Goal: Feedback & Contribution: Leave review/rating

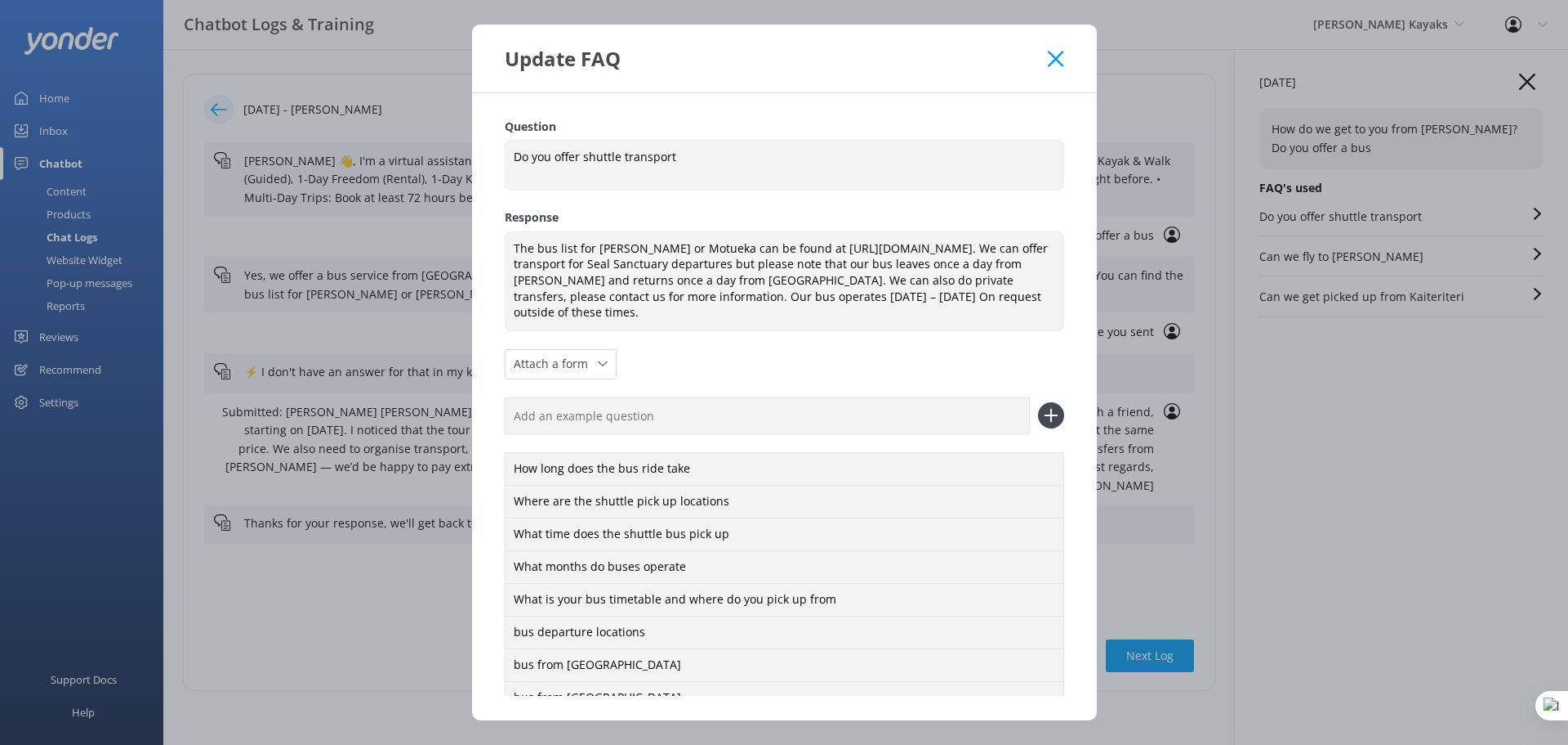
click at [1057, 58] on use at bounding box center [1055, 59] width 15 height 15
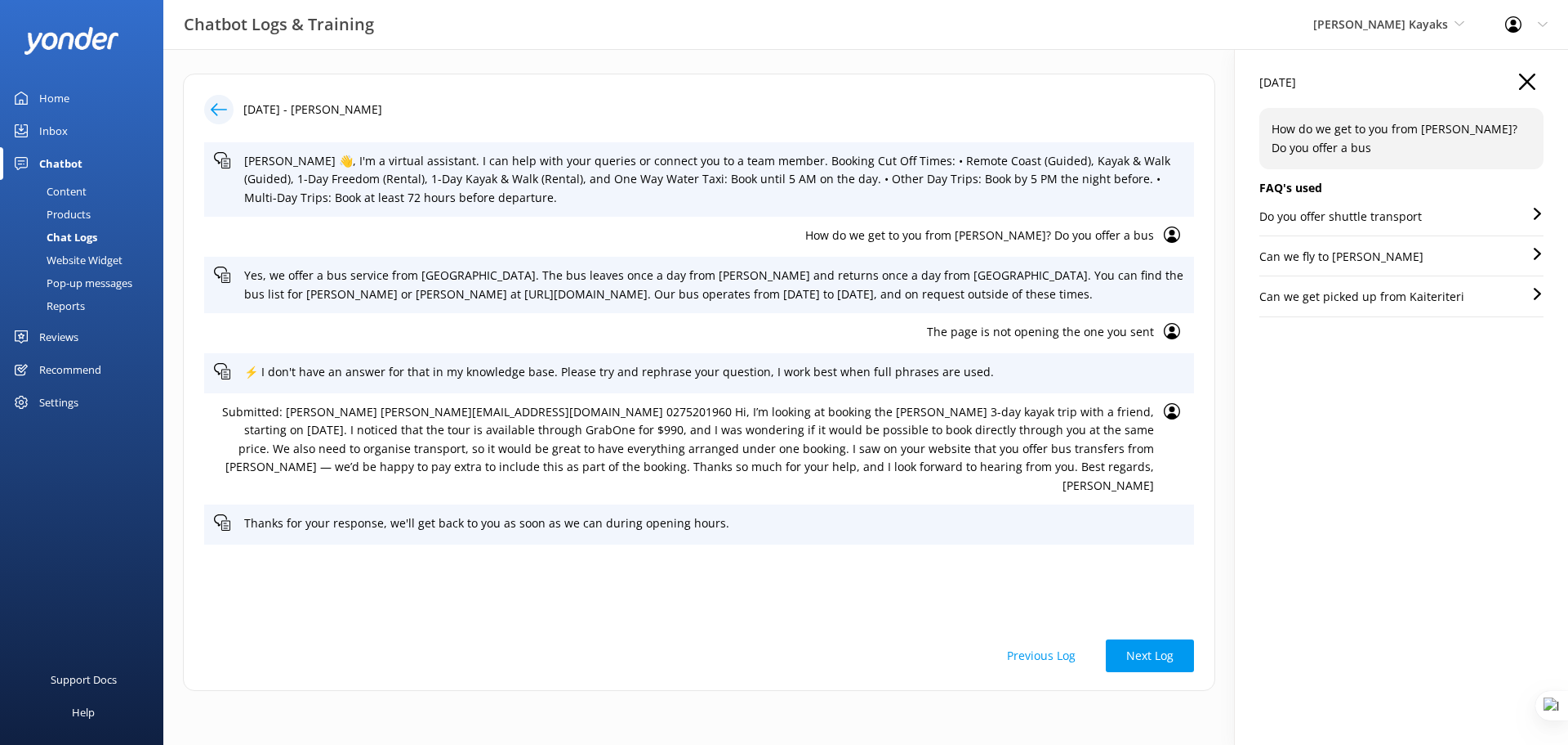
click at [40, 95] on div "Home" at bounding box center [54, 98] width 30 height 33
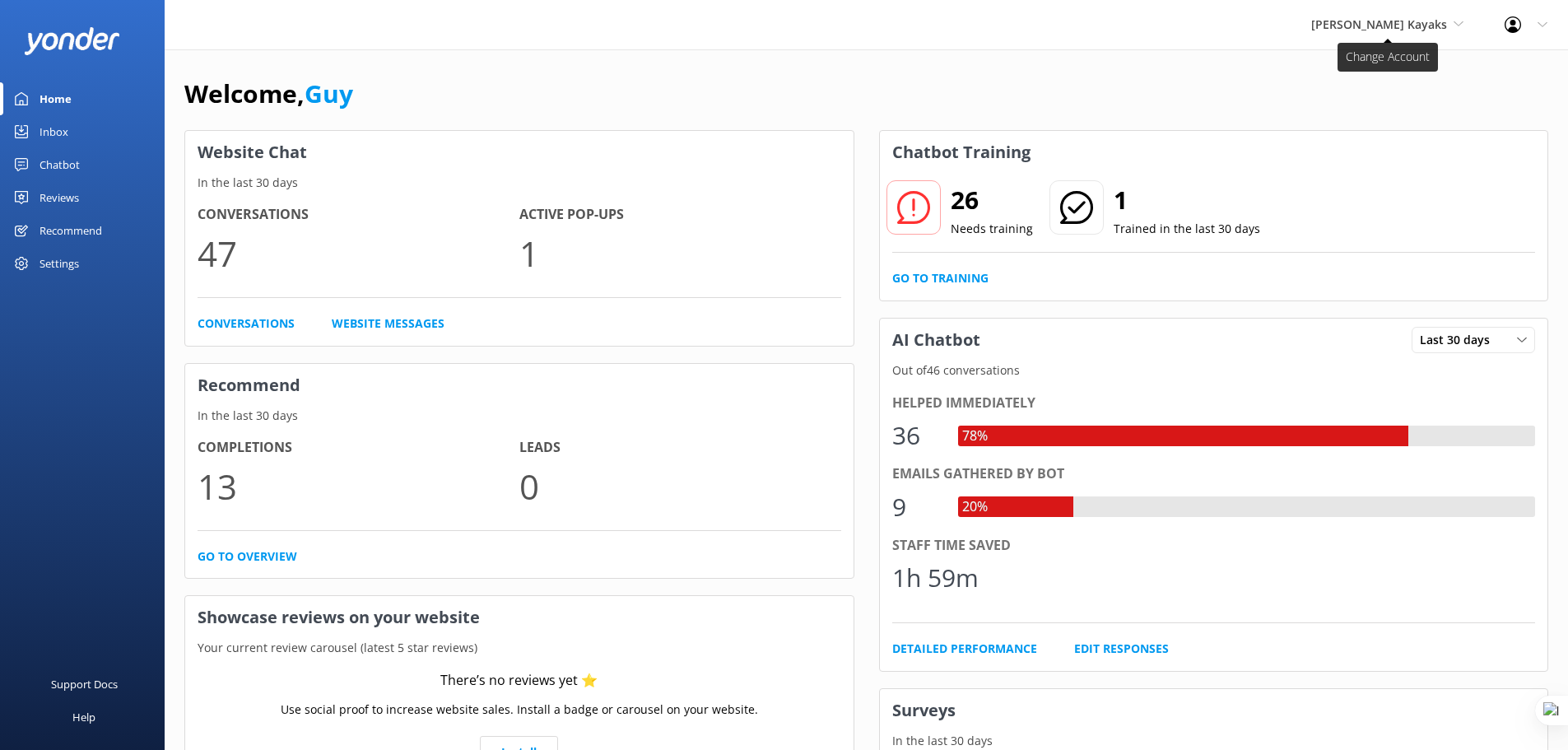
click at [1355, 16] on span "[PERSON_NAME] Kayaks" at bounding box center [1379, 24] width 136 height 16
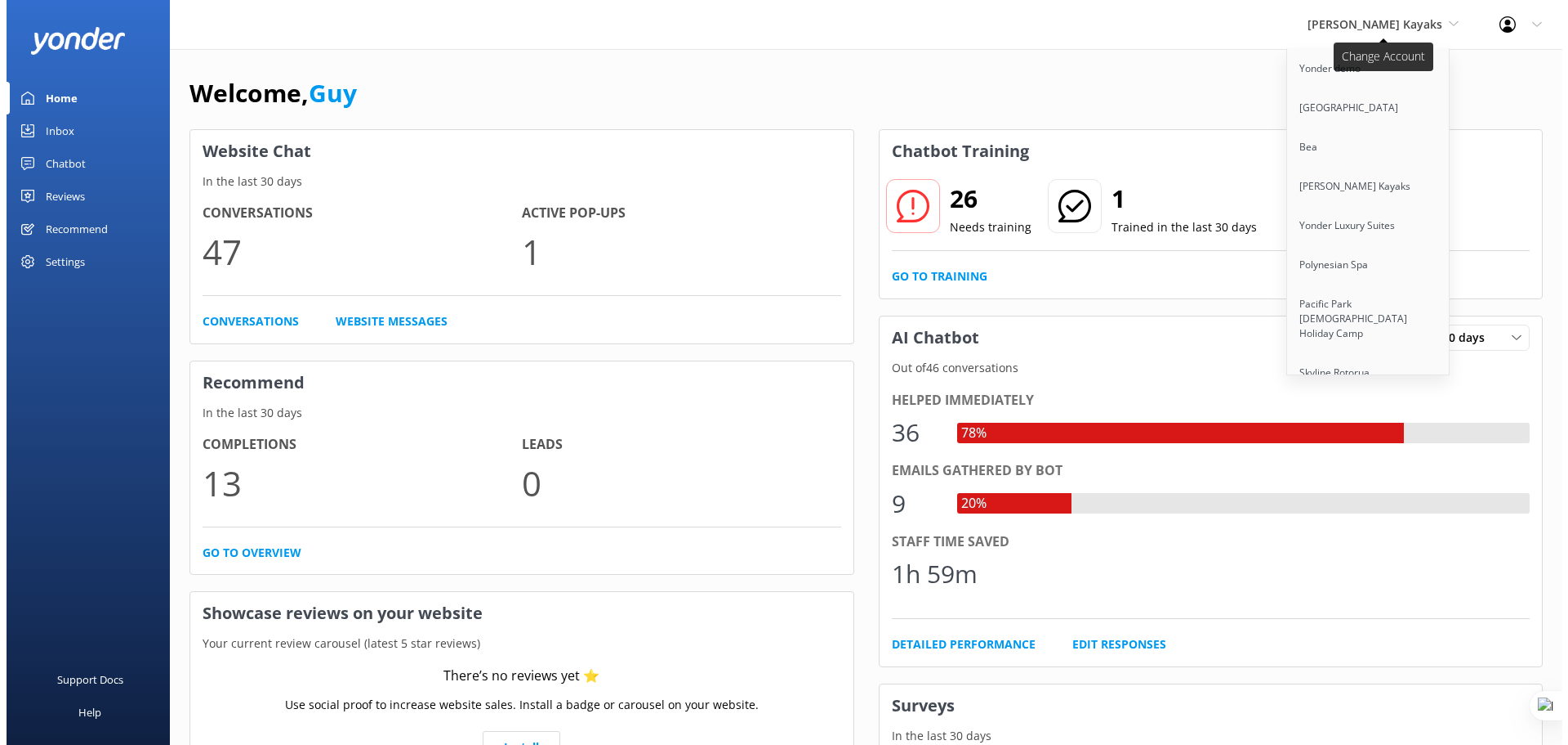
scroll to position [9793, 0]
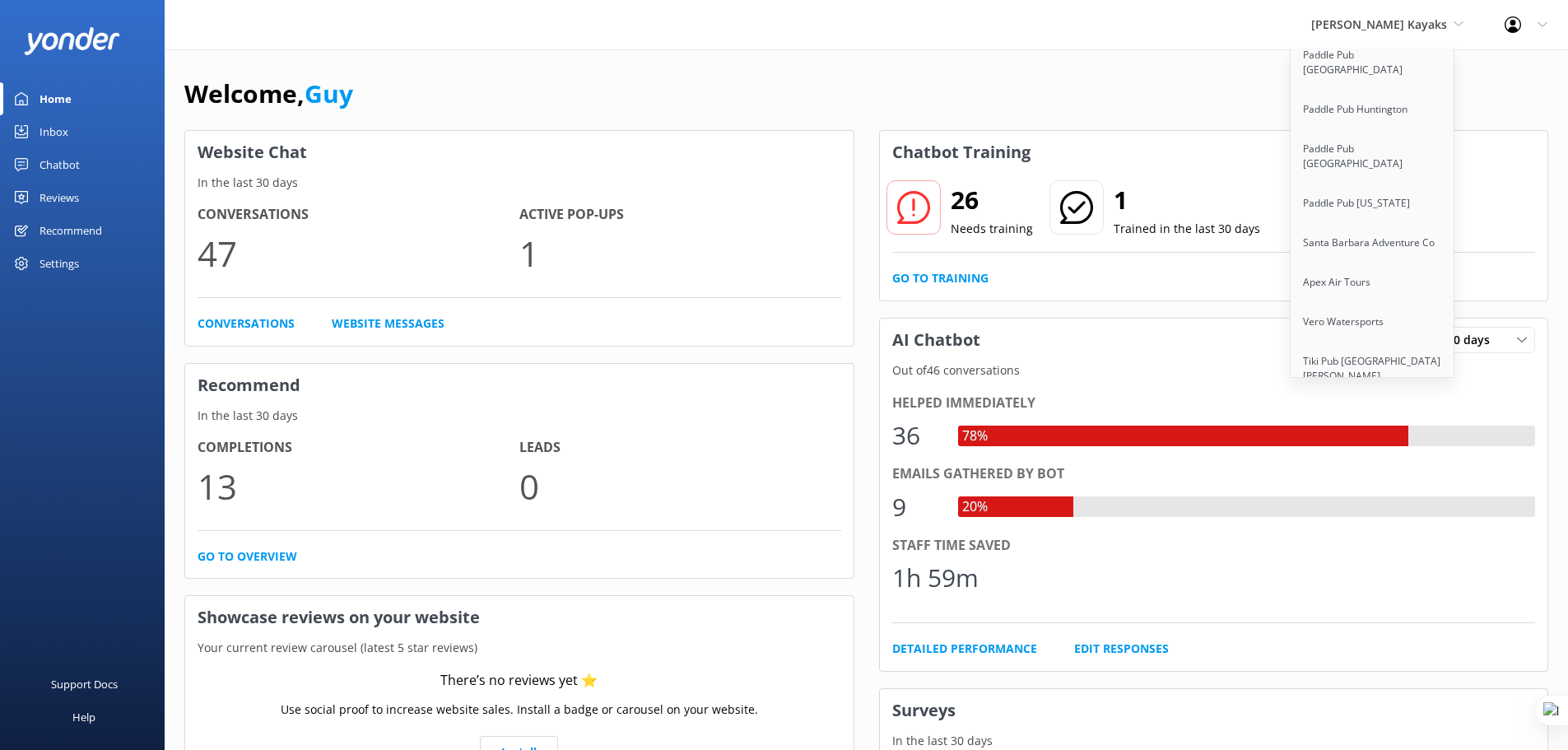
click at [1358, 623] on link "Trolley Pub Columbus" at bounding box center [1372, 642] width 165 height 40
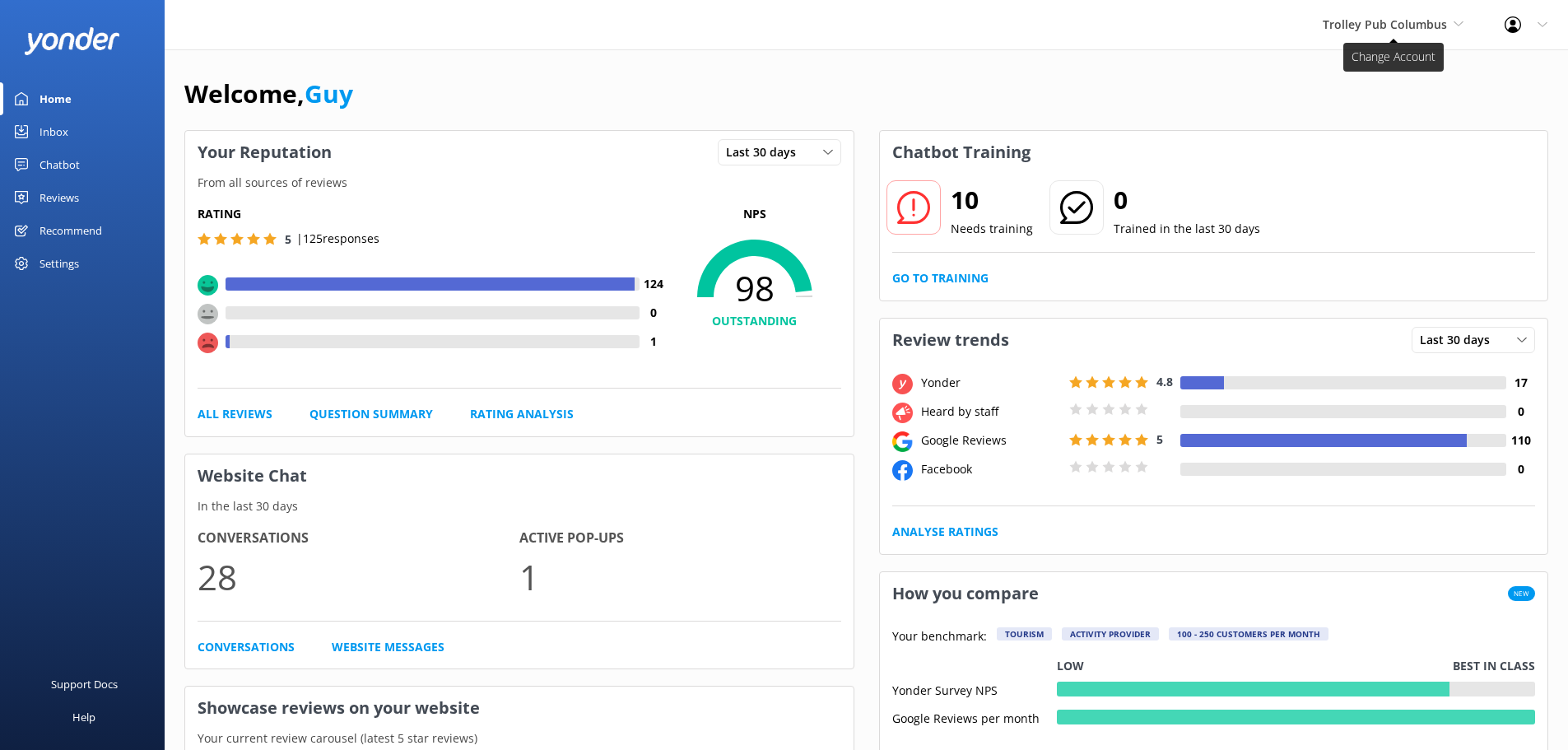
click at [1432, 28] on span "Trolley Pub Columbus" at bounding box center [1385, 24] width 124 height 16
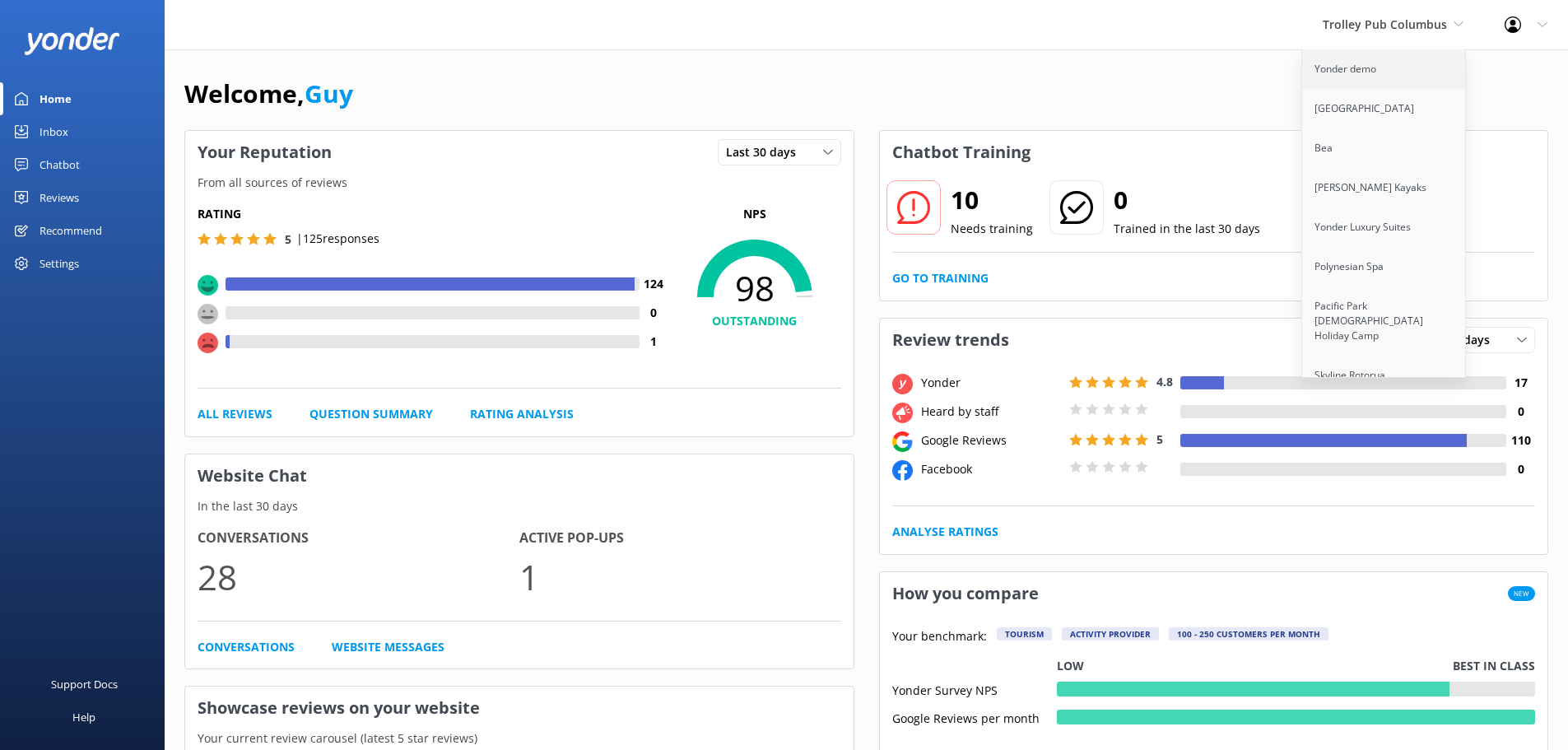
click at [1357, 67] on link "Yonder demo" at bounding box center [1384, 69] width 165 height 40
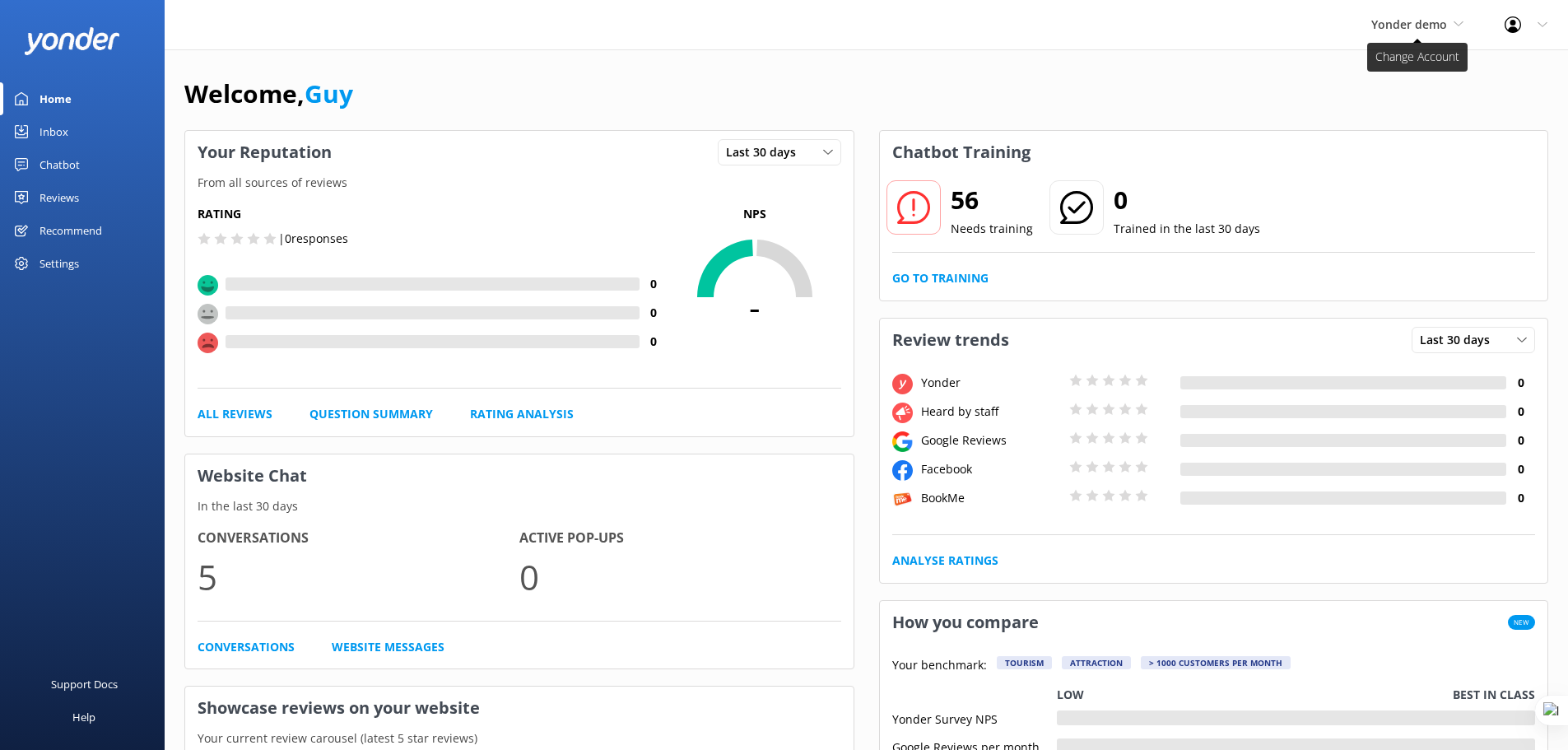
click at [1454, 24] on icon at bounding box center [1458, 24] width 10 height 10
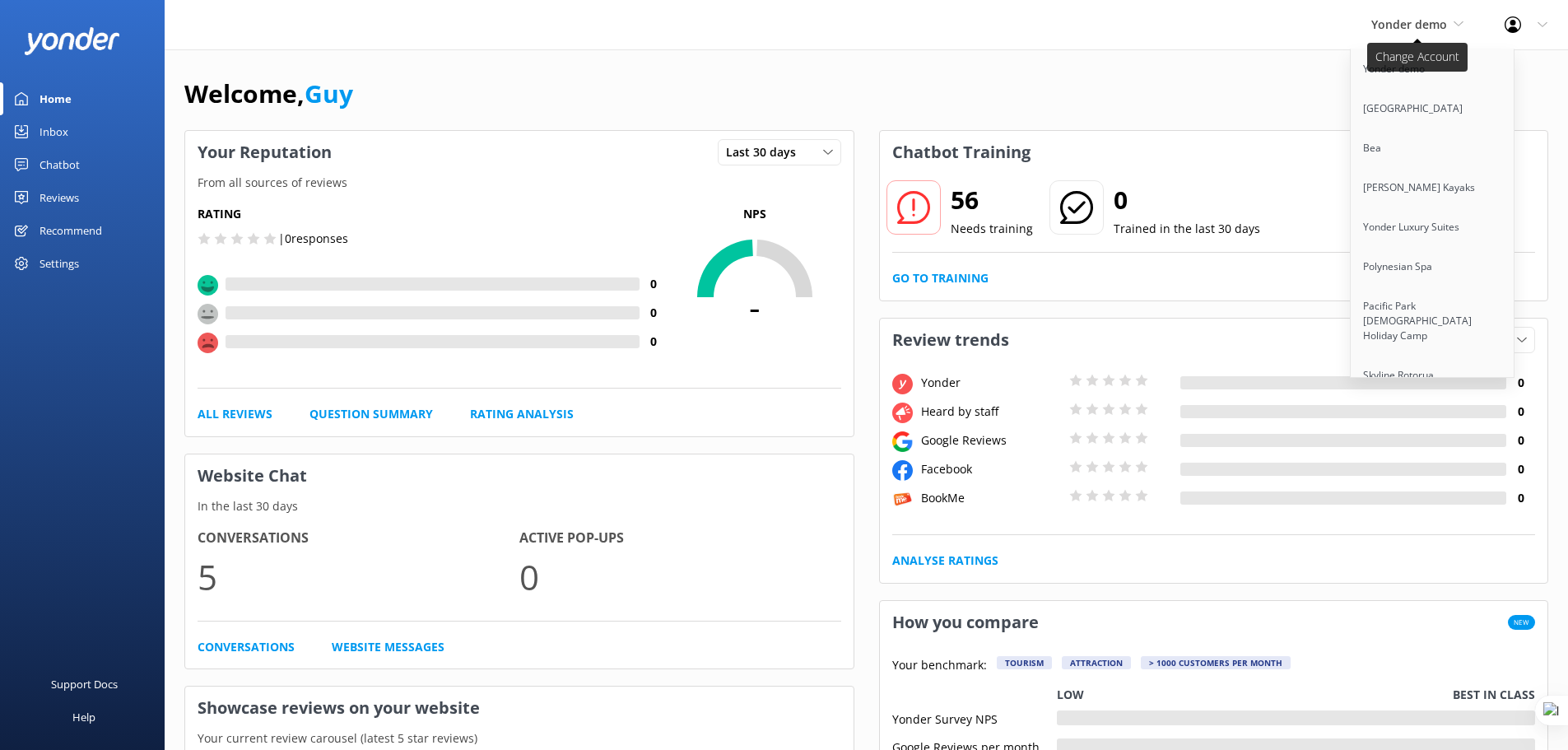
click at [1454, 24] on icon at bounding box center [1458, 24] width 10 height 10
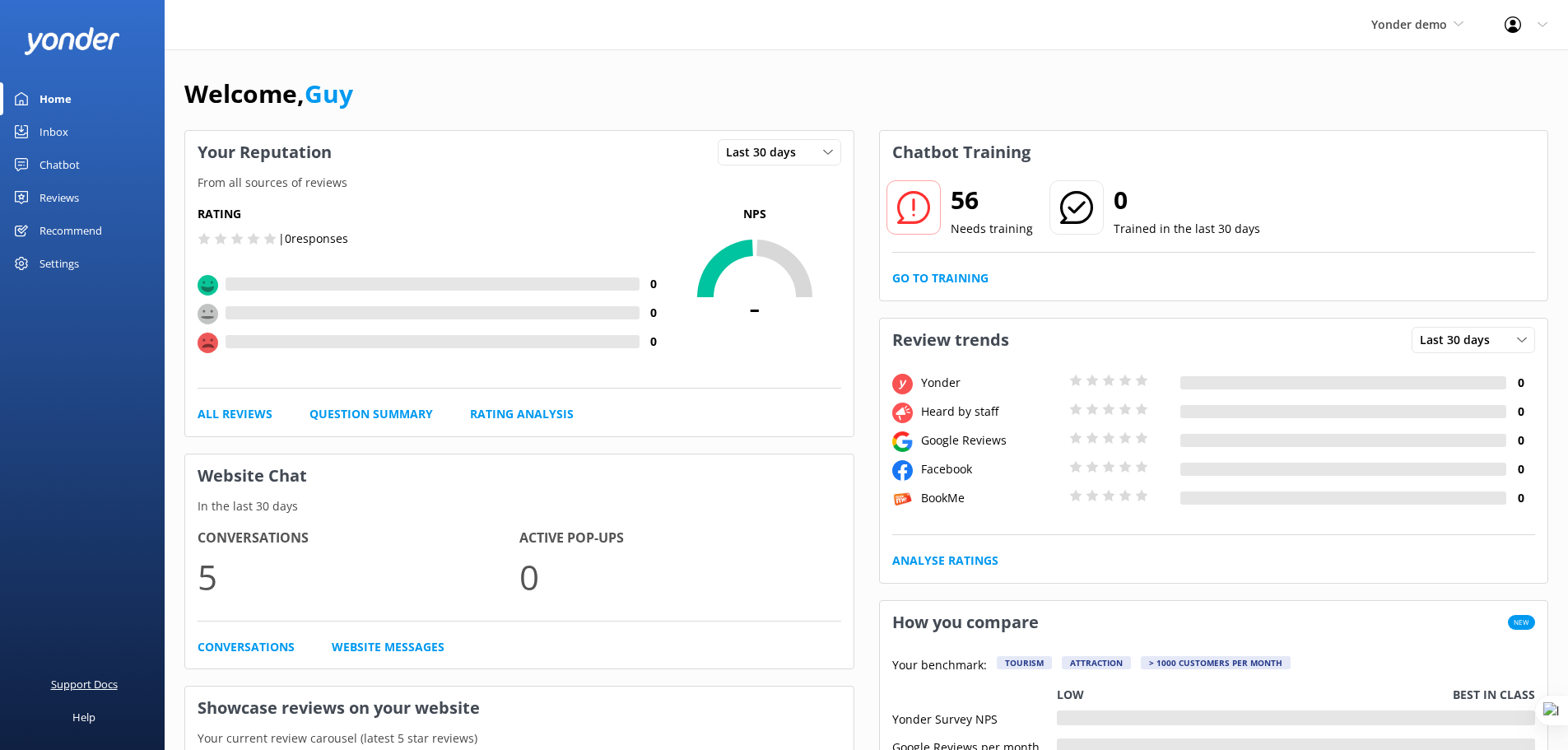
click at [76, 687] on div "Support Docs" at bounding box center [84, 684] width 67 height 33
click at [1436, 30] on span "Yonder demo" at bounding box center [1409, 24] width 76 height 16
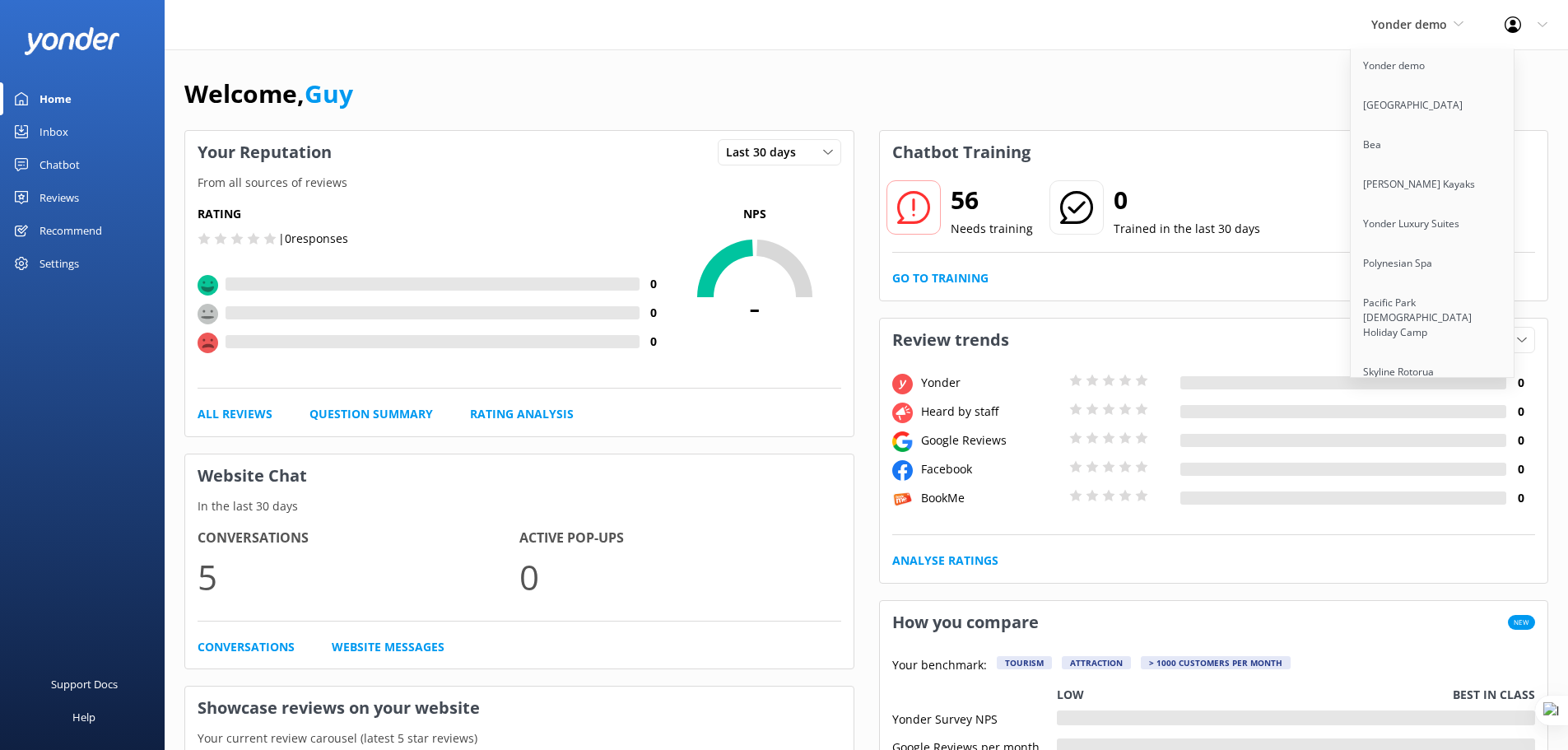
scroll to position [3805, 0]
click at [1416, 282] on link "Cool Tours Inc" at bounding box center [1432, 301] width 165 height 40
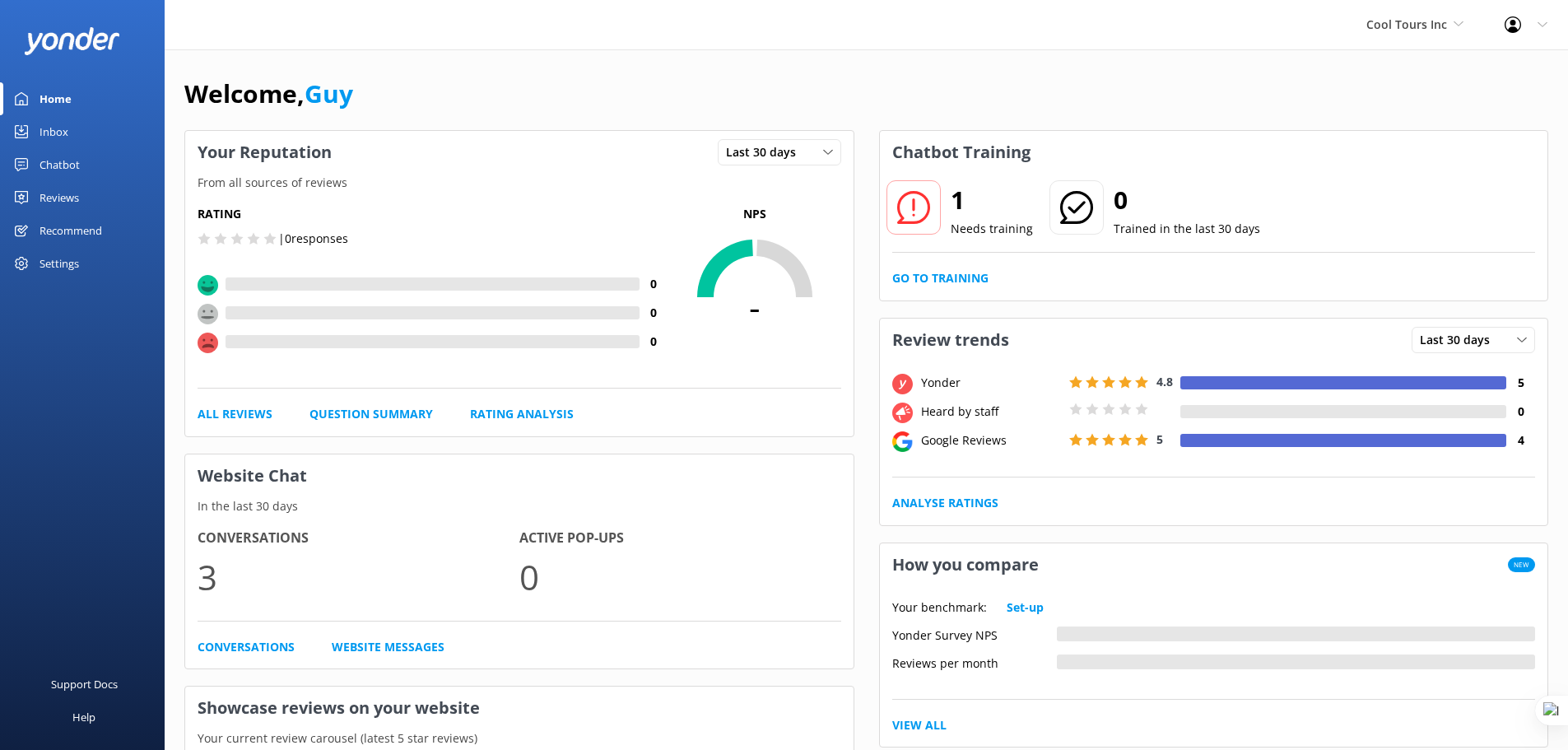
click at [56, 166] on div "Chatbot" at bounding box center [60, 165] width 41 height 33
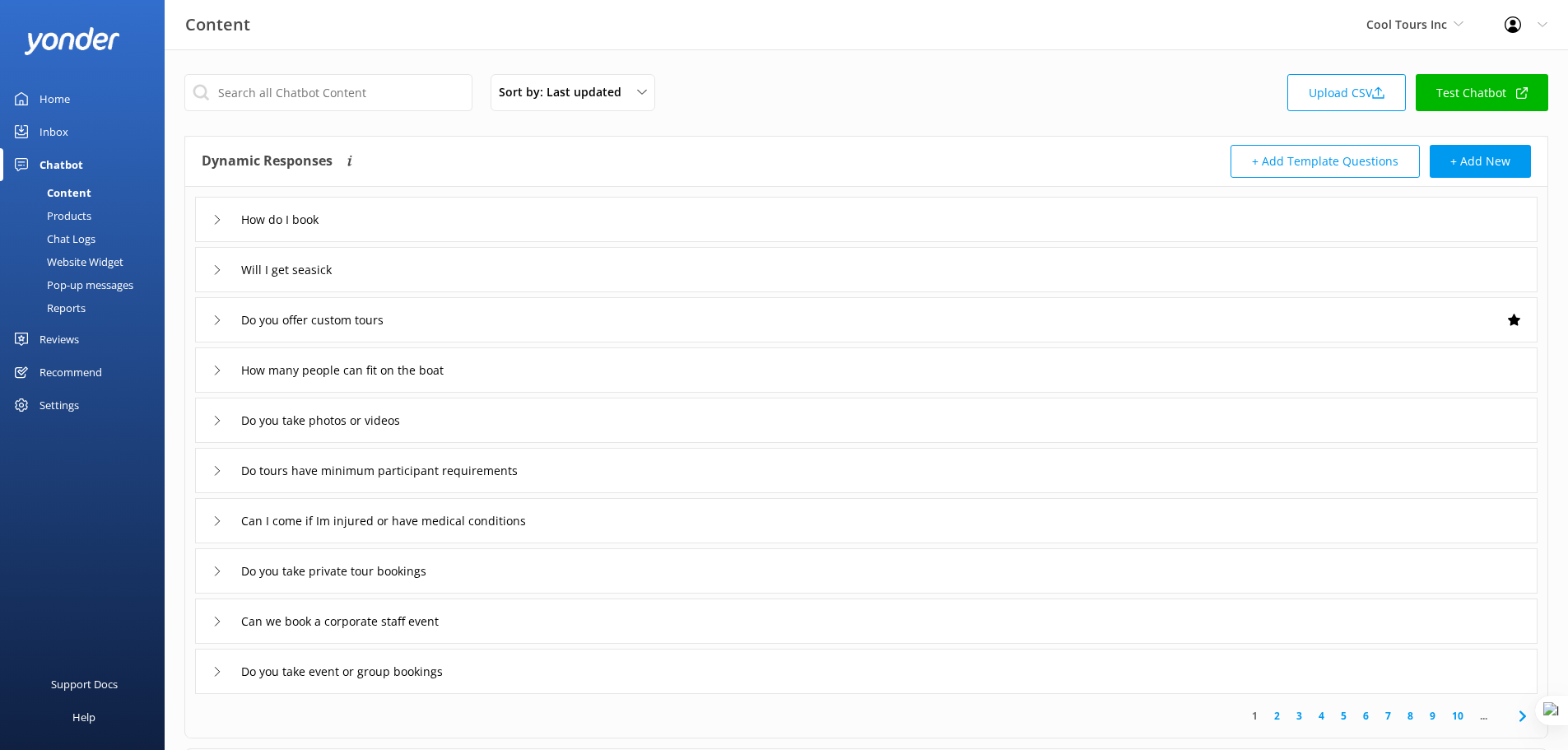
click at [85, 259] on div "Website Widget" at bounding box center [66, 262] width 113 height 23
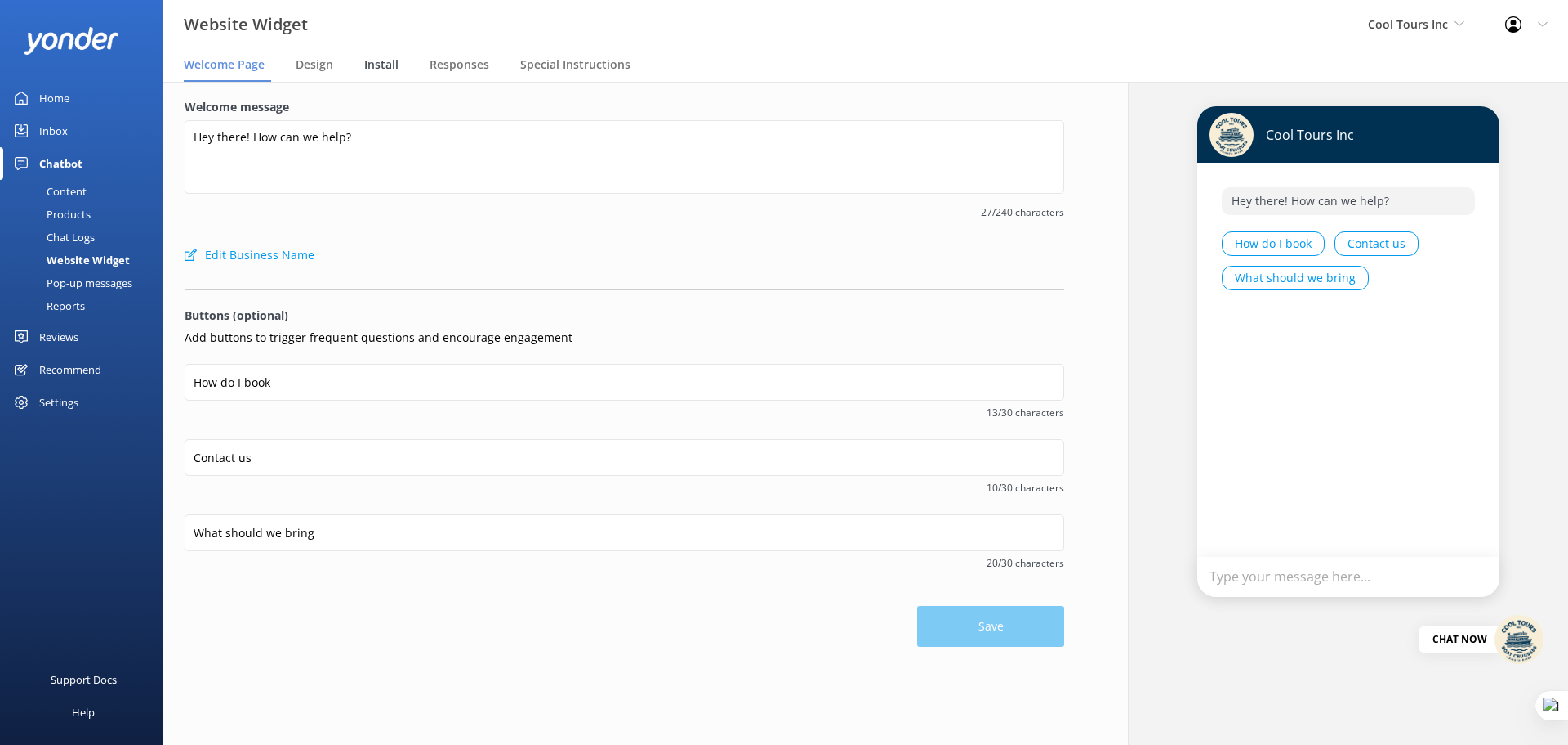
click at [384, 64] on span "Install" at bounding box center [382, 64] width 35 height 16
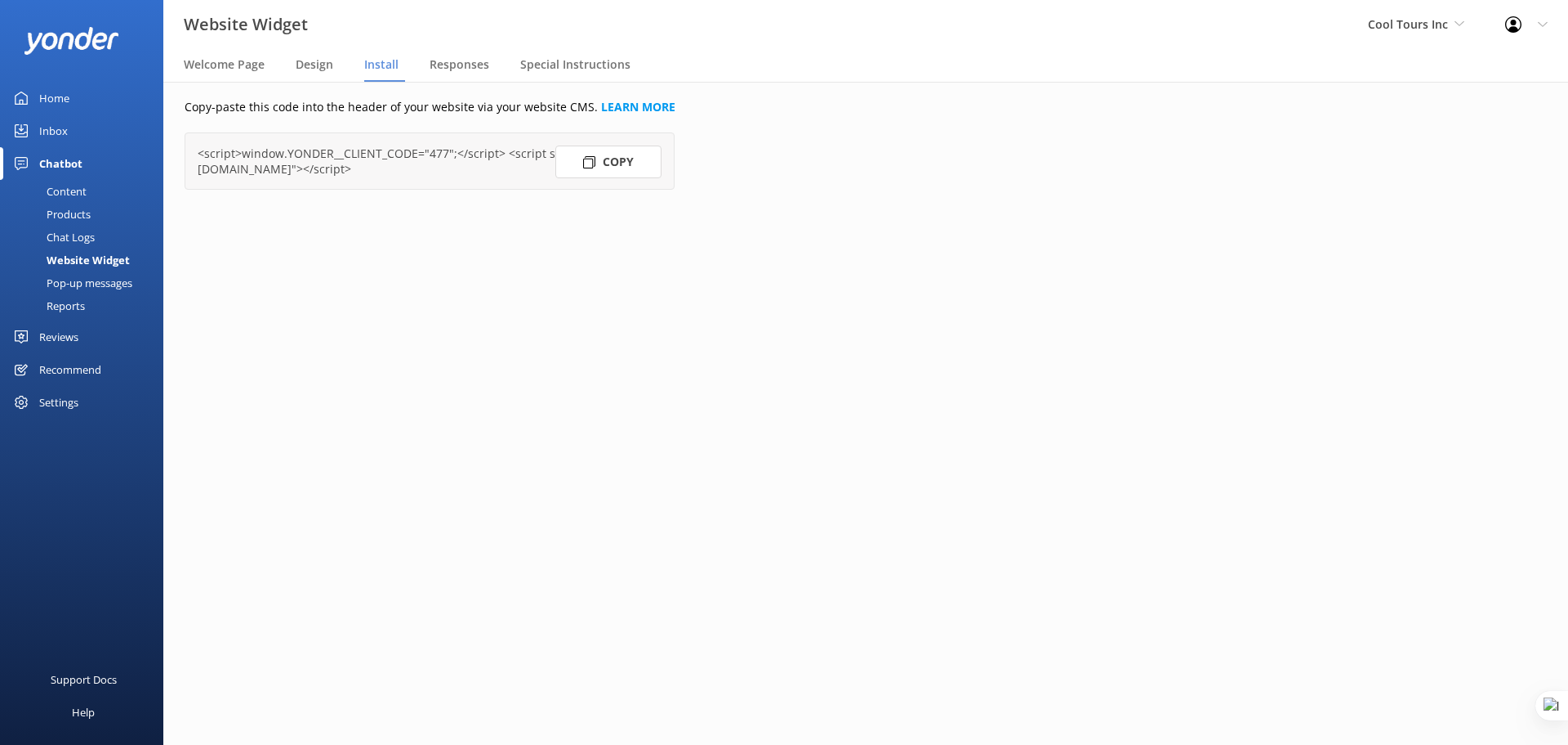
click at [609, 167] on button "Copy" at bounding box center [608, 162] width 106 height 33
click at [67, 193] on div "Content" at bounding box center [48, 192] width 77 height 23
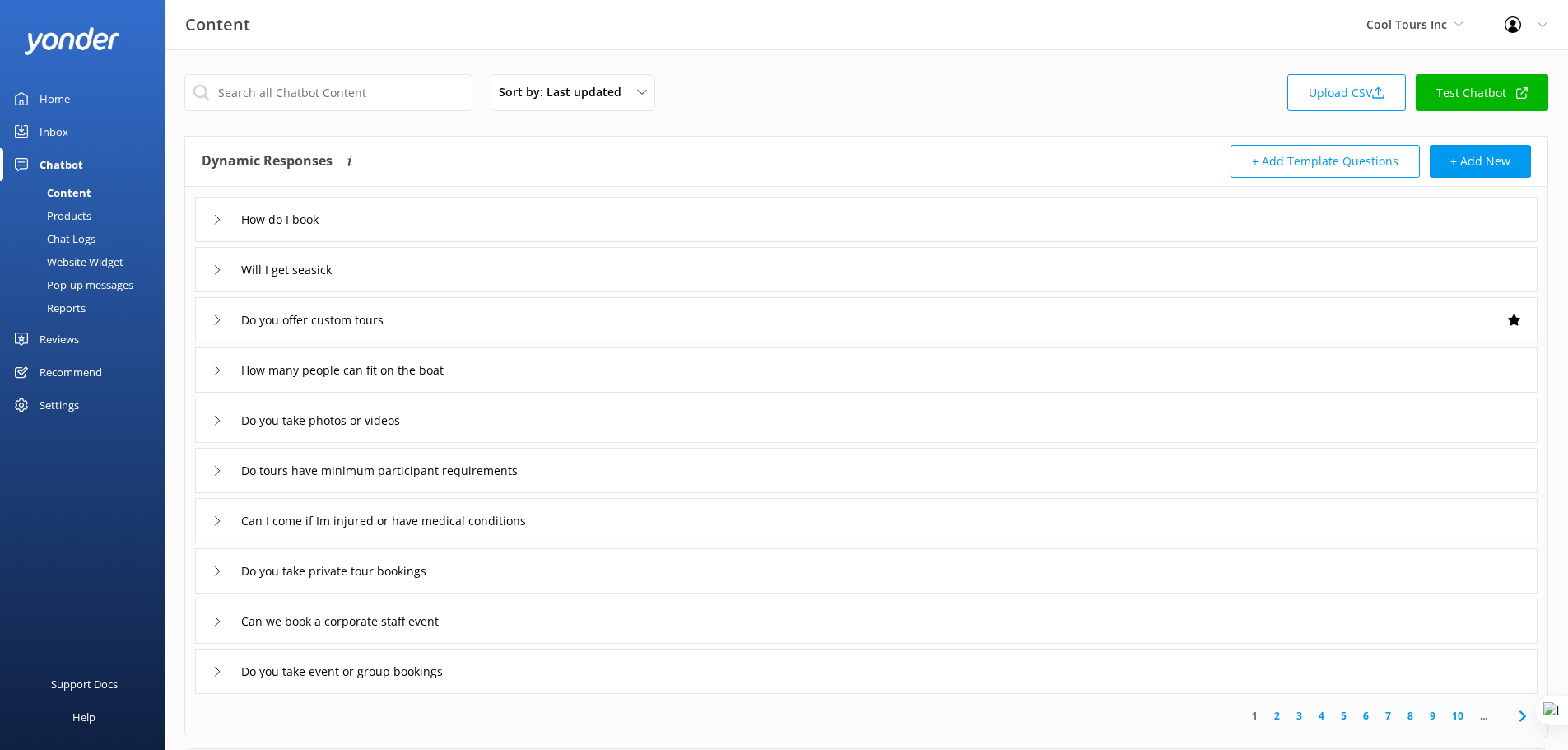
click at [1471, 96] on link "Test Chatbot" at bounding box center [1482, 92] width 133 height 37
click at [1438, 30] on span "Cool Tours Inc" at bounding box center [1406, 24] width 80 height 16
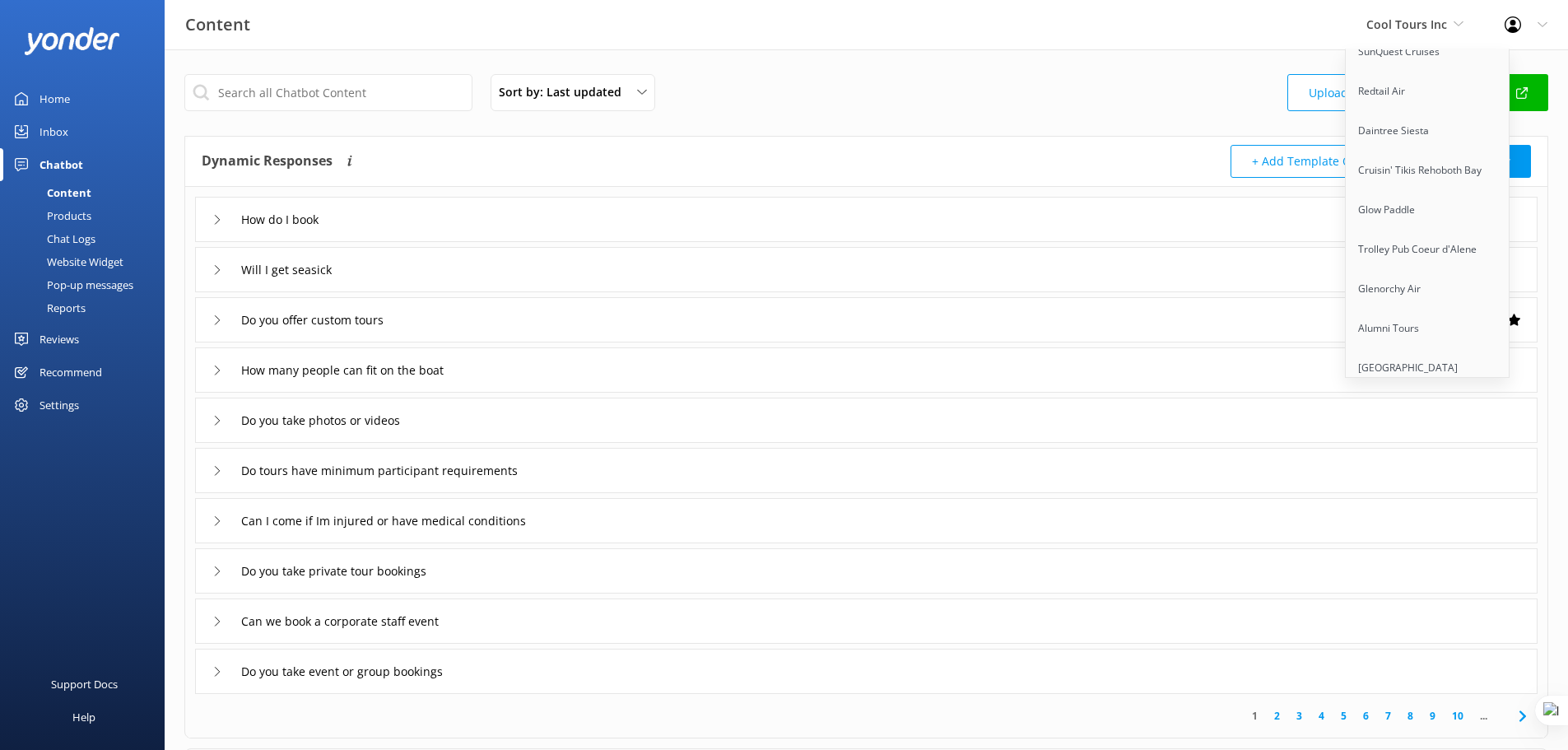
scroll to position [12506, 0]
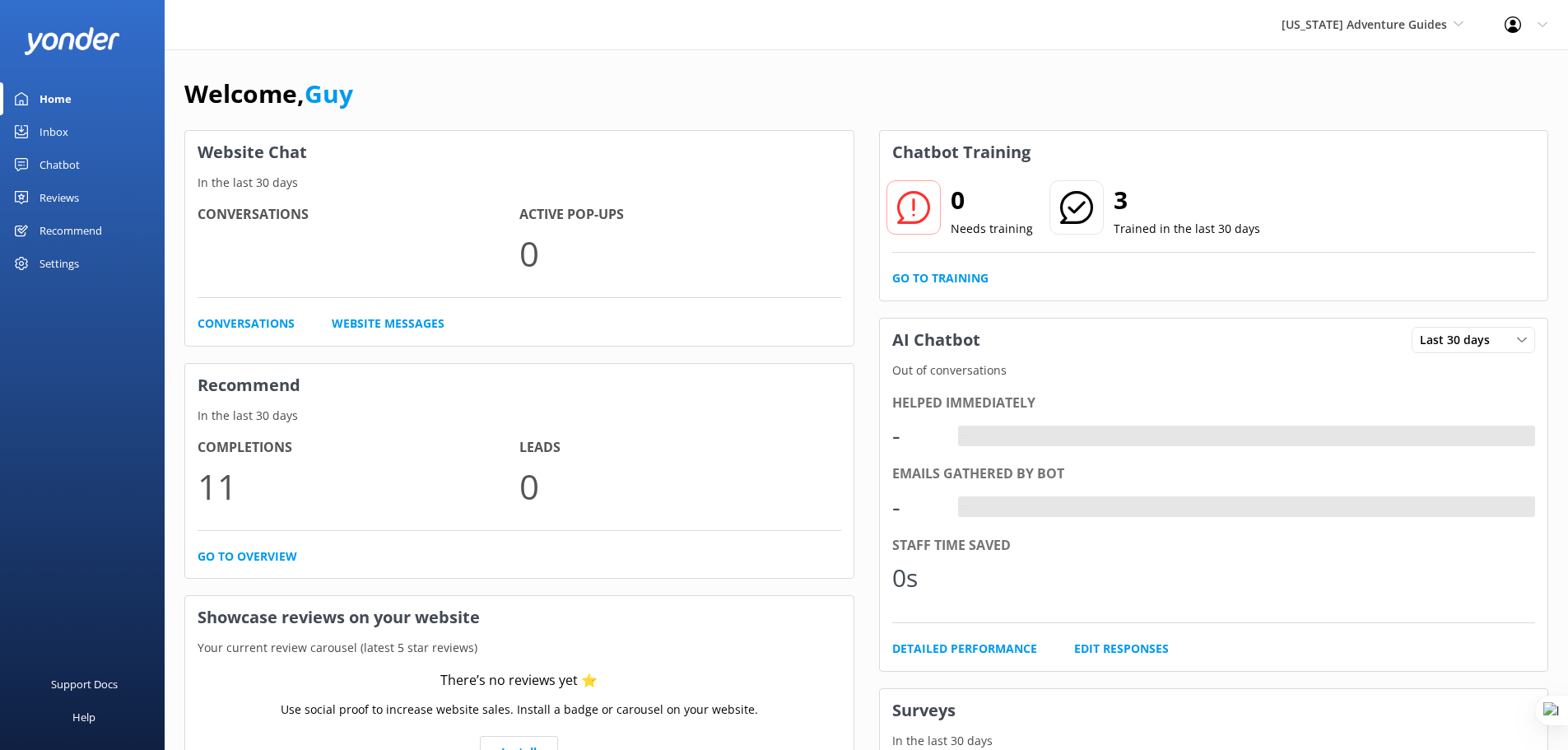
click at [57, 158] on div "Chatbot" at bounding box center [60, 165] width 41 height 33
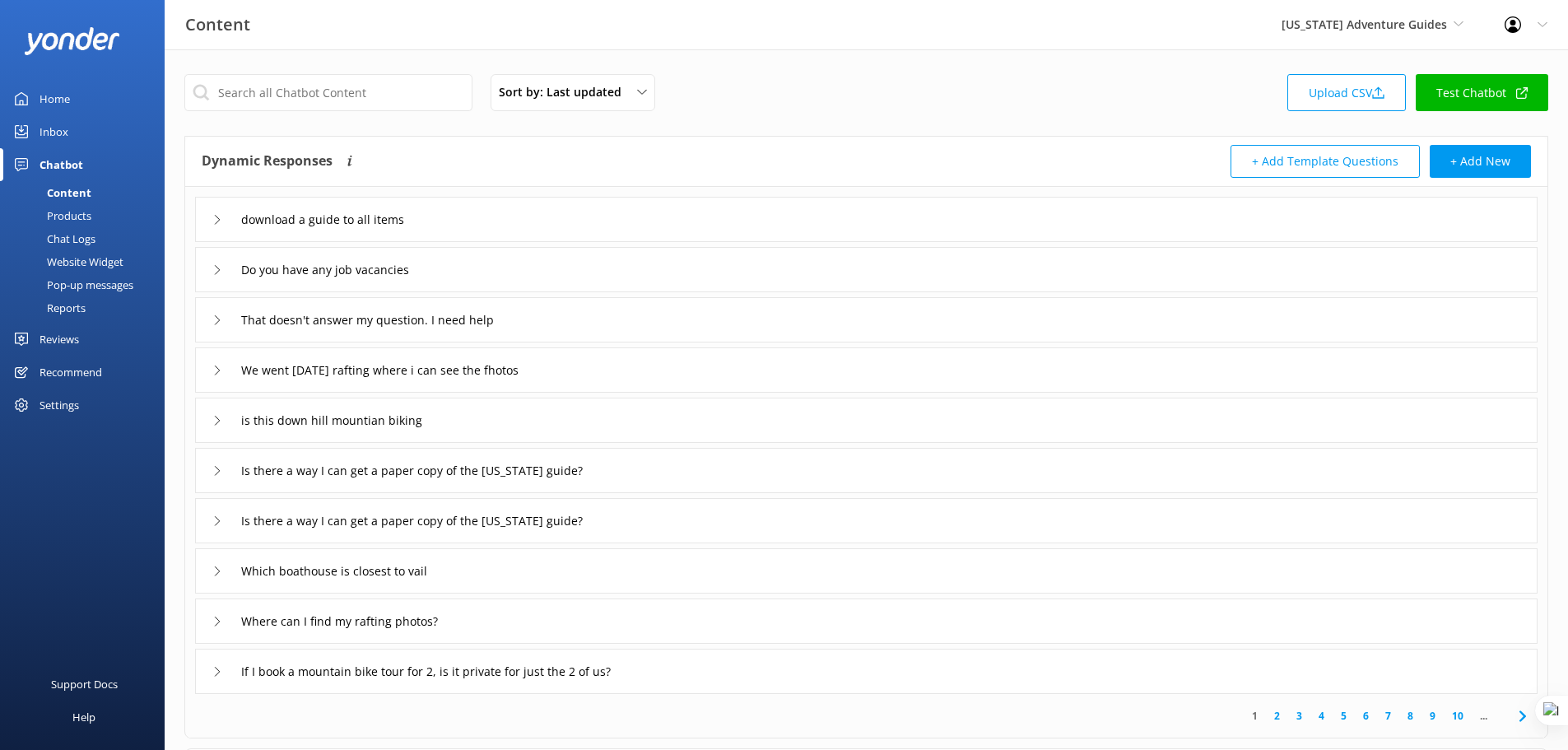
click at [69, 309] on div "Reports" at bounding box center [47, 308] width 76 height 23
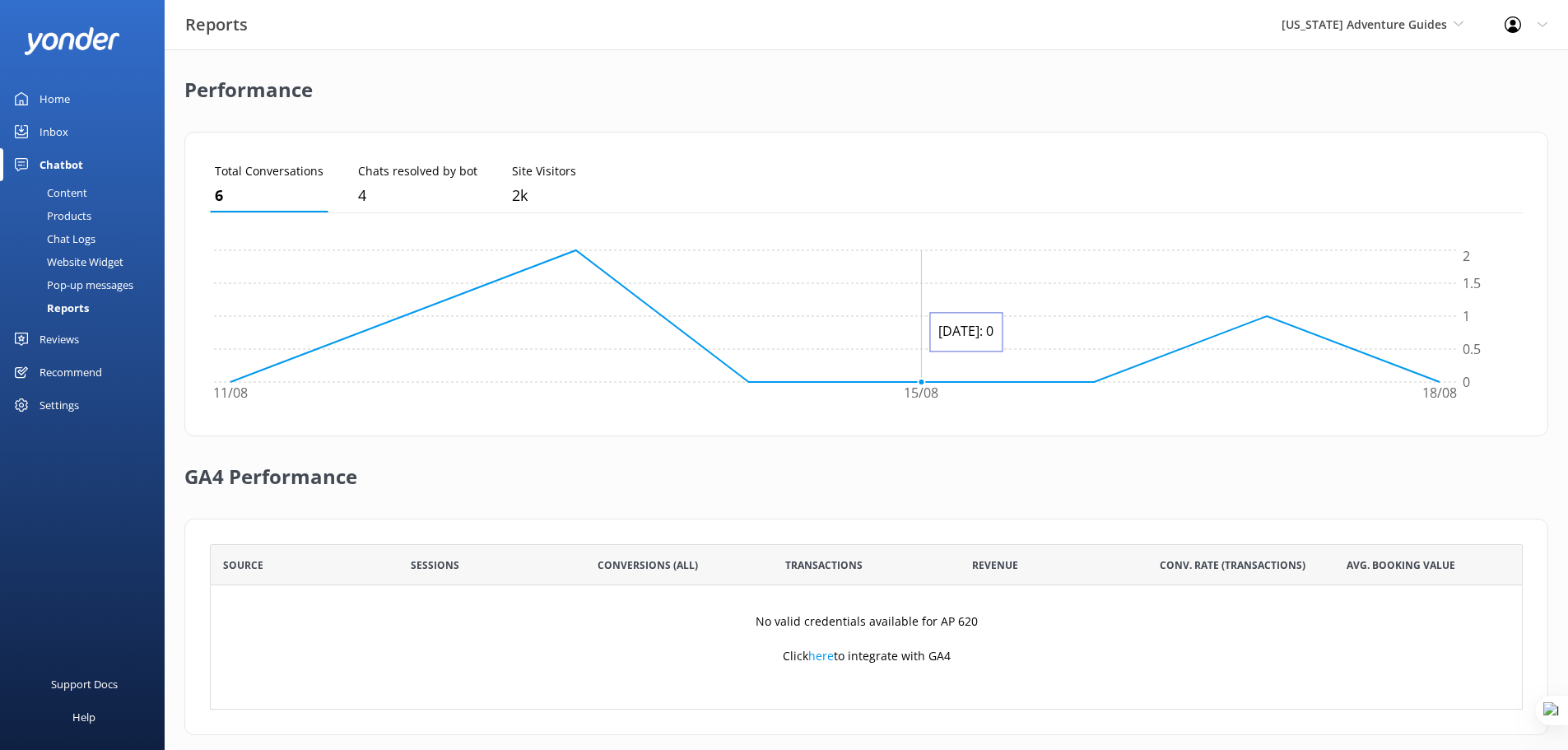
scroll to position [397, 0]
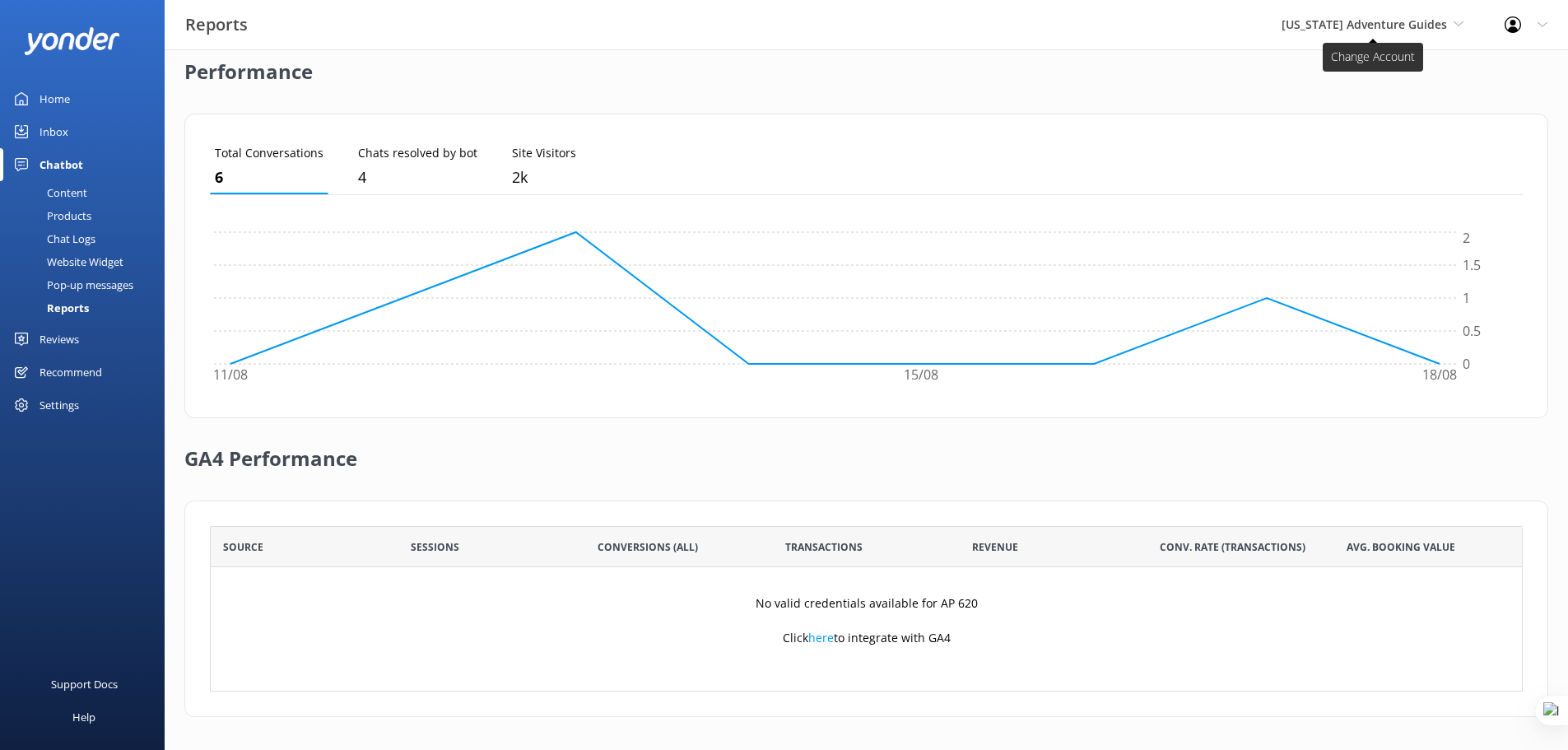
click at [1369, 26] on span "[US_STATE] Adventure Guides" at bounding box center [1364, 24] width 166 height 16
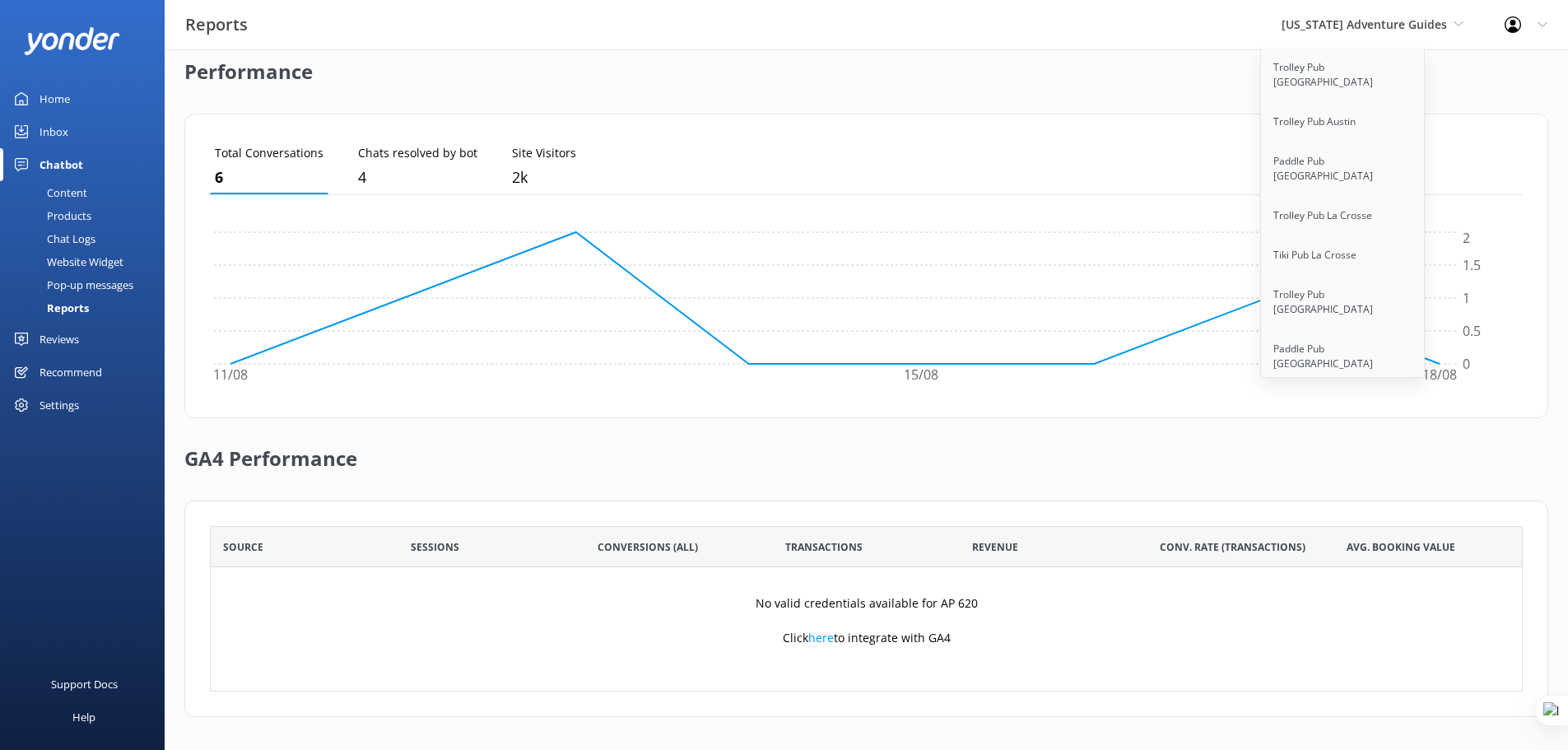
scroll to position [9490, 0]
click at [1364, 630] on link "Apex Air Tours" at bounding box center [1343, 649] width 165 height 40
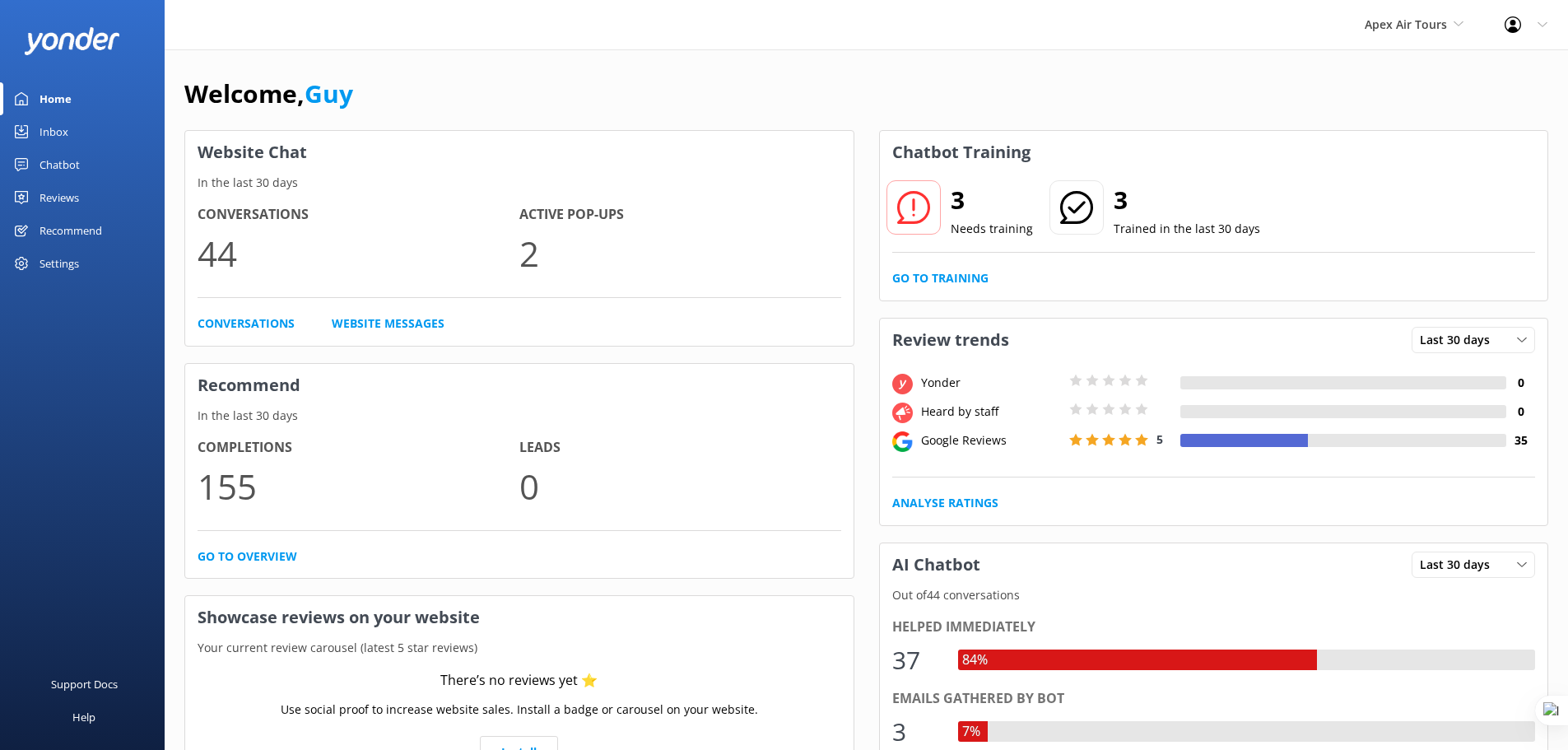
click at [54, 159] on div "Chatbot" at bounding box center [60, 165] width 41 height 33
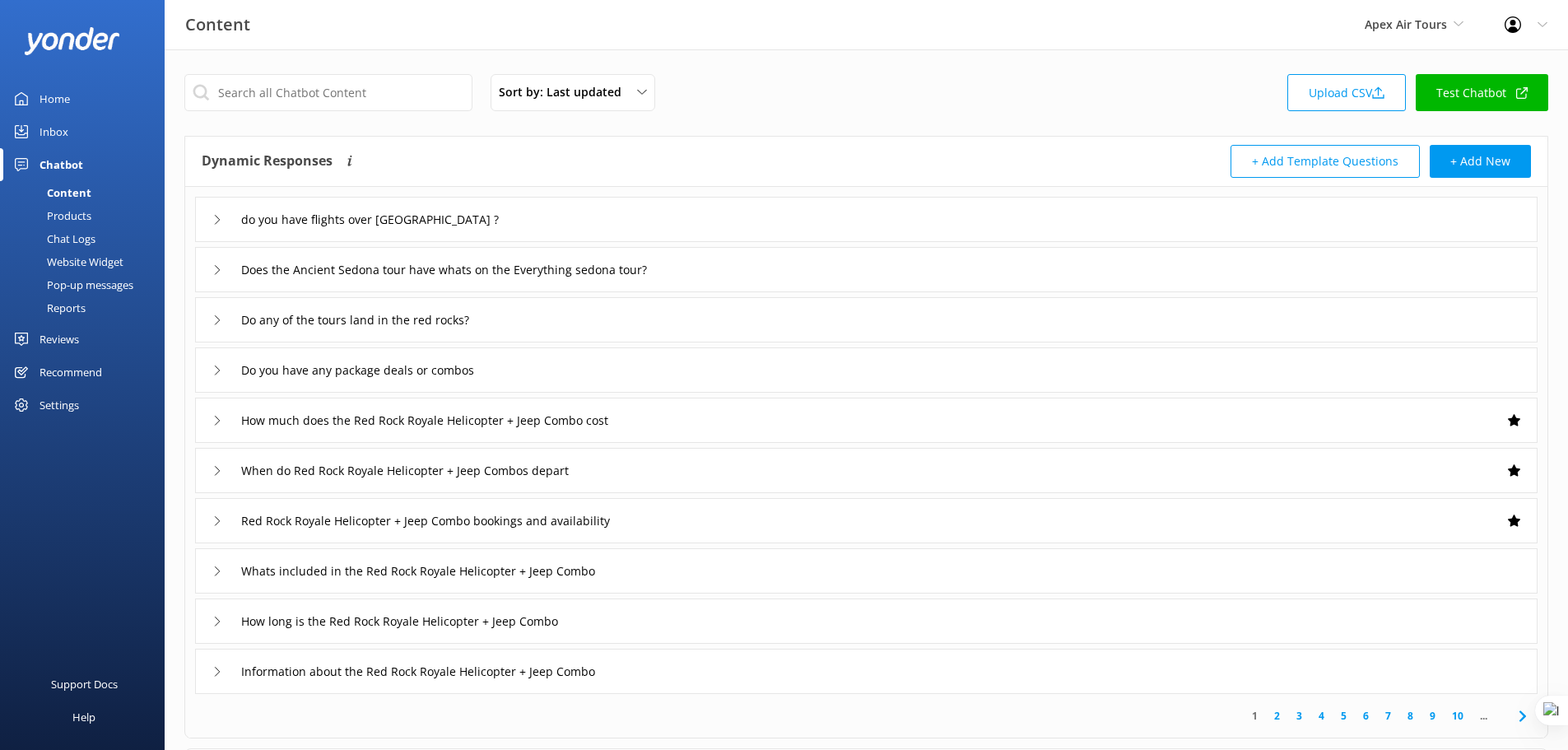
click at [68, 308] on div "Reports" at bounding box center [47, 308] width 76 height 23
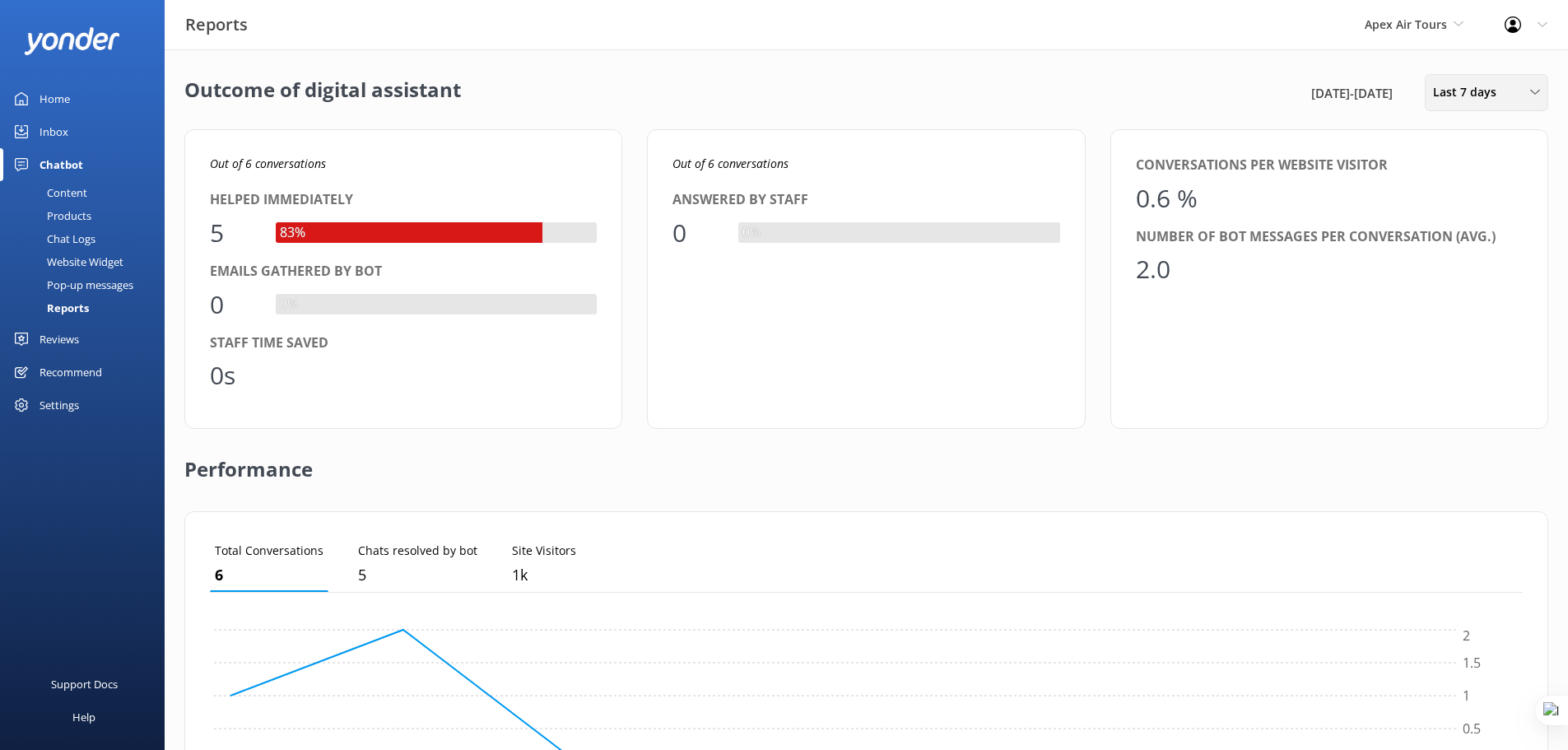
click at [1501, 88] on span "Last 7 days" at bounding box center [1469, 92] width 74 height 18
click at [1480, 199] on div "Last month" at bounding box center [1460, 198] width 55 height 16
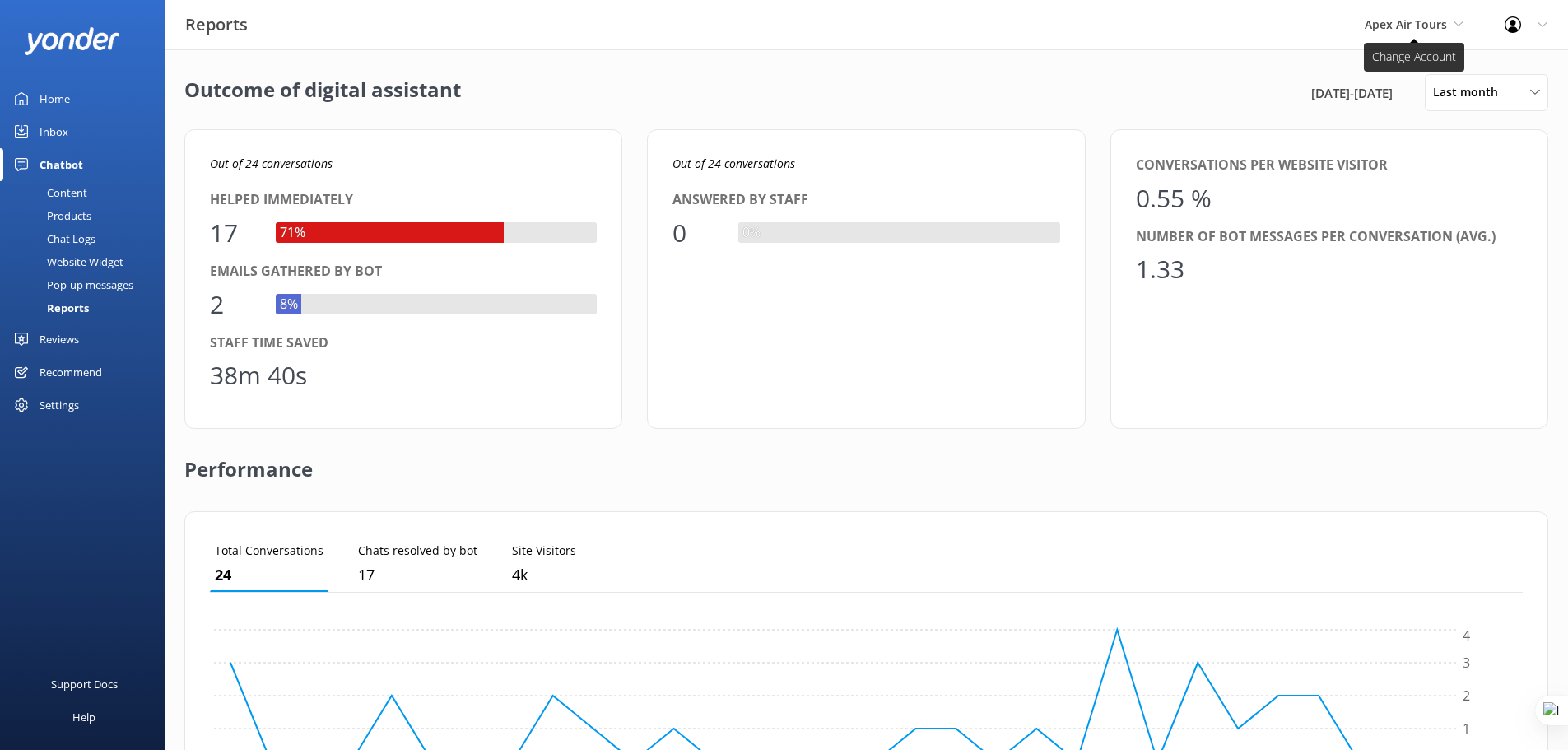
click at [1418, 18] on span "Apex Air Tours" at bounding box center [1405, 24] width 82 height 16
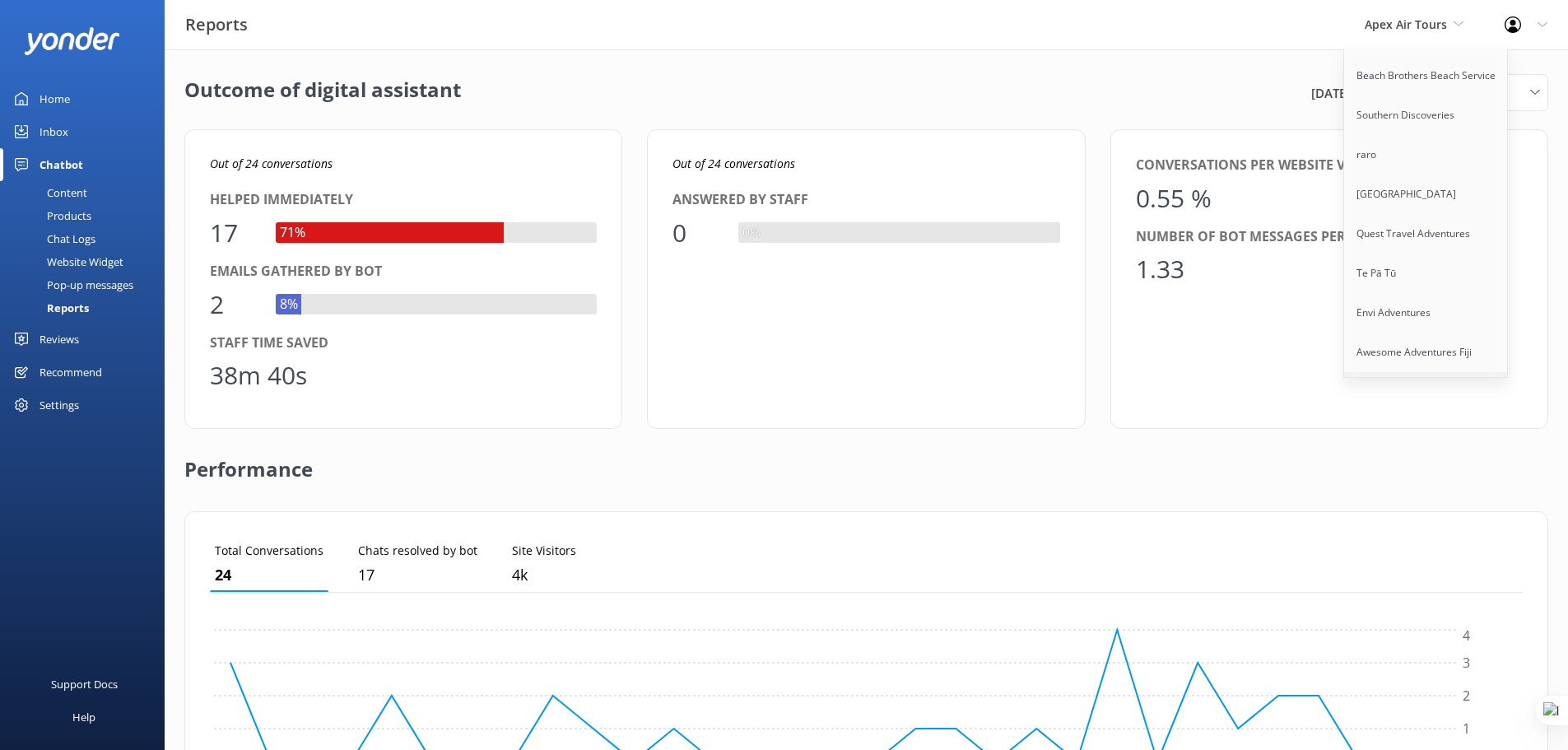
scroll to position [4860, 0]
click at [1426, 362] on link "South Sea Cruises" at bounding box center [1427, 382] width 165 height 40
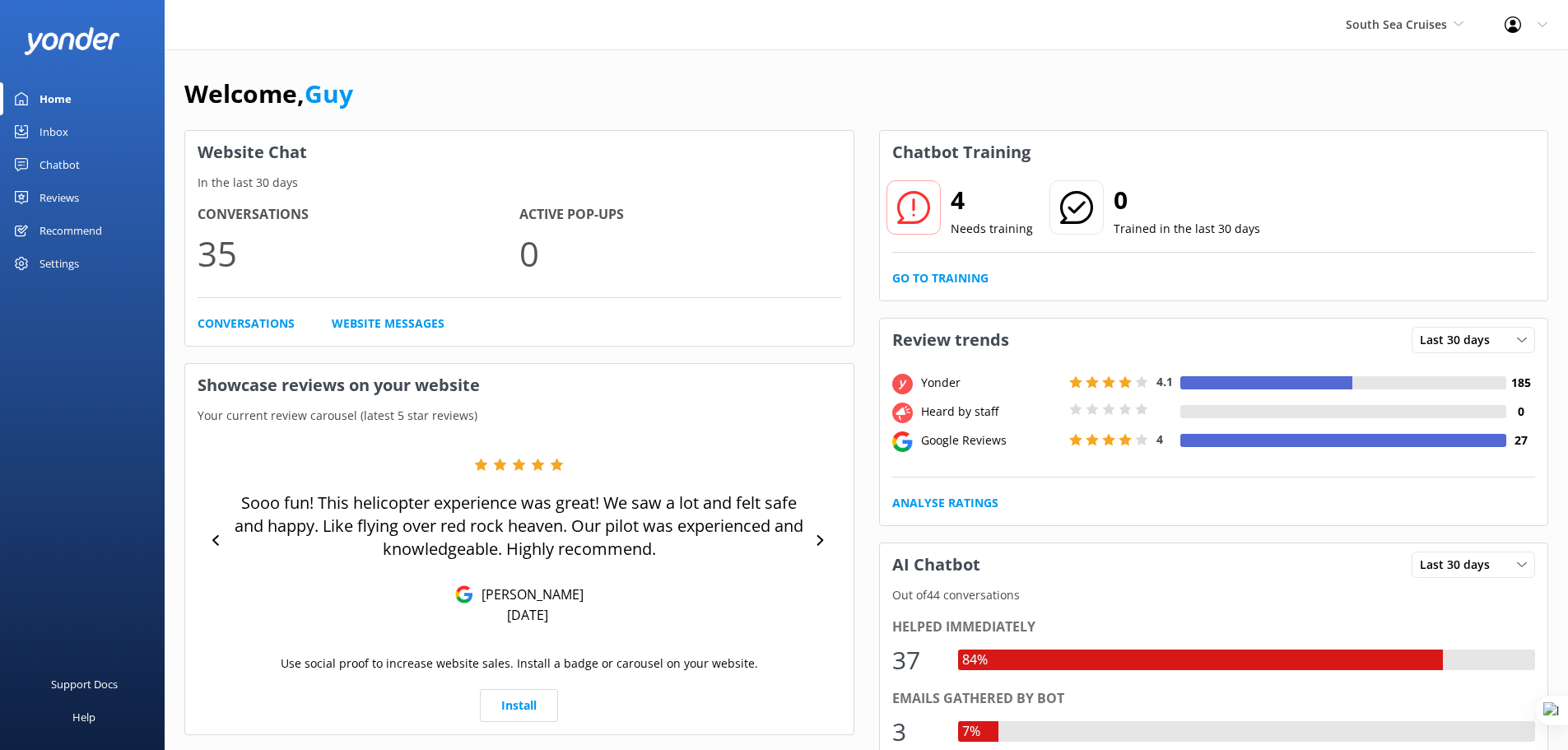
click at [66, 161] on div "Chatbot" at bounding box center [60, 165] width 41 height 33
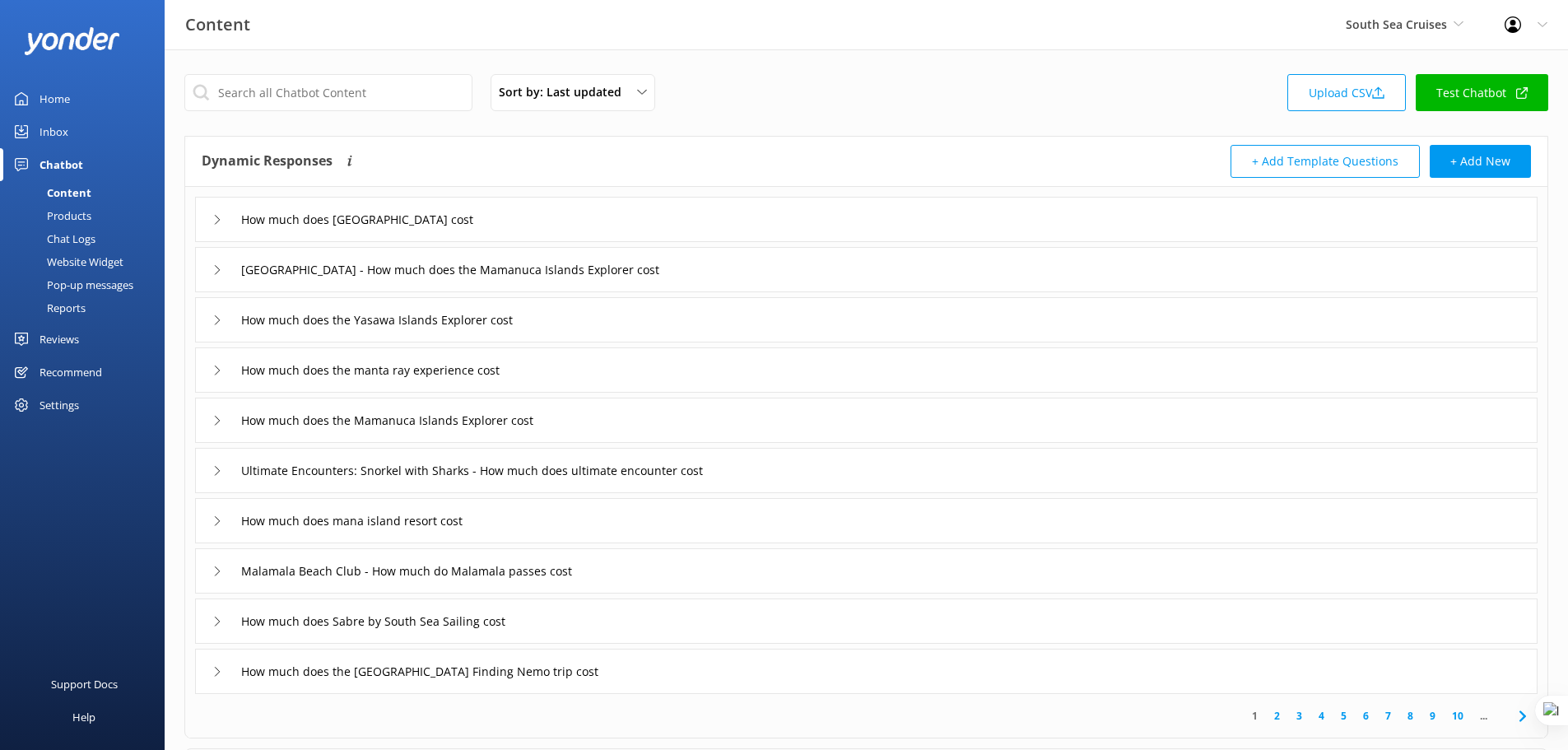
click at [57, 314] on div "Reports" at bounding box center [47, 308] width 76 height 23
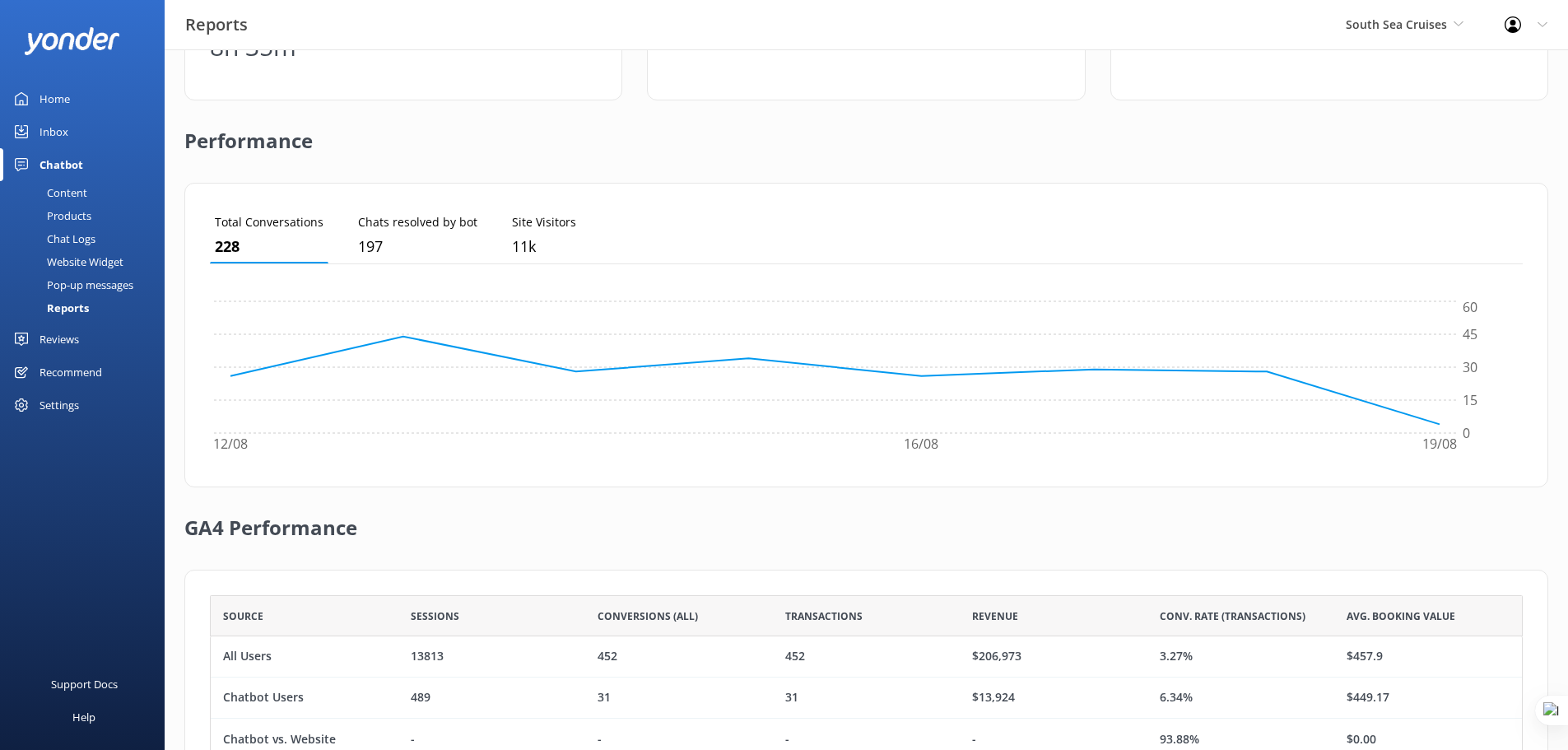
scroll to position [68, 0]
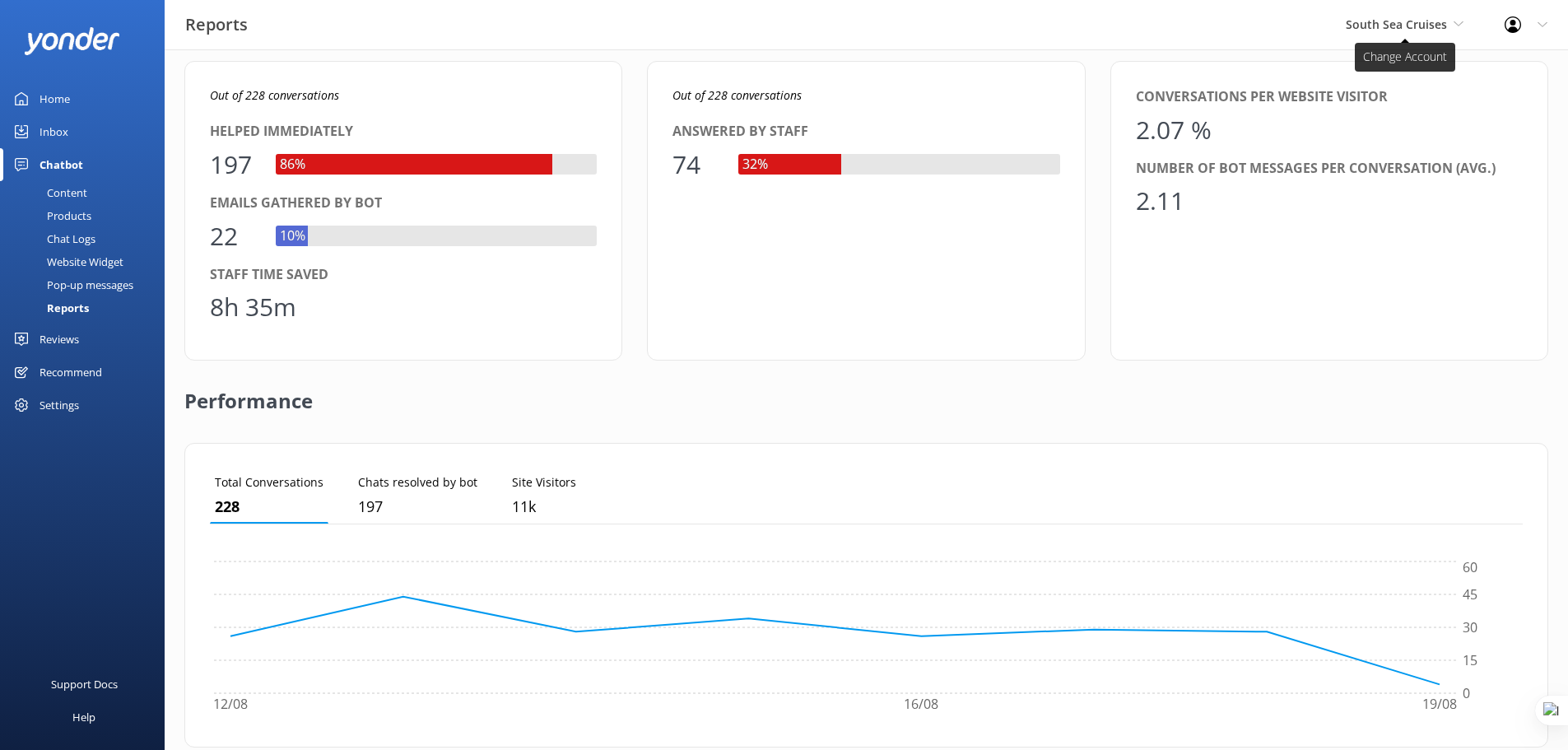
click at [1396, 29] on span "South Sea Cruises" at bounding box center [1396, 24] width 101 height 16
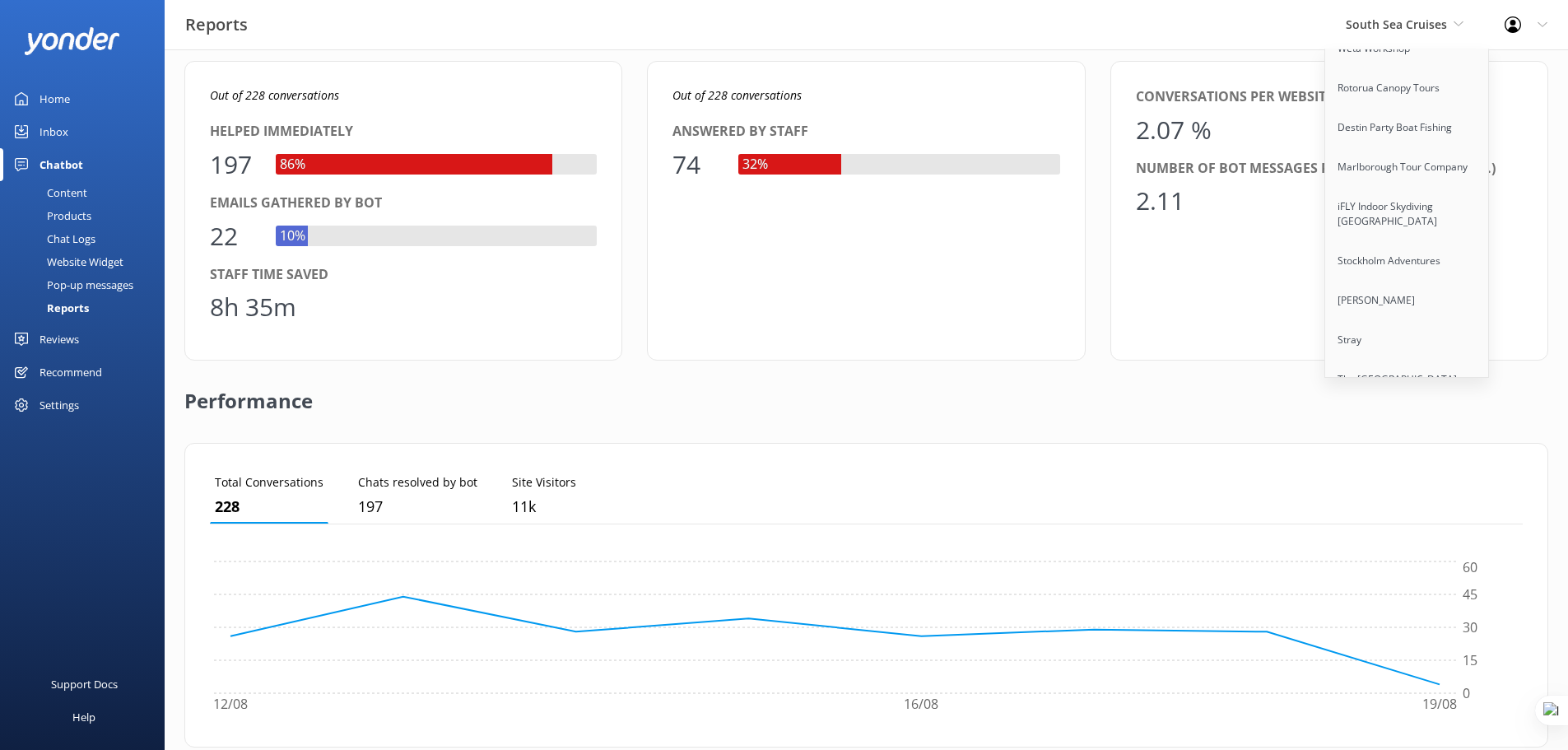
scroll to position [2648, 0]
click at [1398, 110] on link "iFLY Indoor Skydiving [GEOGRAPHIC_DATA]" at bounding box center [1407, 104] width 165 height 54
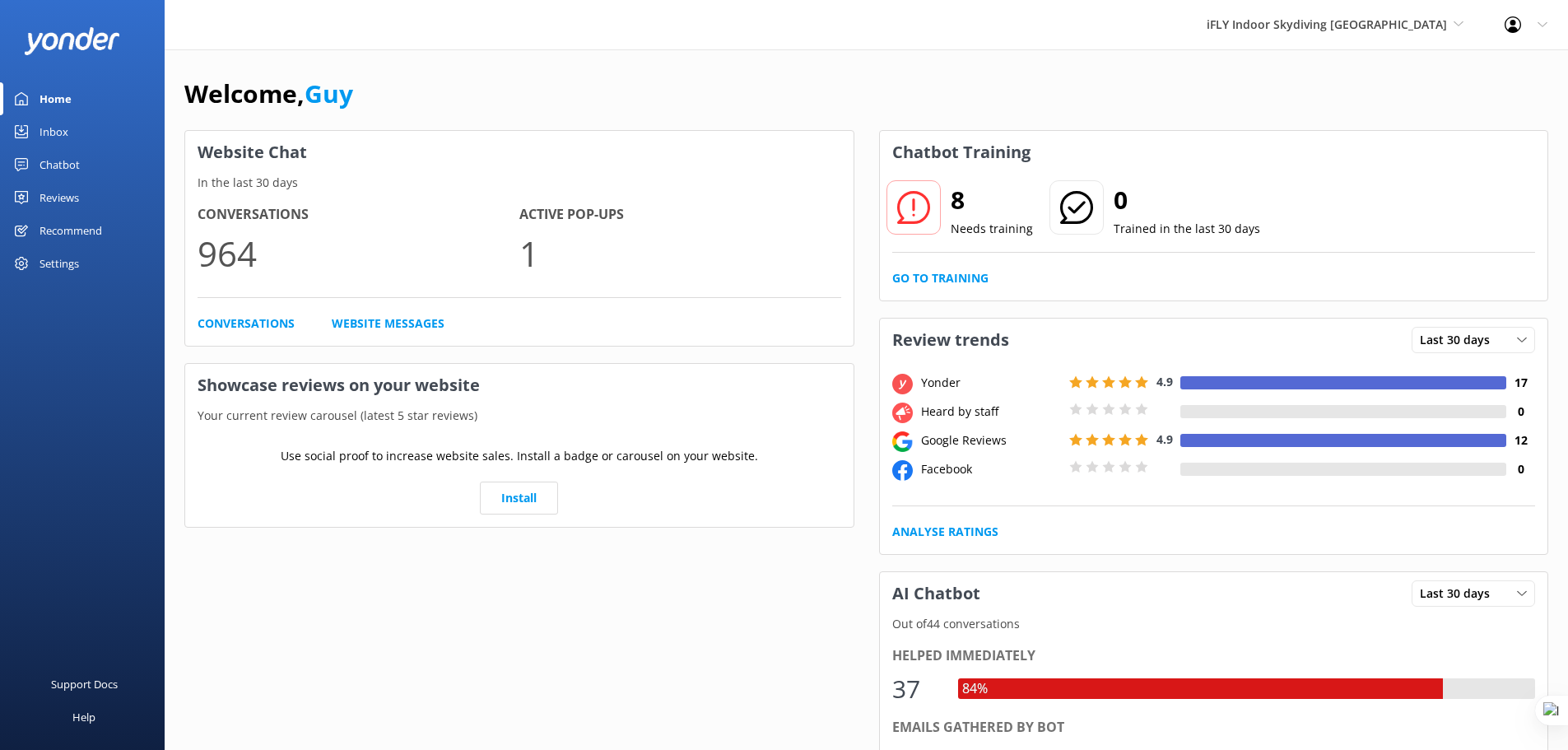
click at [58, 165] on div "Chatbot" at bounding box center [60, 165] width 41 height 33
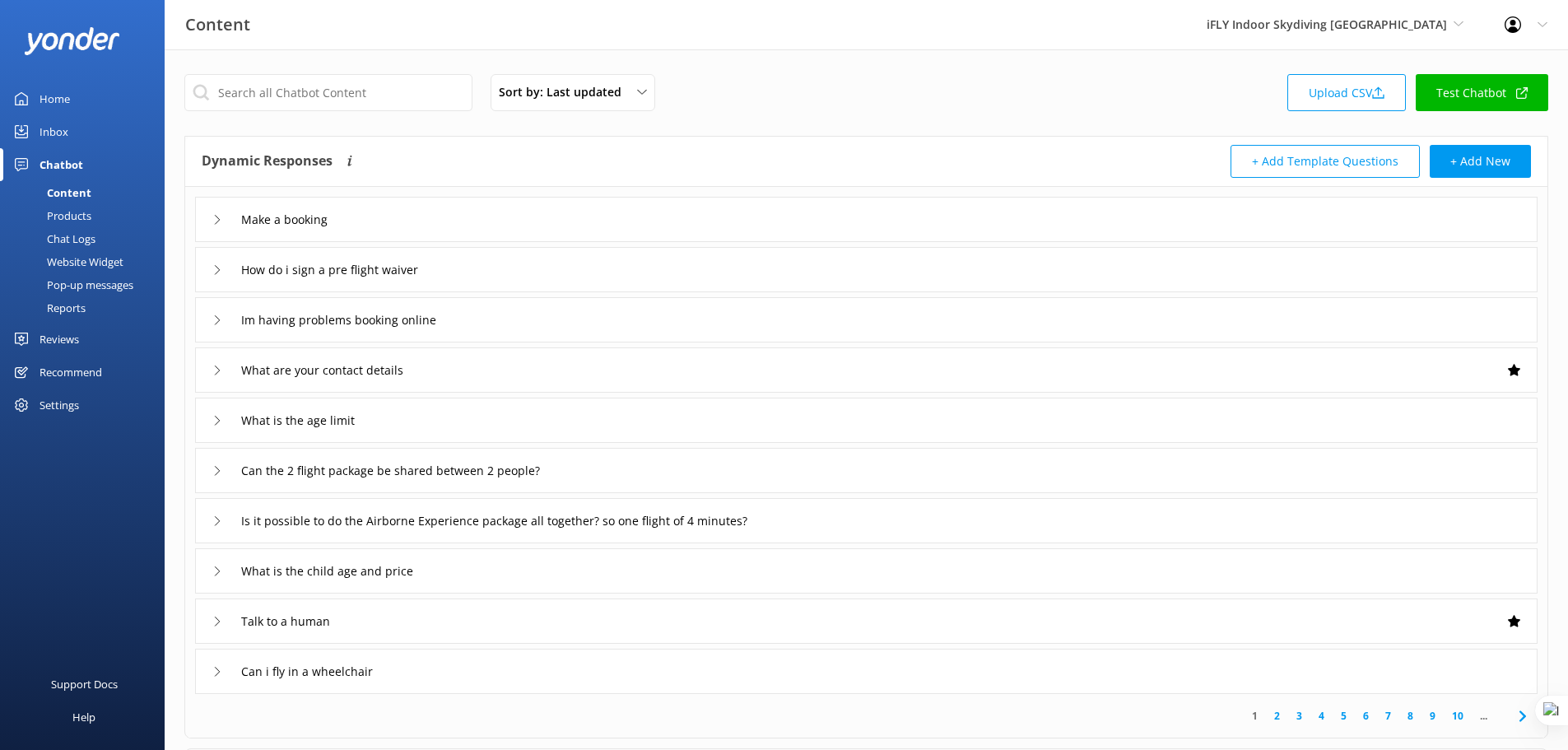
click at [78, 297] on div "Reports" at bounding box center [47, 308] width 76 height 23
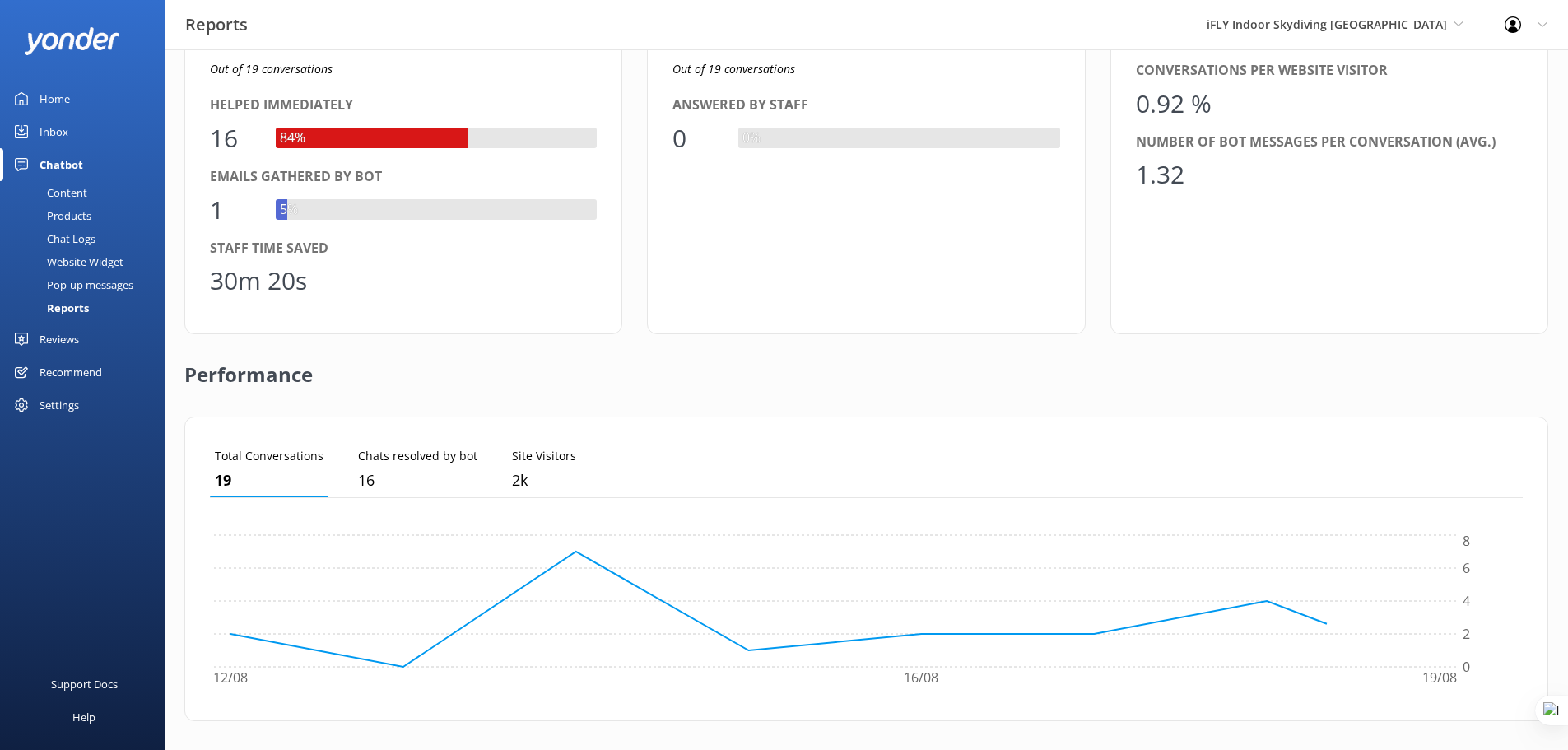
scroll to position [350, 0]
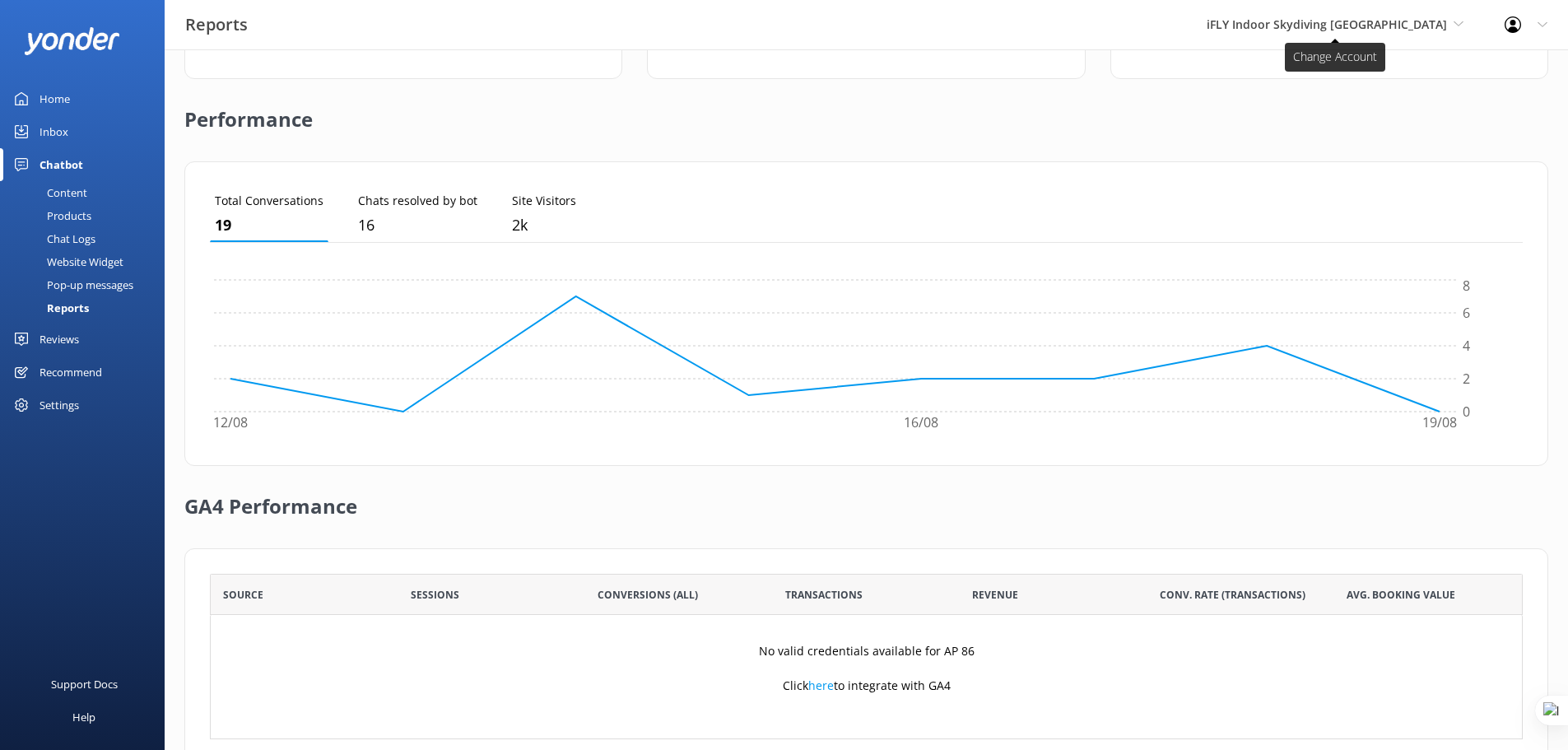
click at [1390, 28] on span "iFLY Indoor Skydiving [GEOGRAPHIC_DATA]" at bounding box center [1327, 24] width 240 height 16
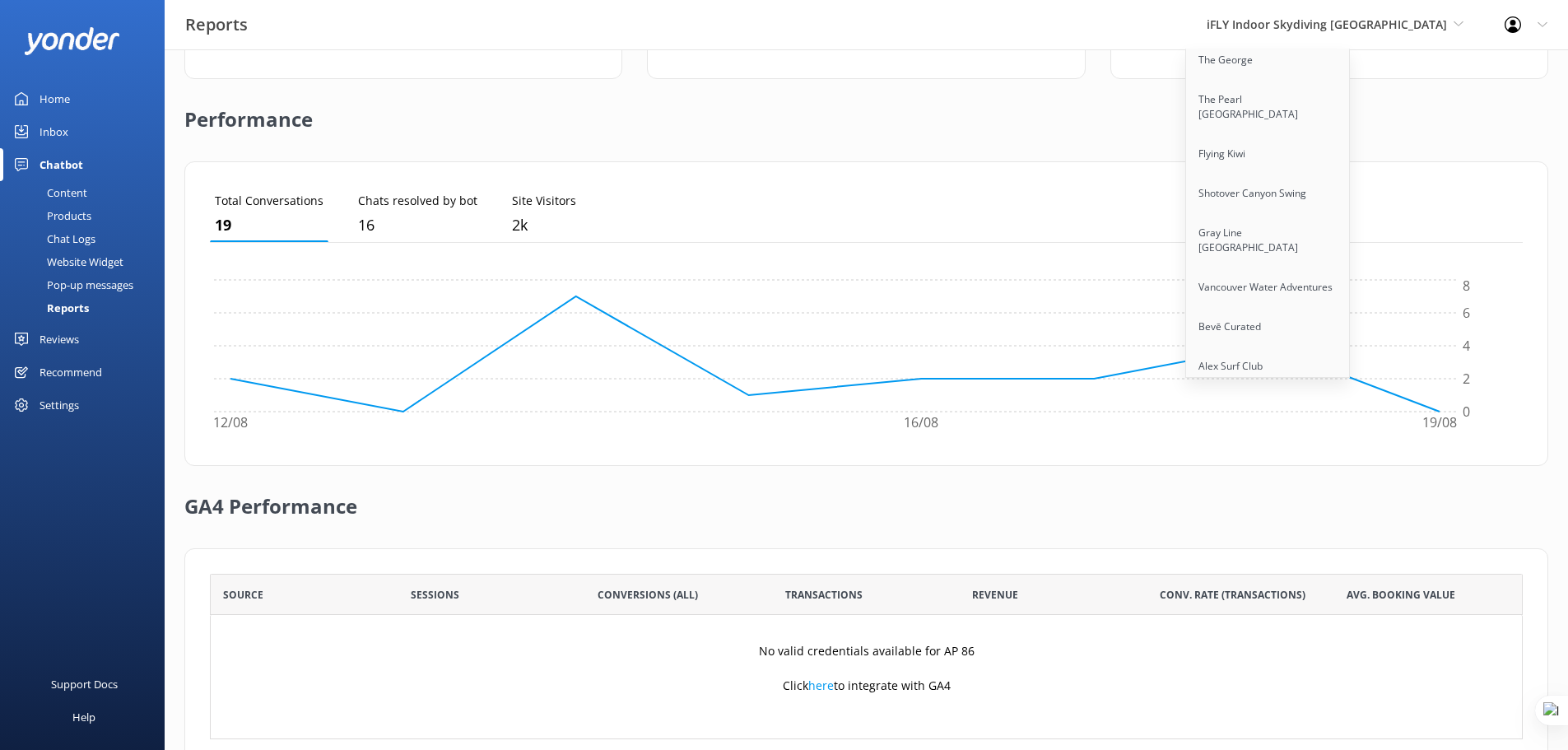
scroll to position [8027, 0]
click at [1291, 429] on link "KODI Rafting" at bounding box center [1269, 449] width 165 height 40
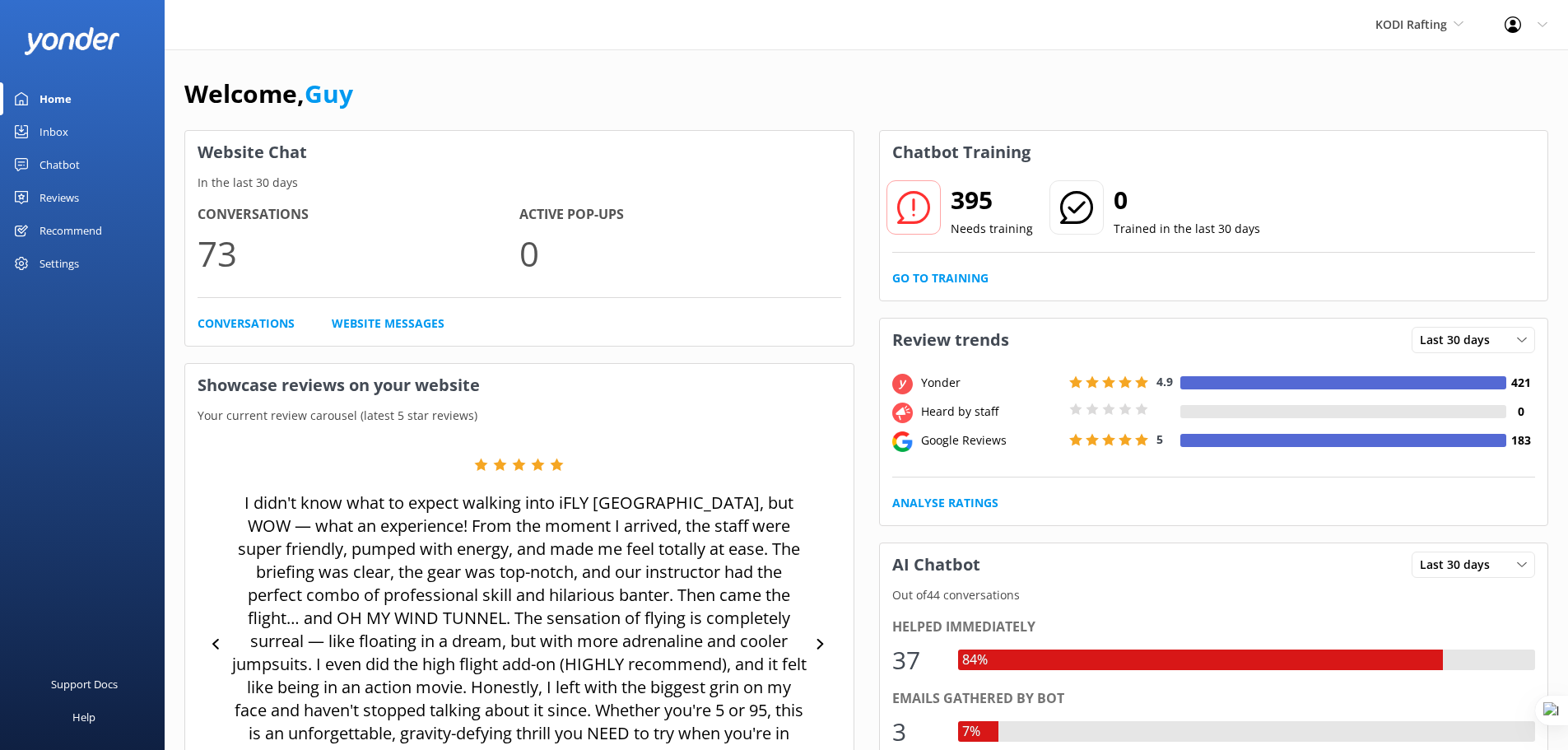
click at [48, 169] on div "Chatbot" at bounding box center [60, 165] width 41 height 33
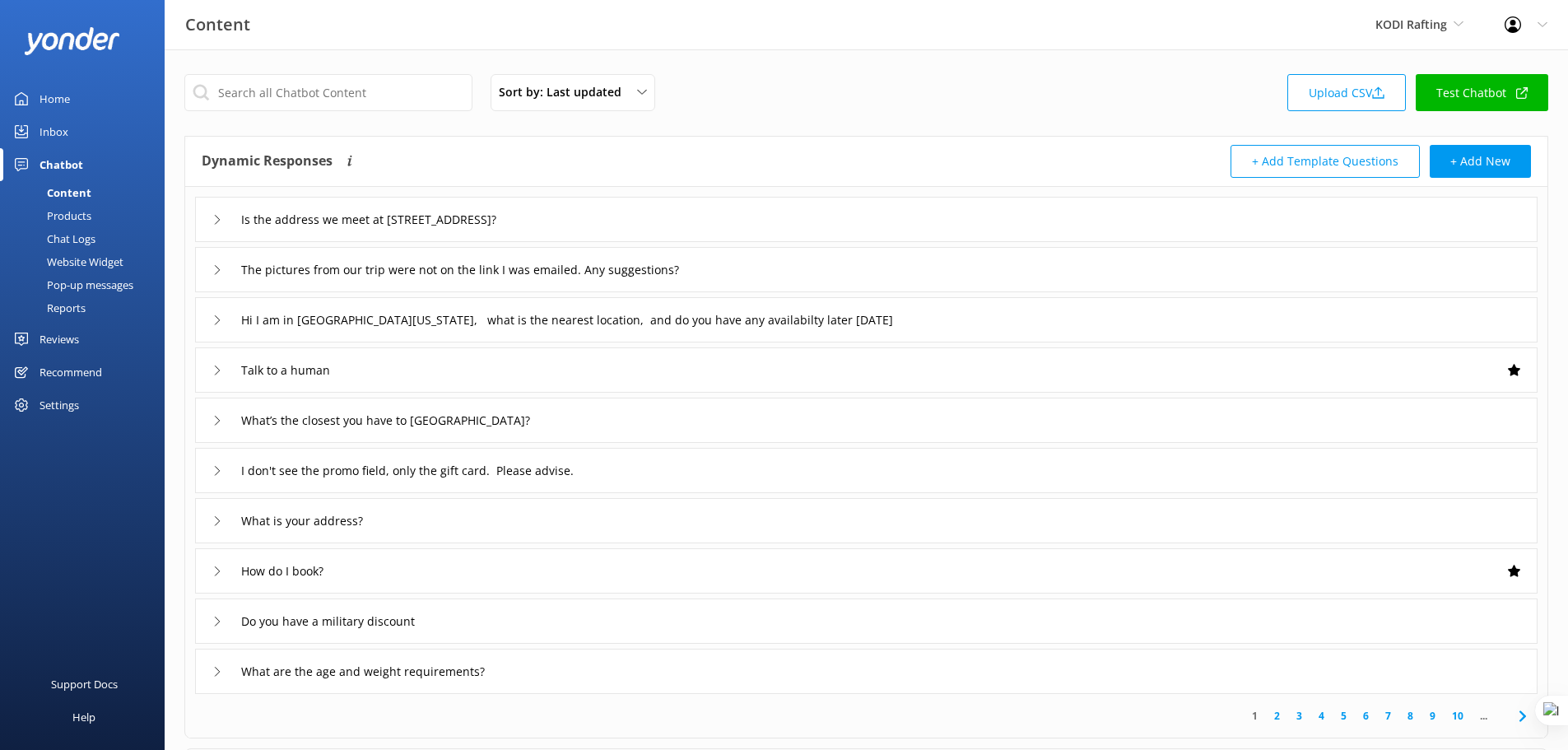
click at [51, 305] on div "Reports" at bounding box center [47, 308] width 76 height 23
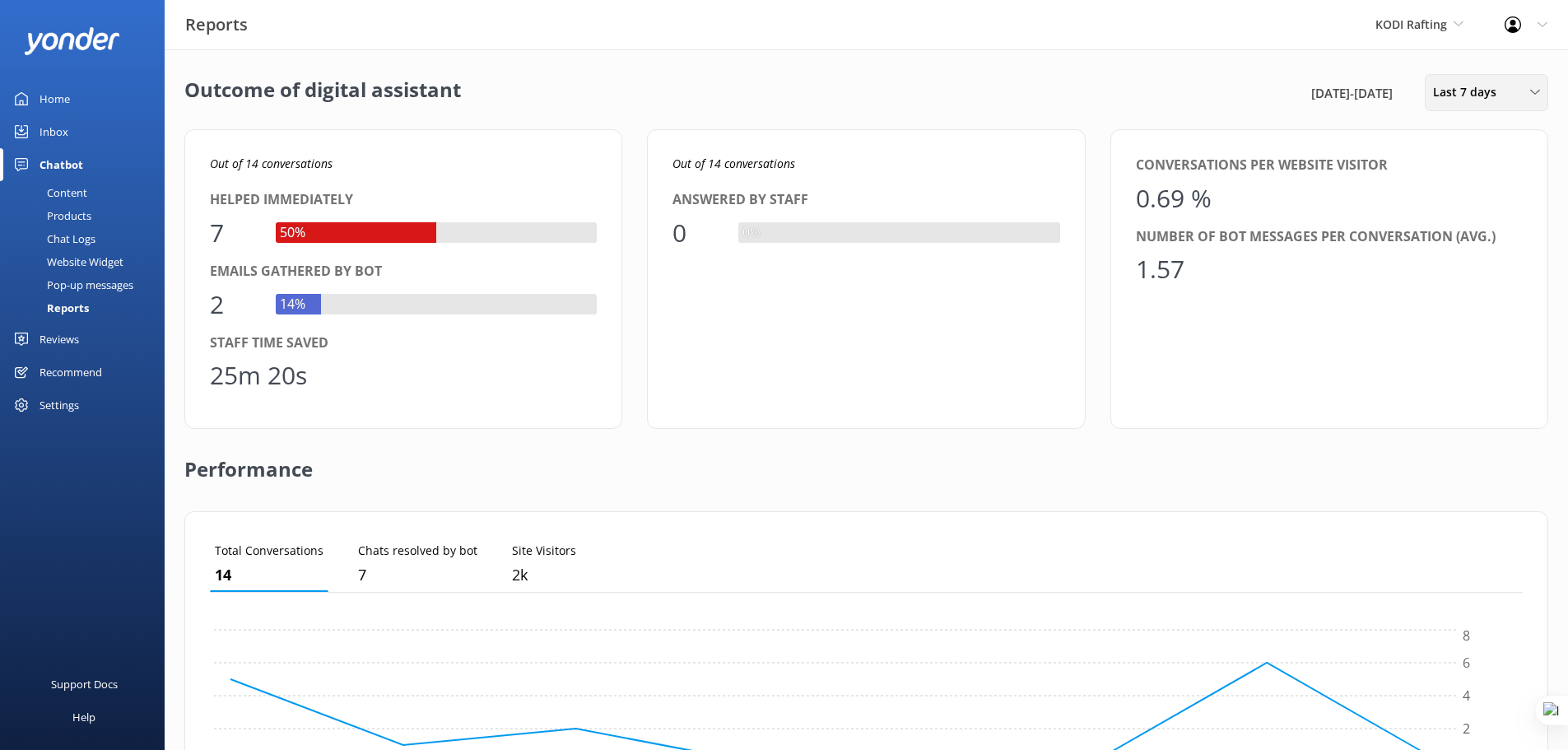
click at [1442, 91] on span "Last 7 days" at bounding box center [1469, 92] width 74 height 18
click at [1473, 166] on div "Last 30 days" at bounding box center [1462, 164] width 58 height 16
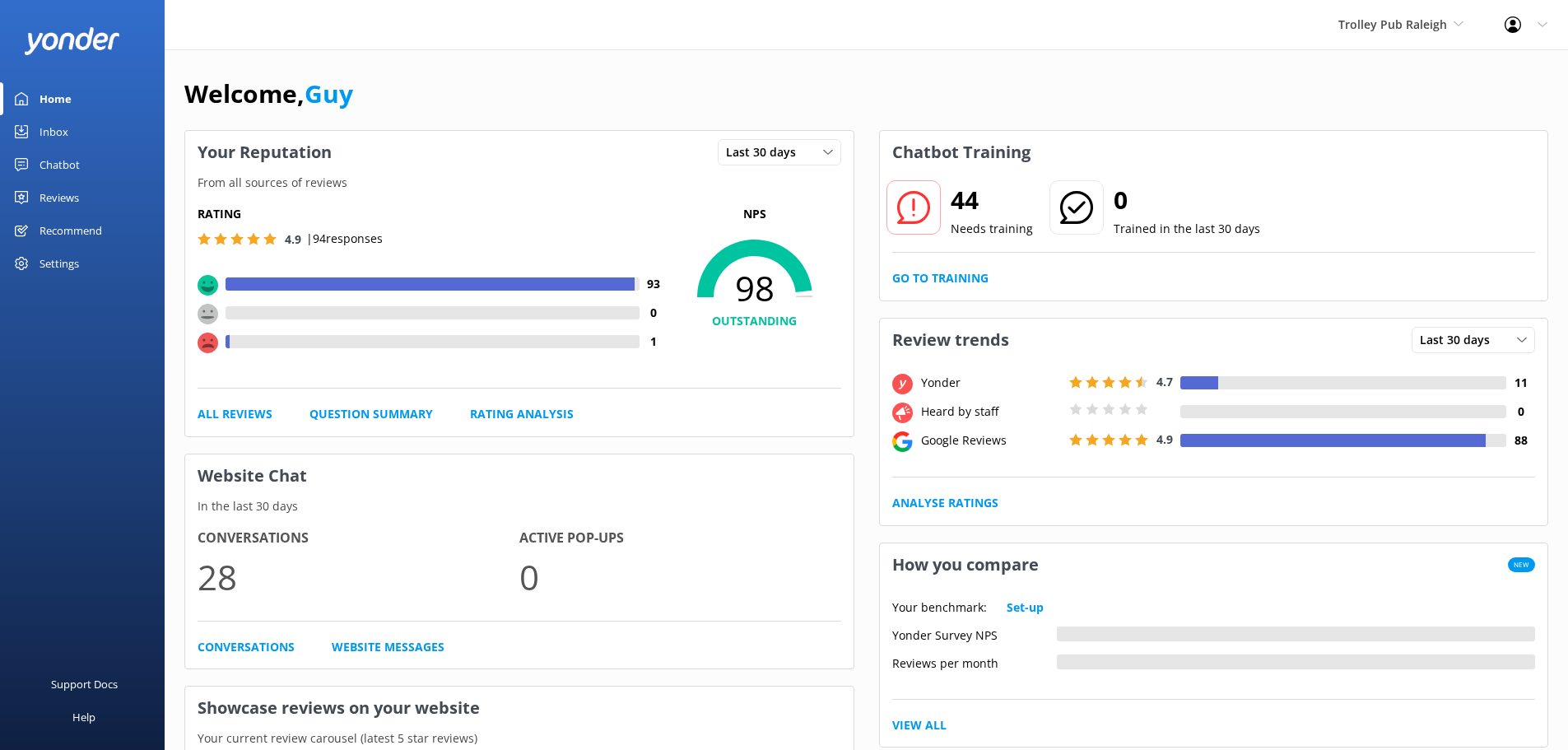
click at [68, 157] on div "Chatbot" at bounding box center [60, 165] width 41 height 33
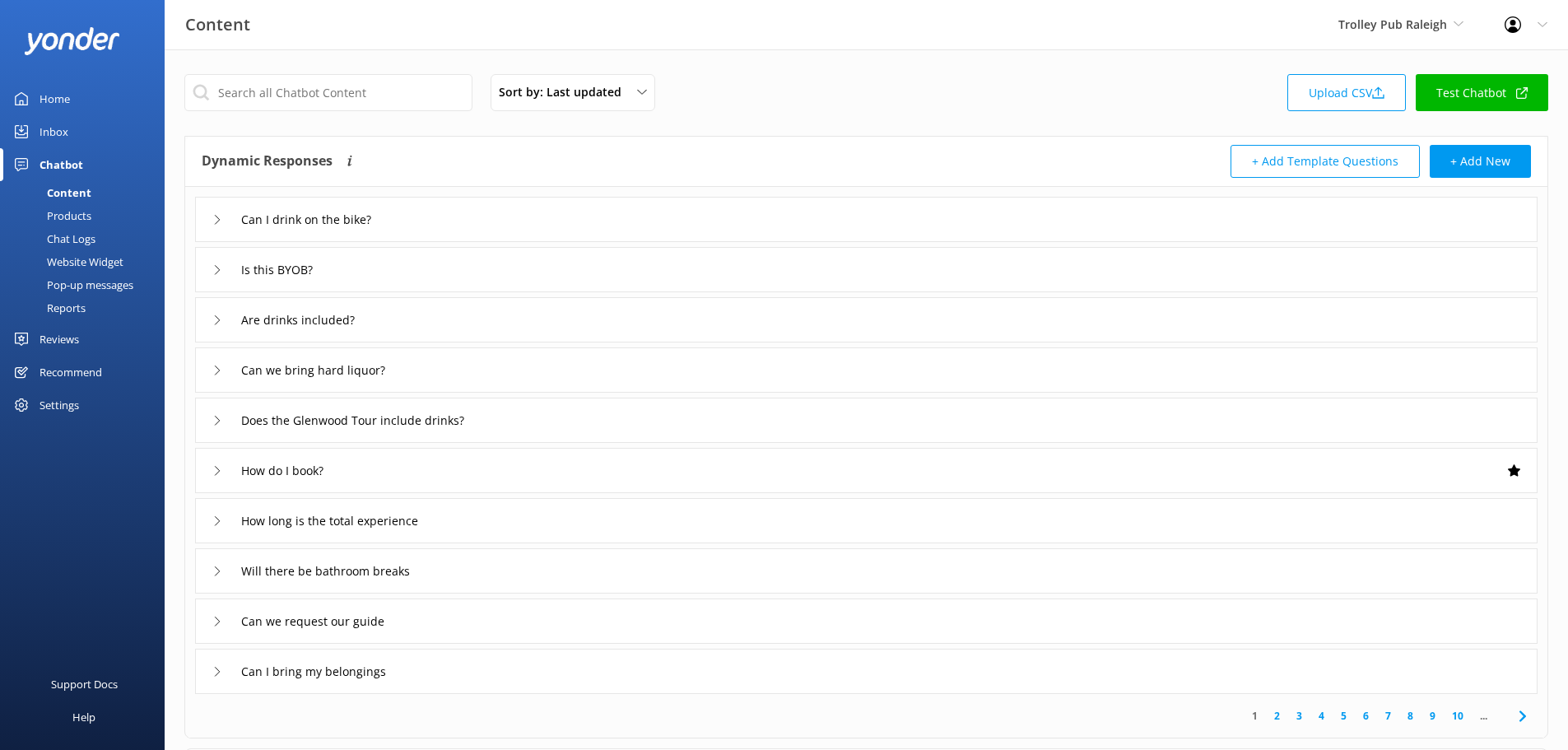
click at [80, 311] on div "Reports" at bounding box center [47, 308] width 76 height 23
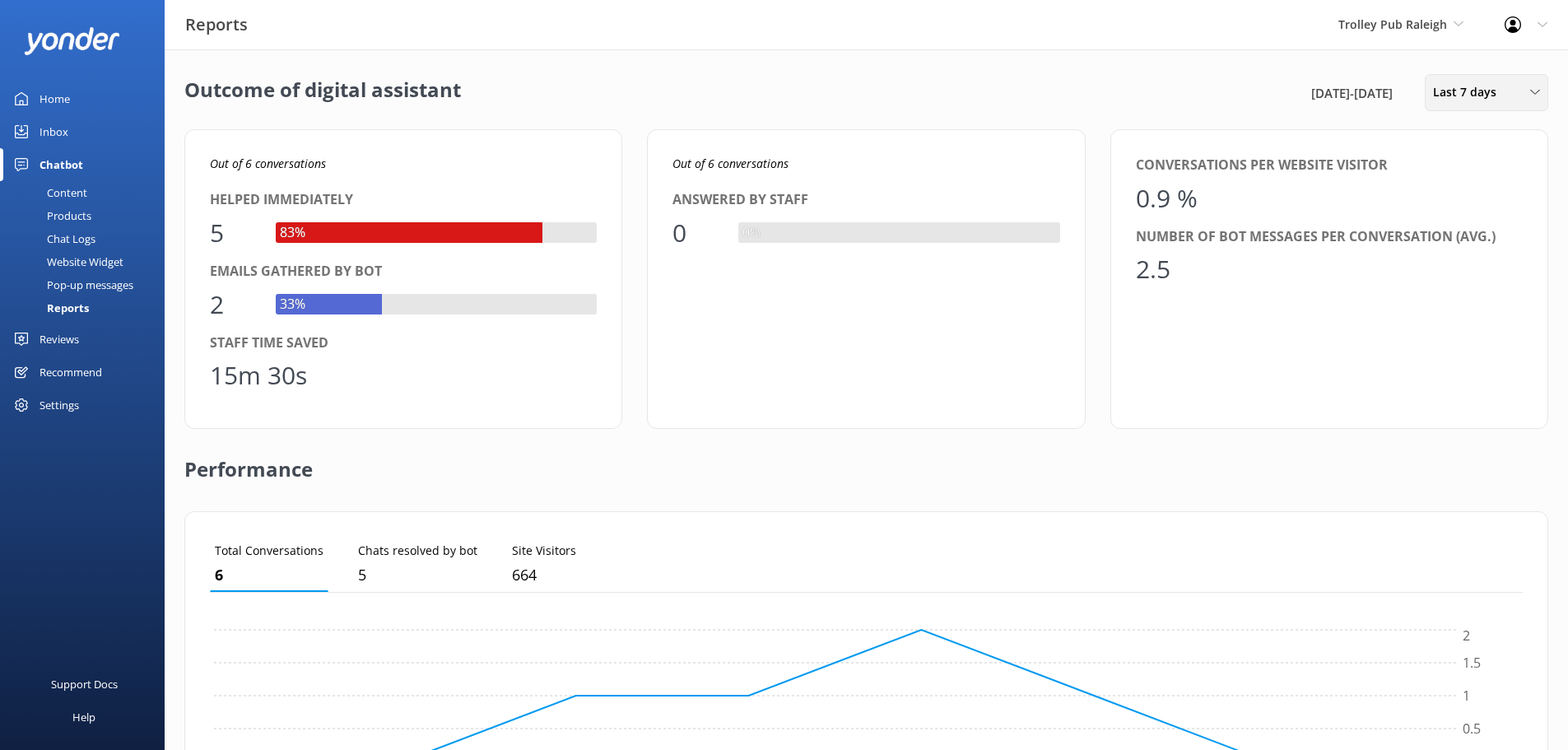
click at [1485, 82] on div "Last 7 days Last 7 days Last 30 days Last month Last 90 days Last 180 days Cust…" at bounding box center [1486, 92] width 123 height 37
click at [1497, 169] on link "Last 30 days" at bounding box center [1498, 165] width 146 height 33
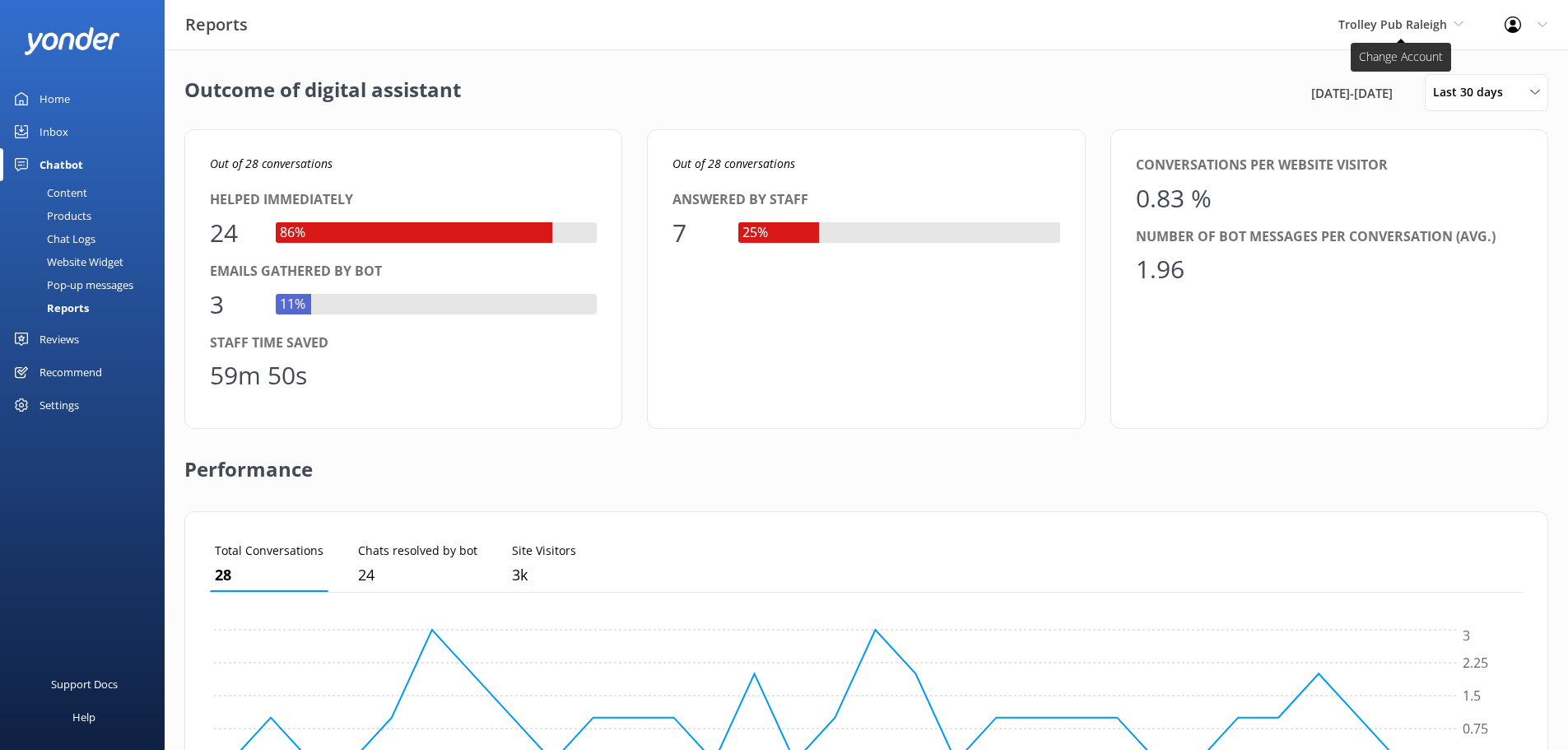
click at [1402, 30] on span "Trolley Pub Raleigh" at bounding box center [1393, 24] width 109 height 16
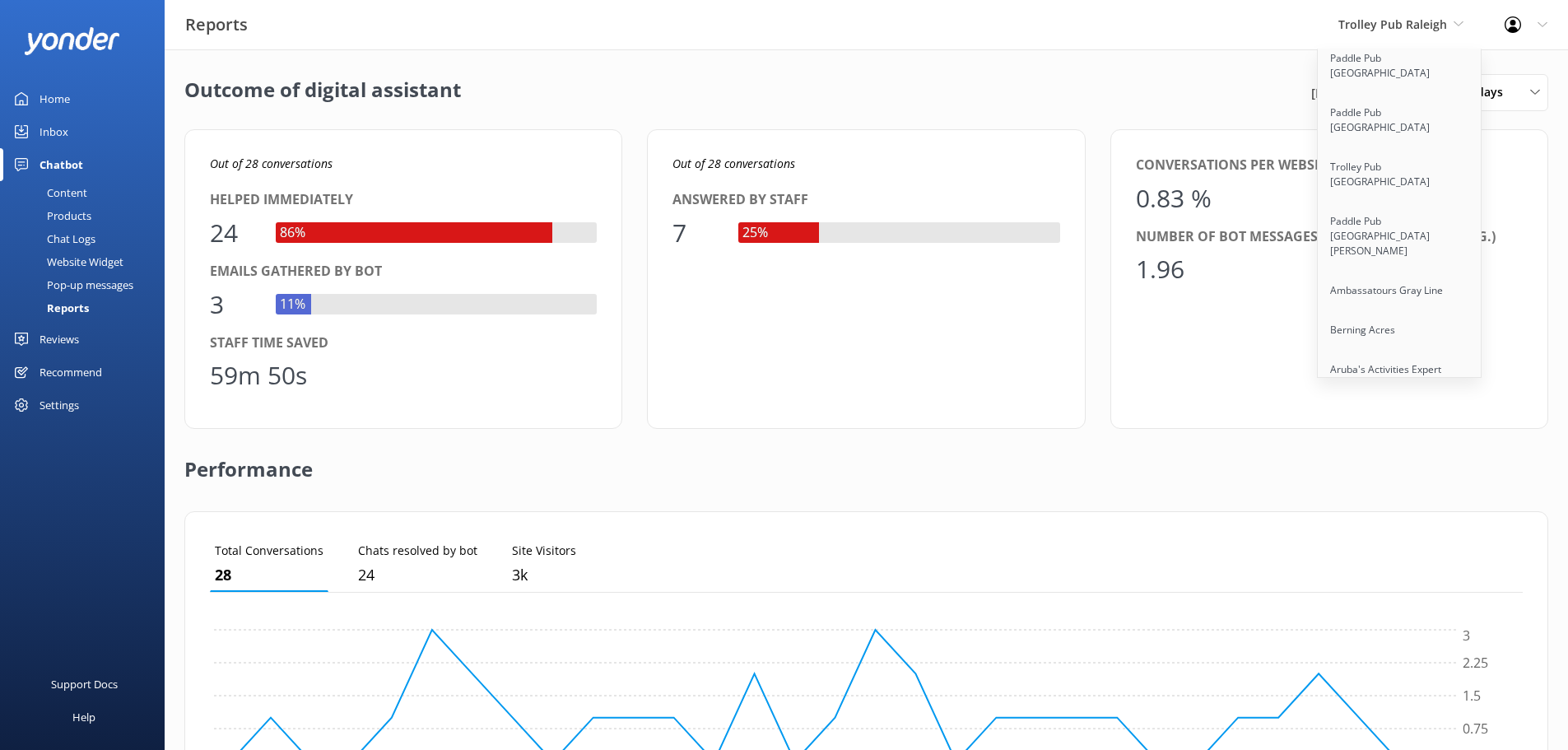
scroll to position [10477, 0]
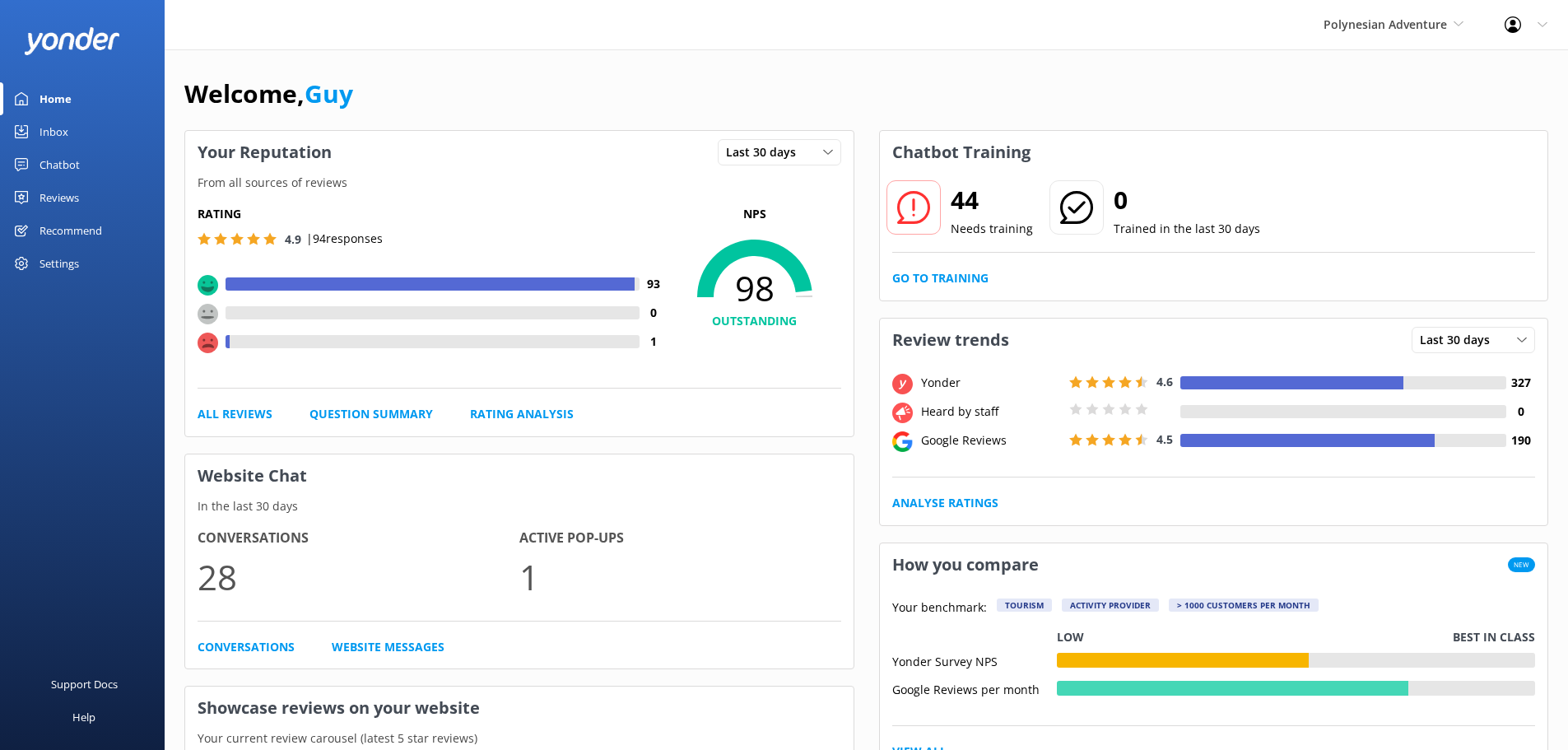
click at [60, 166] on div "Chatbot" at bounding box center [60, 165] width 41 height 33
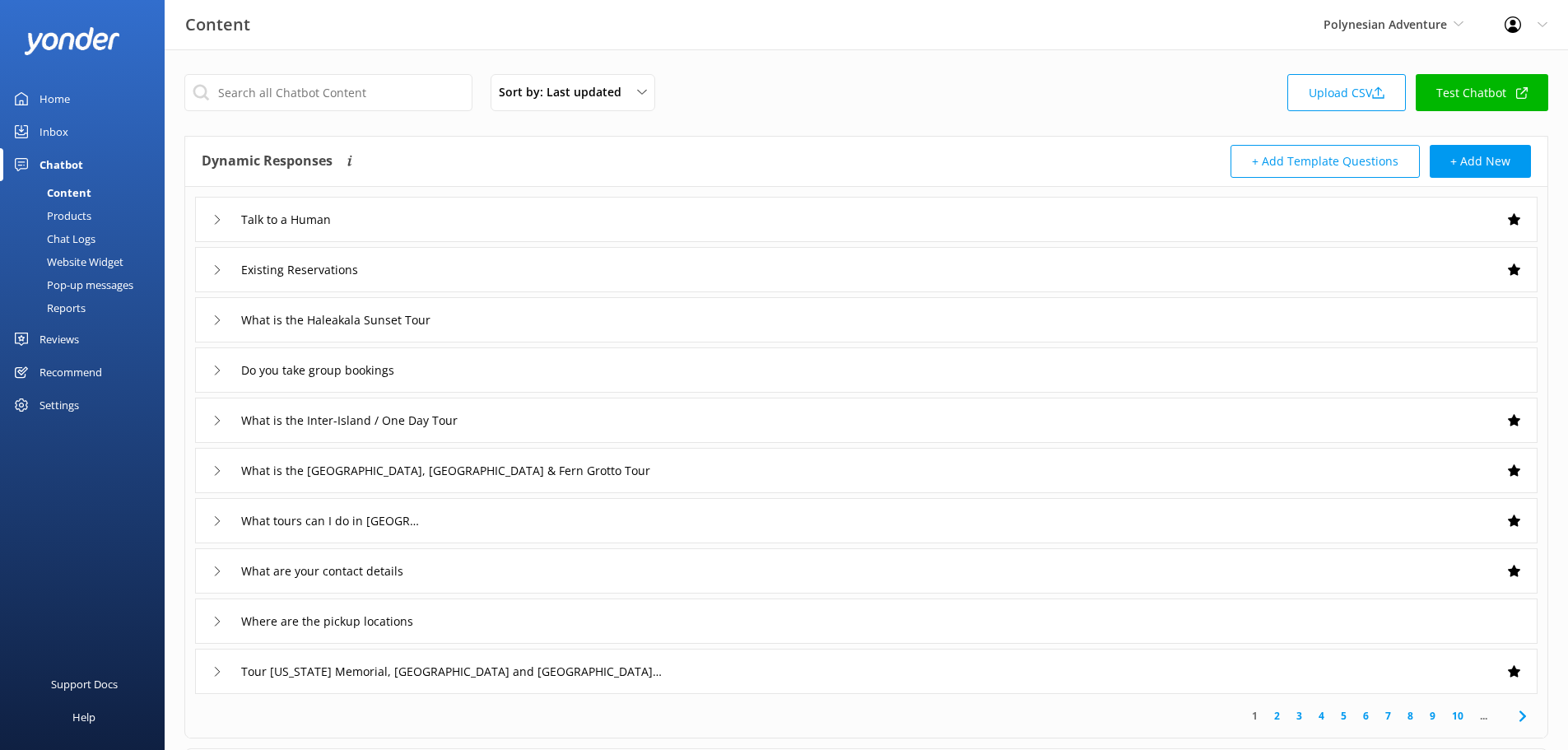
click at [59, 304] on div "Reports" at bounding box center [47, 308] width 76 height 23
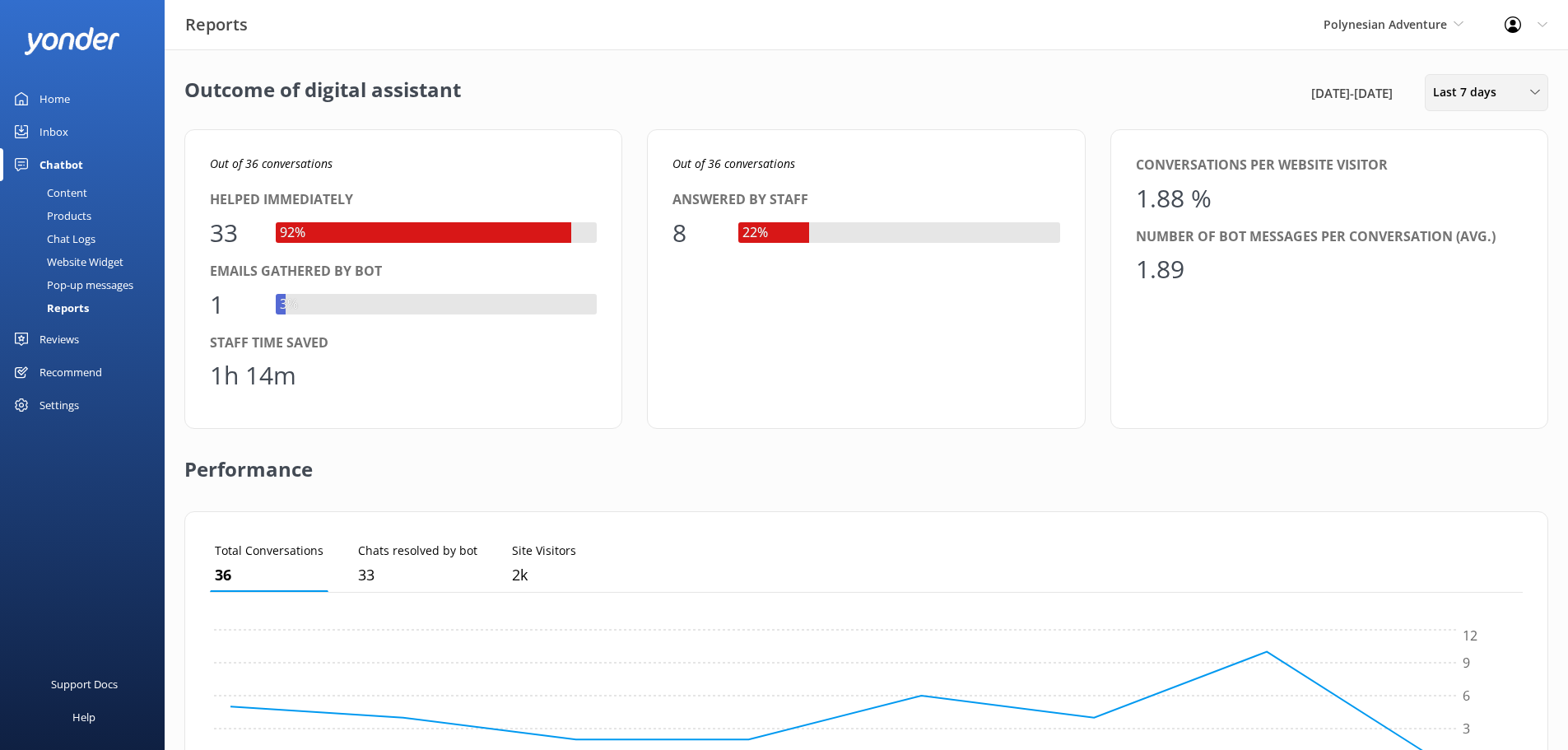
click at [1487, 84] on span "Last 7 days" at bounding box center [1469, 92] width 74 height 18
click at [1476, 167] on div "Last 30 days" at bounding box center [1462, 164] width 58 height 16
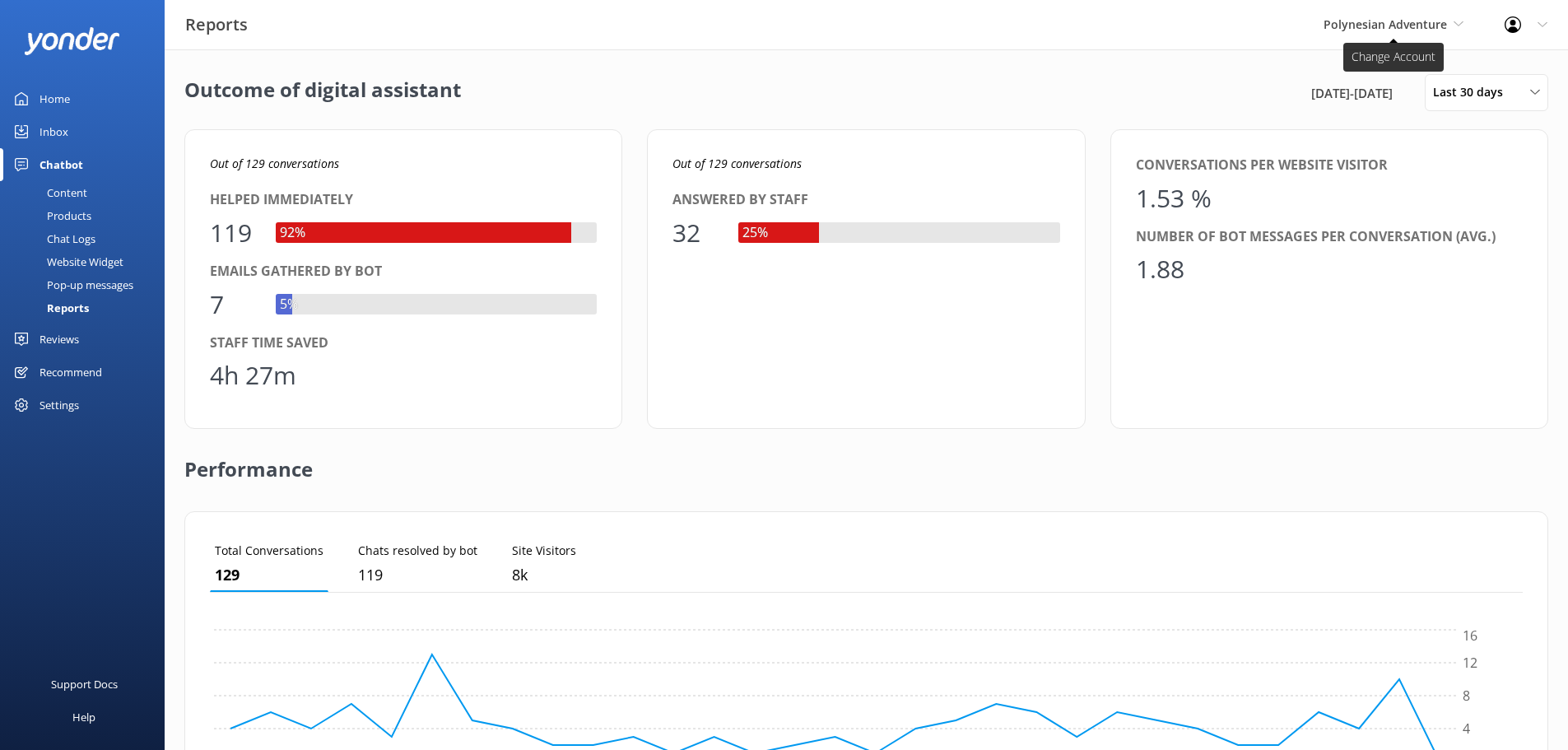
click at [1397, 30] on span "Polynesian Adventure" at bounding box center [1384, 24] width 123 height 16
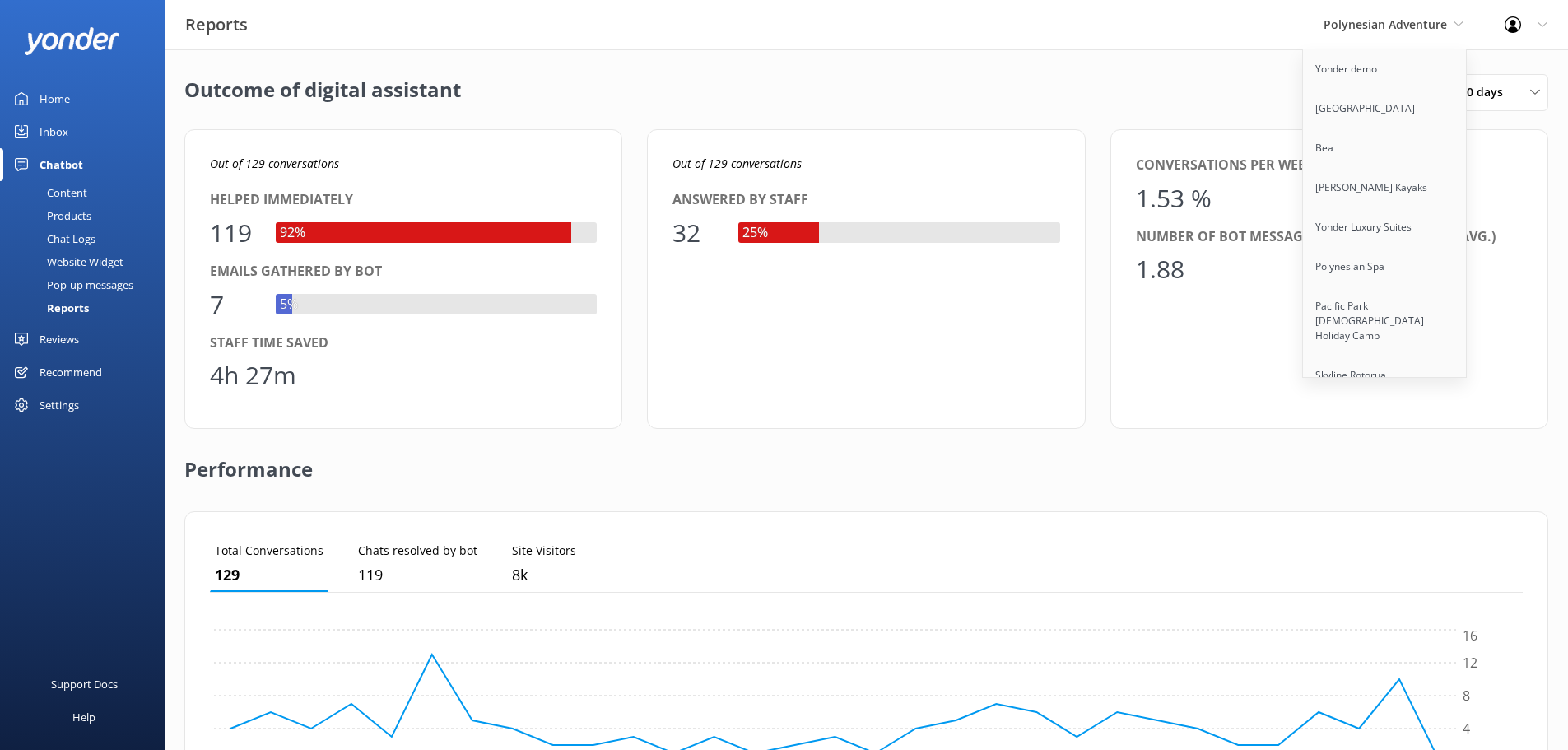
click at [1156, 106] on div "Outcome of digital assistant 20th Jul 25 - 19th Aug 25 Last 30 days Last 7 days…" at bounding box center [865, 92] width 1364 height 37
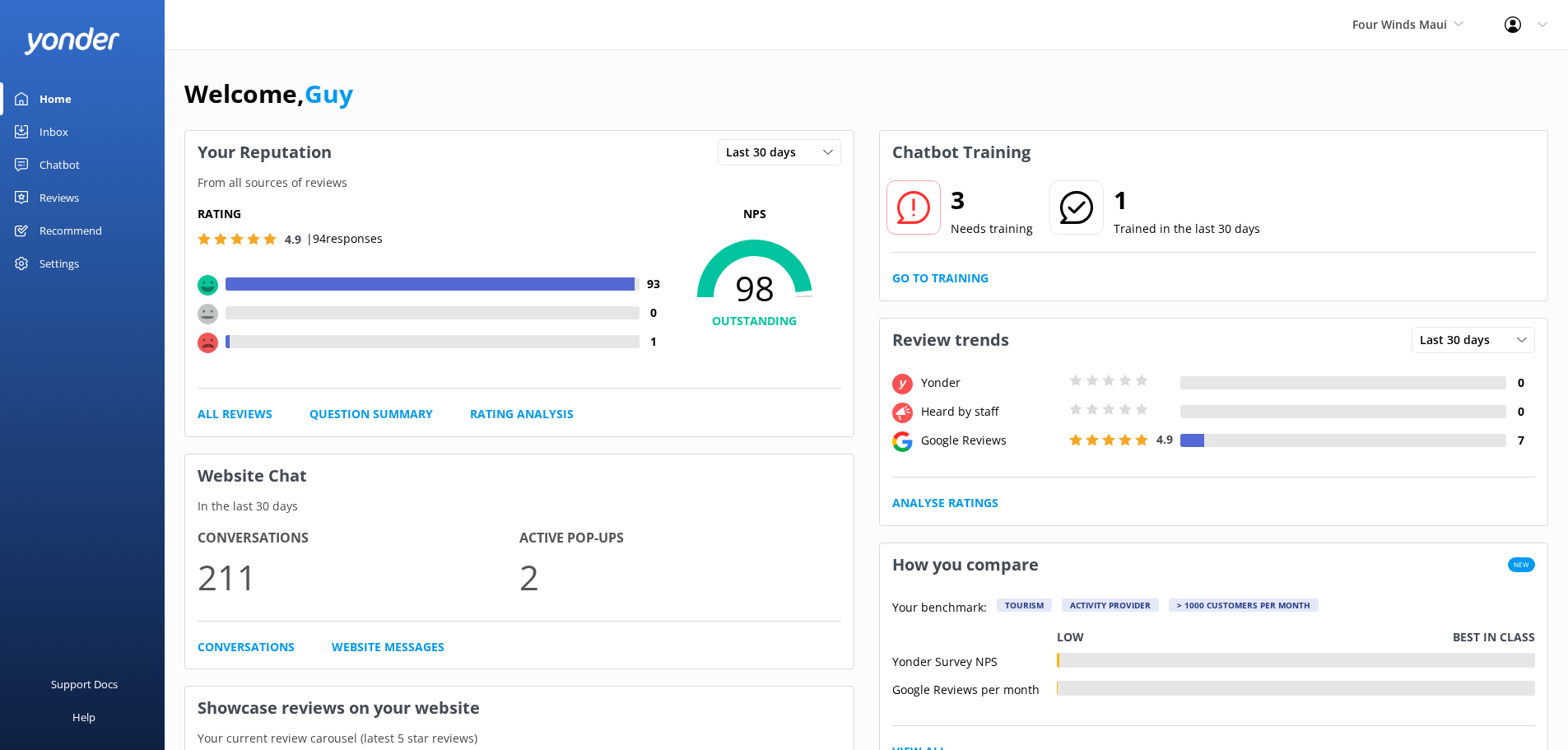
click at [44, 165] on div "Chatbot" at bounding box center [60, 165] width 41 height 33
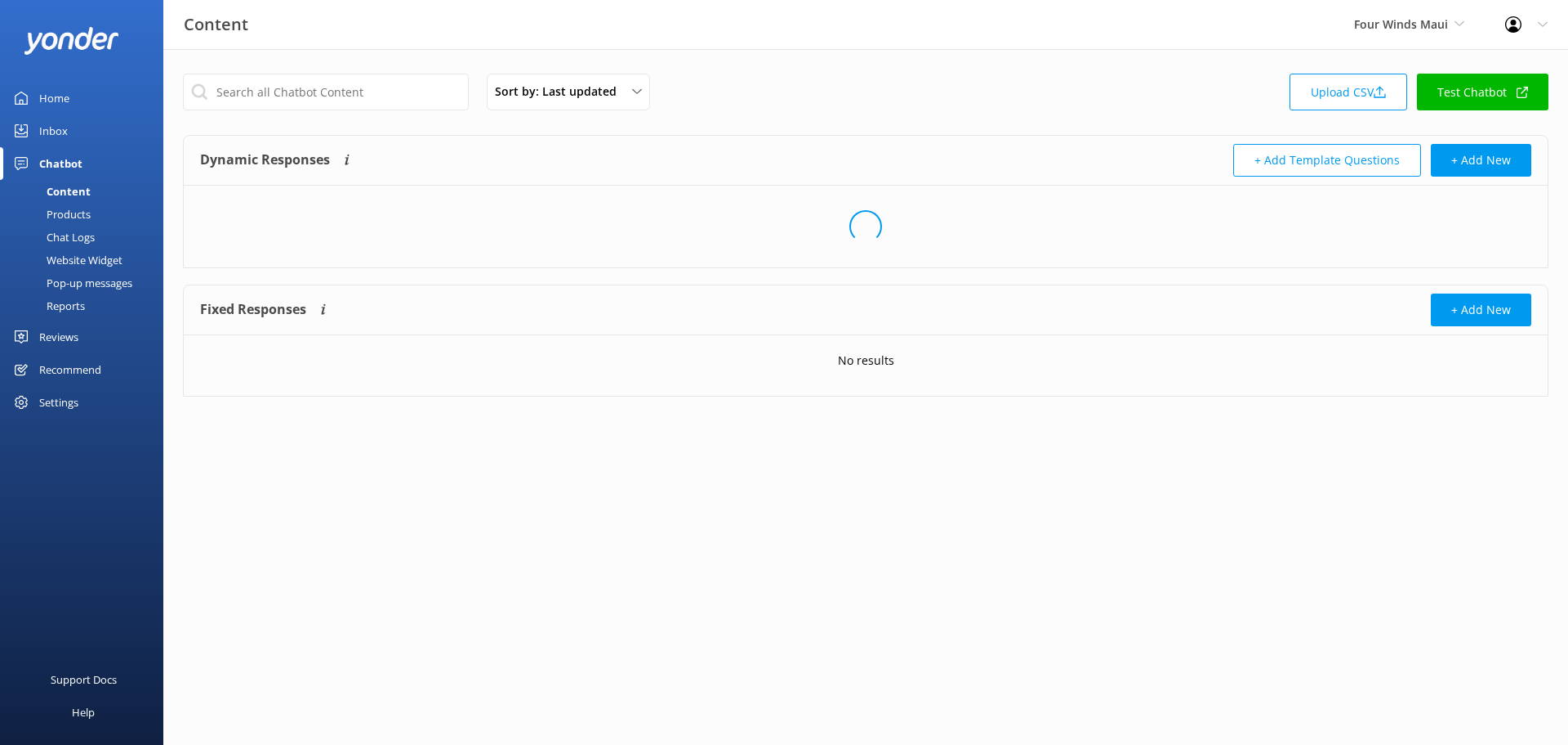
click at [57, 308] on div "Reports" at bounding box center [47, 306] width 75 height 23
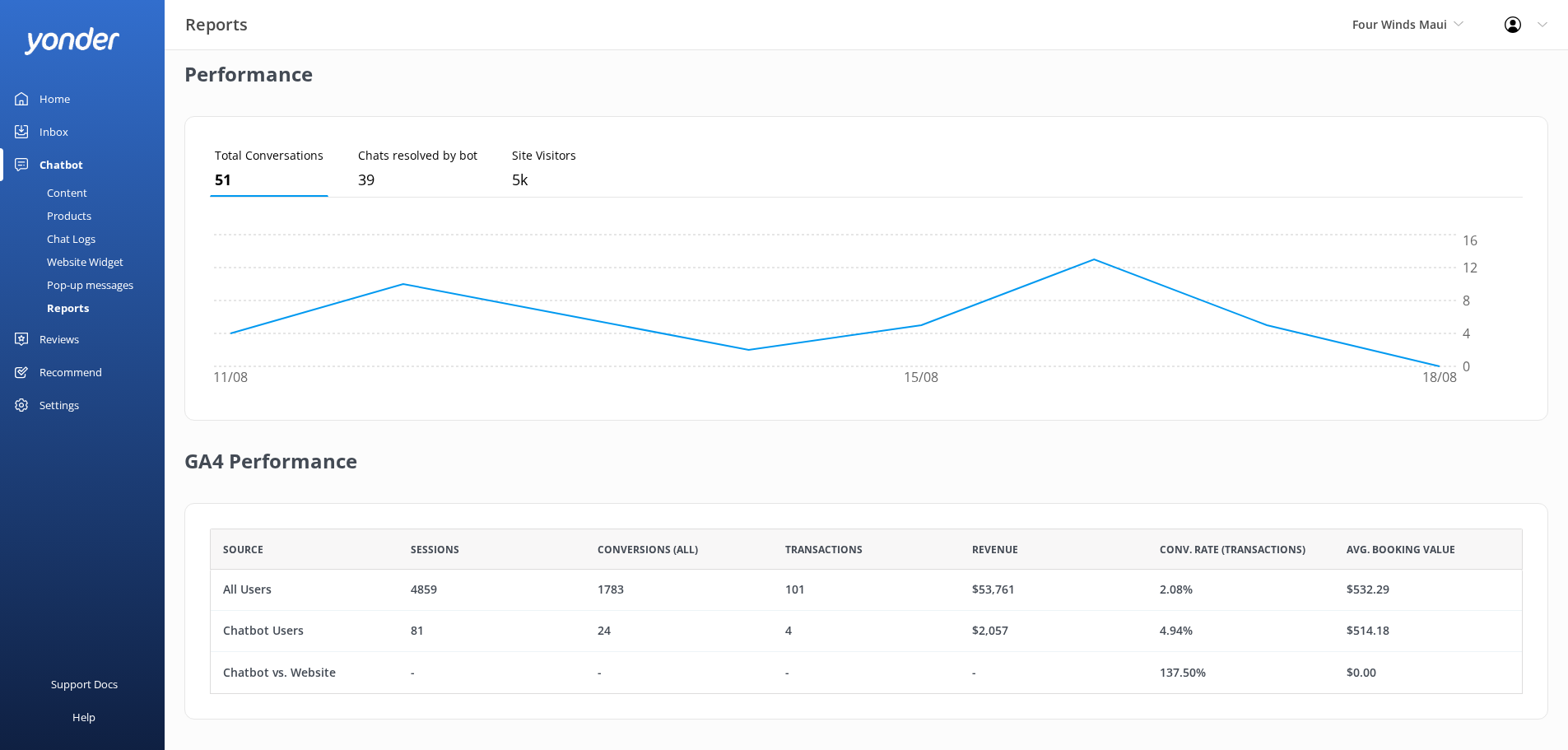
scroll to position [397, 0]
click at [1441, 16] on span "Four Winds Maui" at bounding box center [1399, 24] width 95 height 16
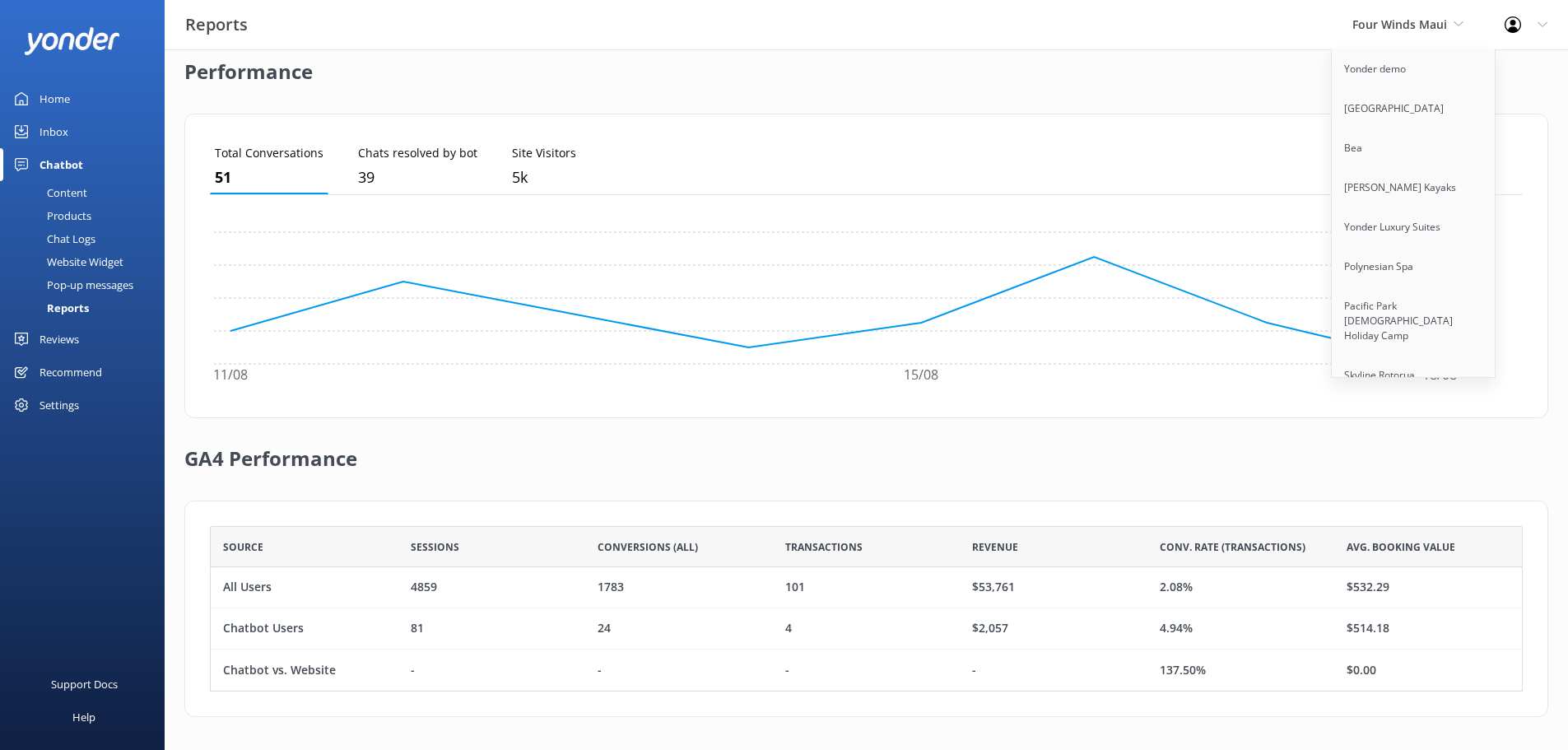
click at [1231, 84] on div "Performance" at bounding box center [865, 72] width 1364 height 82
click at [1386, 24] on span "Four Winds Maui" at bounding box center [1399, 24] width 95 height 16
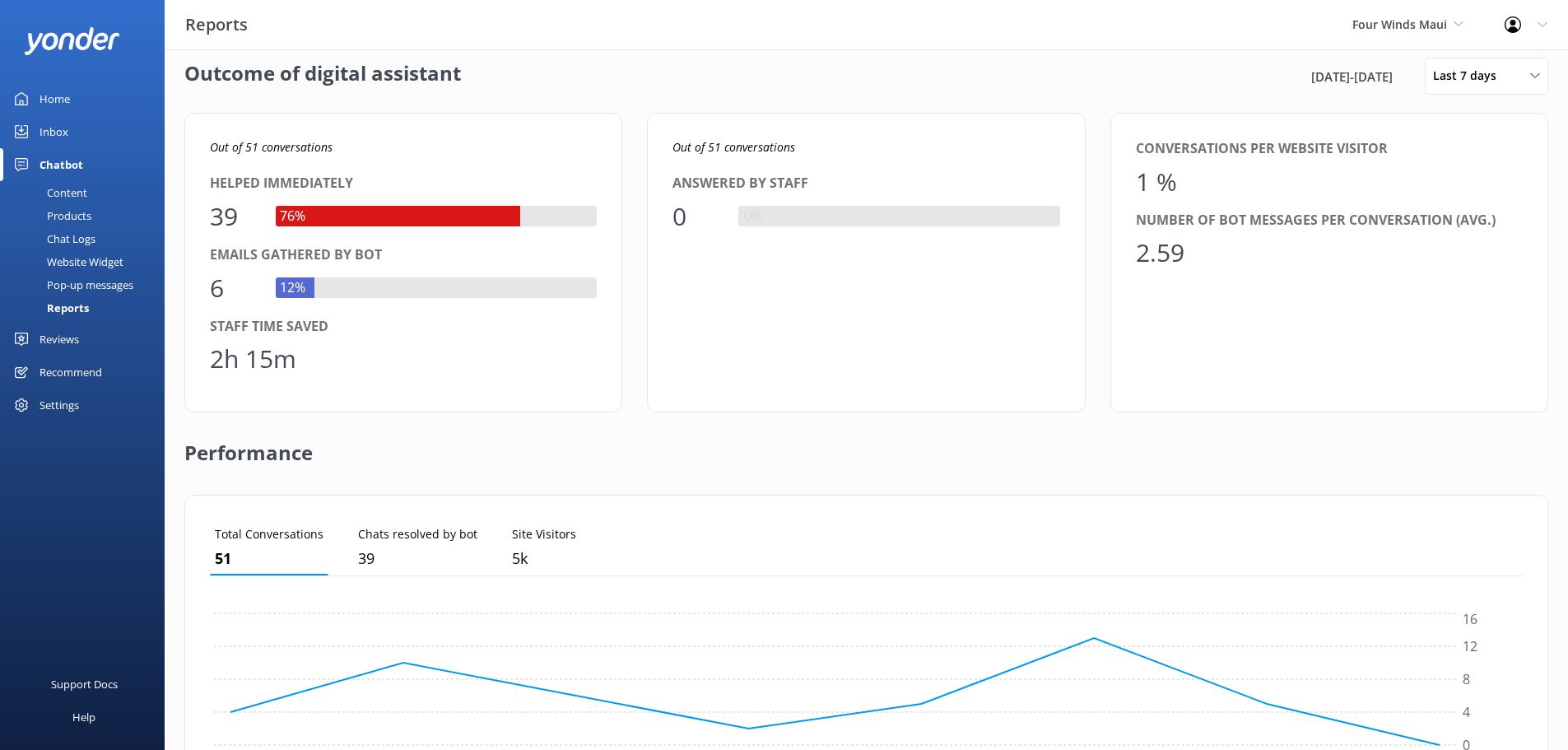
scroll to position [0, 0]
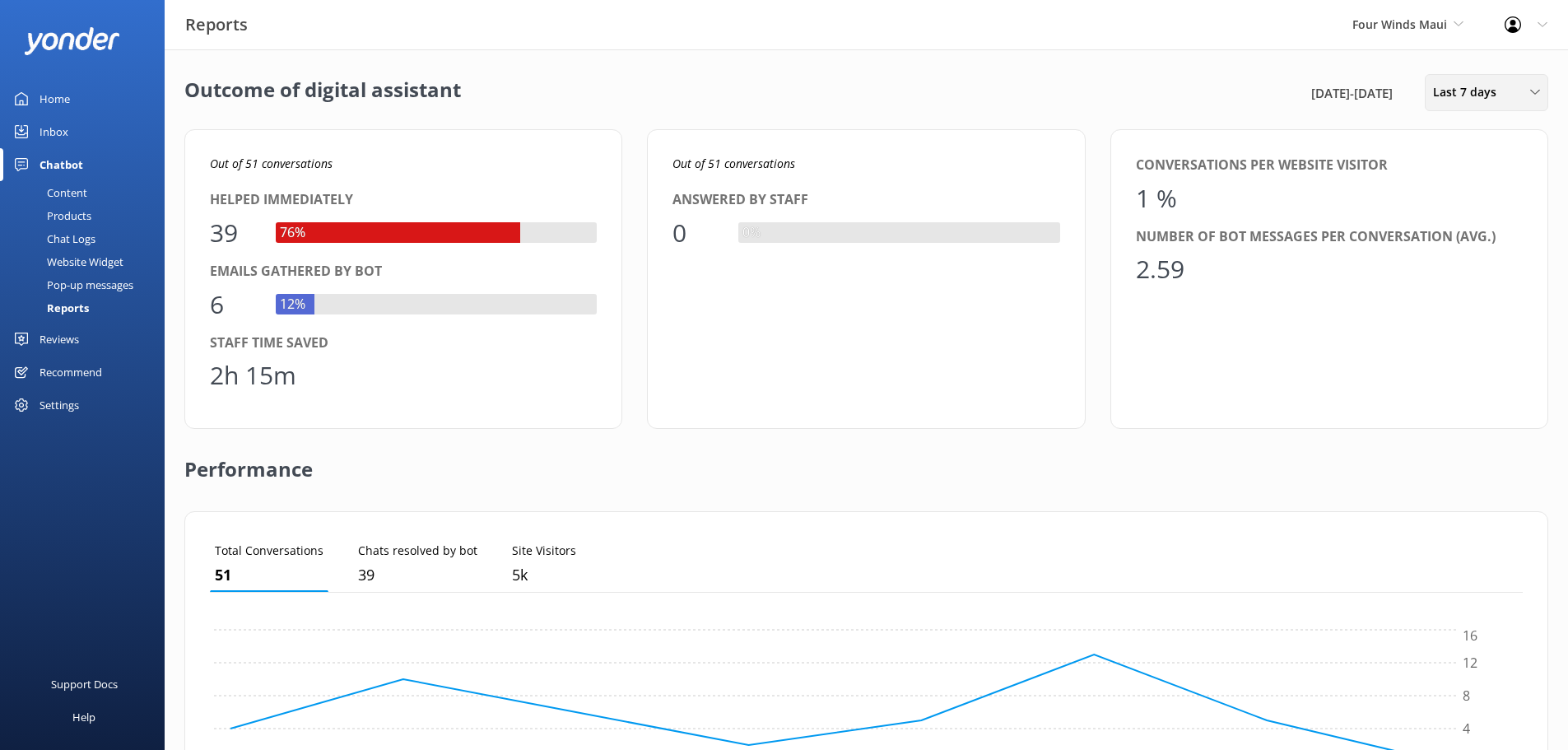
click at [1467, 96] on span "Last 7 days" at bounding box center [1469, 92] width 74 height 18
click at [1483, 161] on div "Last 30 days" at bounding box center [1462, 164] width 58 height 16
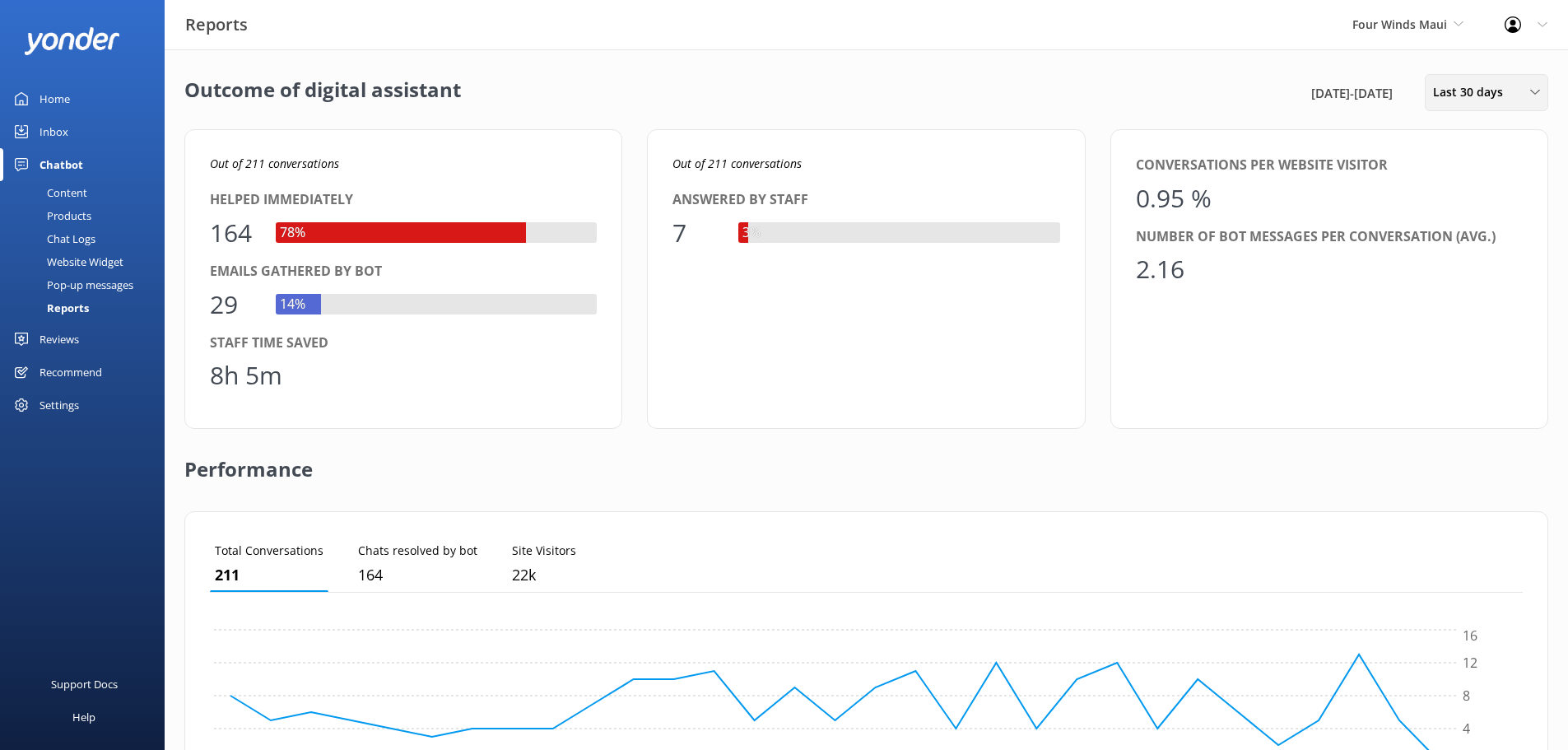
click at [1490, 96] on span "Last 30 days" at bounding box center [1472, 92] width 79 height 18
click at [1403, 35] on div "Four Winds Maui Yonder demo Musket Cove Island Resort & Marina Bea Abel Tasman …" at bounding box center [1407, 24] width 152 height 49
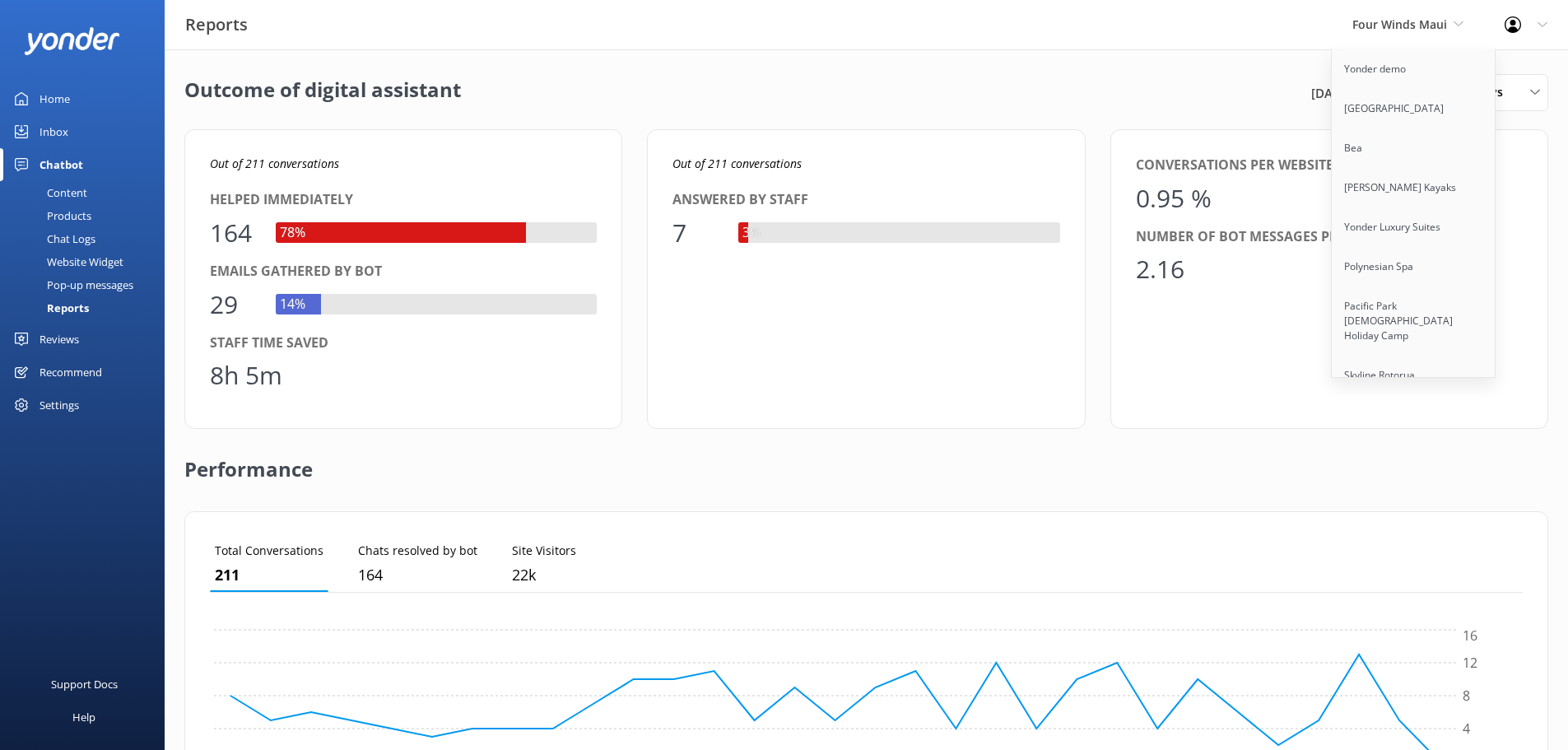
scroll to position [4413, 0]
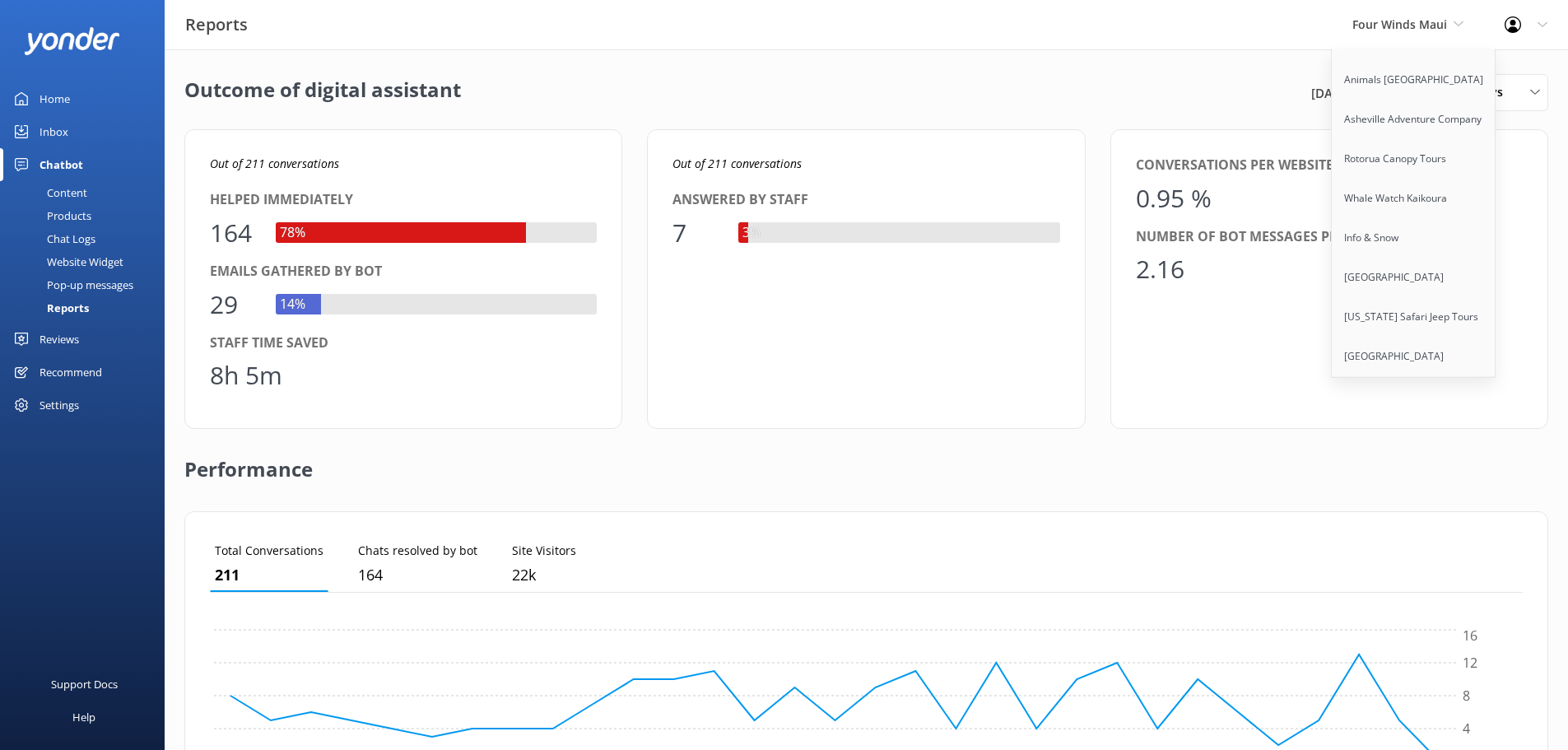
click at [1418, 376] on link "[US_STATE] ATV Adventures" at bounding box center [1414, 395] width 165 height 40
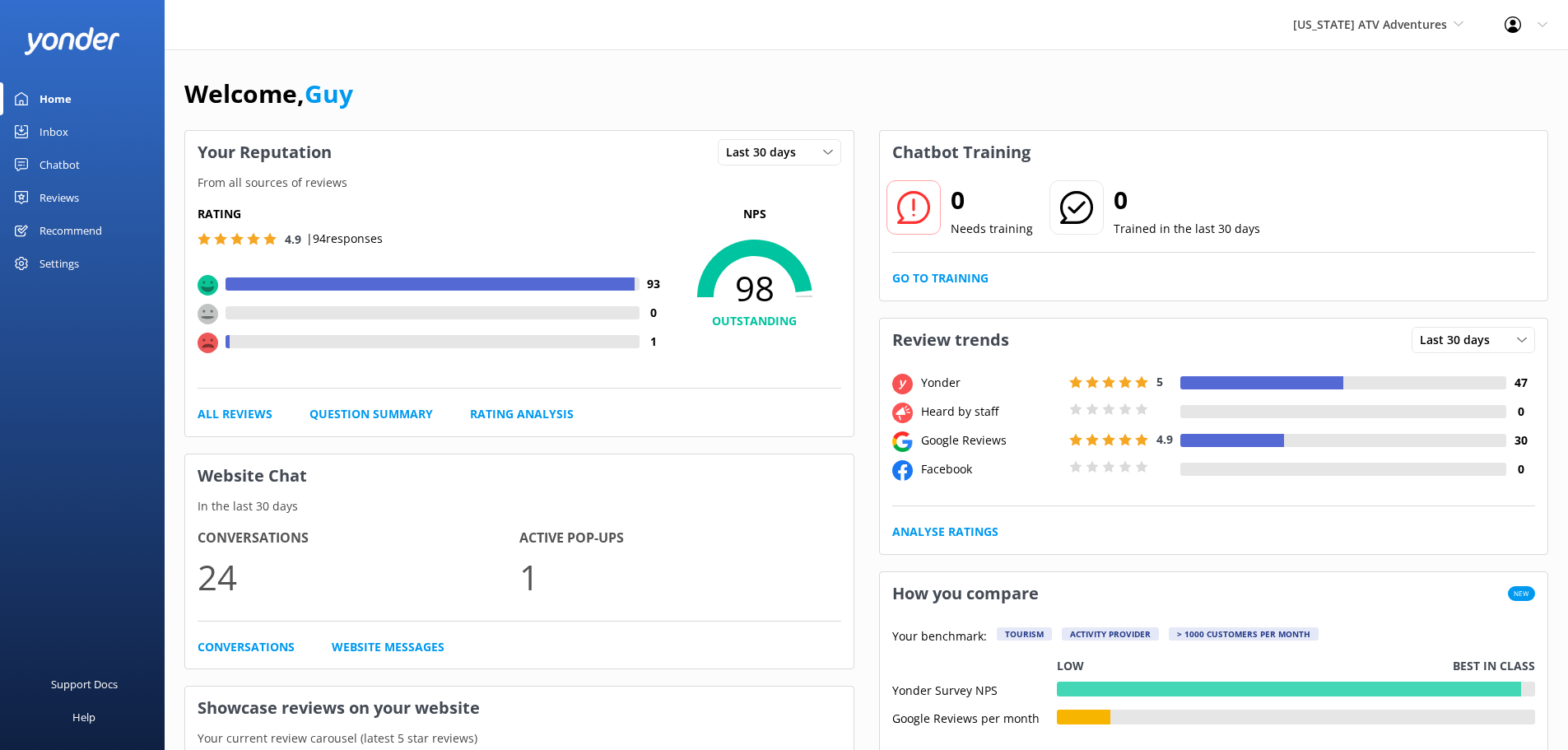
click at [36, 164] on link "Chatbot" at bounding box center [82, 165] width 165 height 33
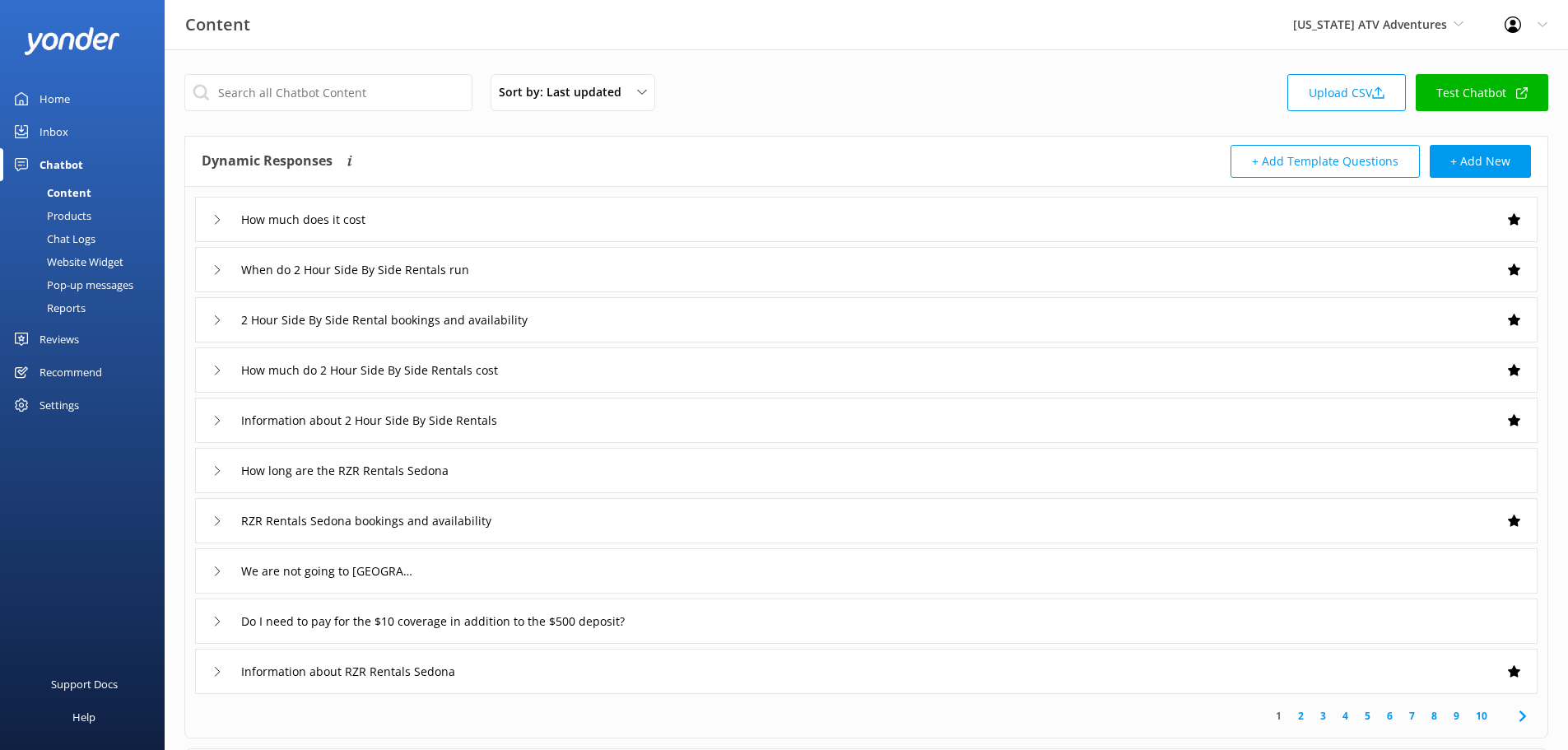
click at [75, 299] on div "Reports" at bounding box center [47, 308] width 76 height 23
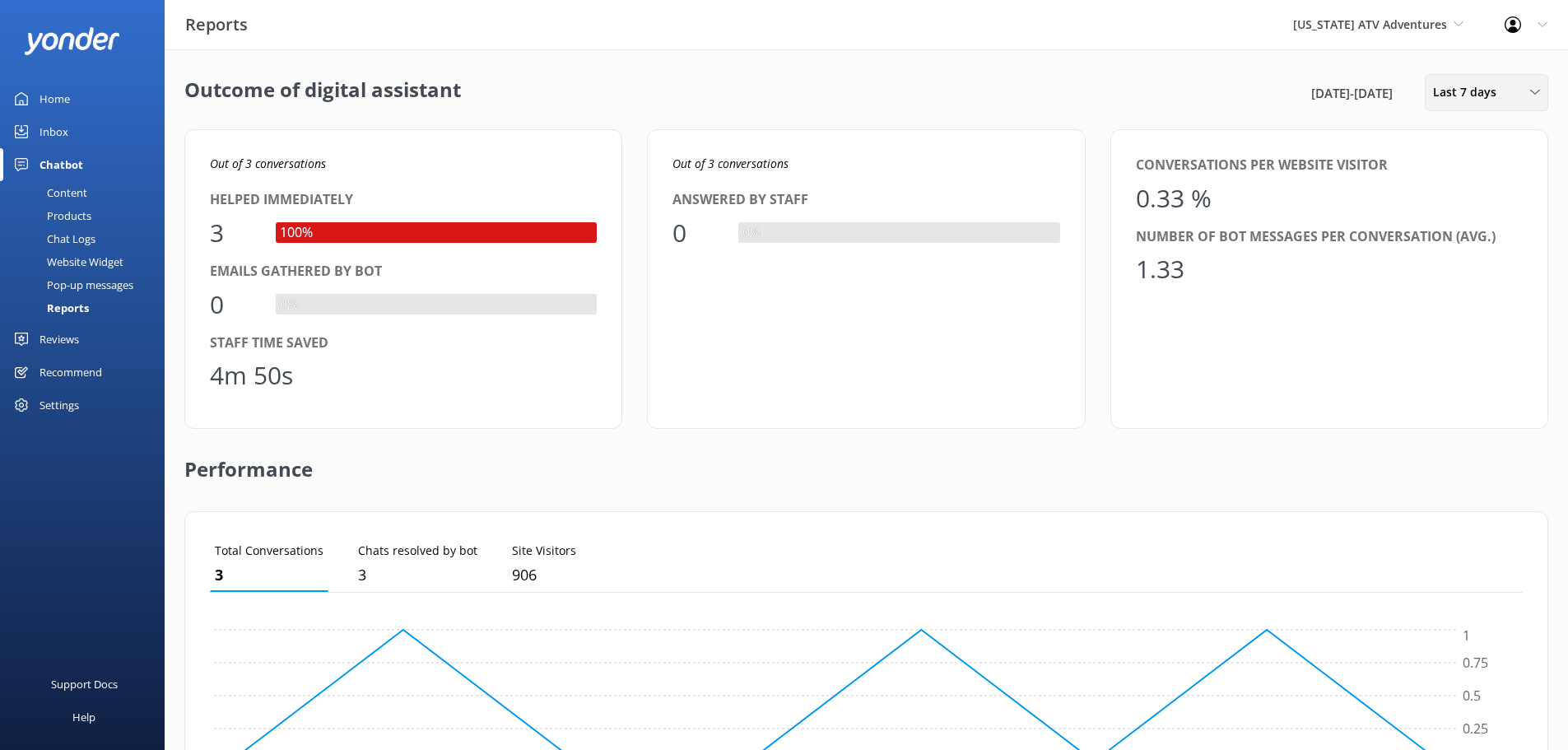
click at [1481, 101] on span "Last 7 days" at bounding box center [1469, 92] width 74 height 18
click at [1491, 167] on div "Last 30 days" at bounding box center [1462, 164] width 58 height 16
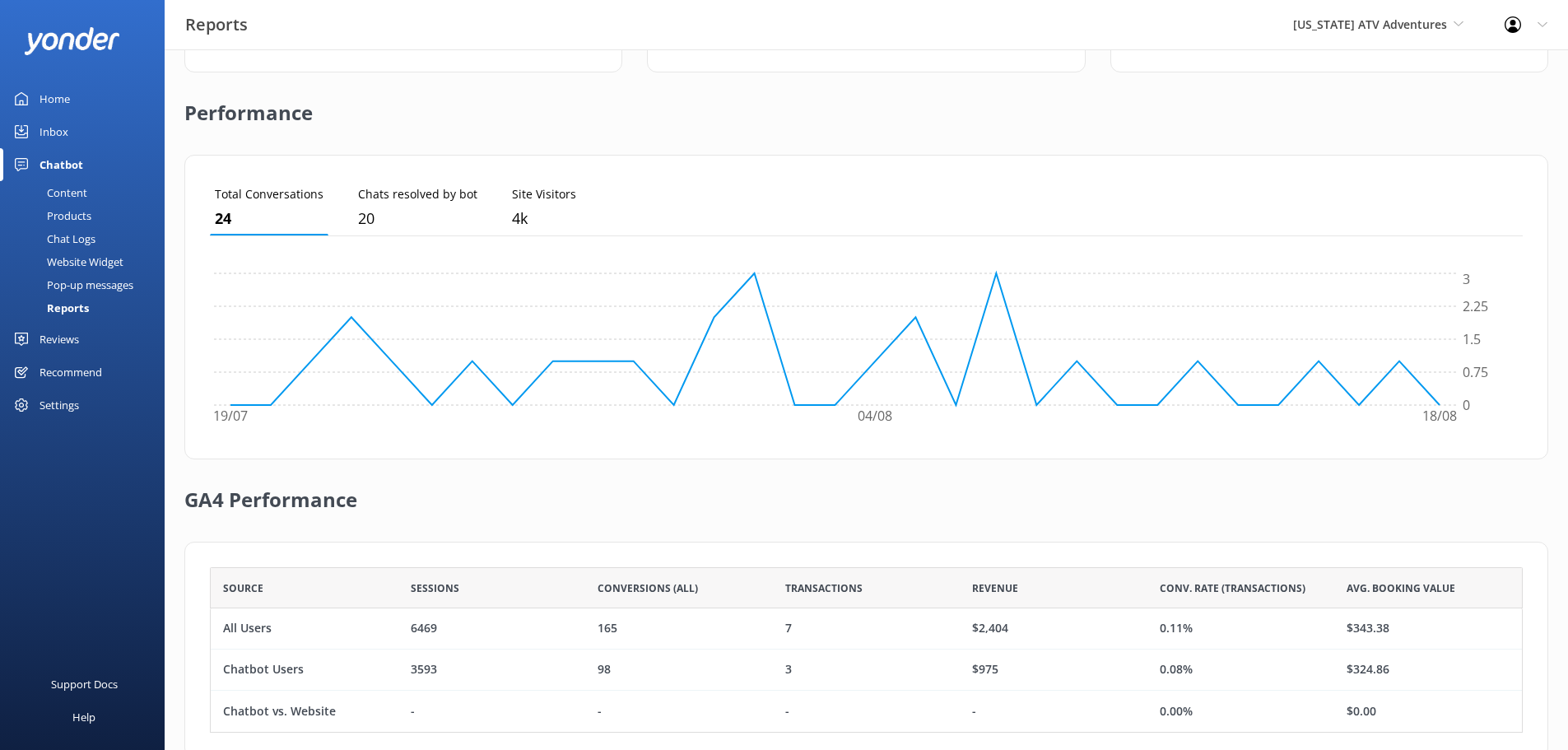
scroll to position [397, 0]
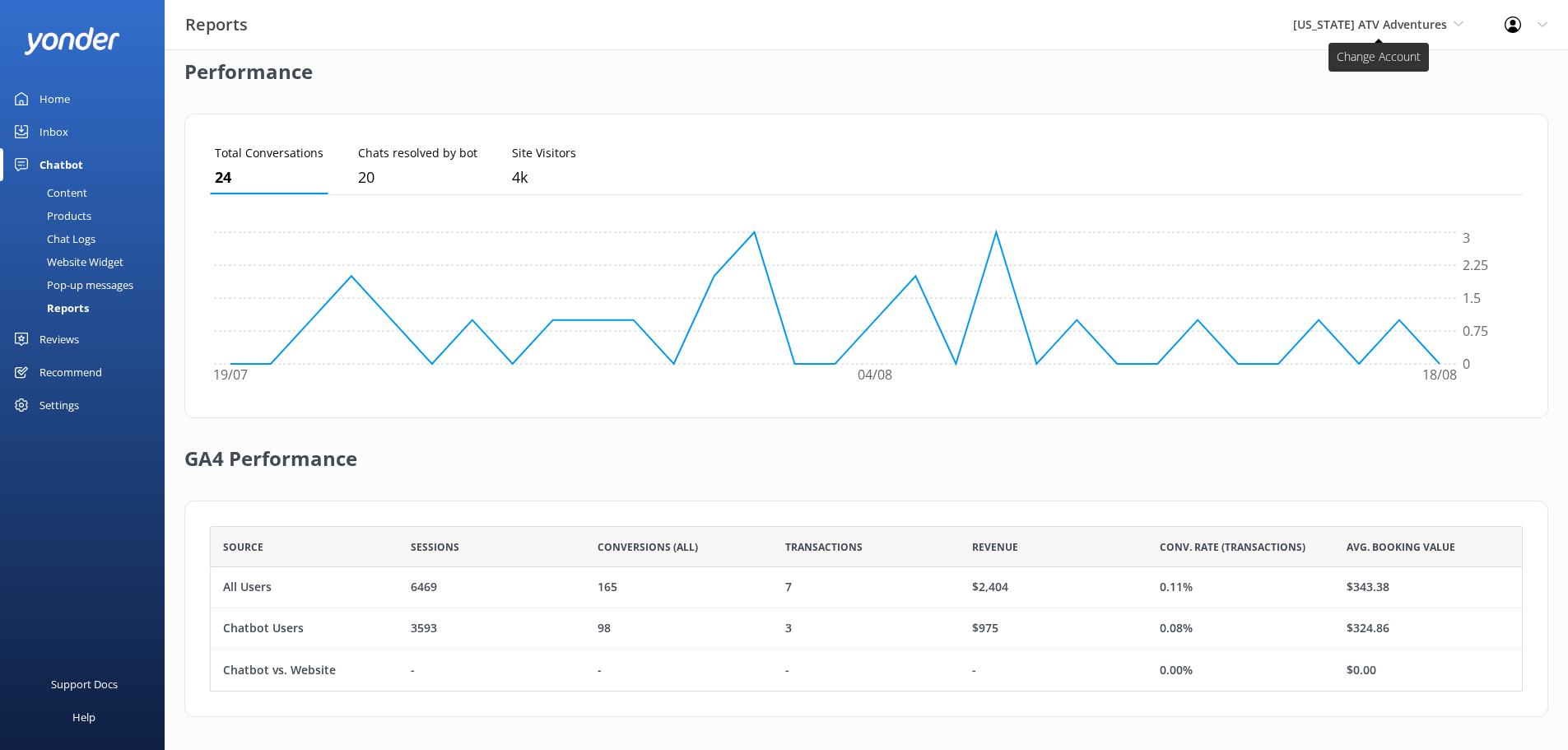
click at [1427, 20] on span "[US_STATE] ATV Adventures" at bounding box center [1369, 24] width 154 height 16
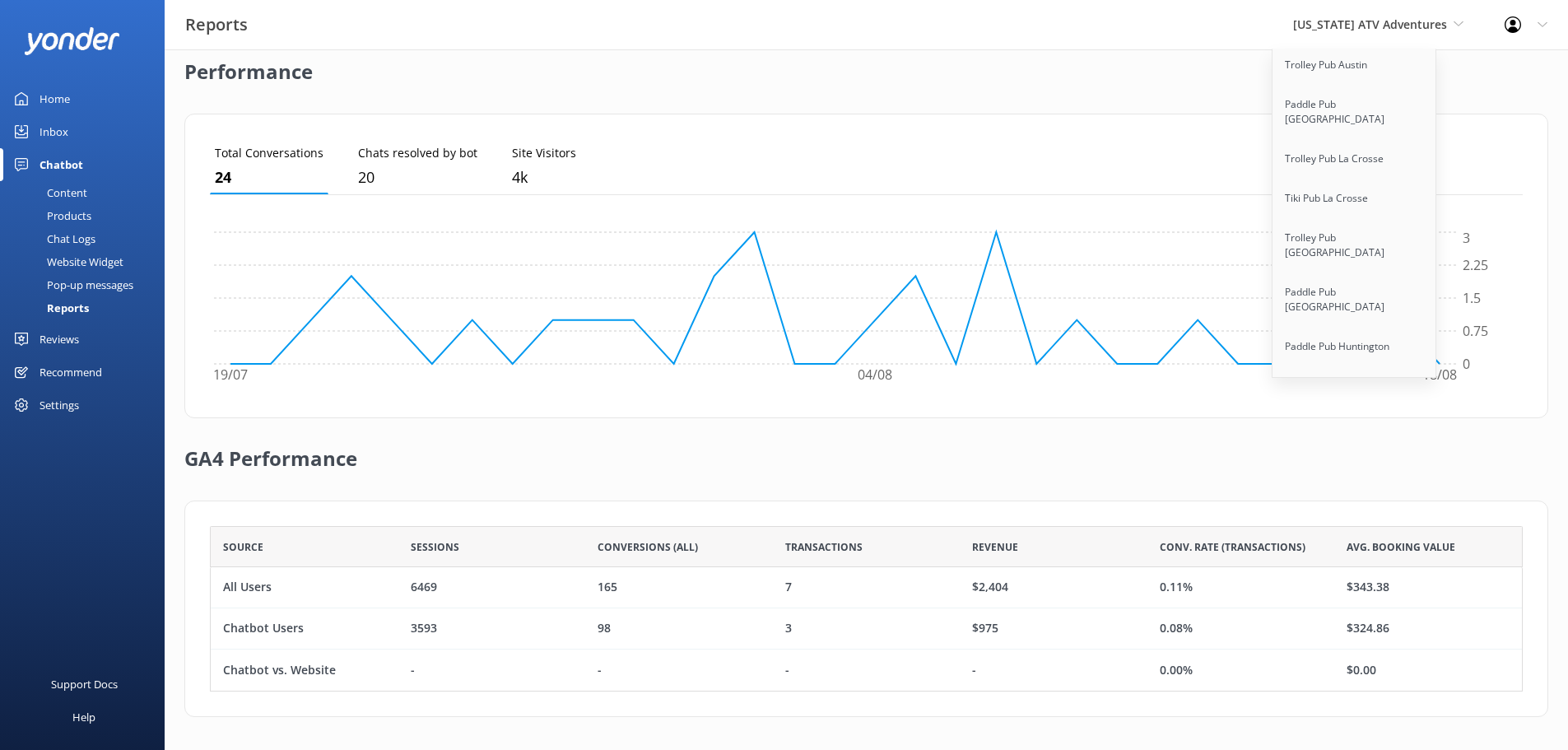
scroll to position [9187, 0]
click at [1371, 519] on link "Paddle Pub [GEOGRAPHIC_DATA]" at bounding box center [1355, 547] width 165 height 54
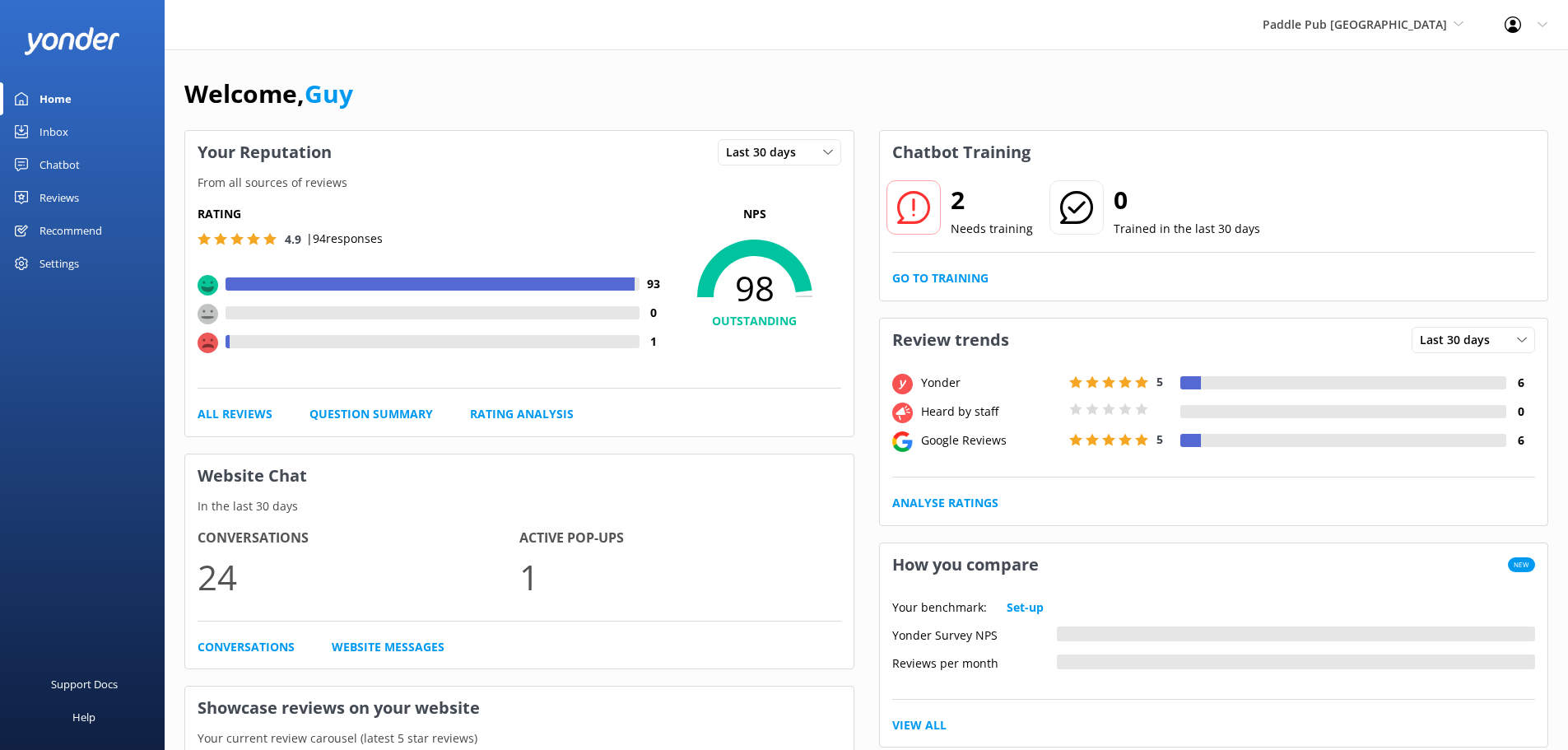
click at [71, 160] on div "Chatbot" at bounding box center [60, 165] width 41 height 33
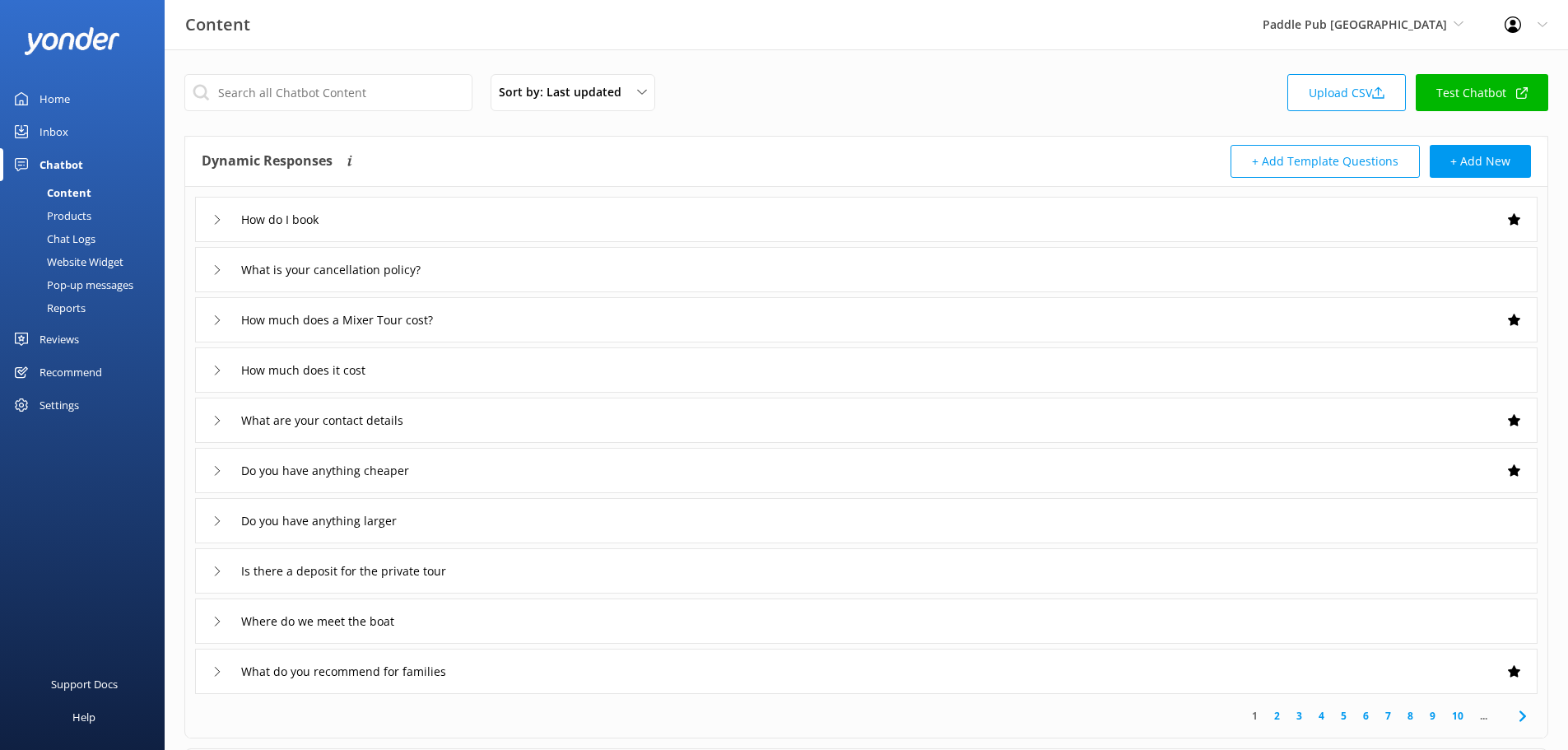
click at [75, 308] on div "Reports" at bounding box center [47, 308] width 76 height 23
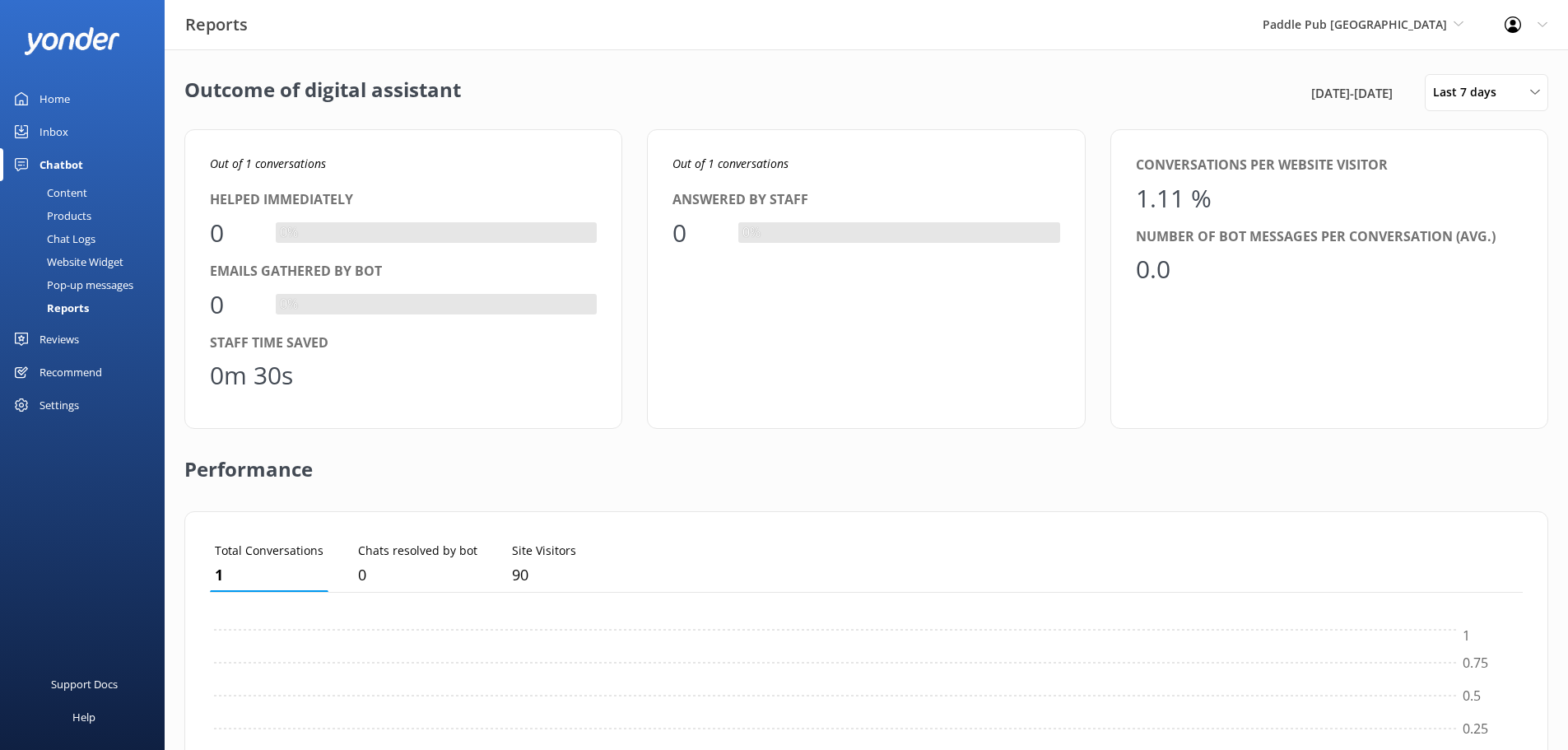
scroll to position [153, 1301]
click at [1492, 81] on div "Last 7 days Last 7 days Last 30 days Last month Last 90 days Last 180 days Cust…" at bounding box center [1486, 92] width 123 height 37
click at [1465, 169] on div "Last 30 days" at bounding box center [1462, 164] width 58 height 16
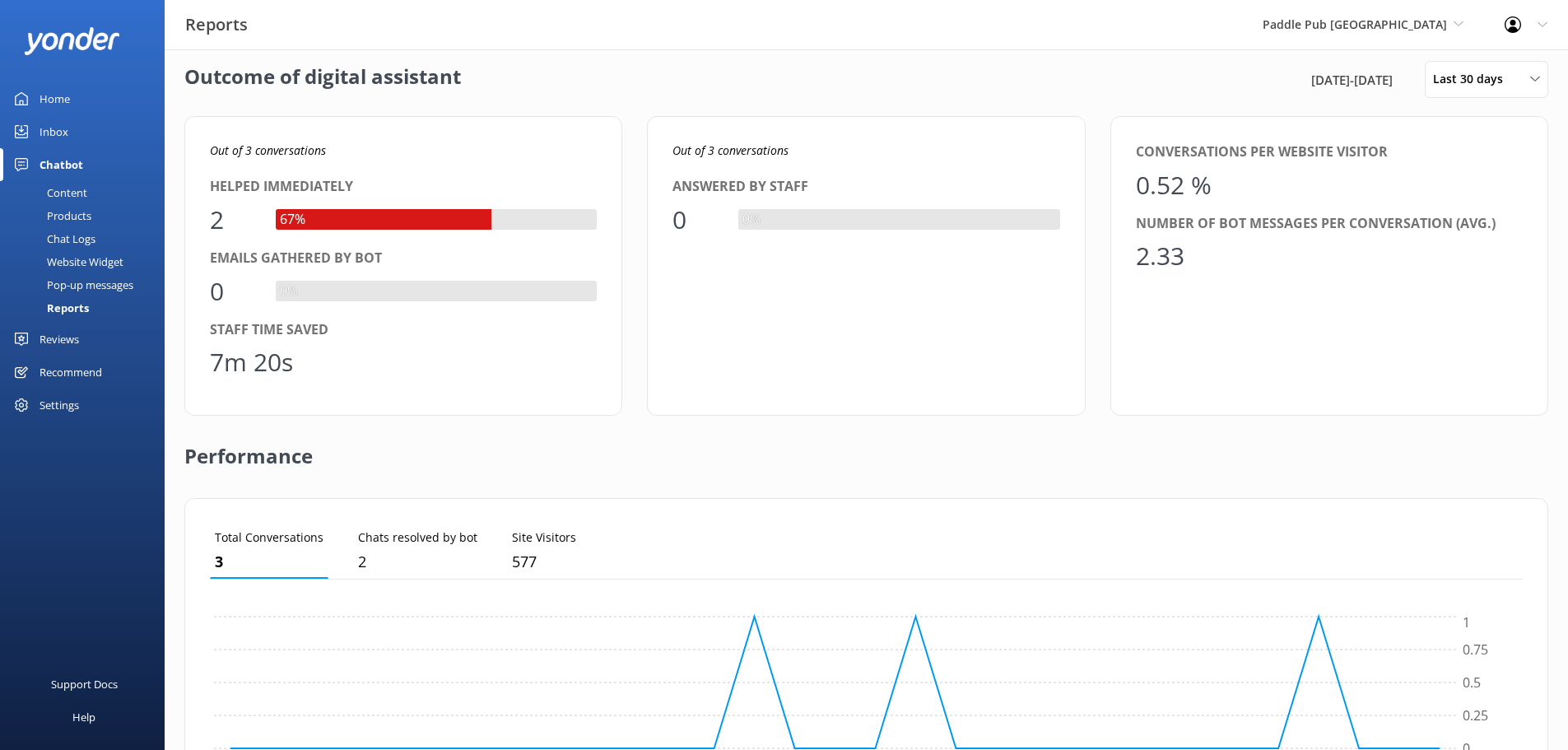
scroll to position [0, 0]
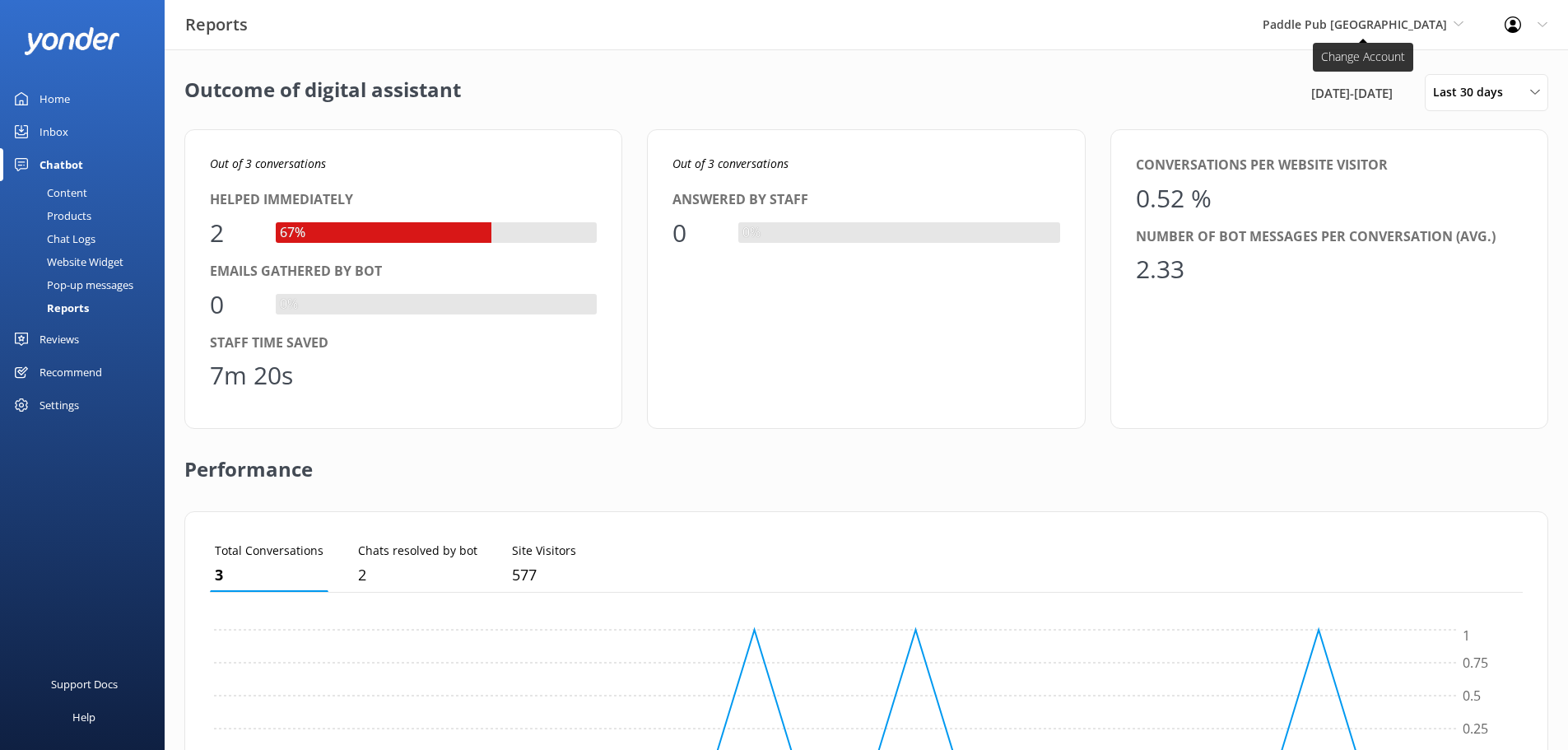
click at [1458, 34] on span "Paddle Pub [GEOGRAPHIC_DATA]" at bounding box center [1363, 24] width 201 height 18
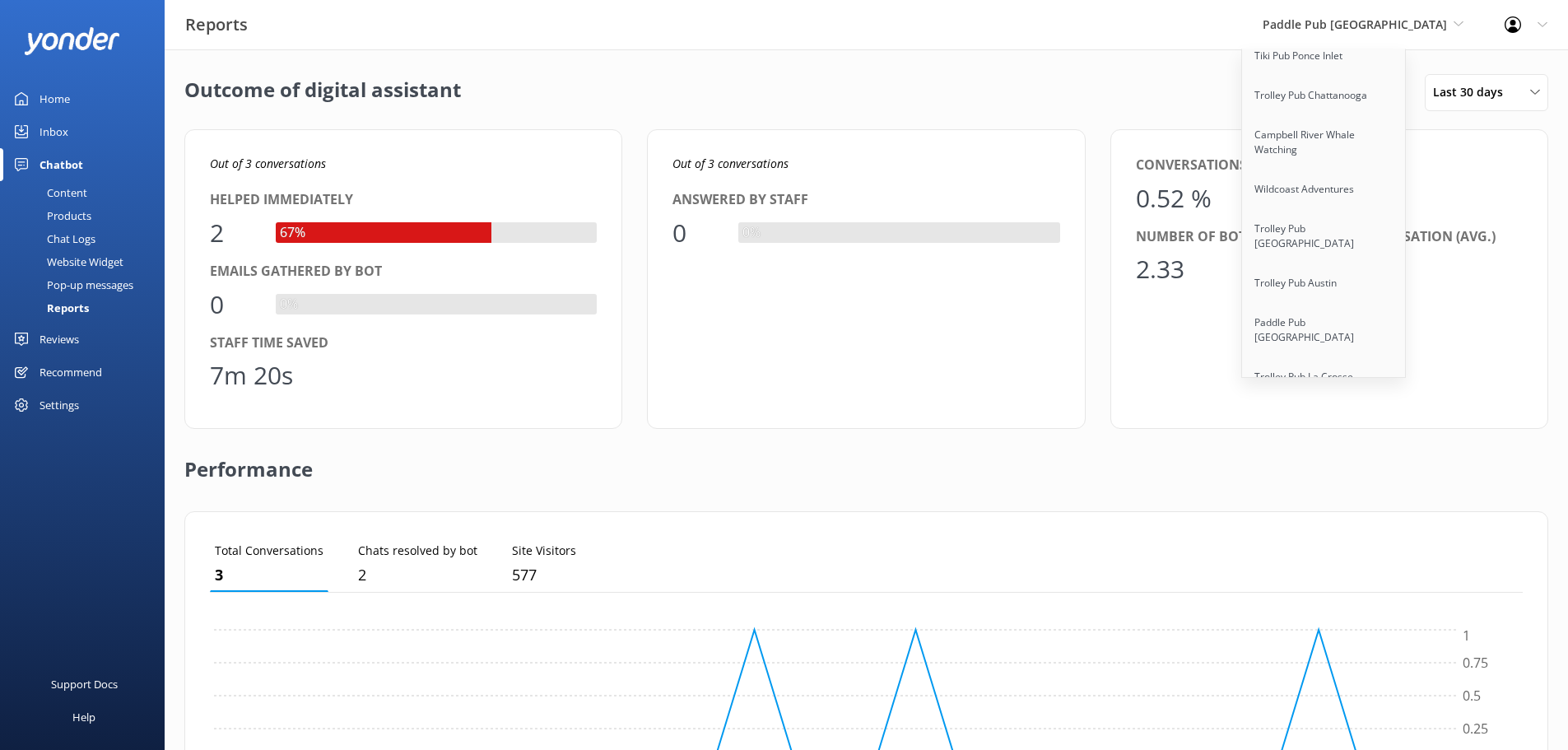
scroll to position [9407, 0]
click at [1392, 674] on link "Santa Barbara Adventure Co" at bounding box center [1324, 694] width 165 height 40
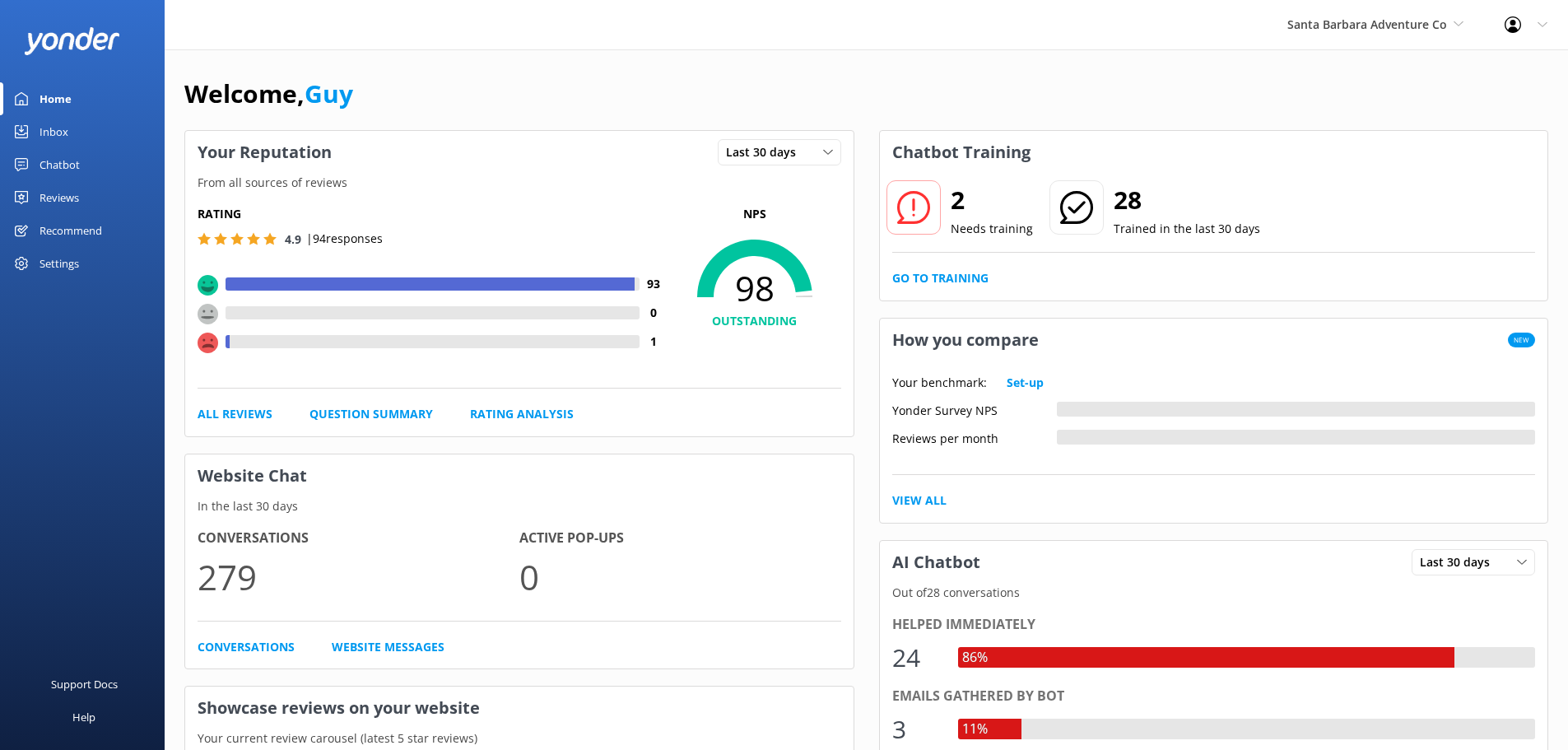
click at [49, 171] on div "Chatbot" at bounding box center [60, 165] width 41 height 33
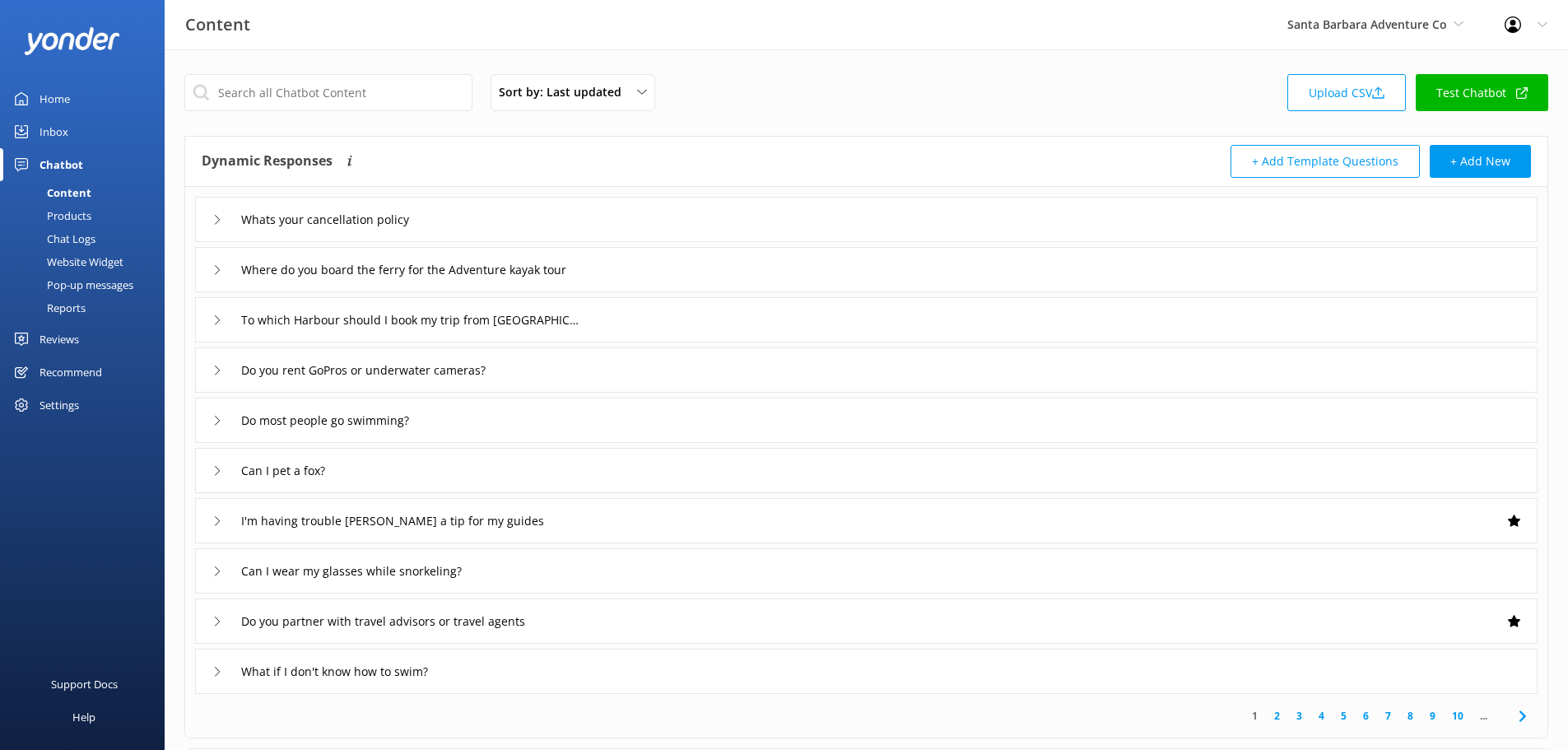
click at [90, 297] on link "Reports" at bounding box center [87, 308] width 155 height 23
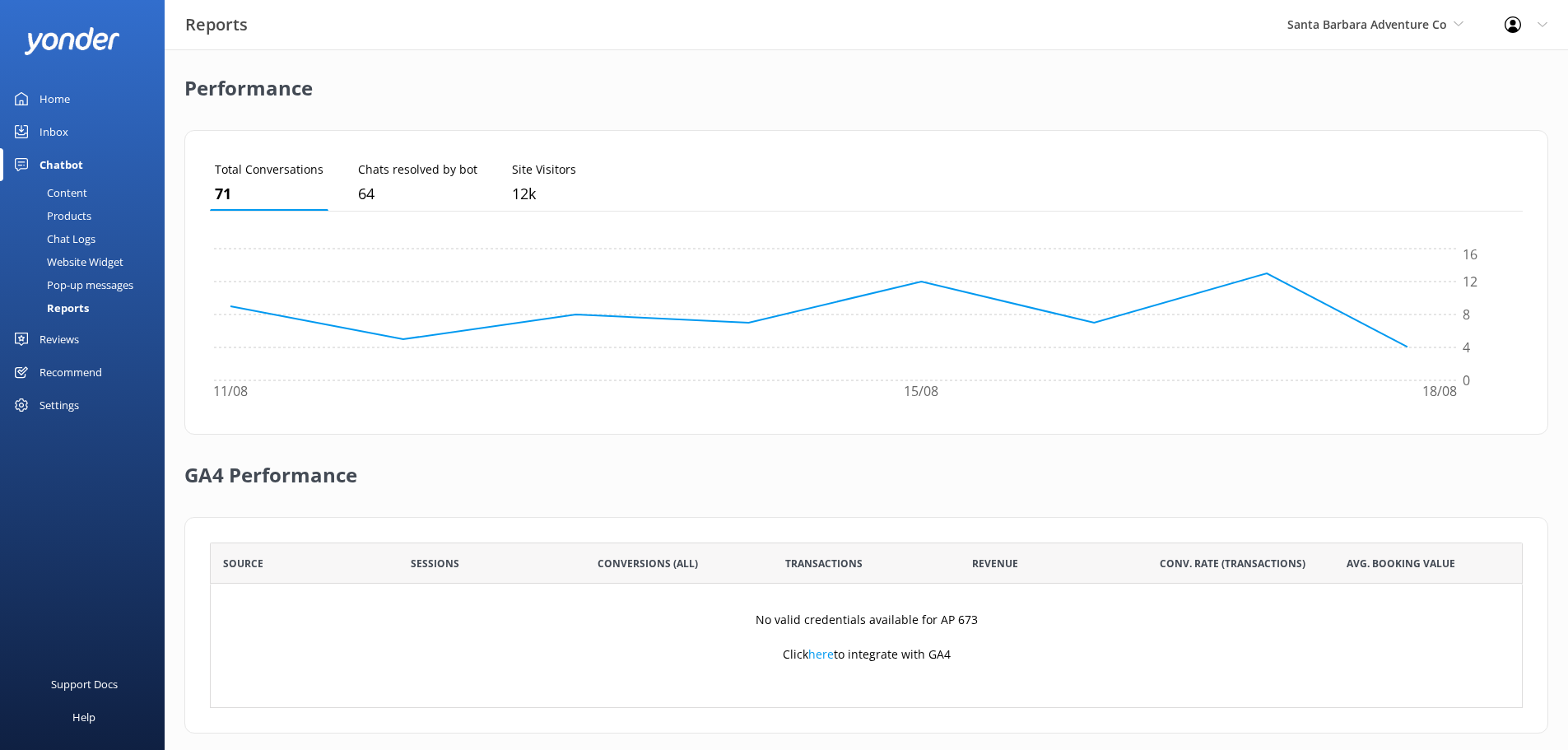
scroll to position [397, 0]
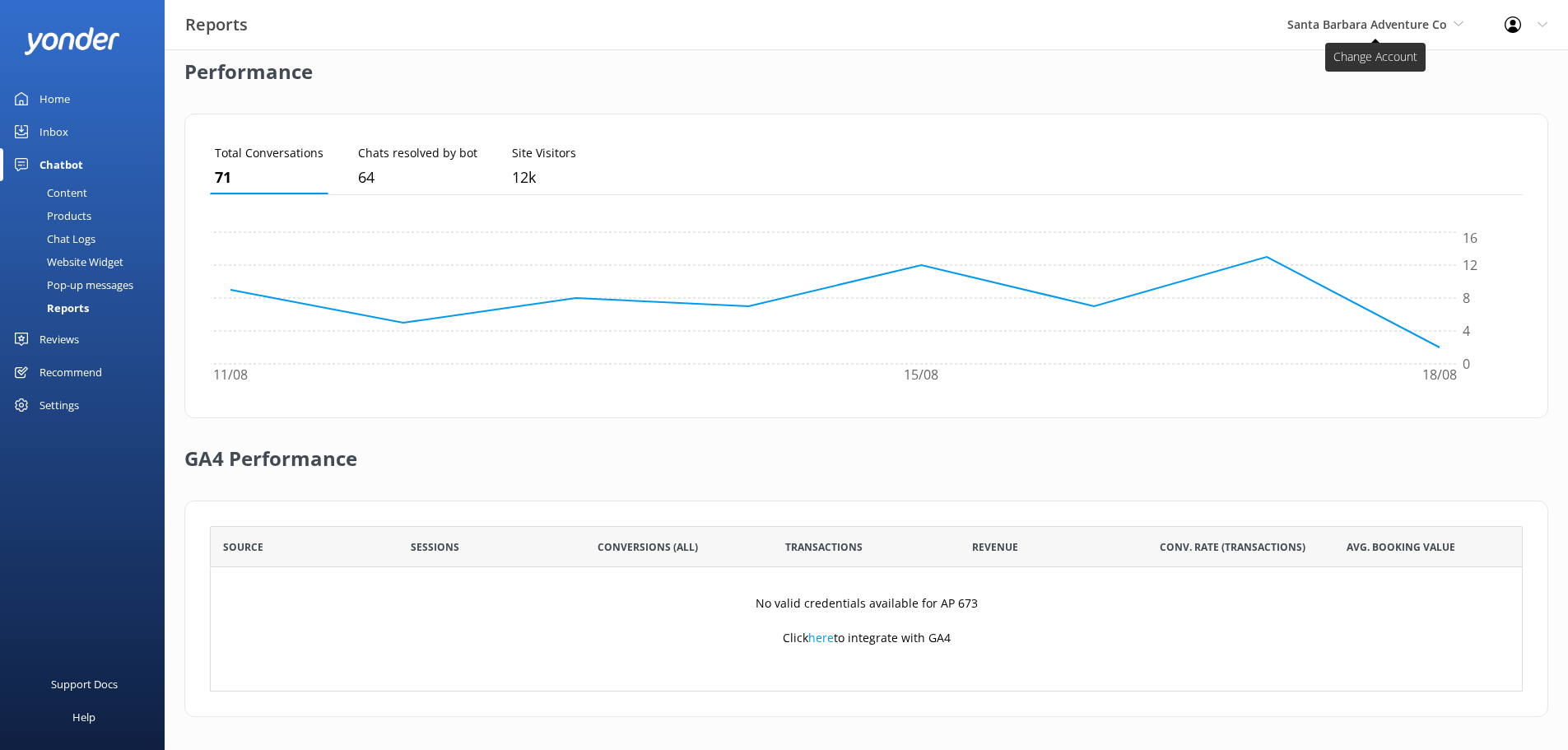
click at [1374, 22] on span "Santa Barbara Adventure Co" at bounding box center [1366, 24] width 160 height 16
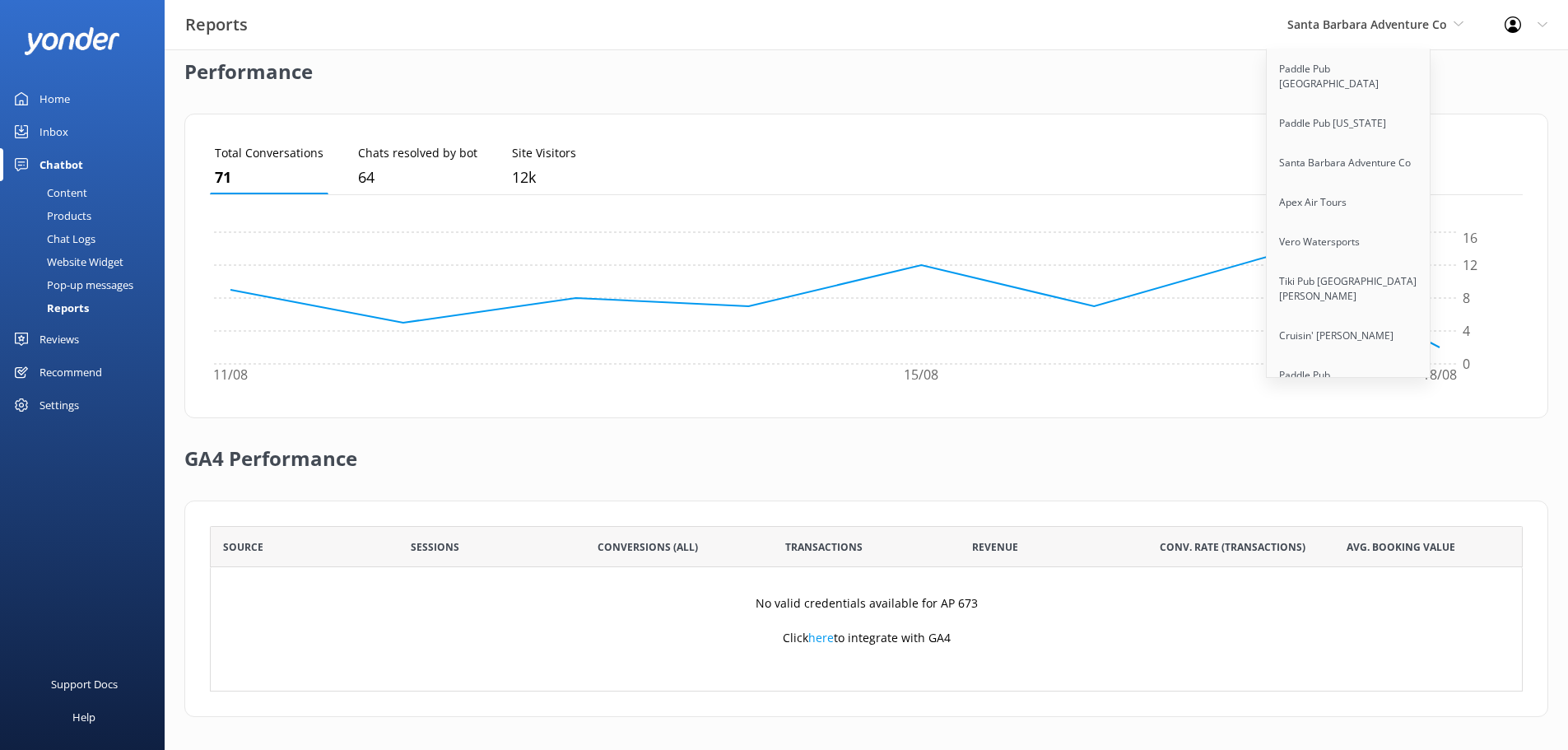
scroll to position [9966, 0]
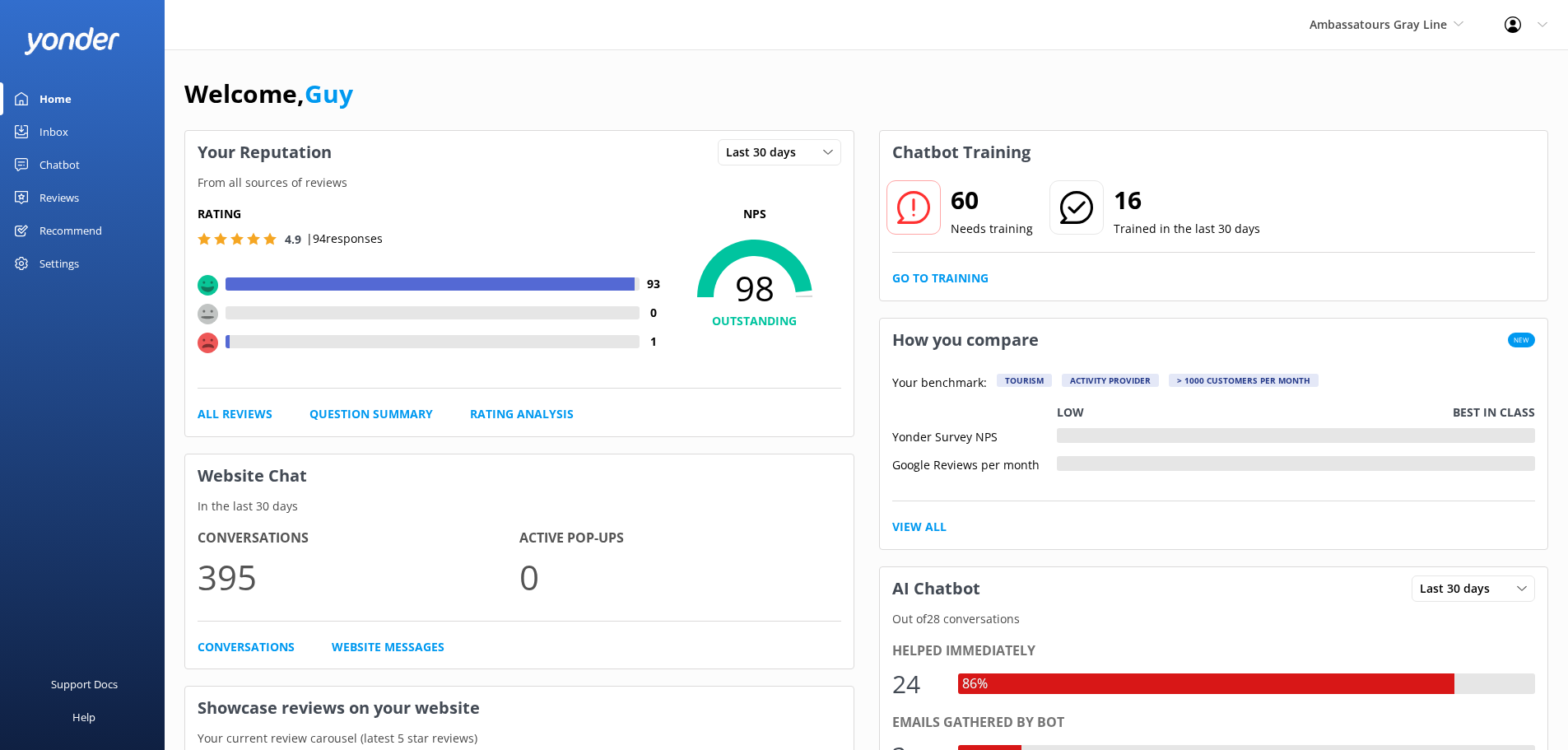
click at [61, 172] on div "Chatbot" at bounding box center [60, 165] width 41 height 33
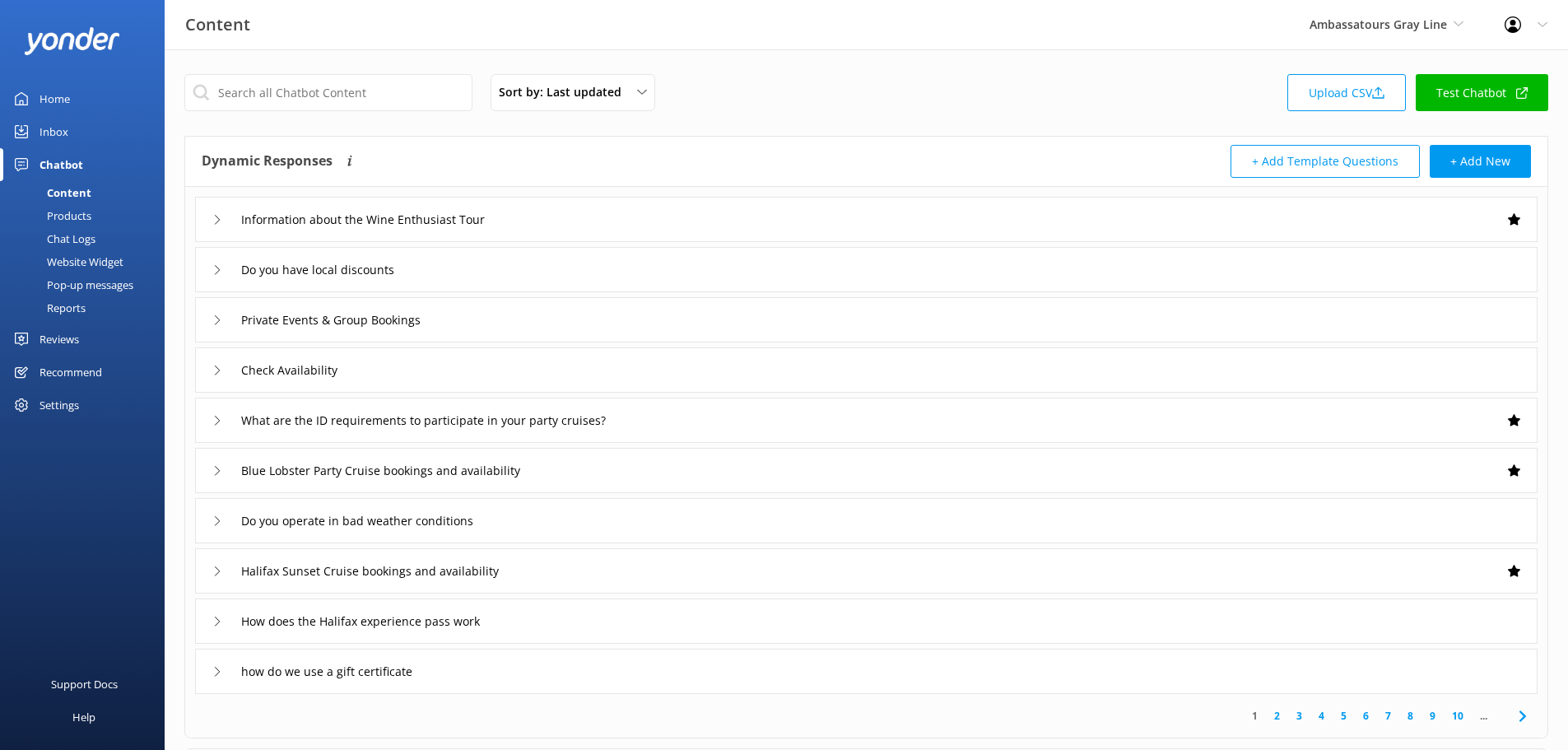
click at [62, 299] on div "Reports" at bounding box center [47, 308] width 76 height 23
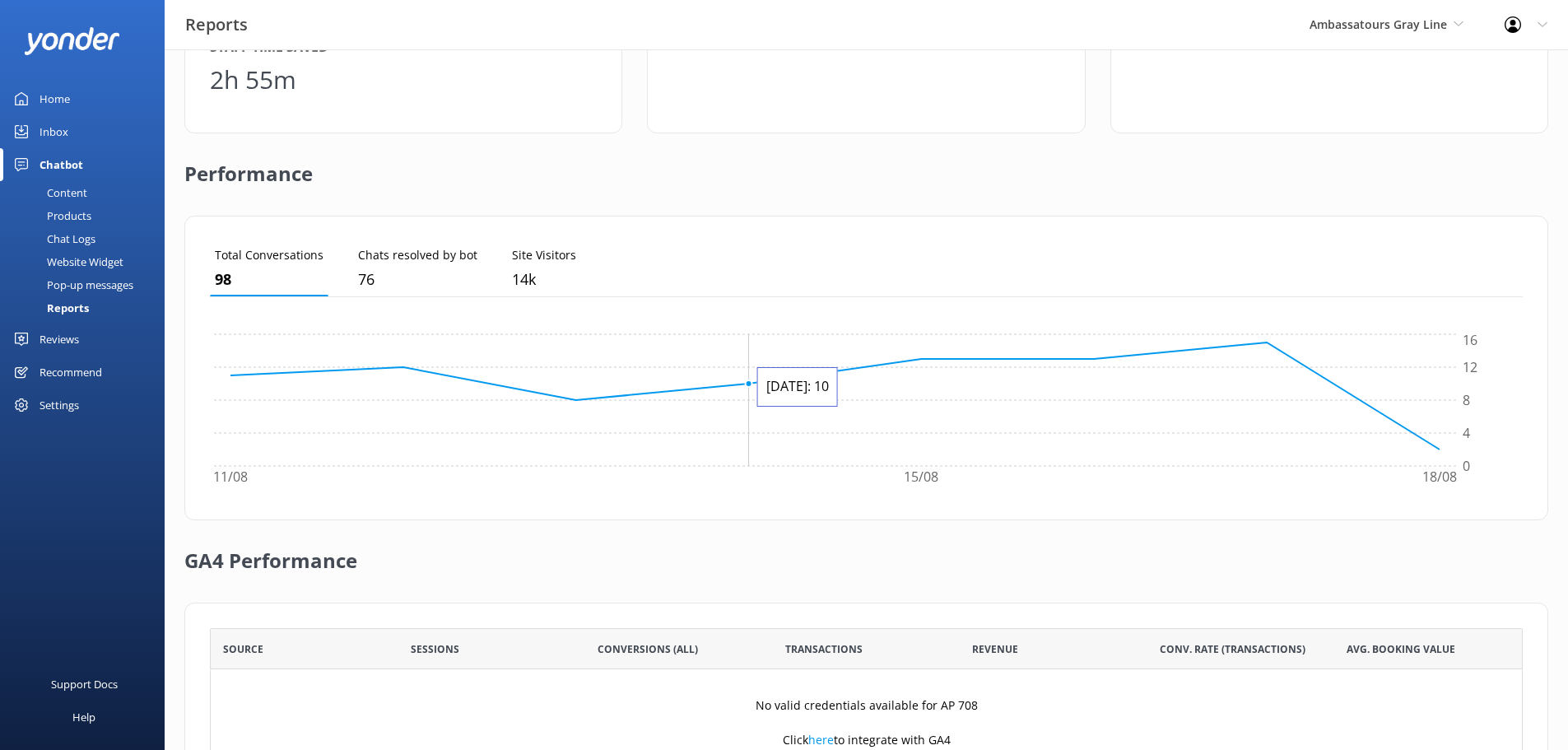
scroll to position [397, 0]
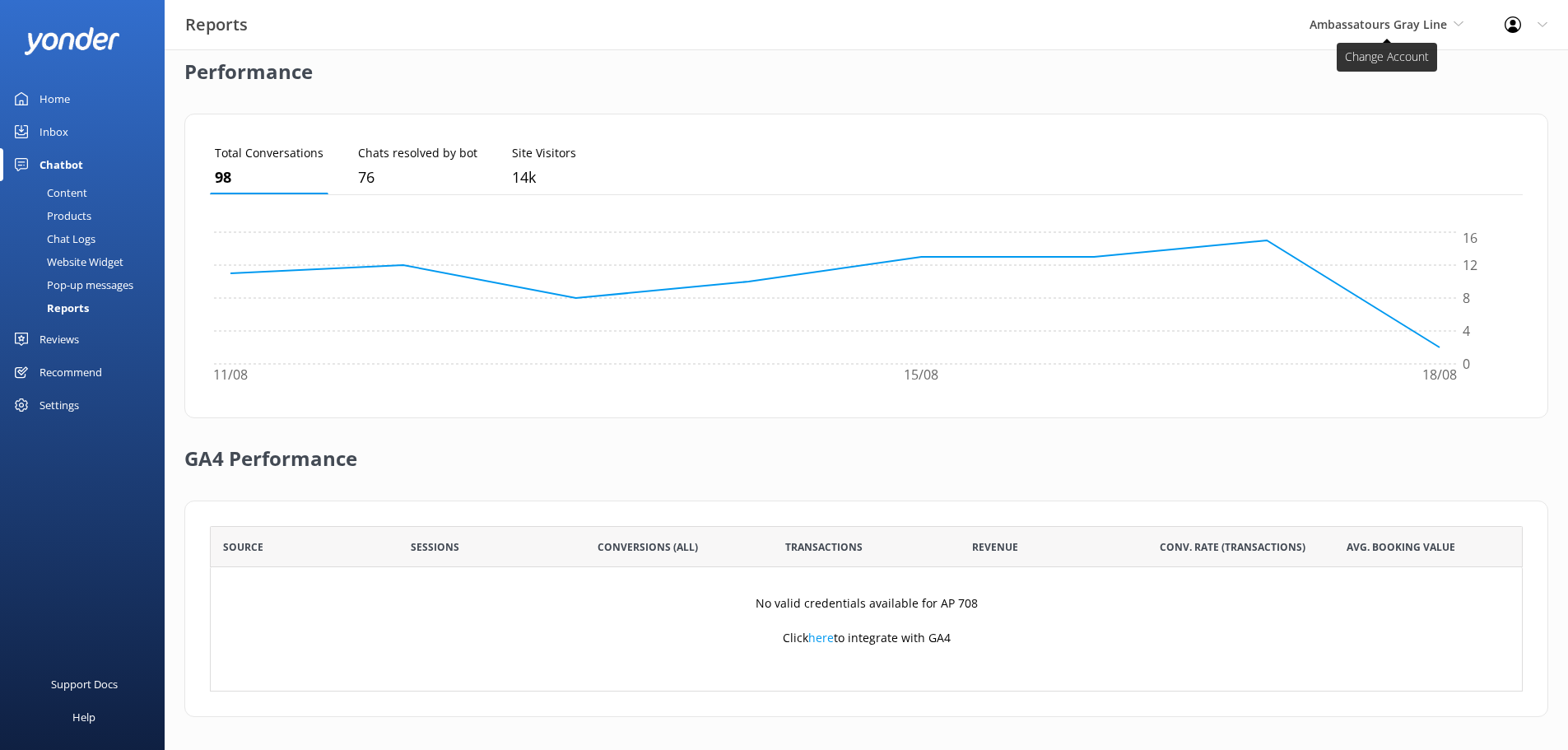
click at [1432, 17] on span "Ambassatours Gray Line" at bounding box center [1378, 24] width 138 height 16
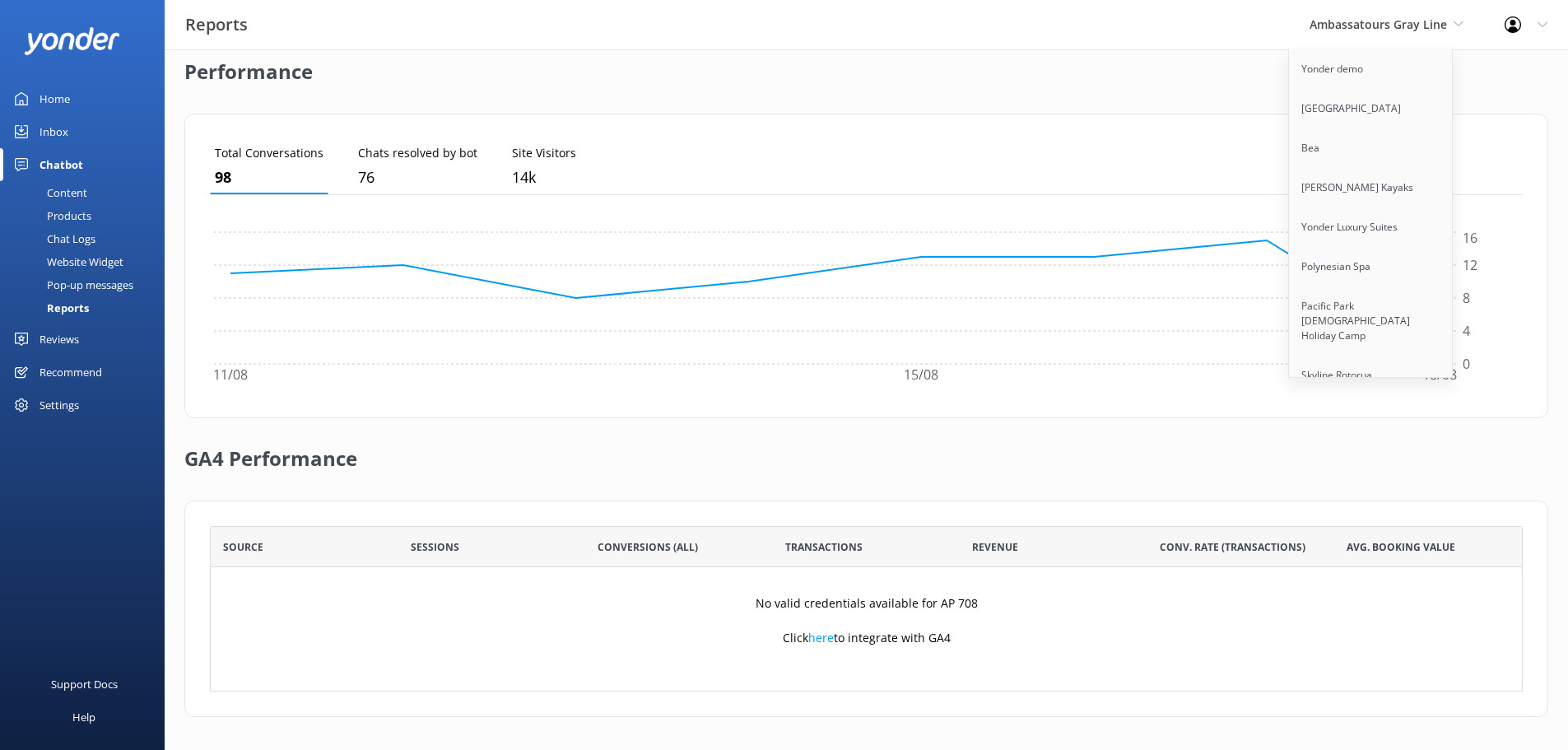
scroll to position [10889, 0]
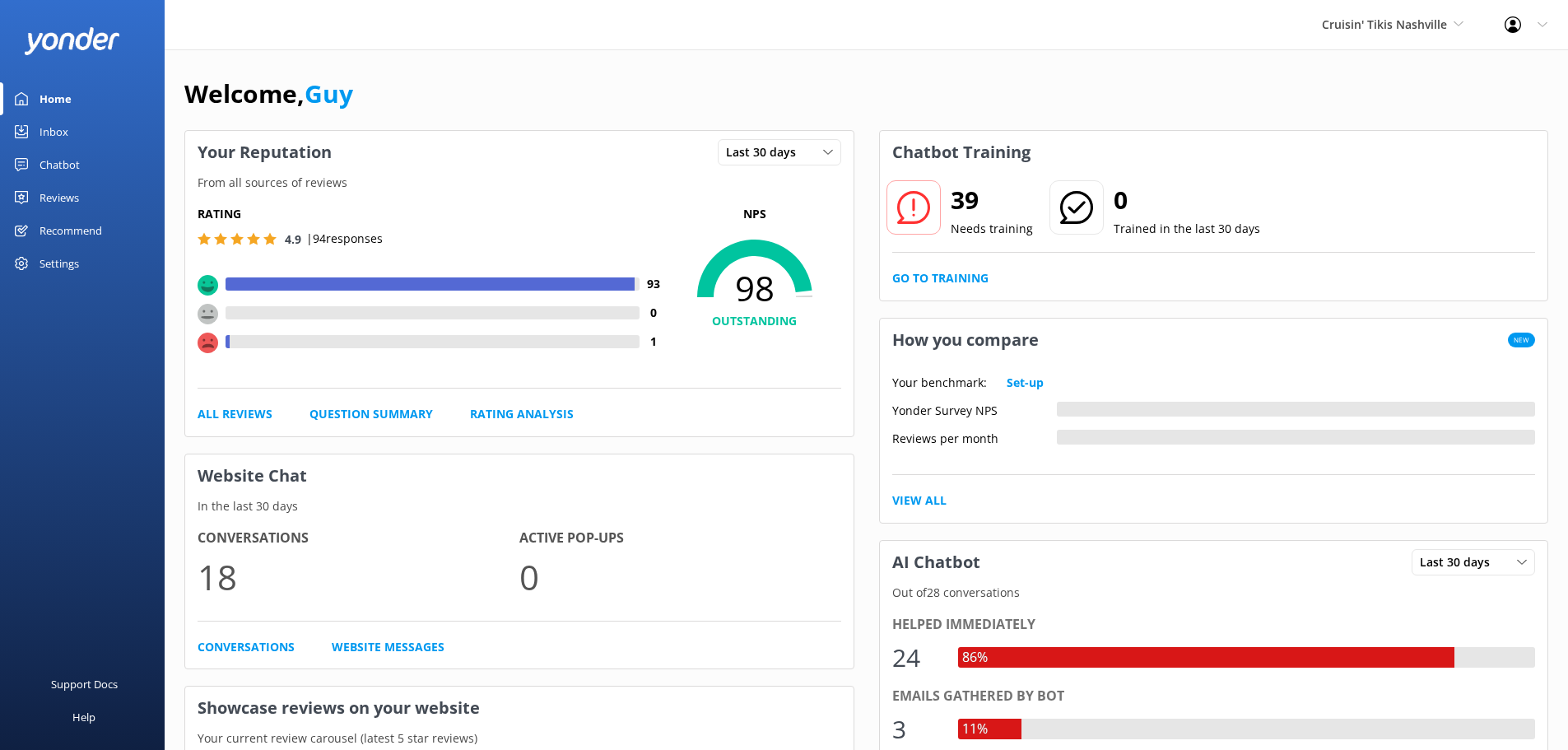
click at [71, 165] on div "Chatbot" at bounding box center [60, 165] width 41 height 33
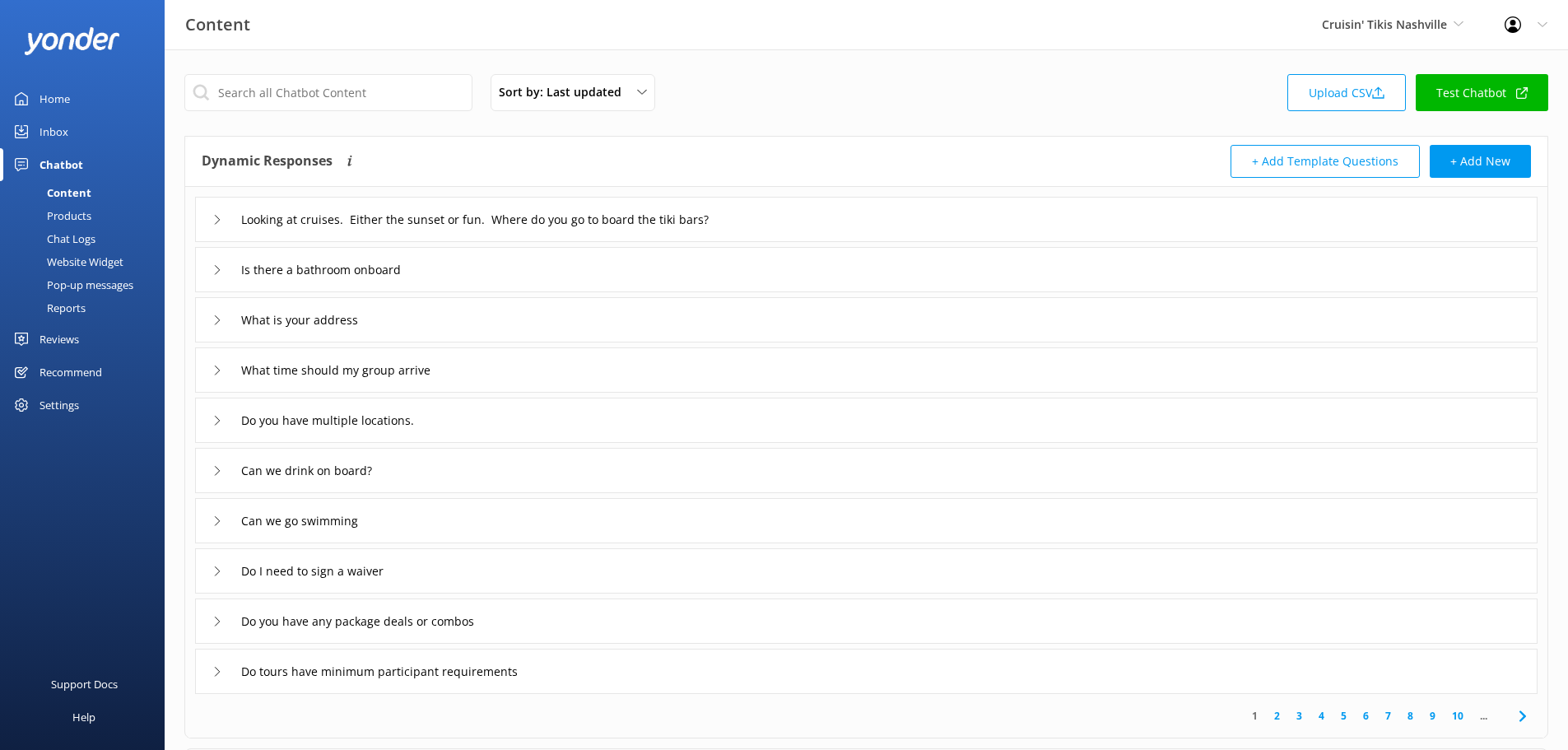
click at [69, 308] on div "Reports" at bounding box center [47, 308] width 76 height 23
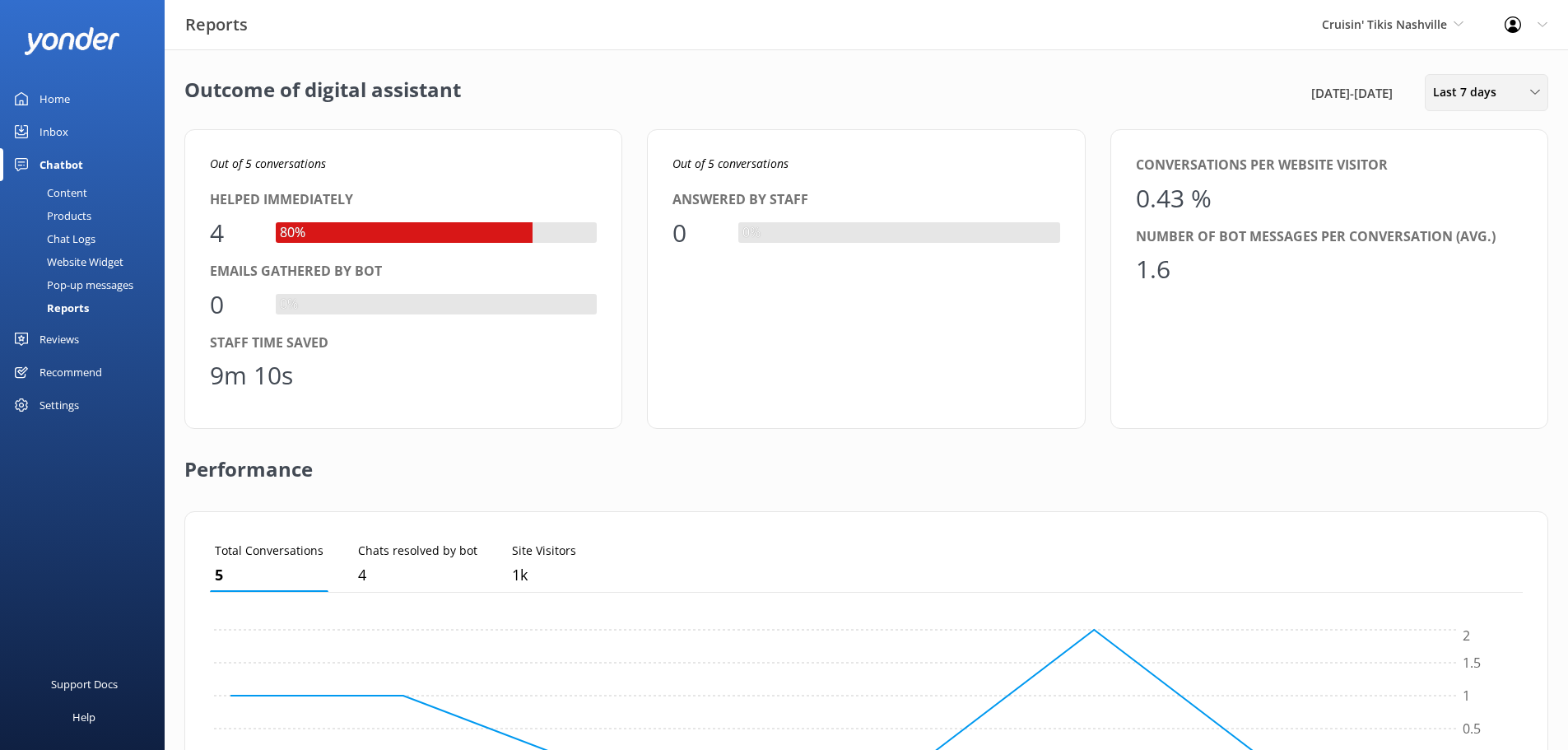
click at [1467, 87] on span "Last 7 days" at bounding box center [1469, 92] width 74 height 18
click at [1464, 172] on div "Last 30 days" at bounding box center [1462, 164] width 58 height 16
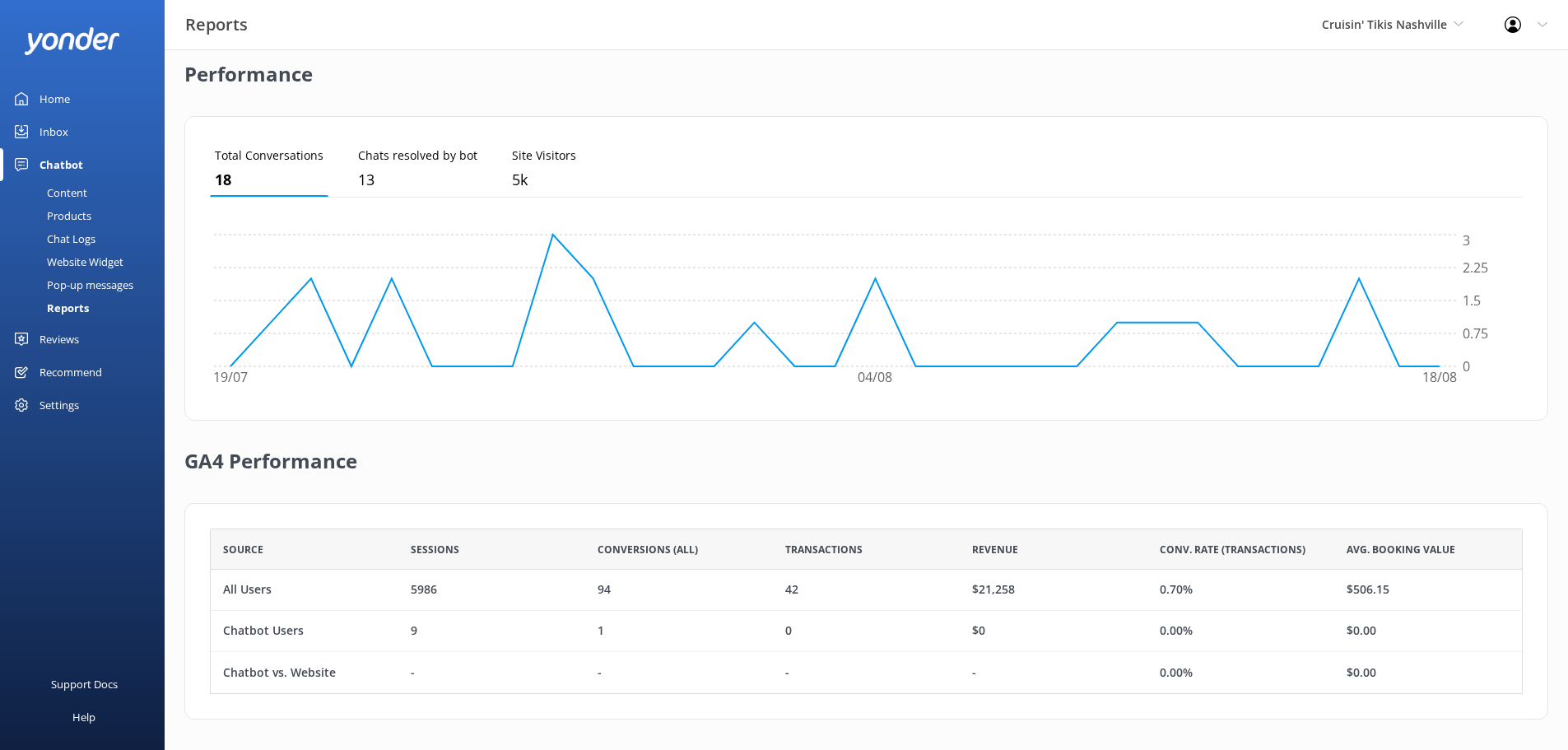
scroll to position [397, 0]
click at [1368, 30] on span "Cruisin' Tikis Nashville" at bounding box center [1384, 24] width 125 height 16
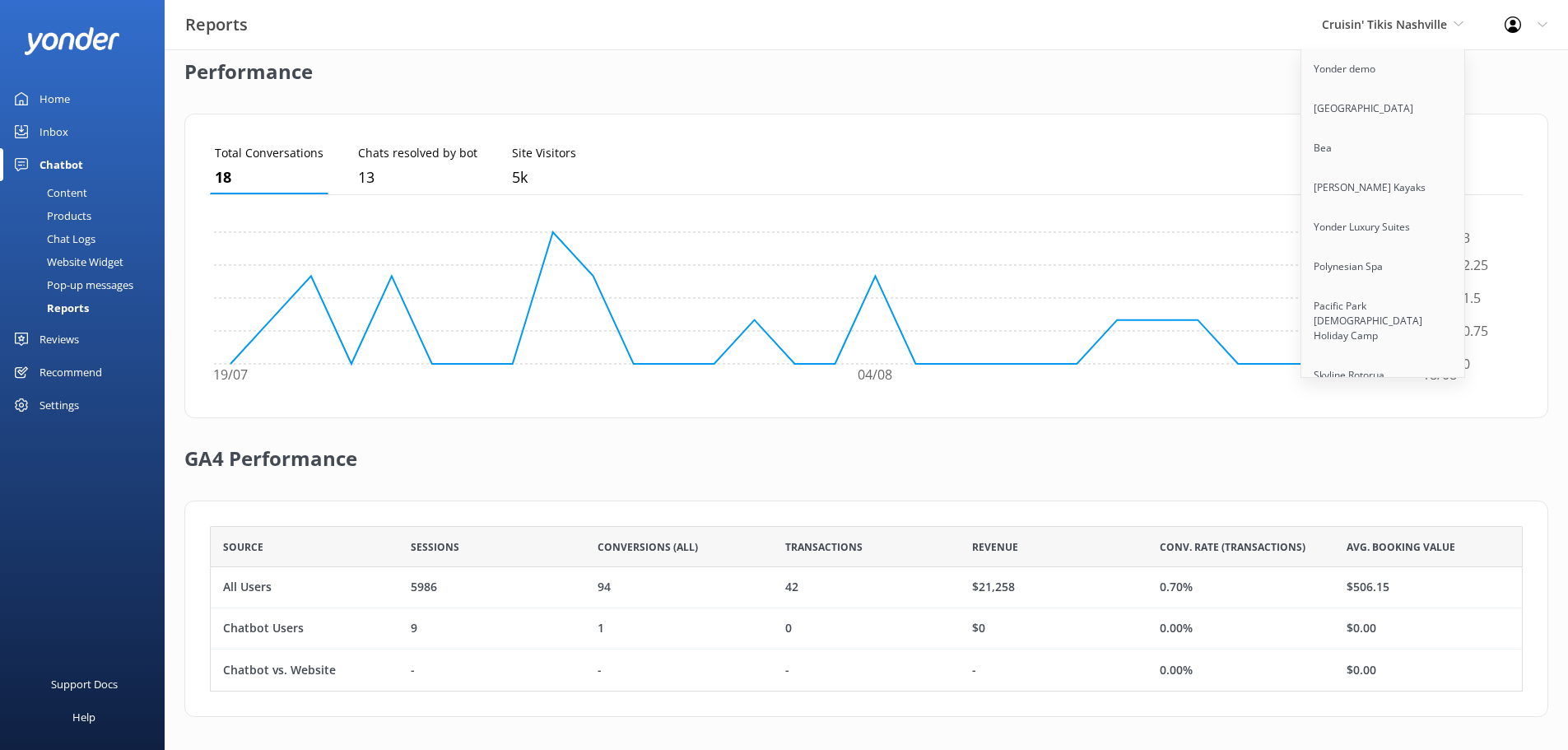
scroll to position [10886, 0]
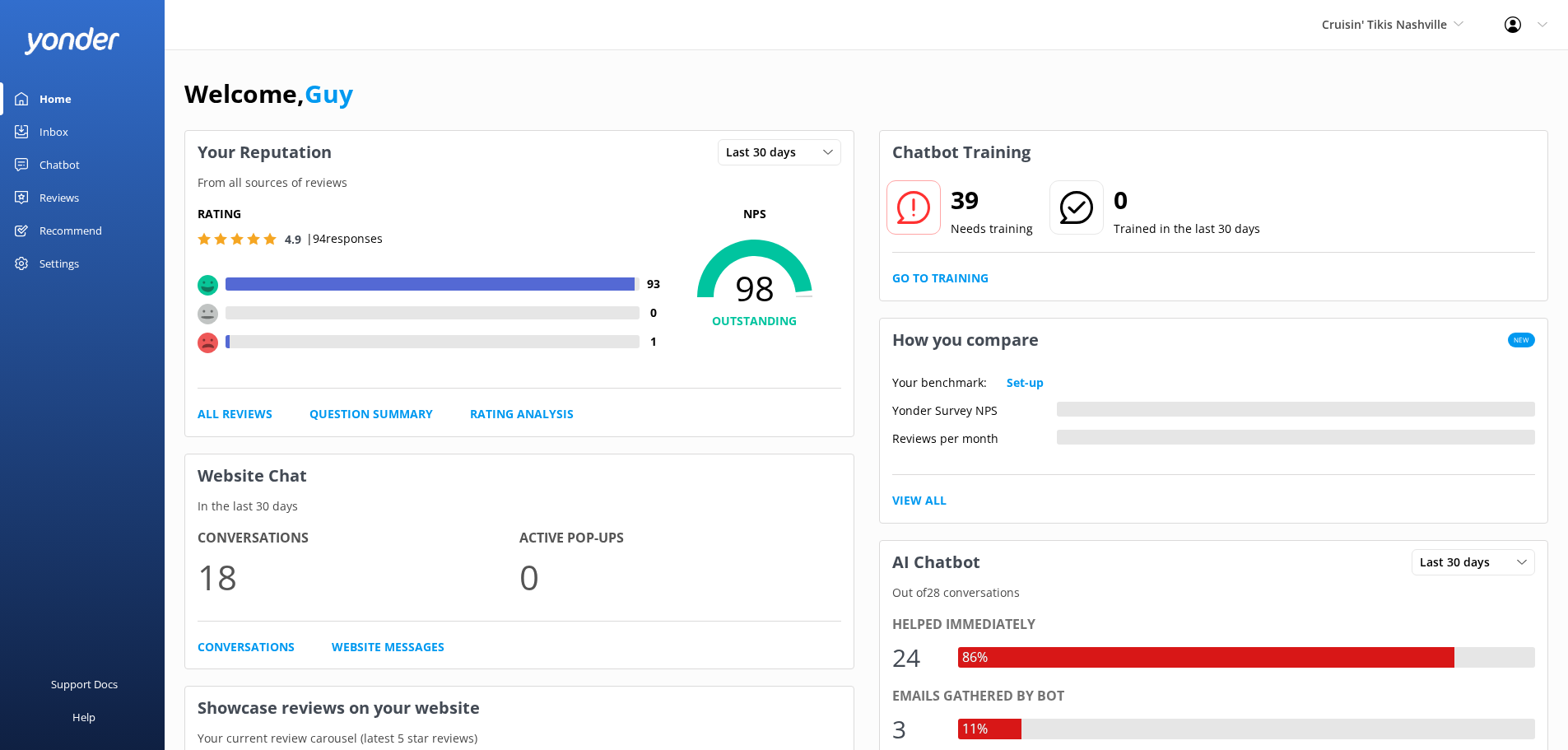
click at [57, 165] on div "Chatbot" at bounding box center [60, 165] width 41 height 33
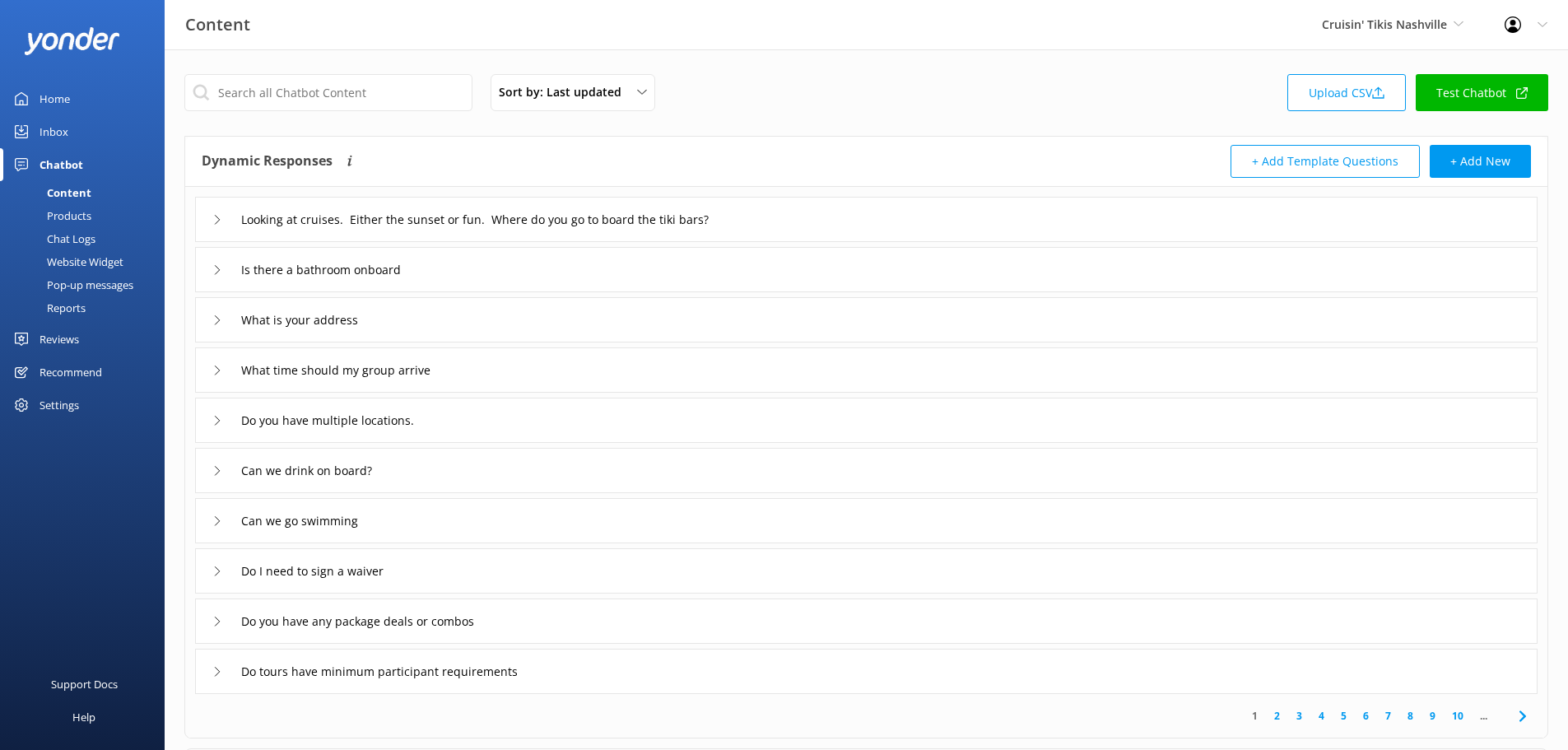
click at [59, 303] on div "Reports" at bounding box center [47, 308] width 76 height 23
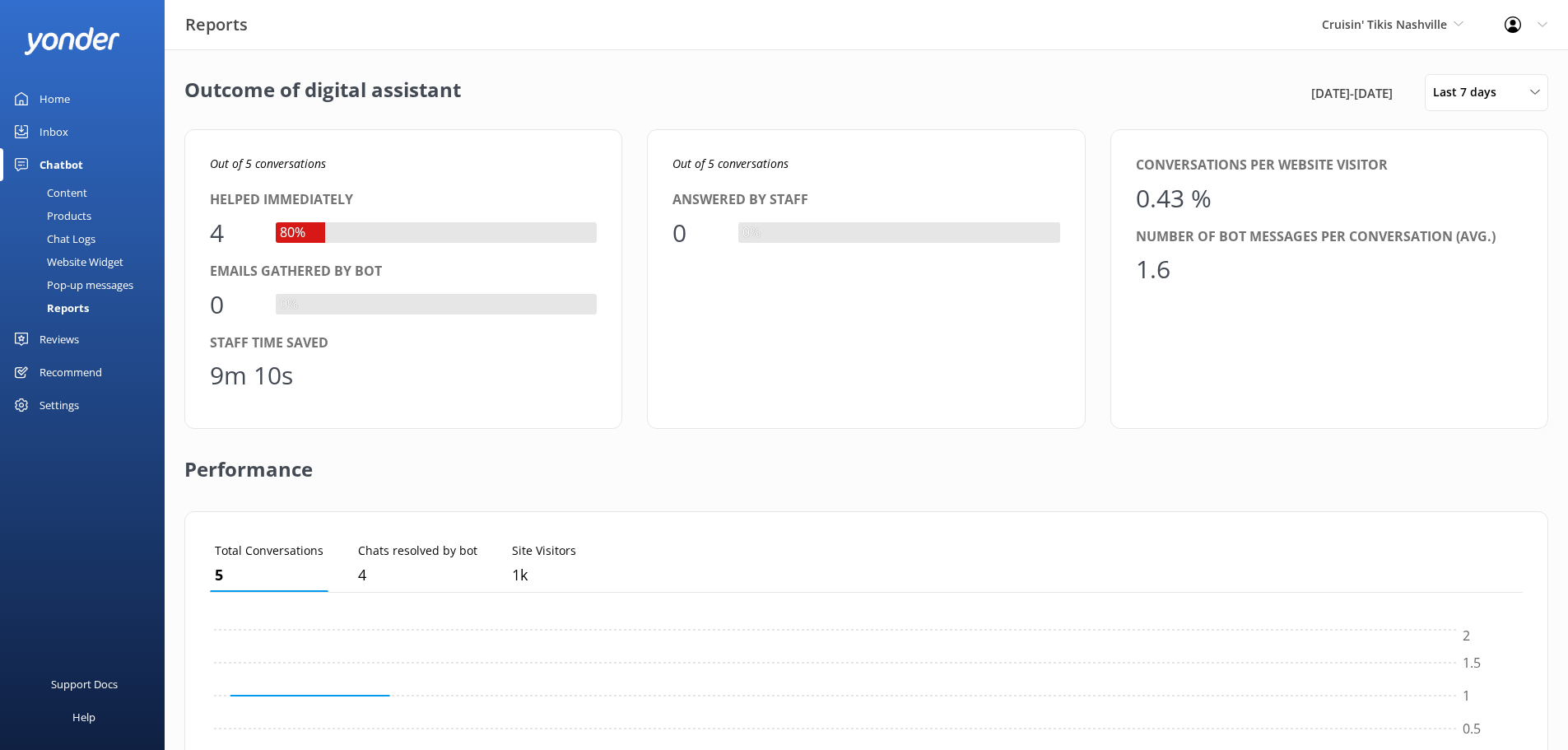
scroll to position [153, 1301]
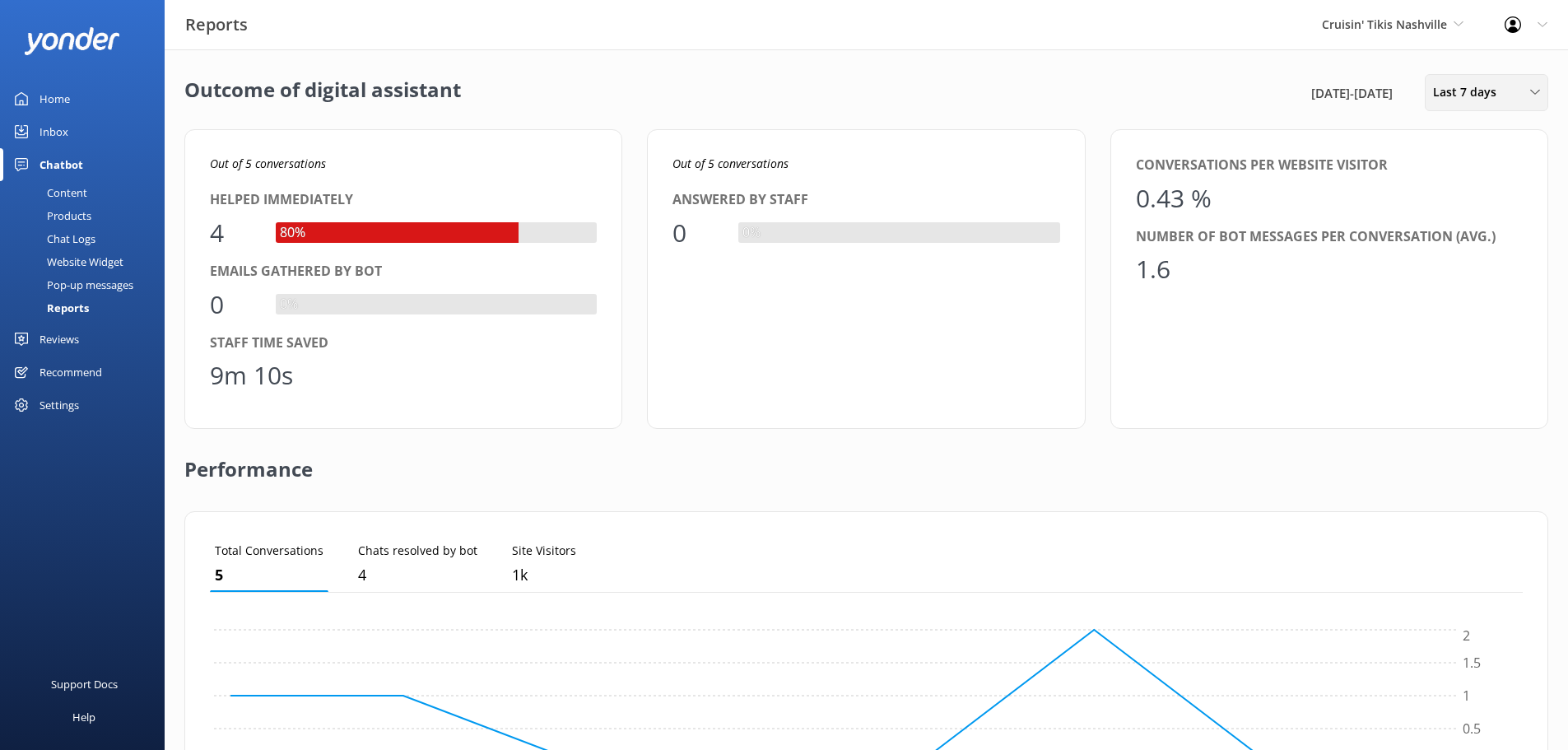
click at [1454, 90] on span "Last 7 days" at bounding box center [1469, 92] width 74 height 18
click at [1460, 173] on link "Last 30 days" at bounding box center [1498, 165] width 146 height 33
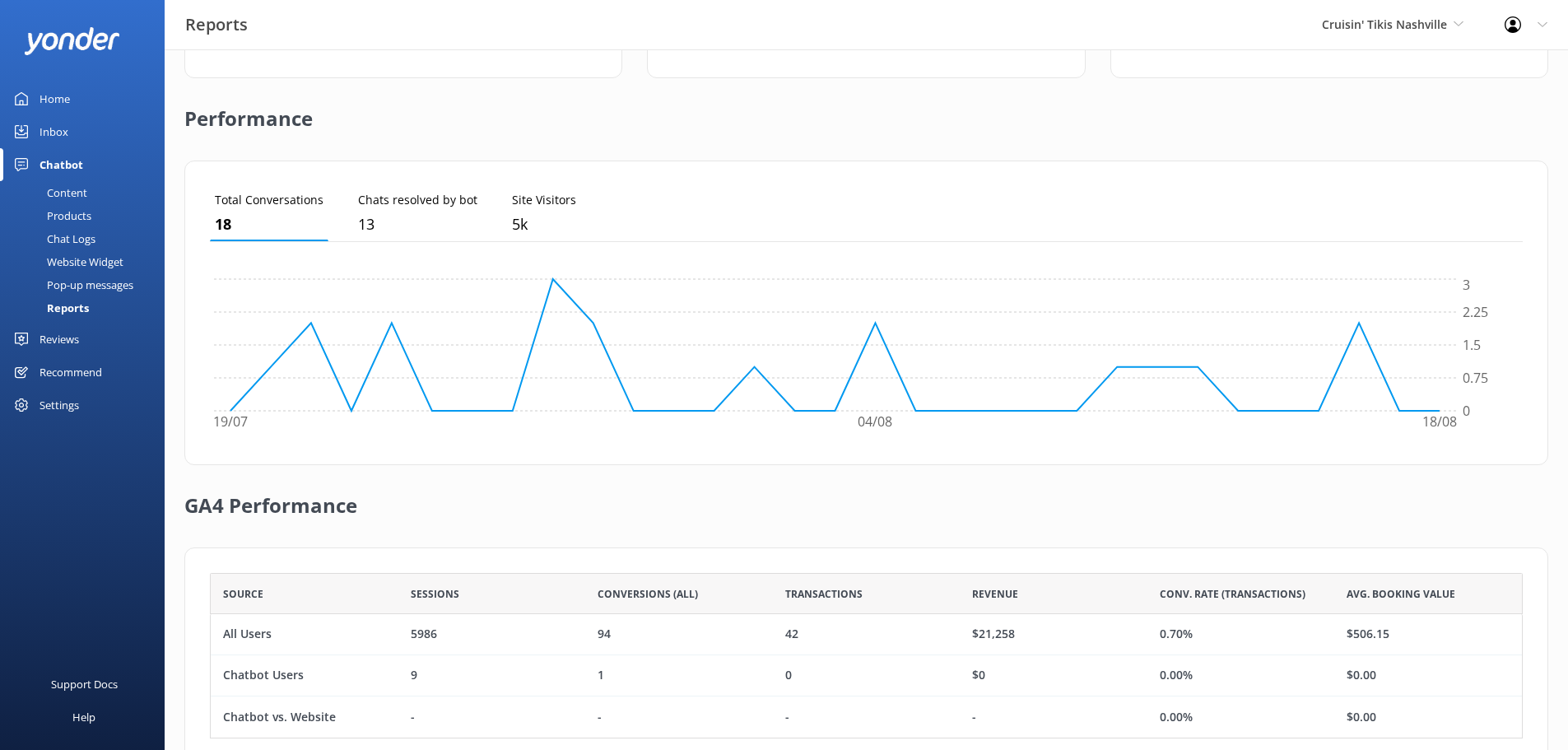
scroll to position [397, 0]
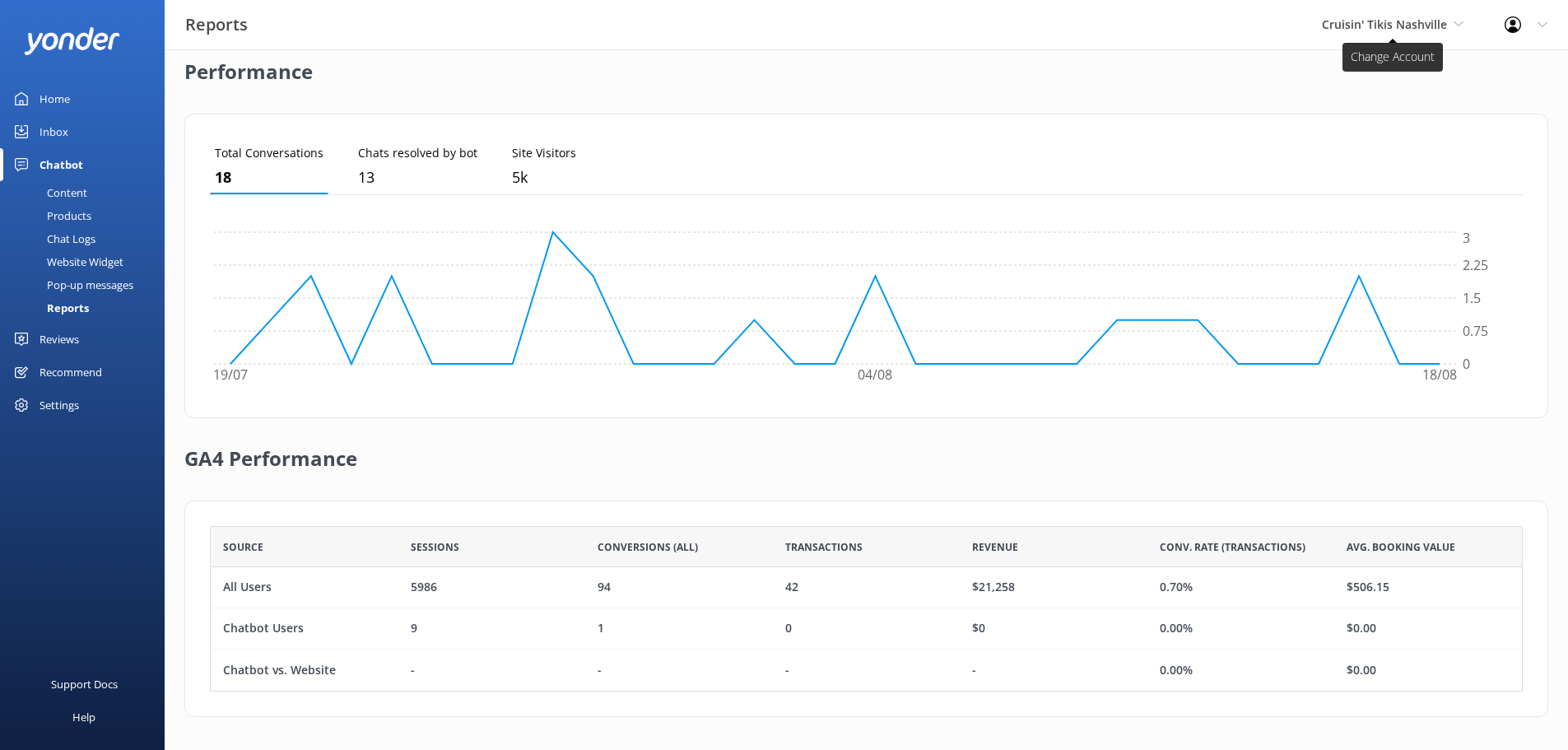
click at [1387, 33] on span "Cruisin' Tikis Nashville" at bounding box center [1393, 24] width 141 height 18
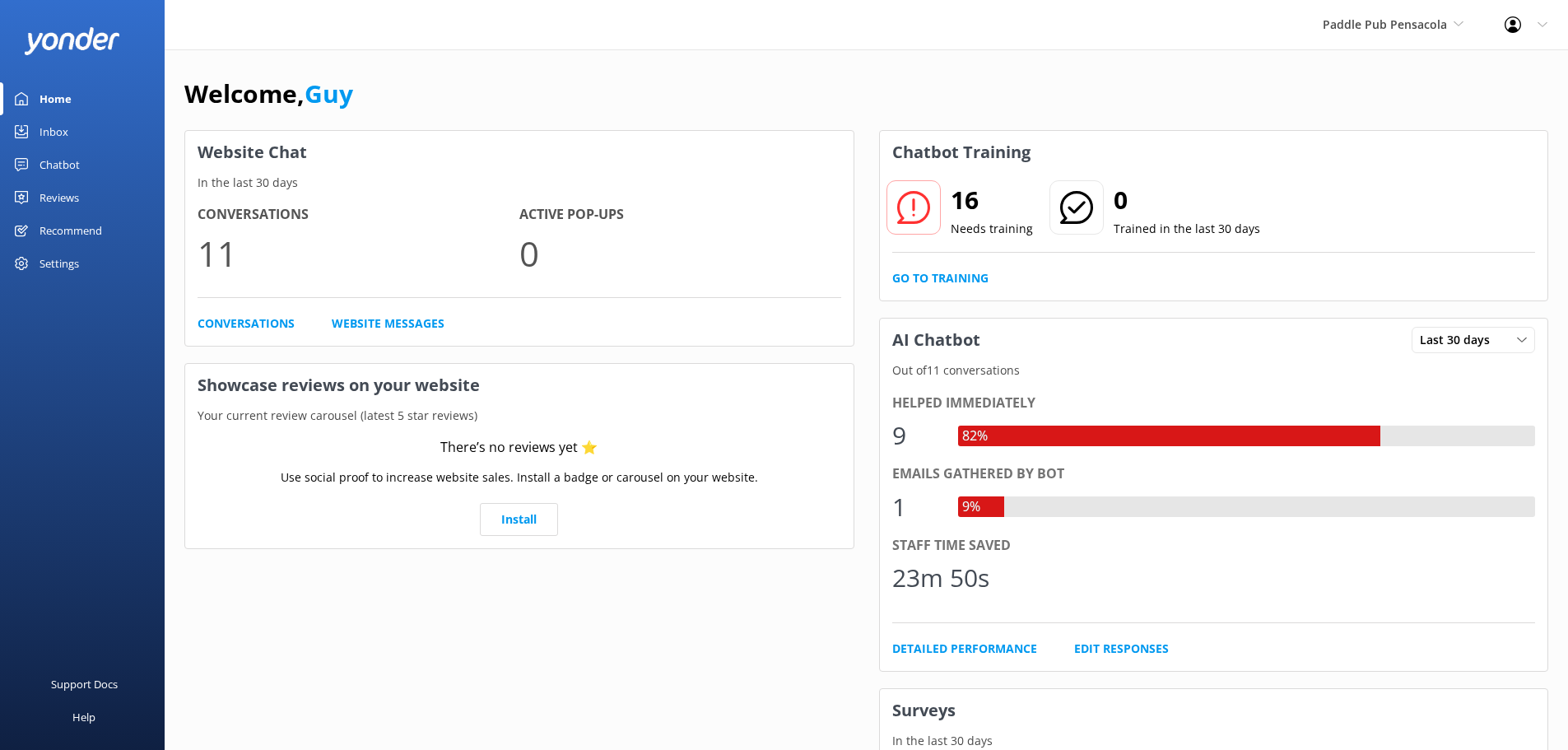
click at [71, 161] on div "Chatbot" at bounding box center [60, 165] width 41 height 33
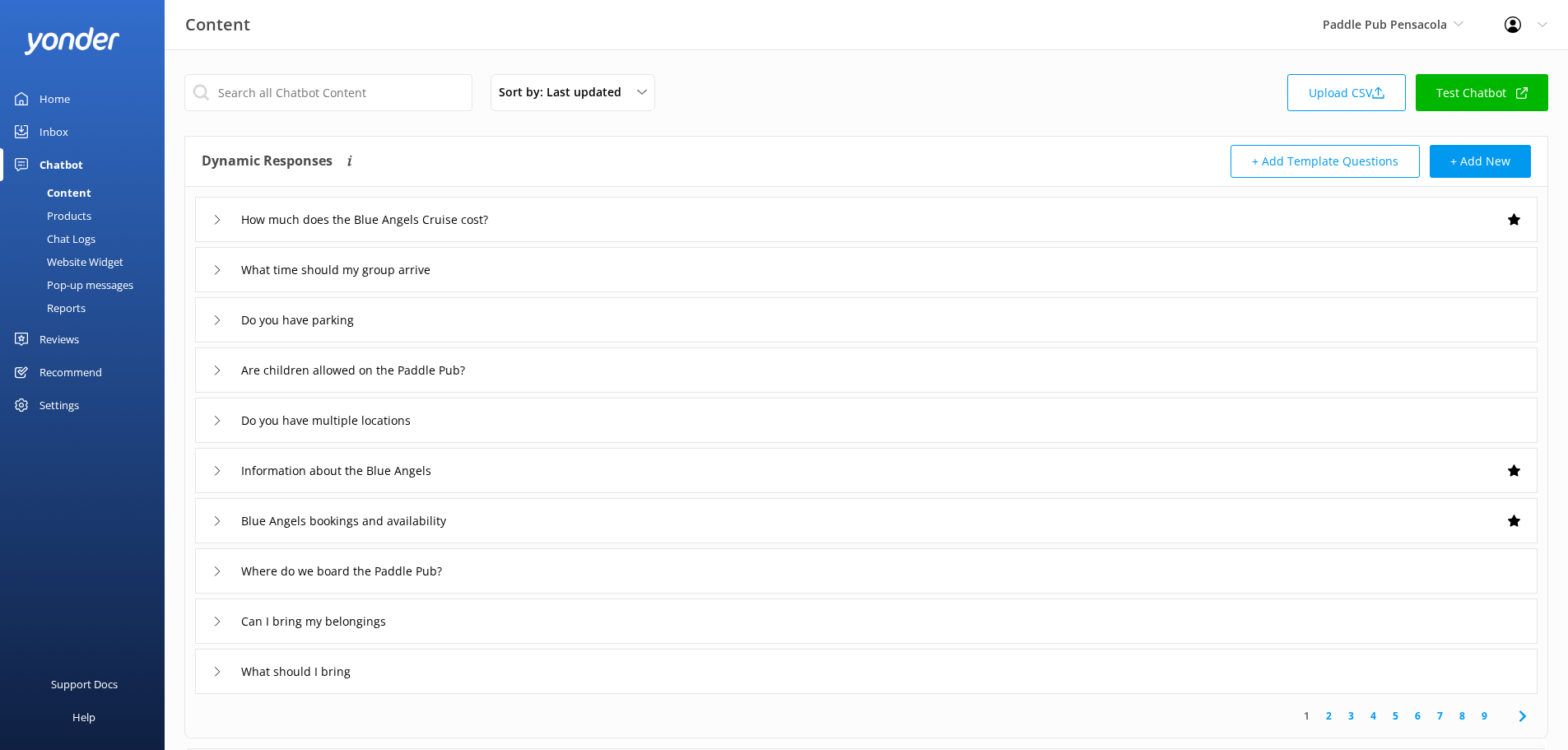
click at [75, 309] on div "Reports" at bounding box center [47, 308] width 76 height 23
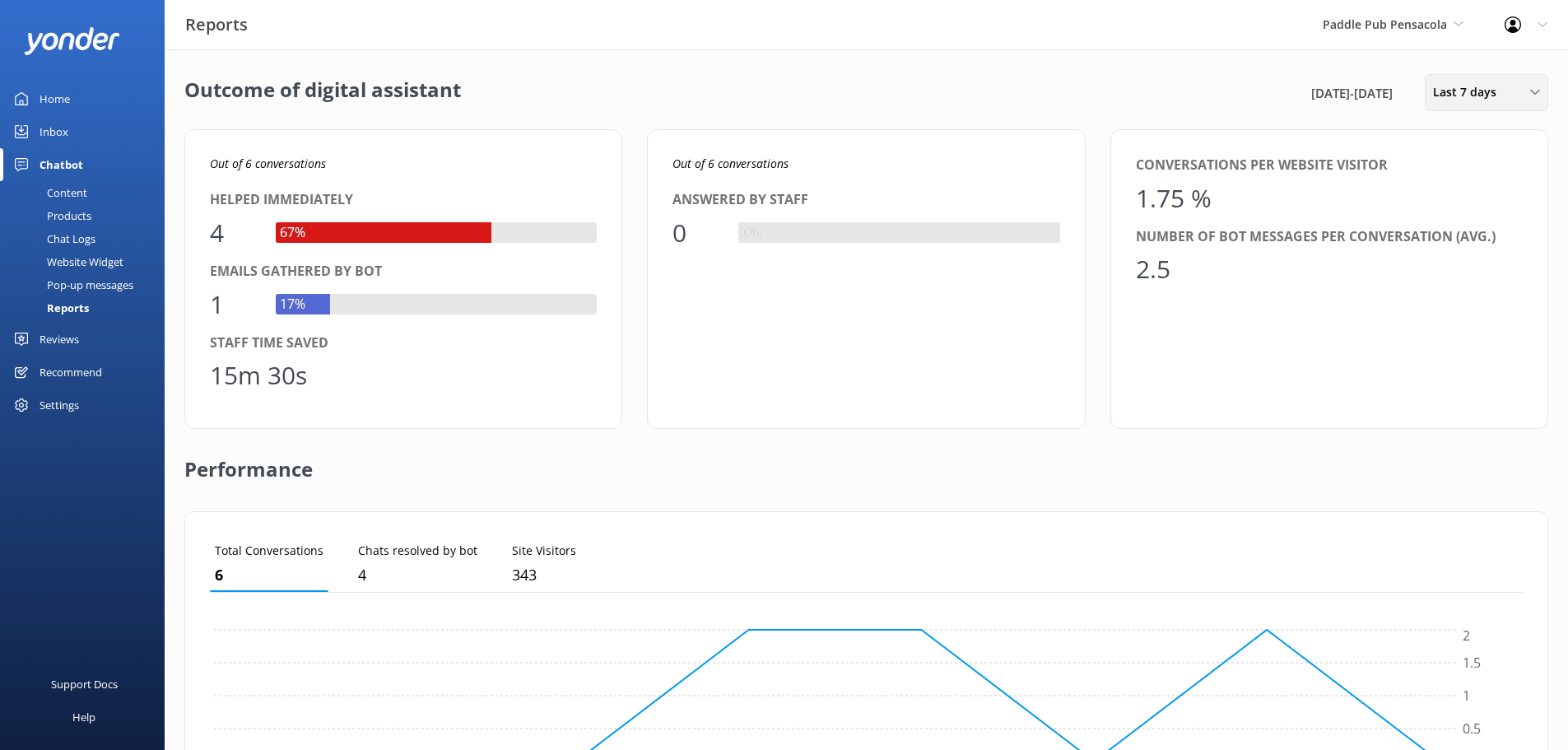
click at [1473, 94] on span "Last 7 days" at bounding box center [1469, 92] width 74 height 18
click at [1473, 165] on div "Last 30 days" at bounding box center [1462, 164] width 58 height 16
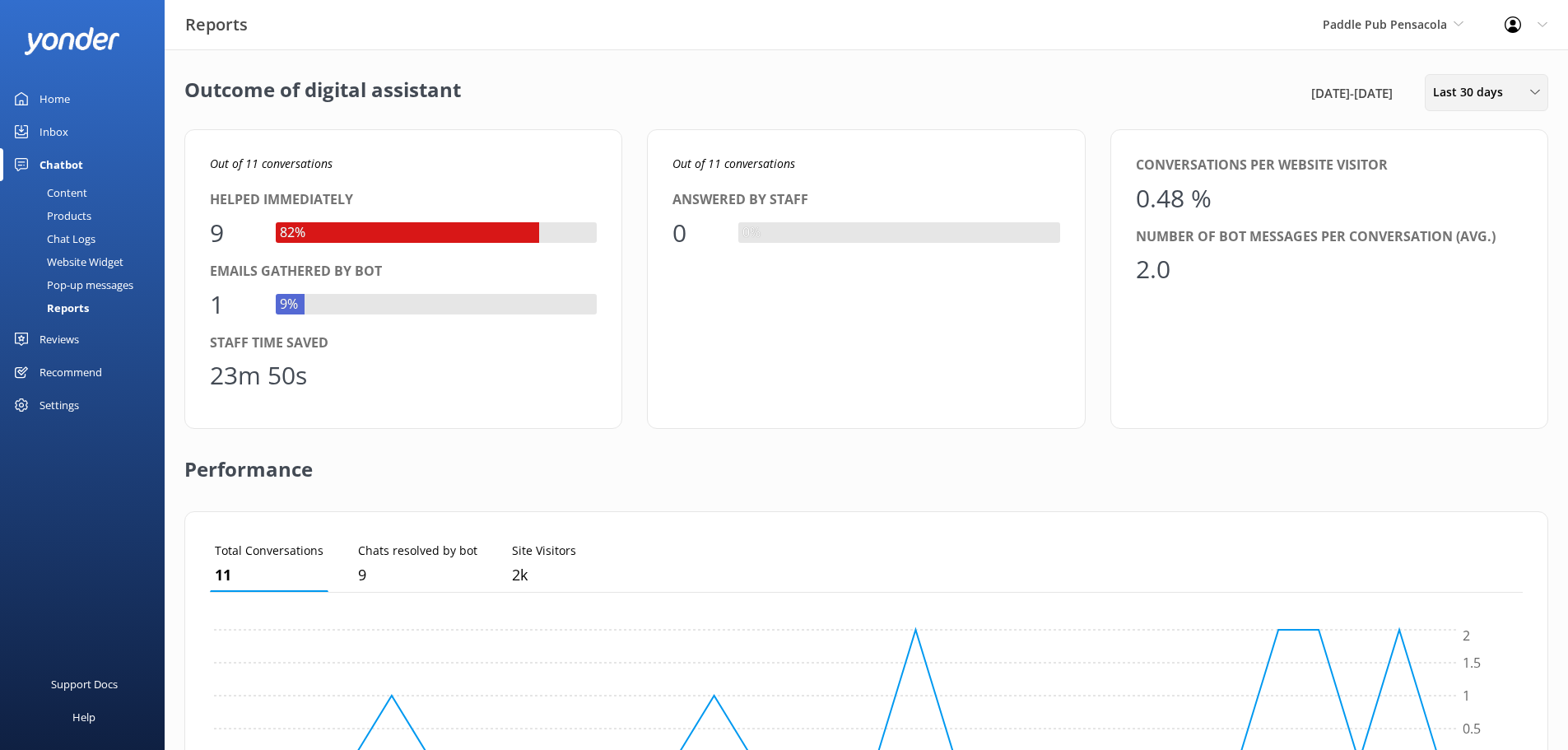
click at [1492, 84] on span "Last 30 days" at bounding box center [1472, 92] width 79 height 18
click at [1477, 140] on div "Last 7 days" at bounding box center [1459, 131] width 52 height 16
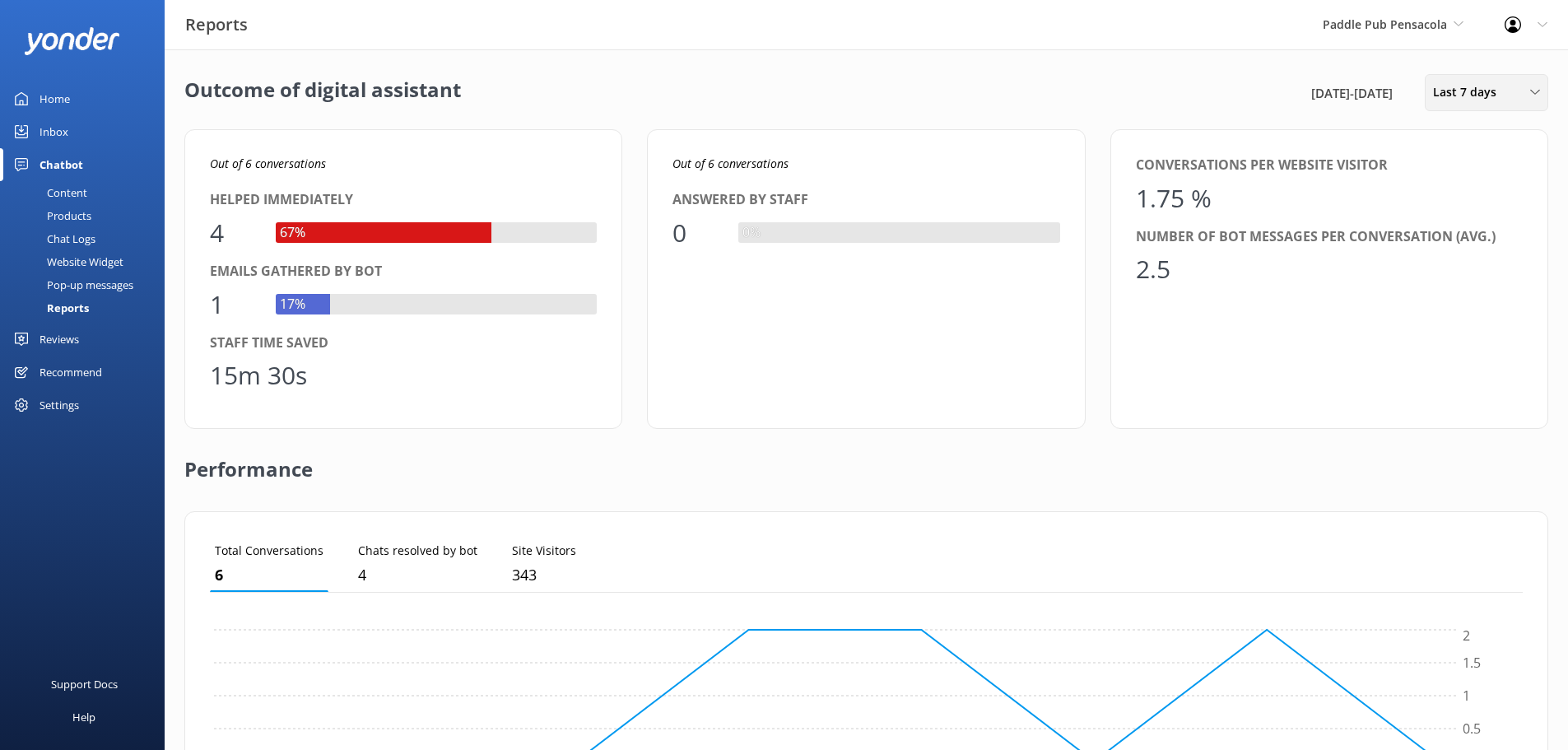
click at [1454, 98] on span "Last 7 days" at bounding box center [1469, 92] width 74 height 18
click at [1461, 197] on div "Last month" at bounding box center [1460, 198] width 55 height 16
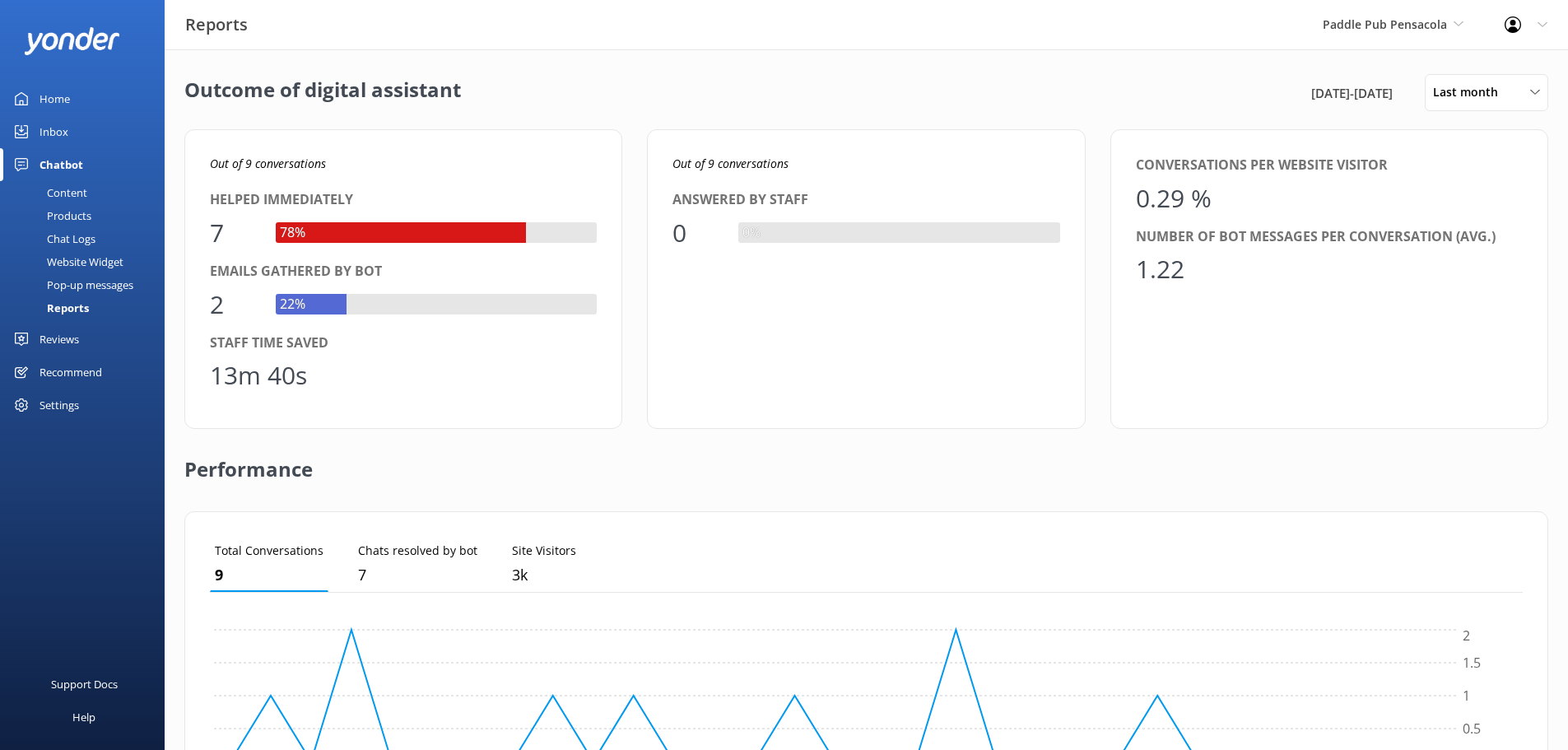
click at [1356, 35] on div "Paddle Pub Pensacola Yonder demo Musket Cove Island Resort & Marina Bea Abel Ta…" at bounding box center [1393, 24] width 182 height 49
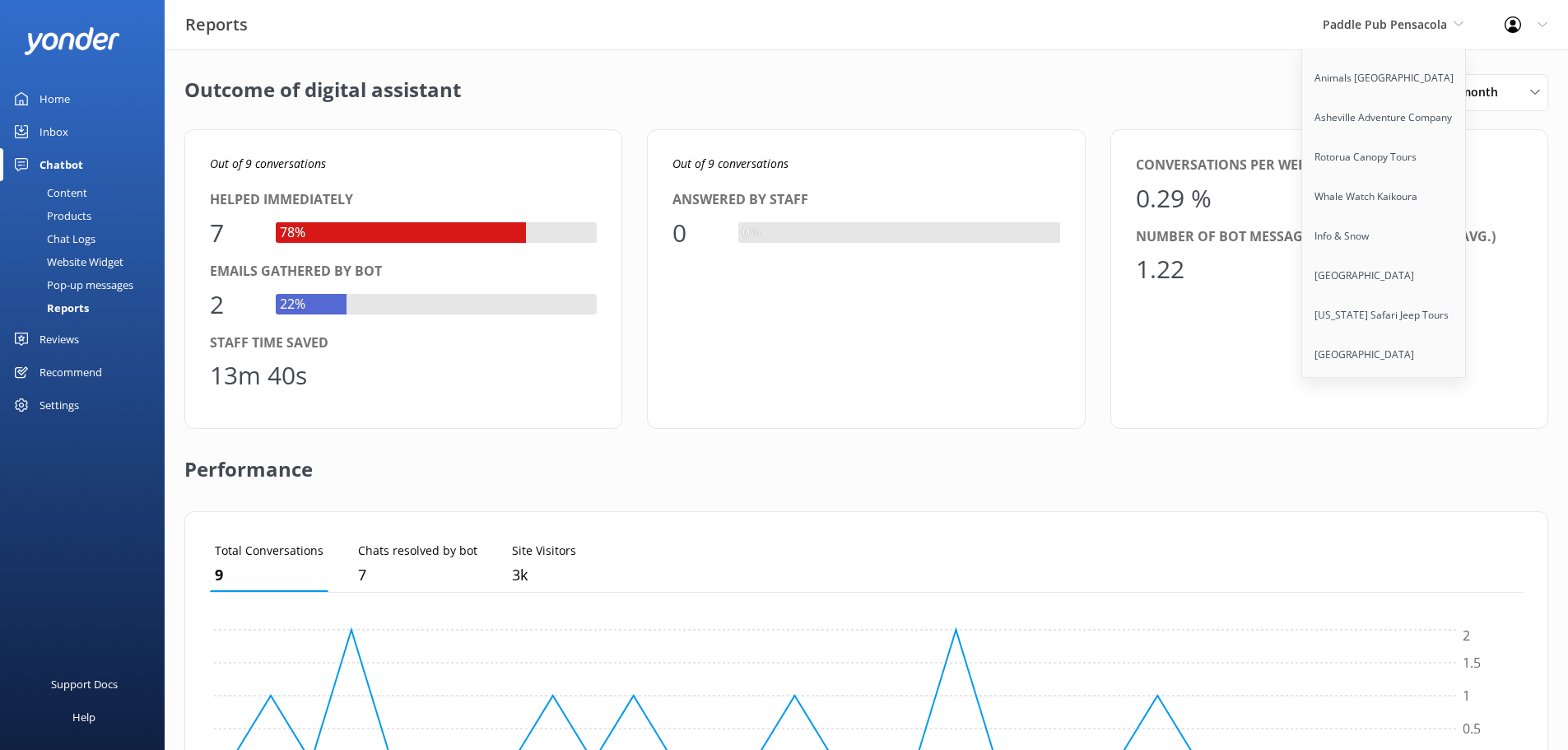
scroll to position [4340, 0]
click at [1379, 369] on link "[US_STATE] Safari Jeep Tours" at bounding box center [1384, 389] width 165 height 40
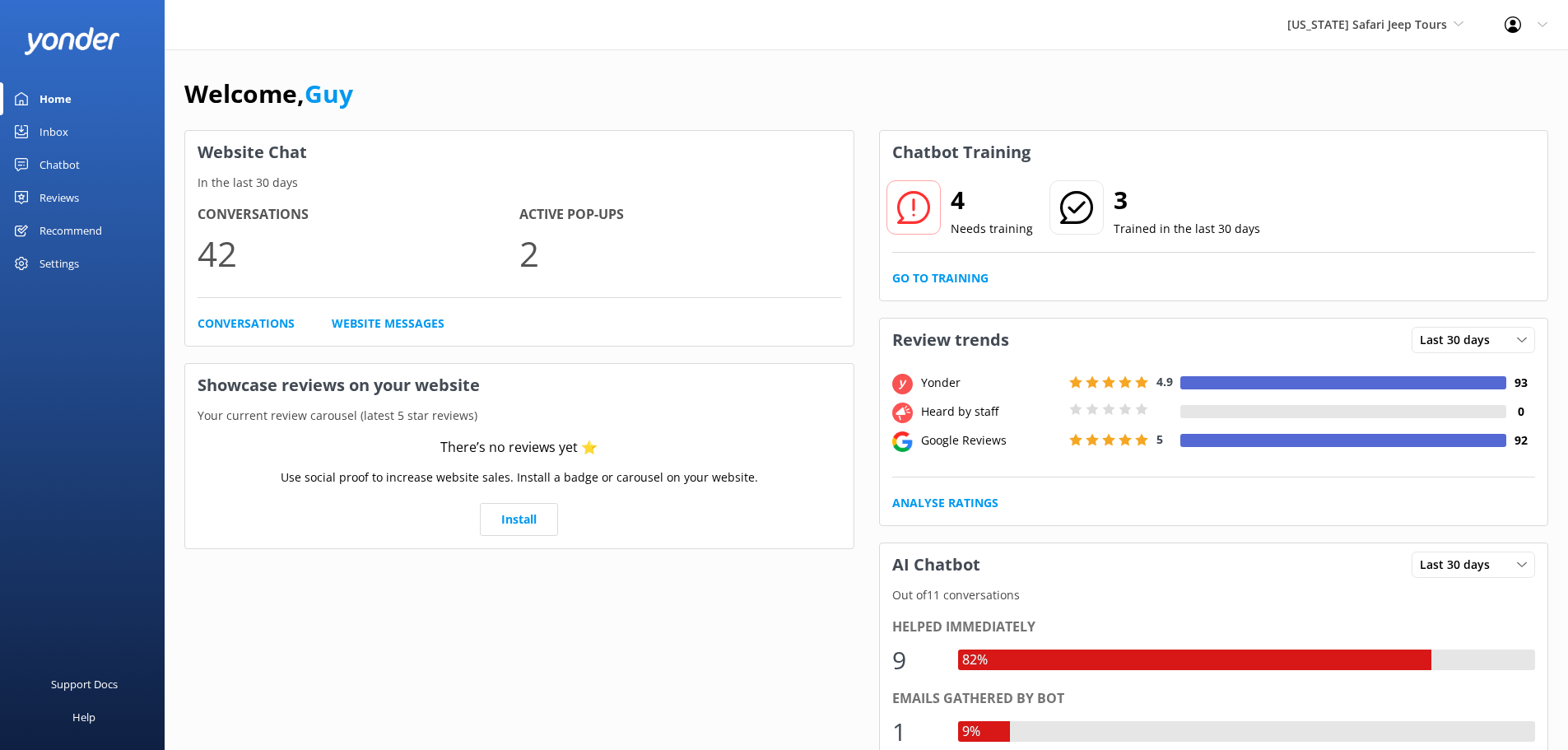
click at [62, 168] on div "Chatbot" at bounding box center [60, 165] width 41 height 33
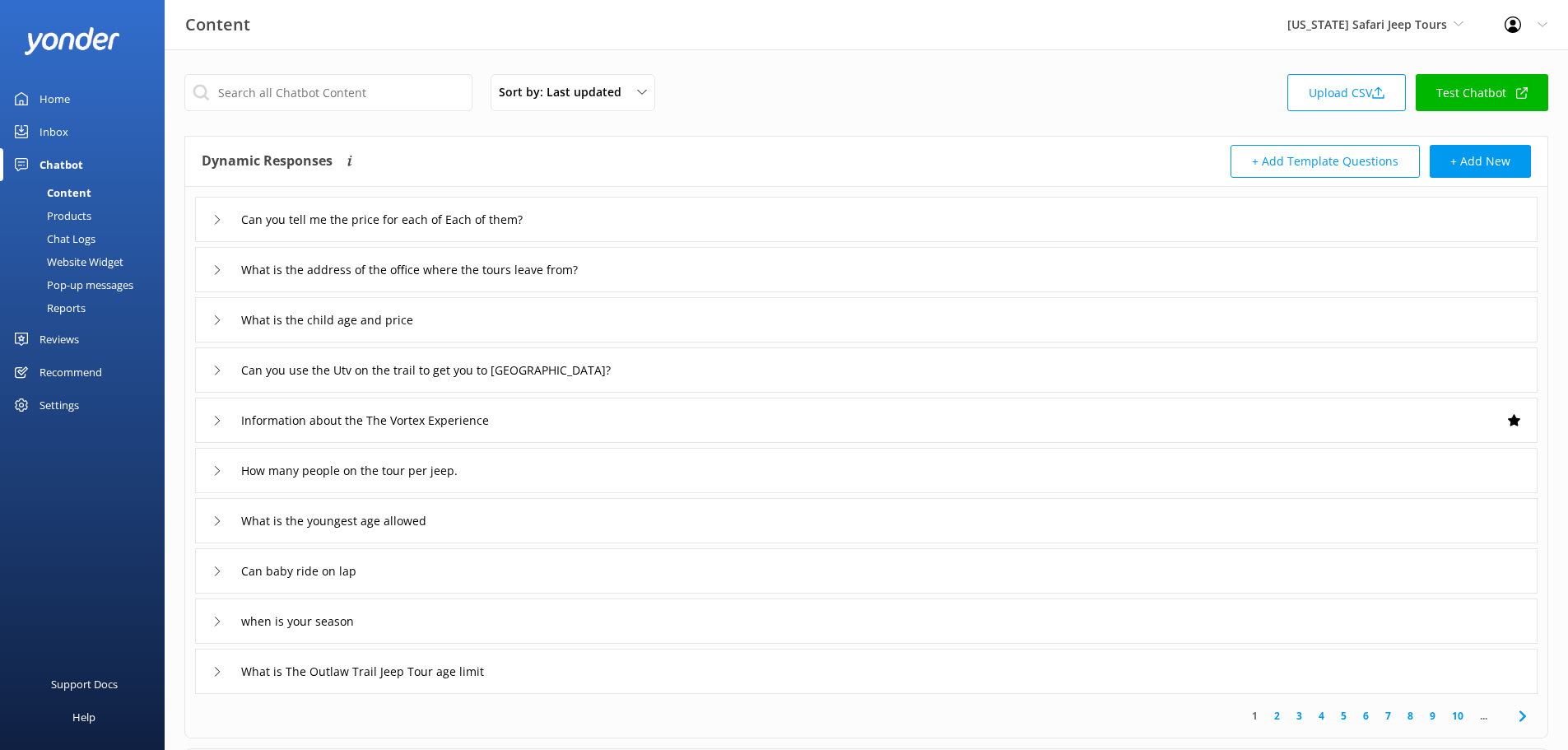
drag, startPoint x: 85, startPoint y: 300, endPoint x: 109, endPoint y: 294, distance: 24.7
click at [84, 300] on div "Reports" at bounding box center [47, 308] width 76 height 23
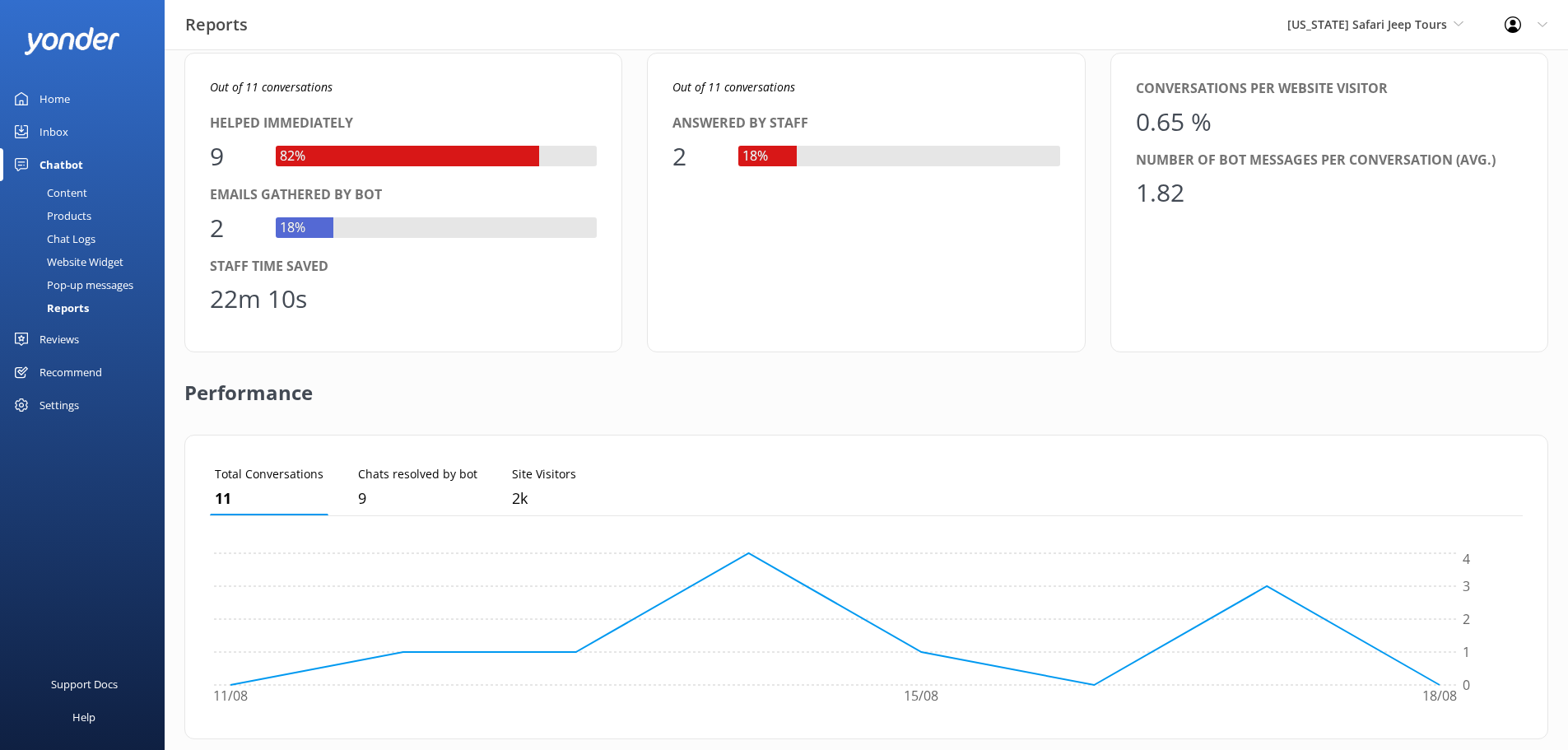
scroll to position [7, 0]
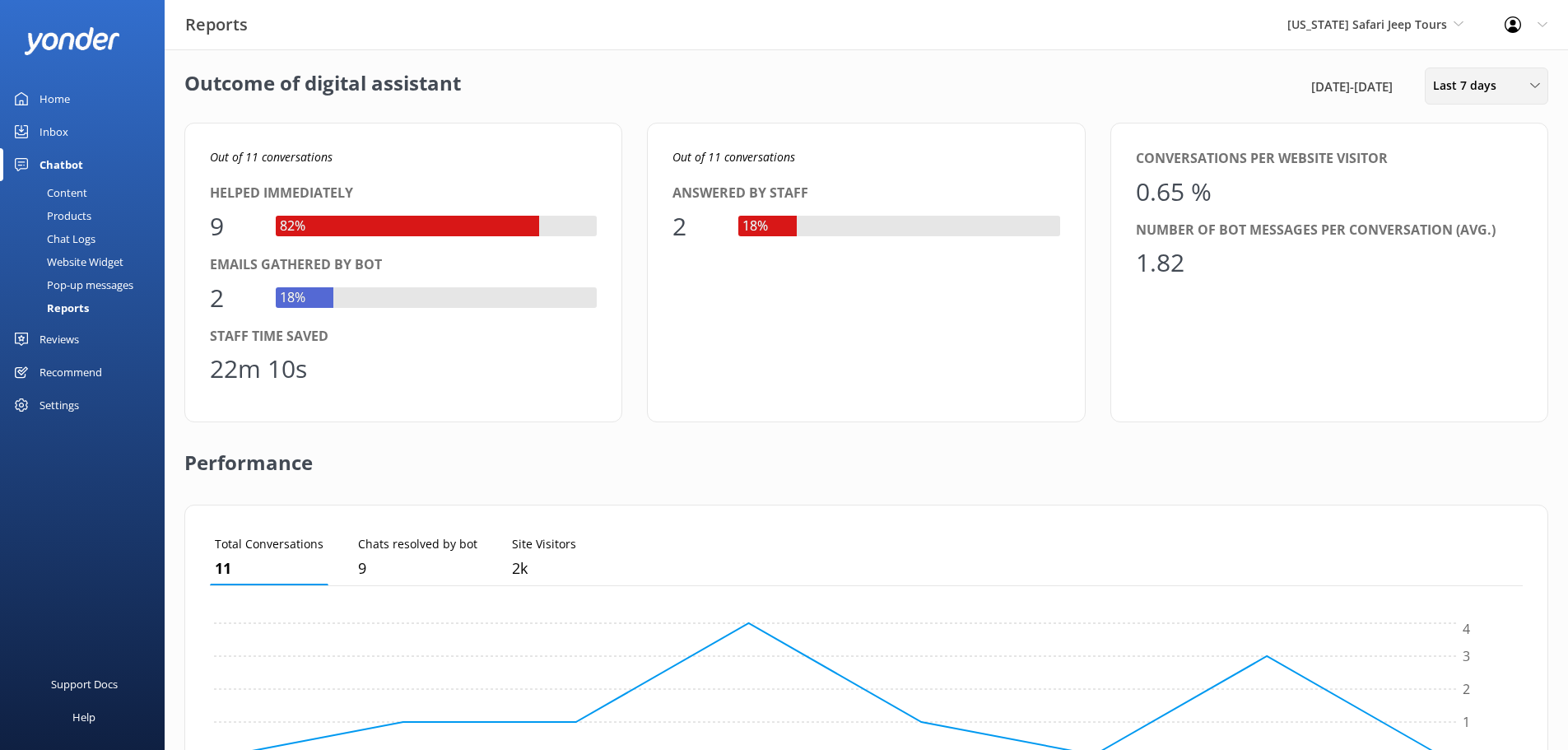
click at [1480, 85] on span "Last 7 days" at bounding box center [1469, 85] width 74 height 18
click at [1490, 156] on div "Last 30 days" at bounding box center [1462, 158] width 58 height 16
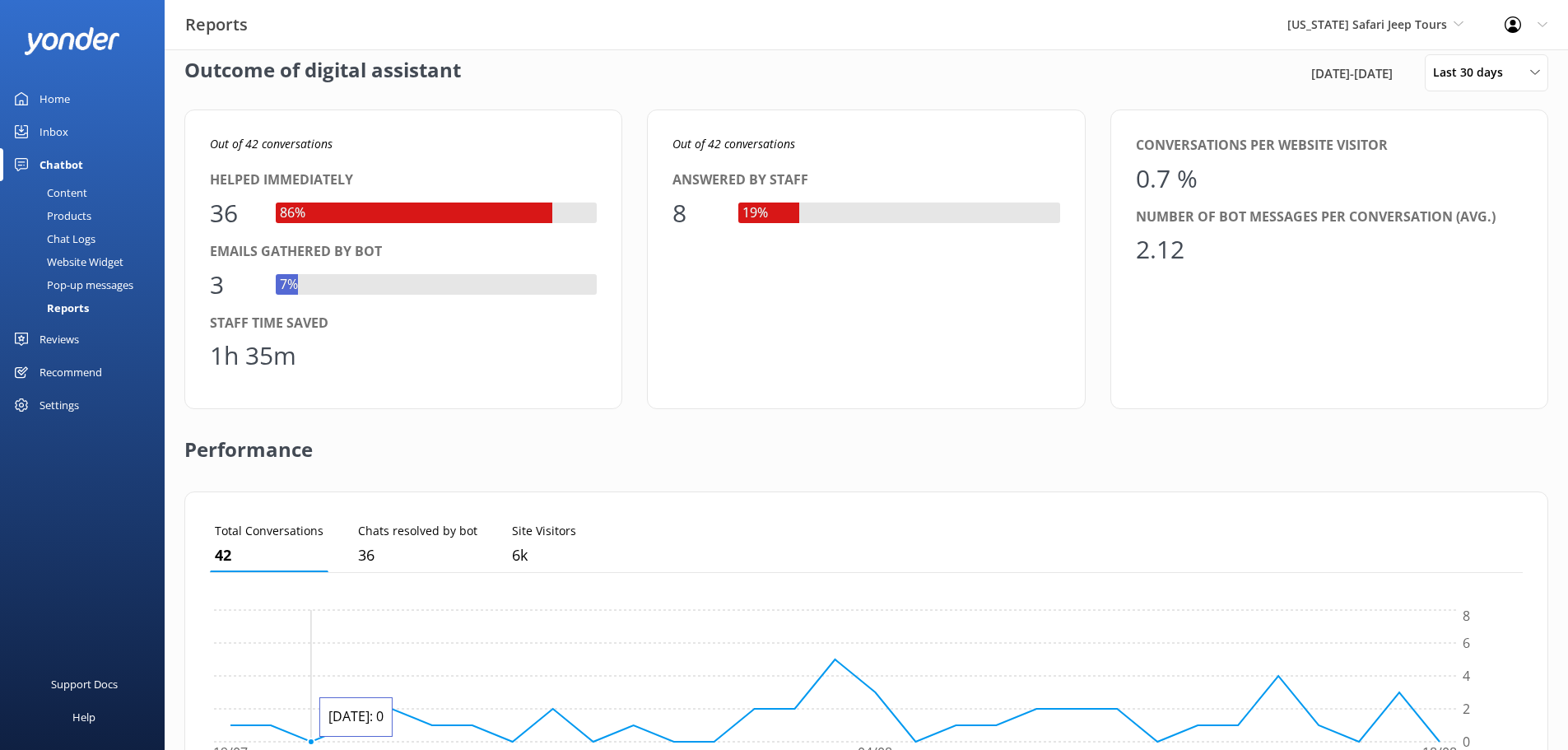
scroll to position [0, 0]
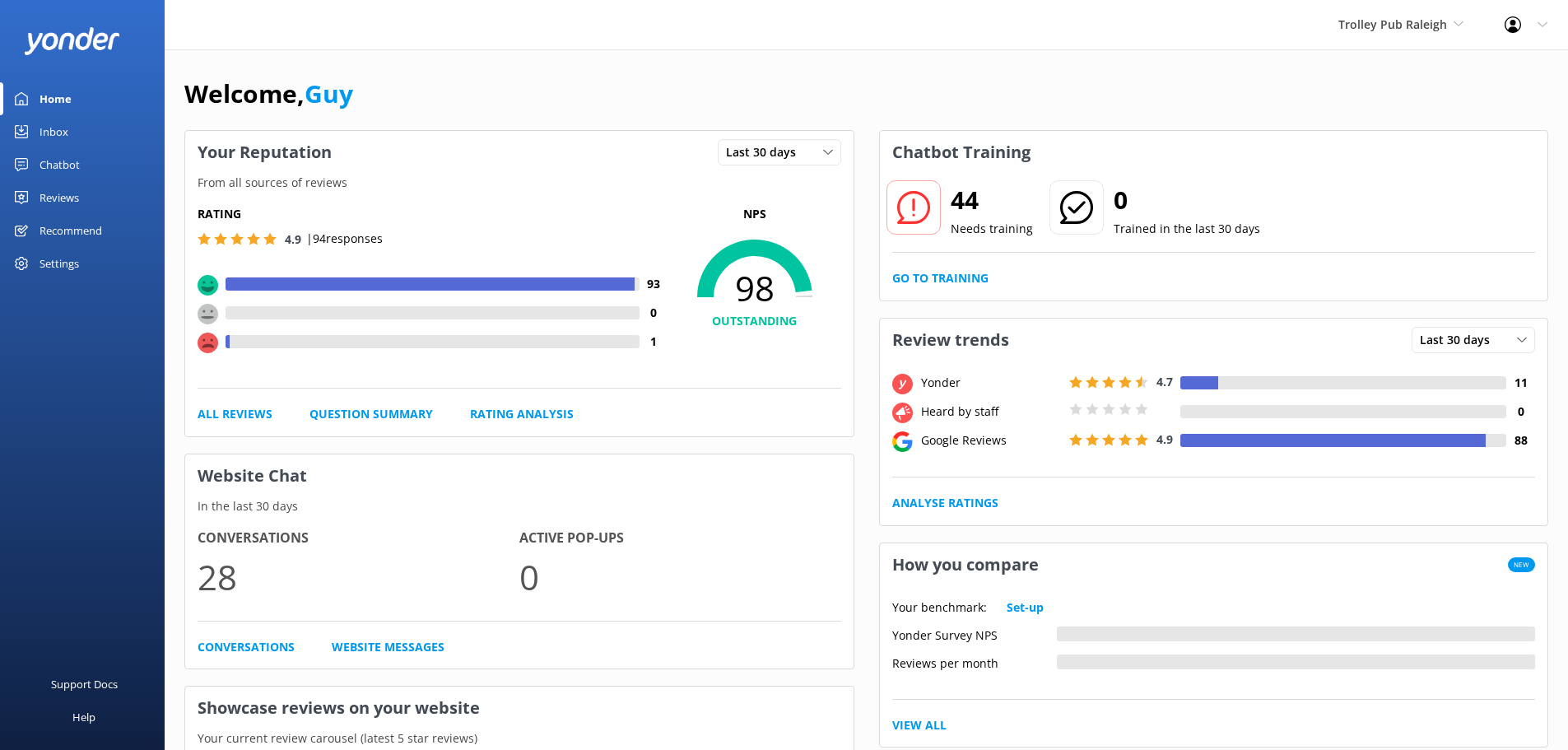
click at [57, 169] on div "Chatbot" at bounding box center [60, 165] width 41 height 33
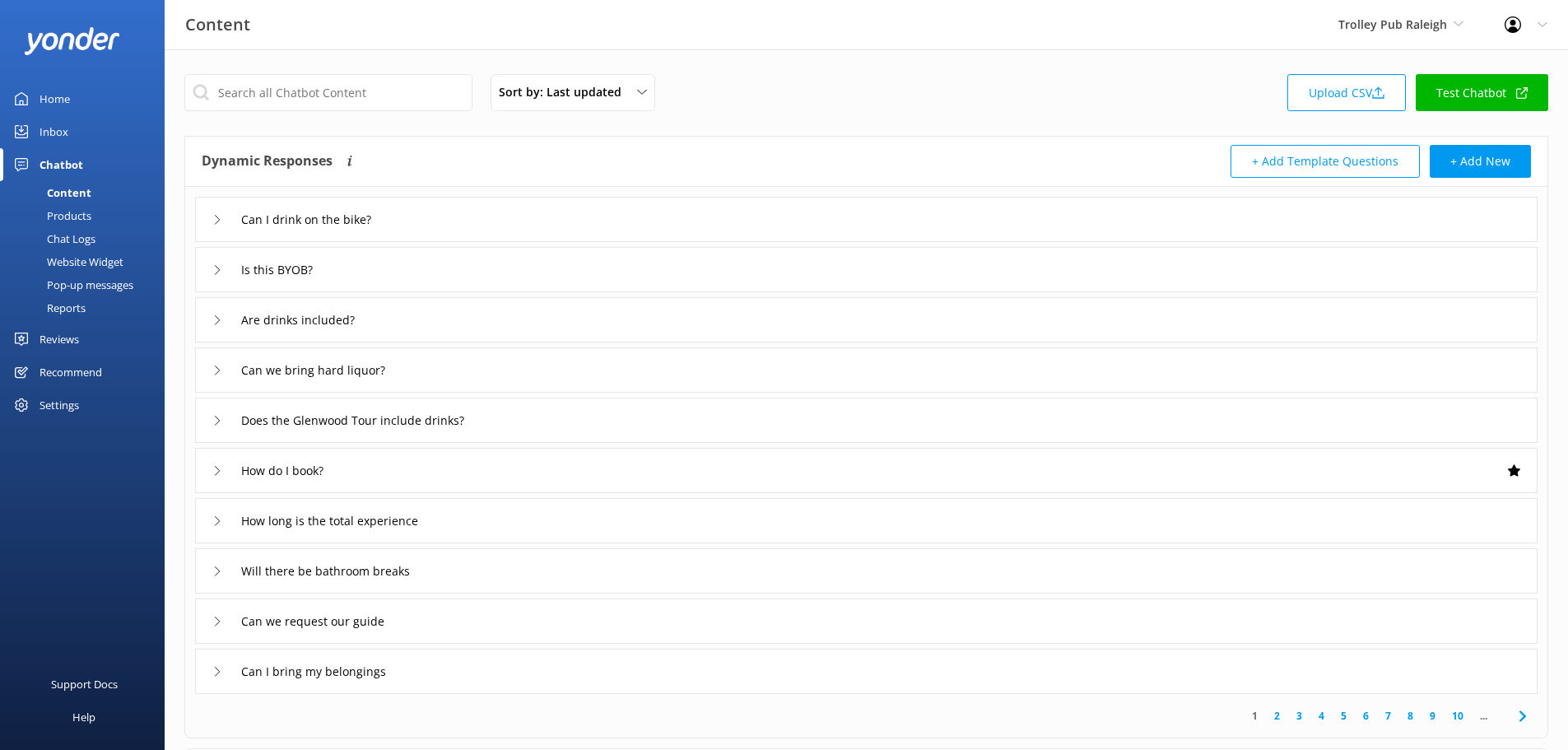
click at [69, 304] on div "Reports" at bounding box center [47, 308] width 76 height 23
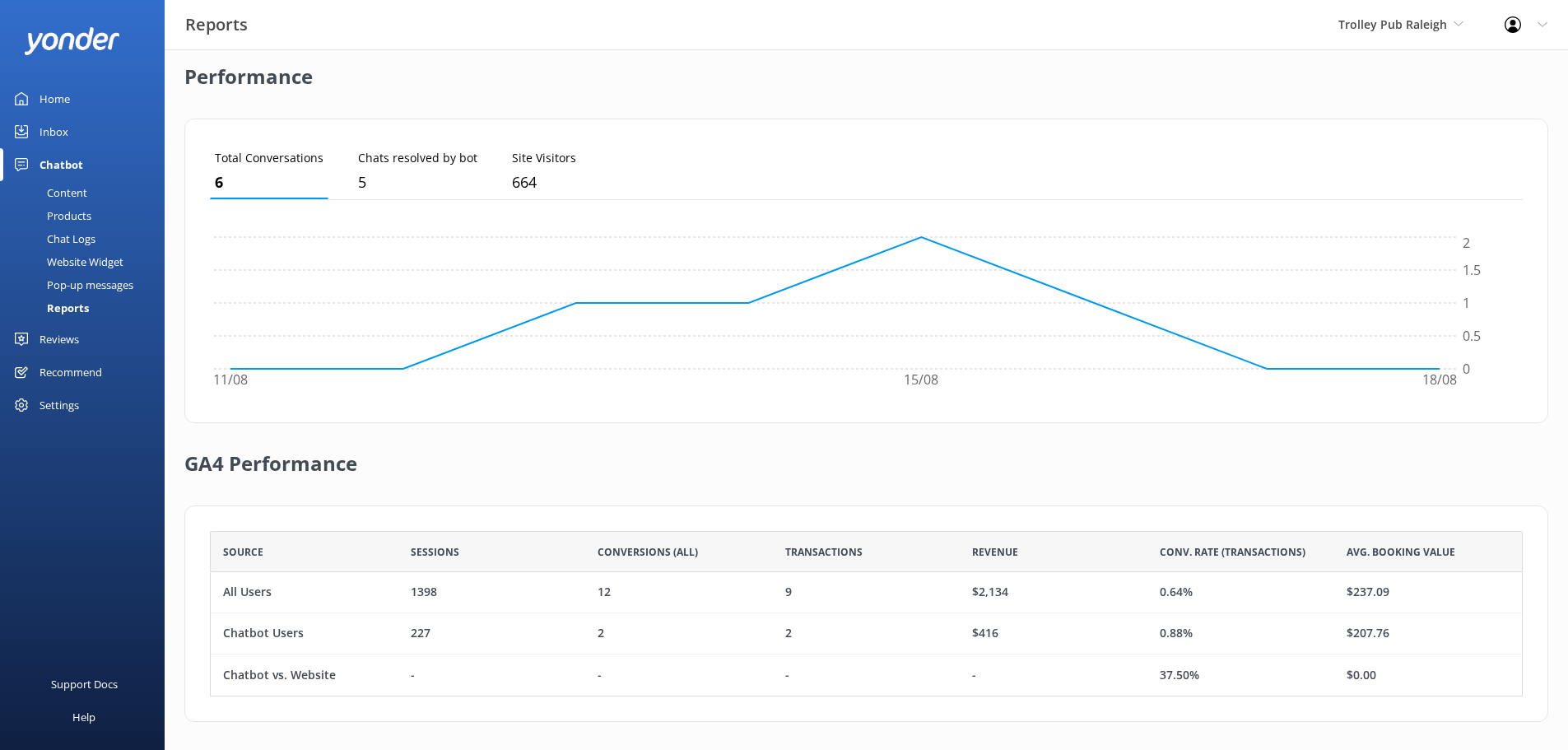
scroll to position [397, 0]
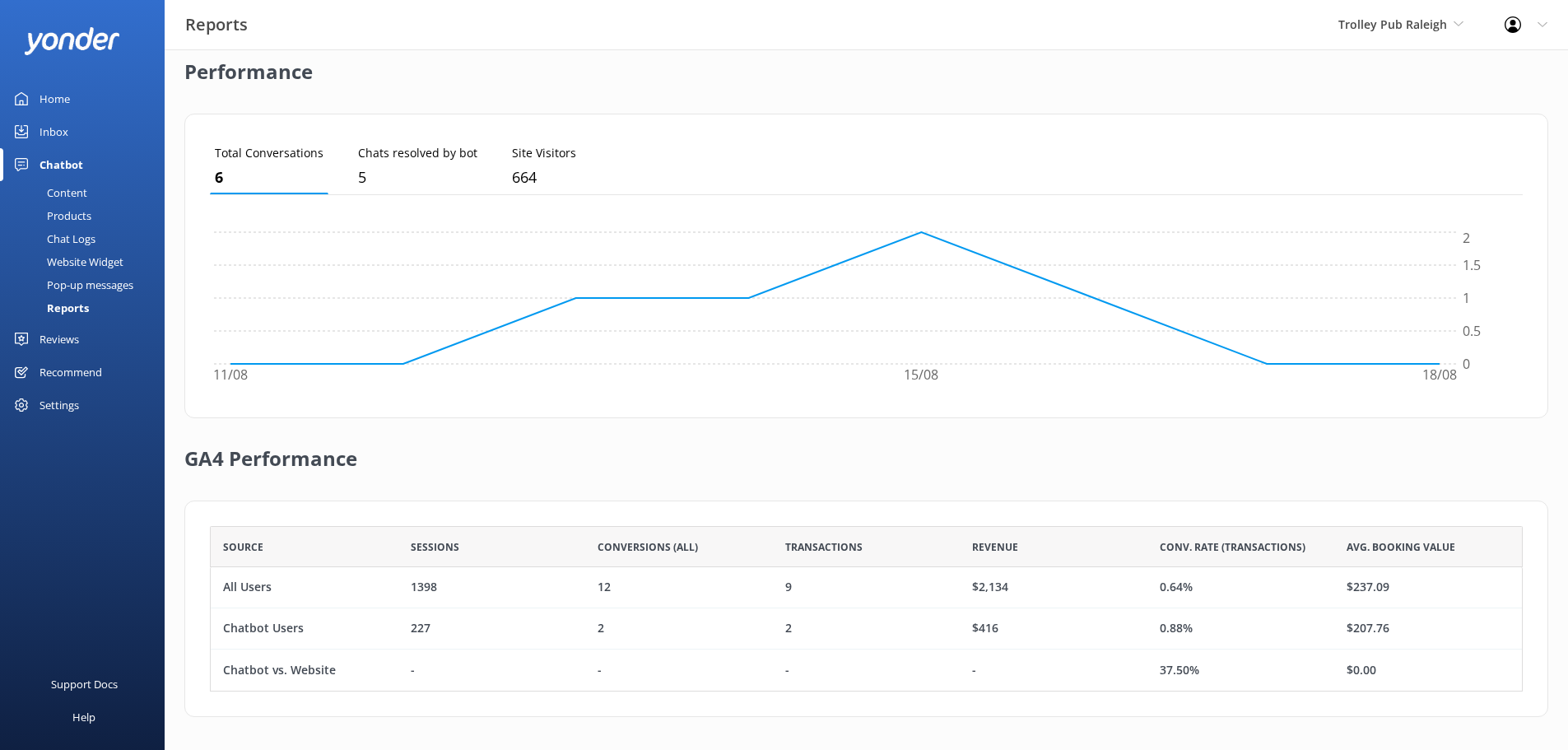
click at [1405, 42] on div "Trolley Pub Raleigh Yonder demo Musket Cove Island Resort & Marina Bea Abel Tas…" at bounding box center [1401, 24] width 167 height 49
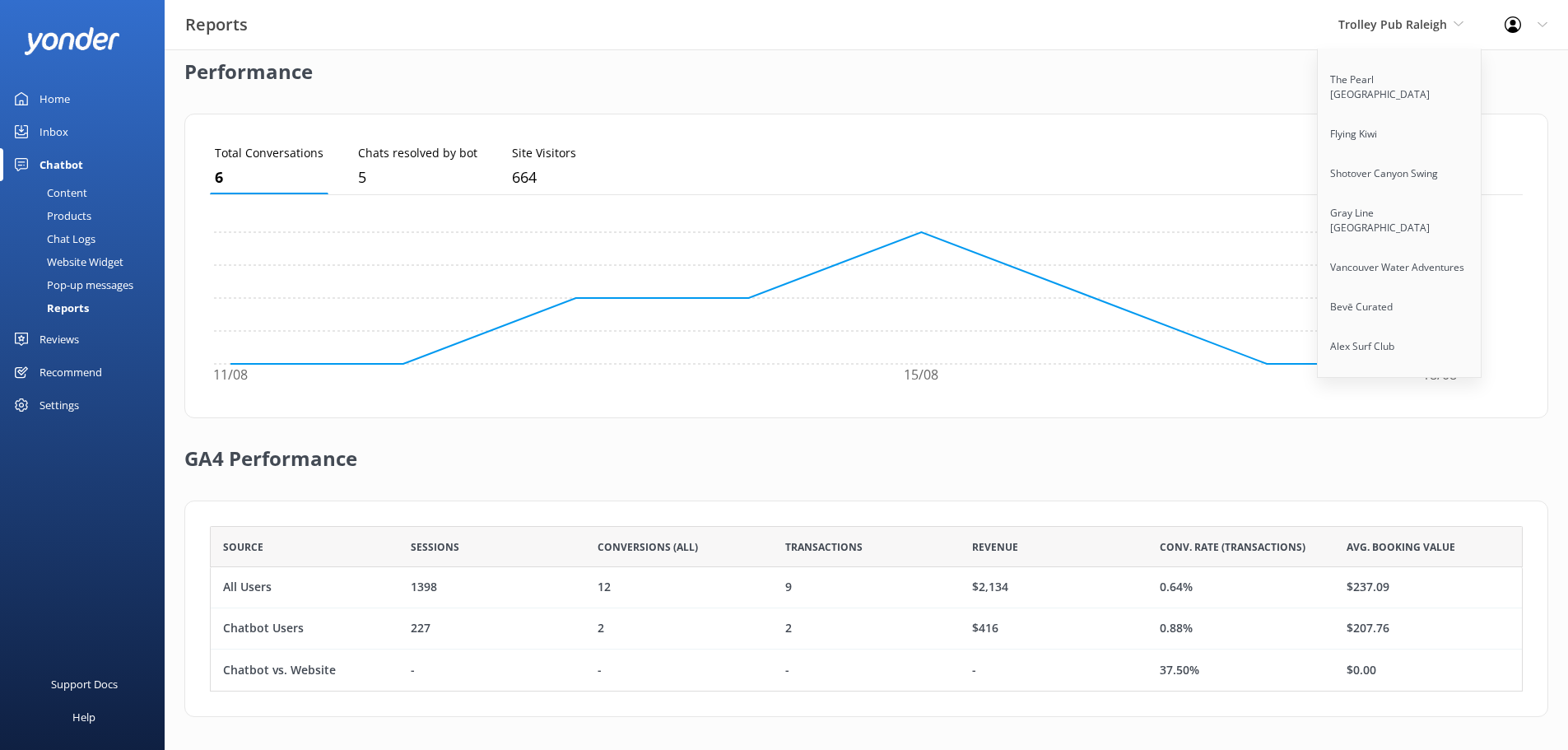
scroll to position [8619, 0]
click at [1399, 539] on link "Trolley Pub Wilmington" at bounding box center [1400, 558] width 165 height 40
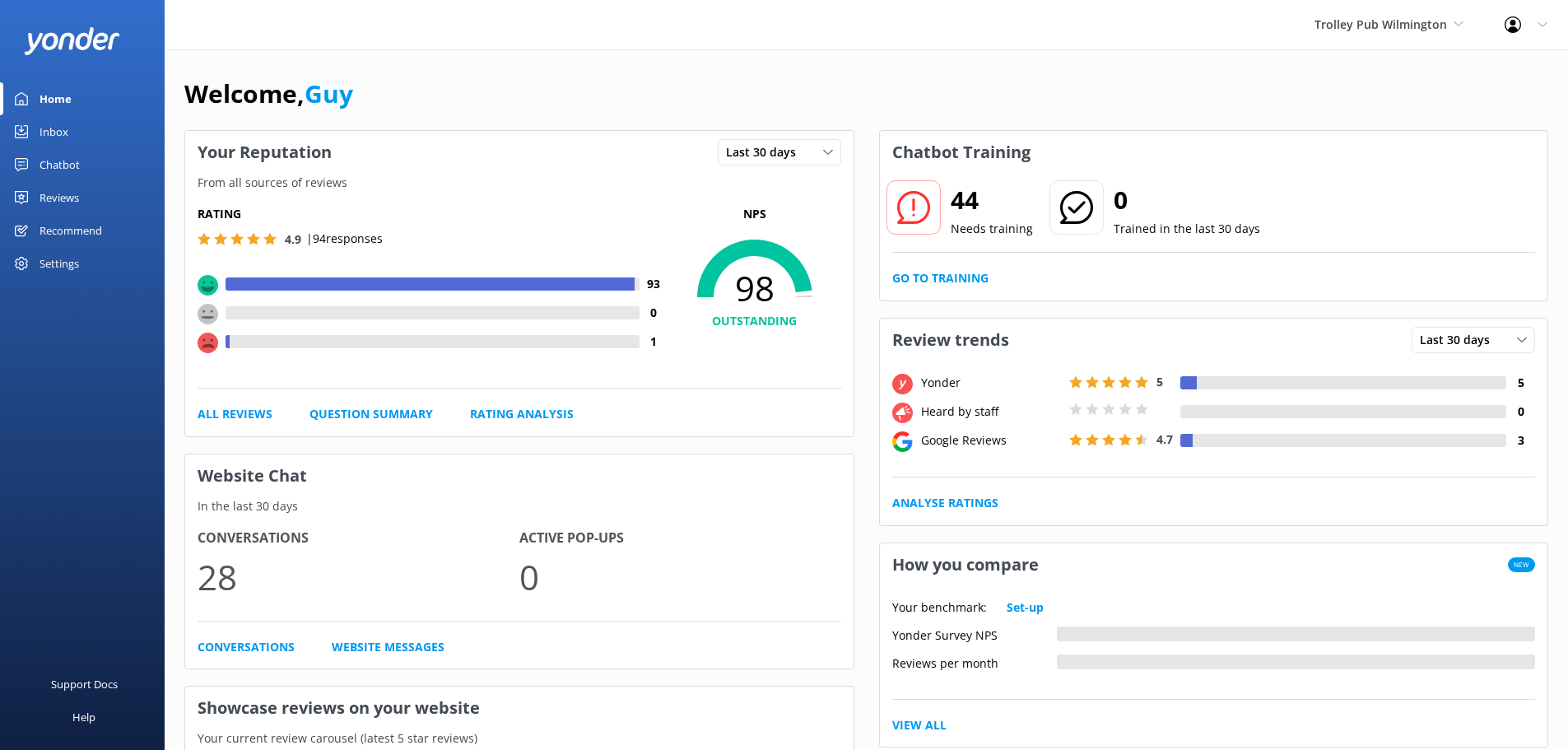
click at [63, 165] on div "Chatbot" at bounding box center [60, 165] width 41 height 33
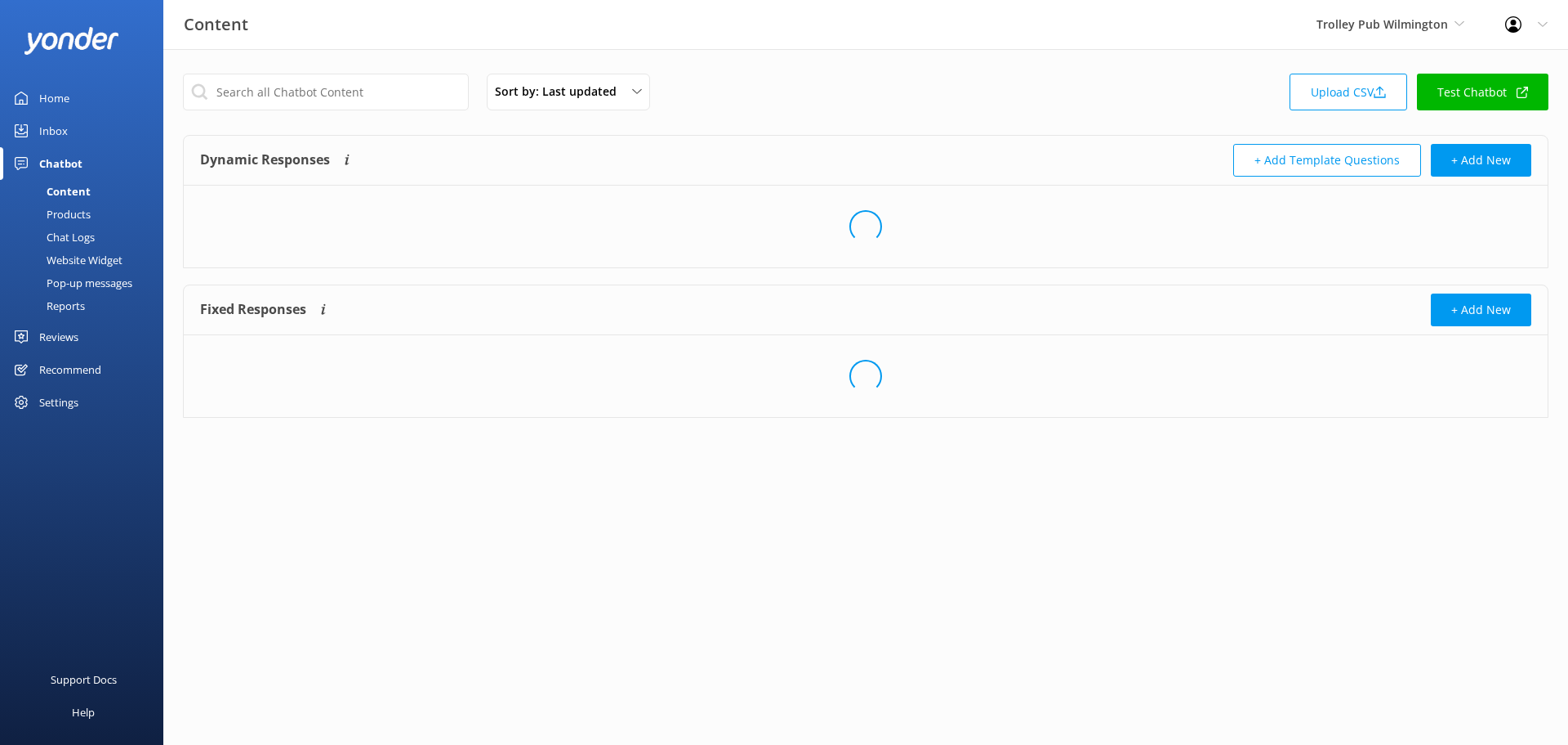
click at [84, 302] on div "Reports" at bounding box center [47, 306] width 75 height 23
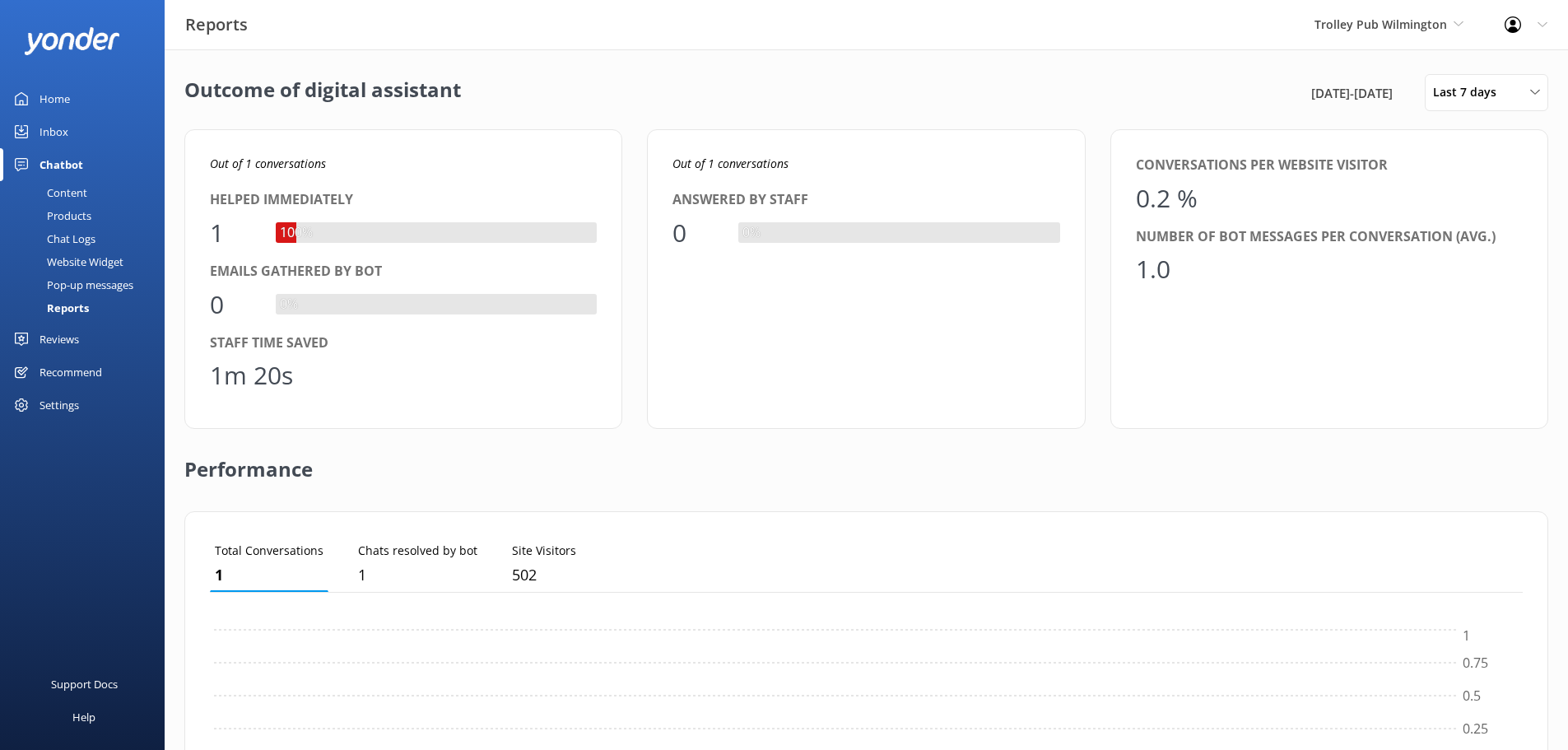
scroll to position [153, 1301]
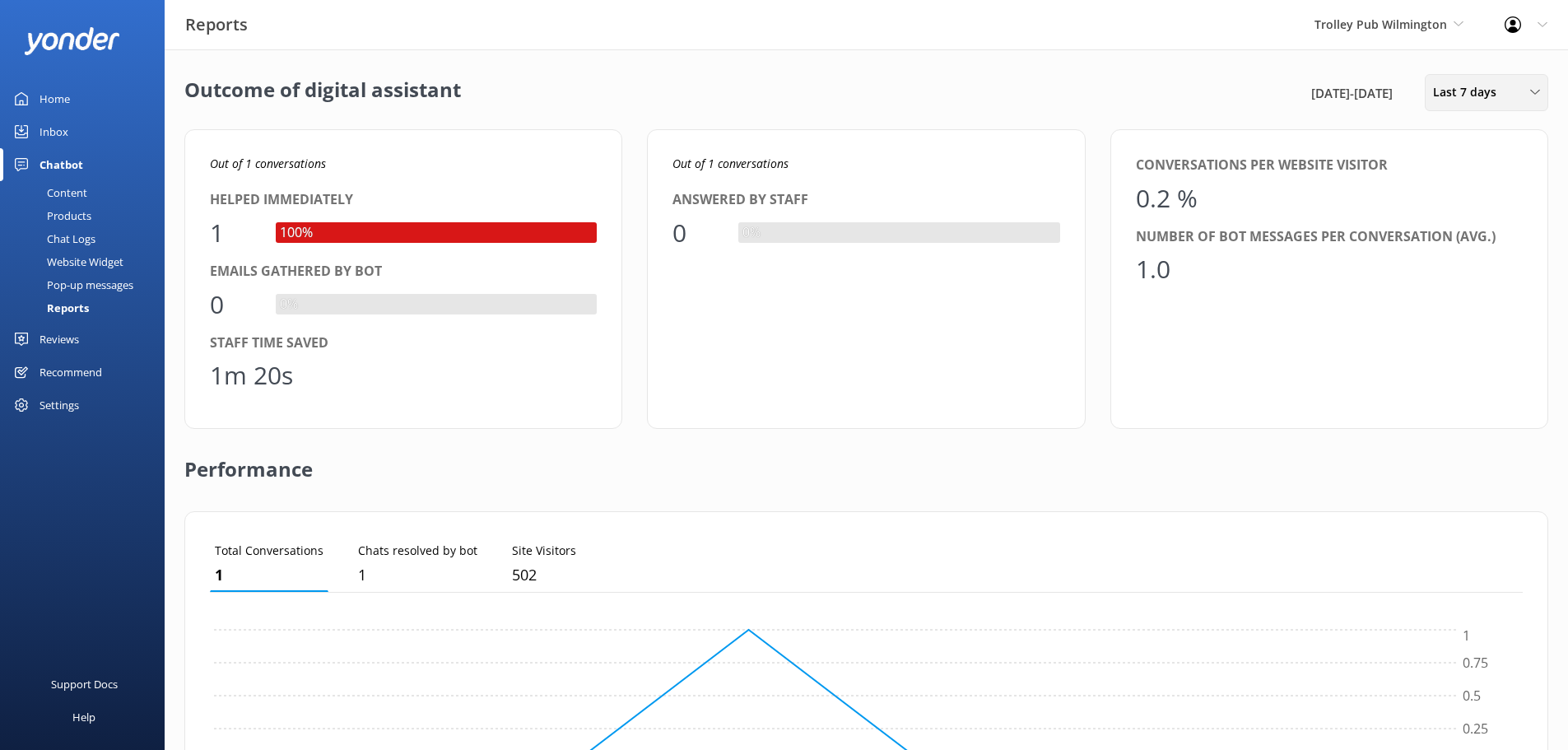
click at [1463, 101] on span "Last 7 days" at bounding box center [1469, 92] width 74 height 18
click at [1476, 156] on div "Last 30 days" at bounding box center [1462, 164] width 58 height 16
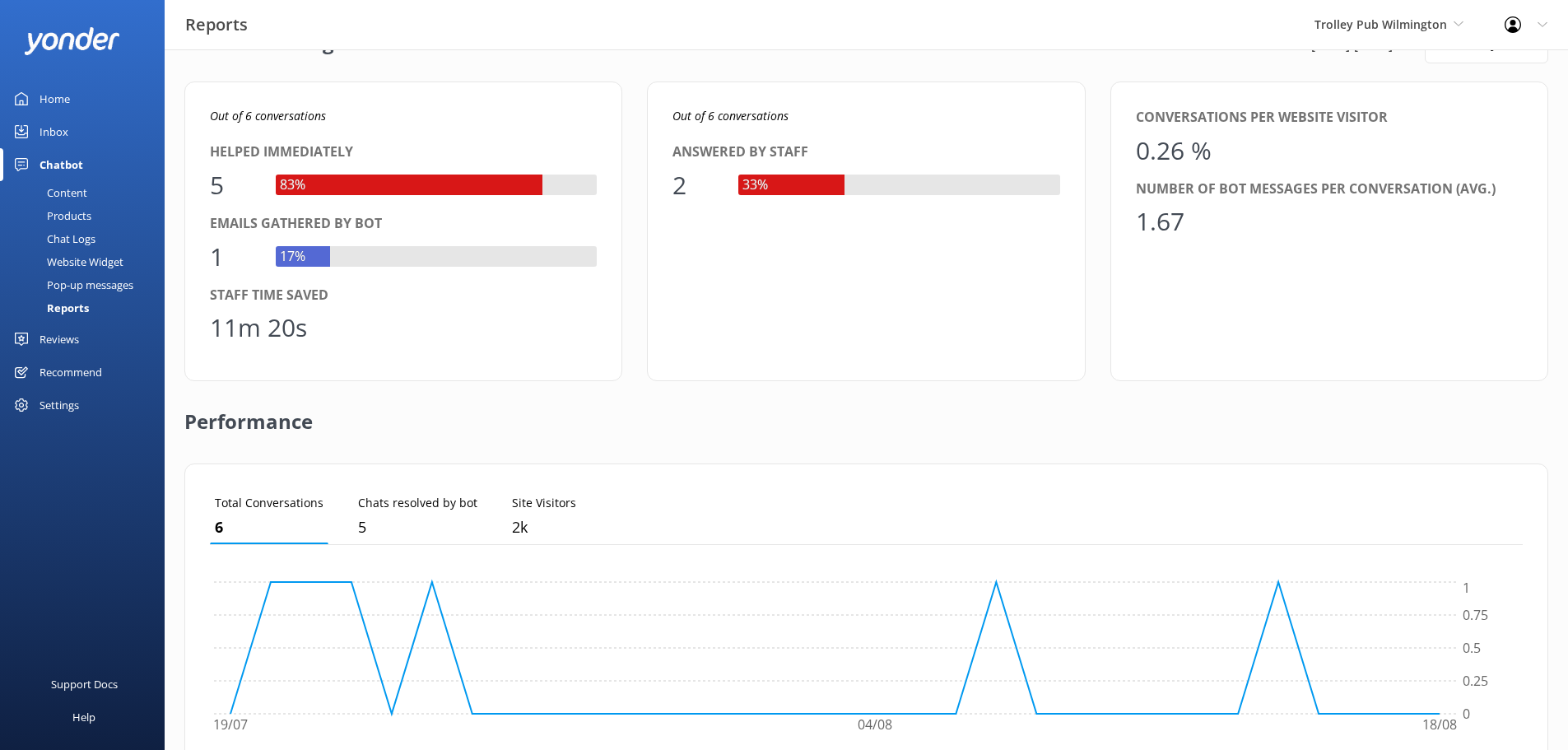
scroll to position [27, 0]
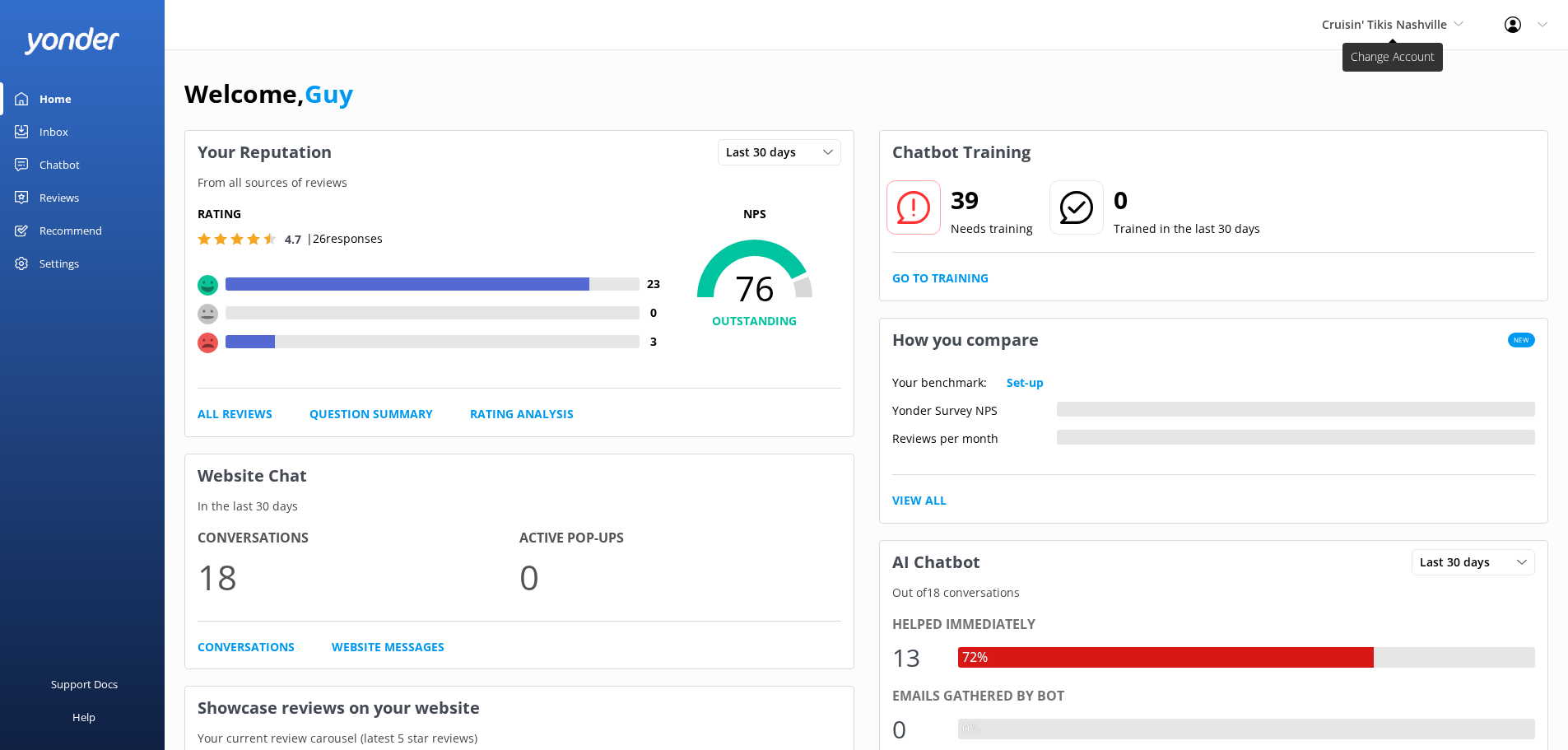
click at [1453, 22] on span "Cruisin' Tikis Nashville" at bounding box center [1393, 24] width 141 height 18
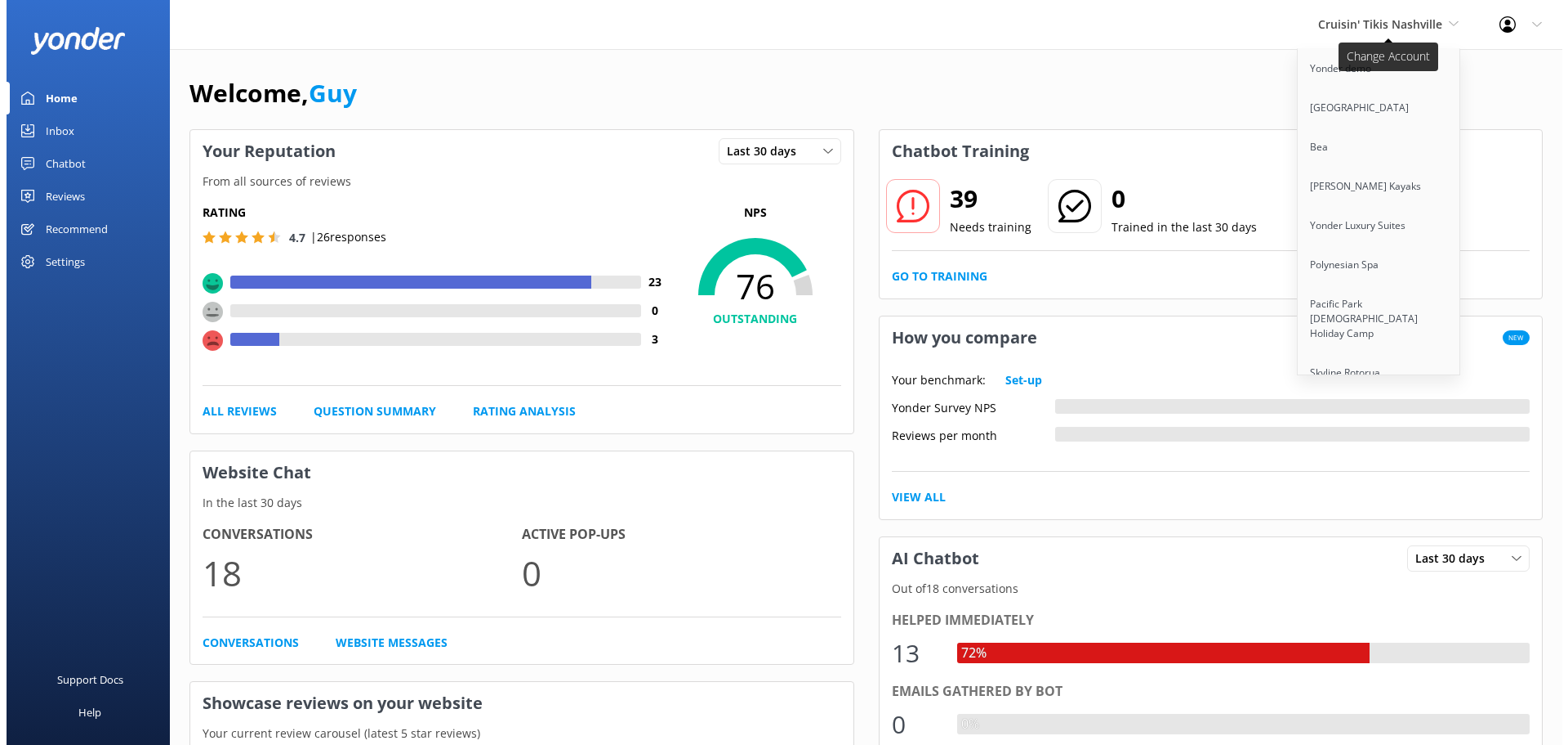
scroll to position [4383, 0]
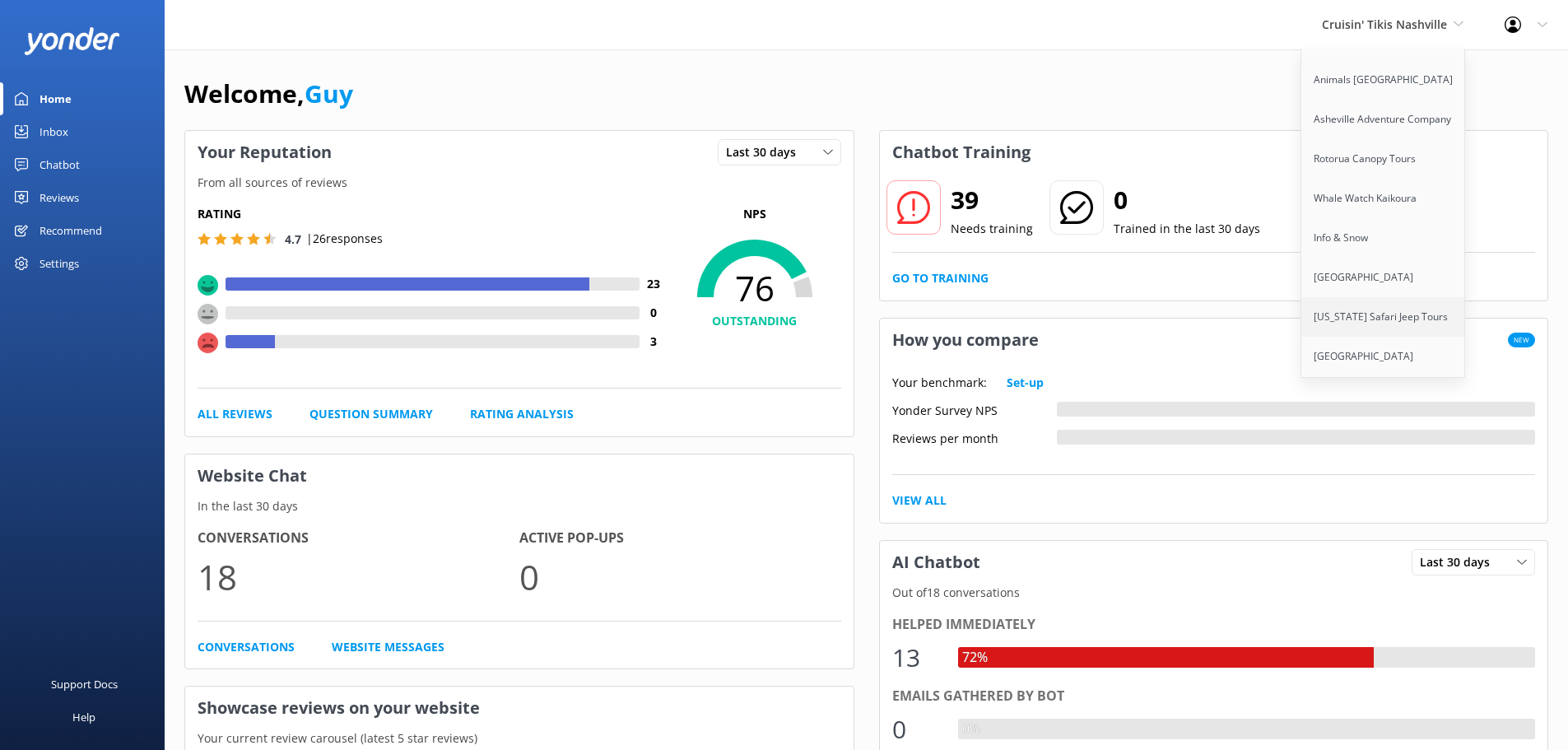
click at [1416, 297] on link "[US_STATE] Safari Jeep Tours" at bounding box center [1384, 317] width 165 height 40
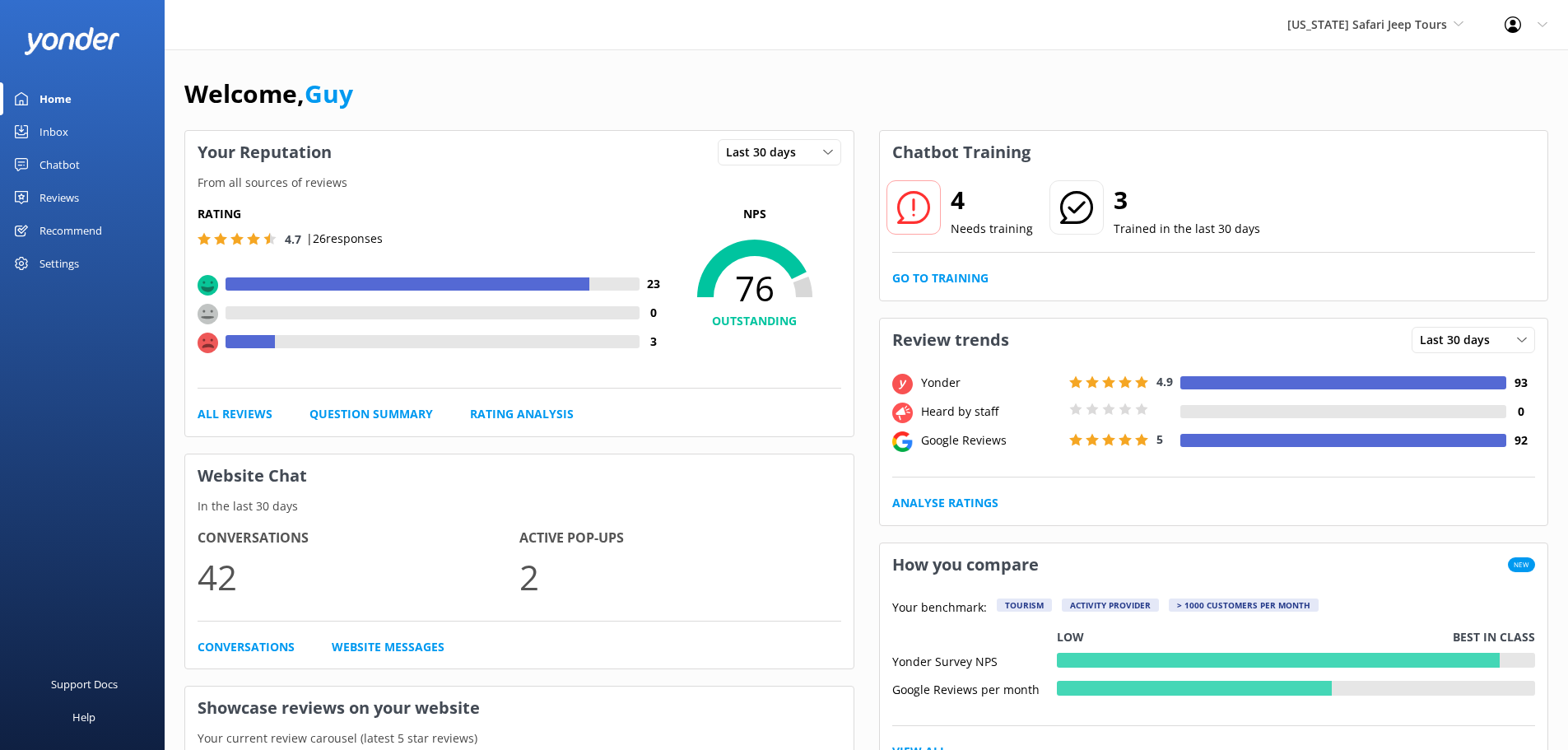
click at [61, 165] on div "Chatbot" at bounding box center [60, 165] width 41 height 33
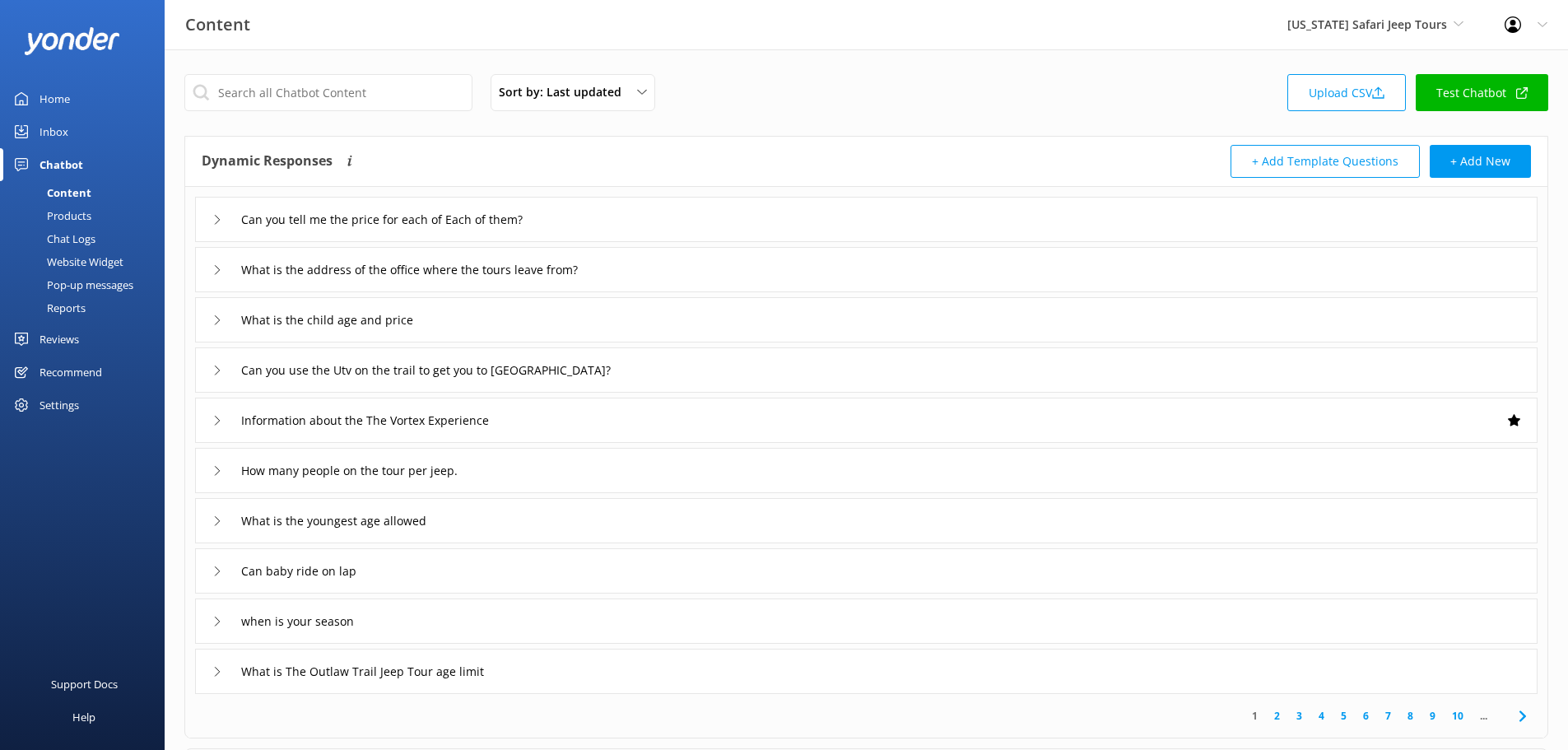
click at [66, 306] on div "Reports" at bounding box center [47, 308] width 76 height 23
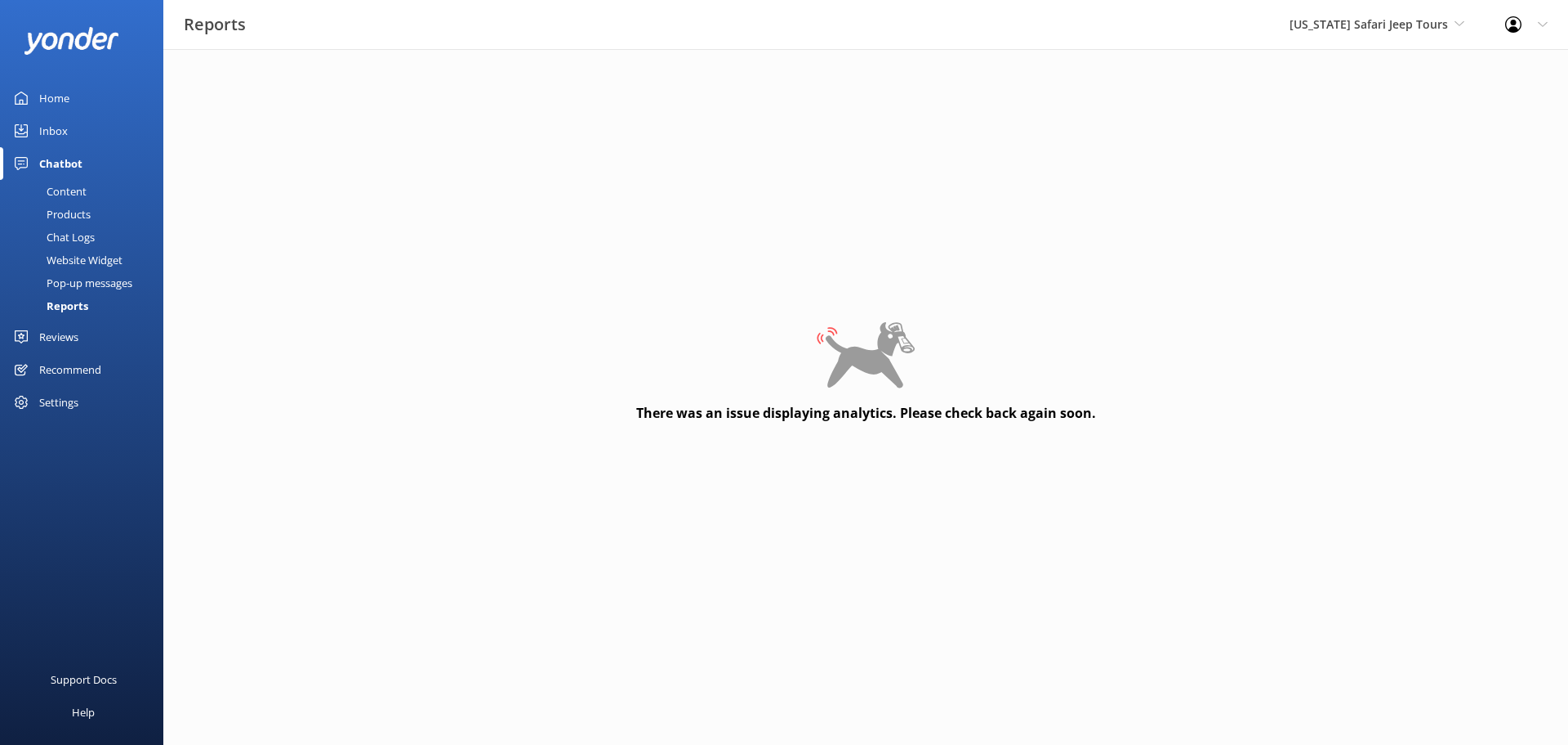
click at [106, 186] on link "Content" at bounding box center [87, 192] width 154 height 23
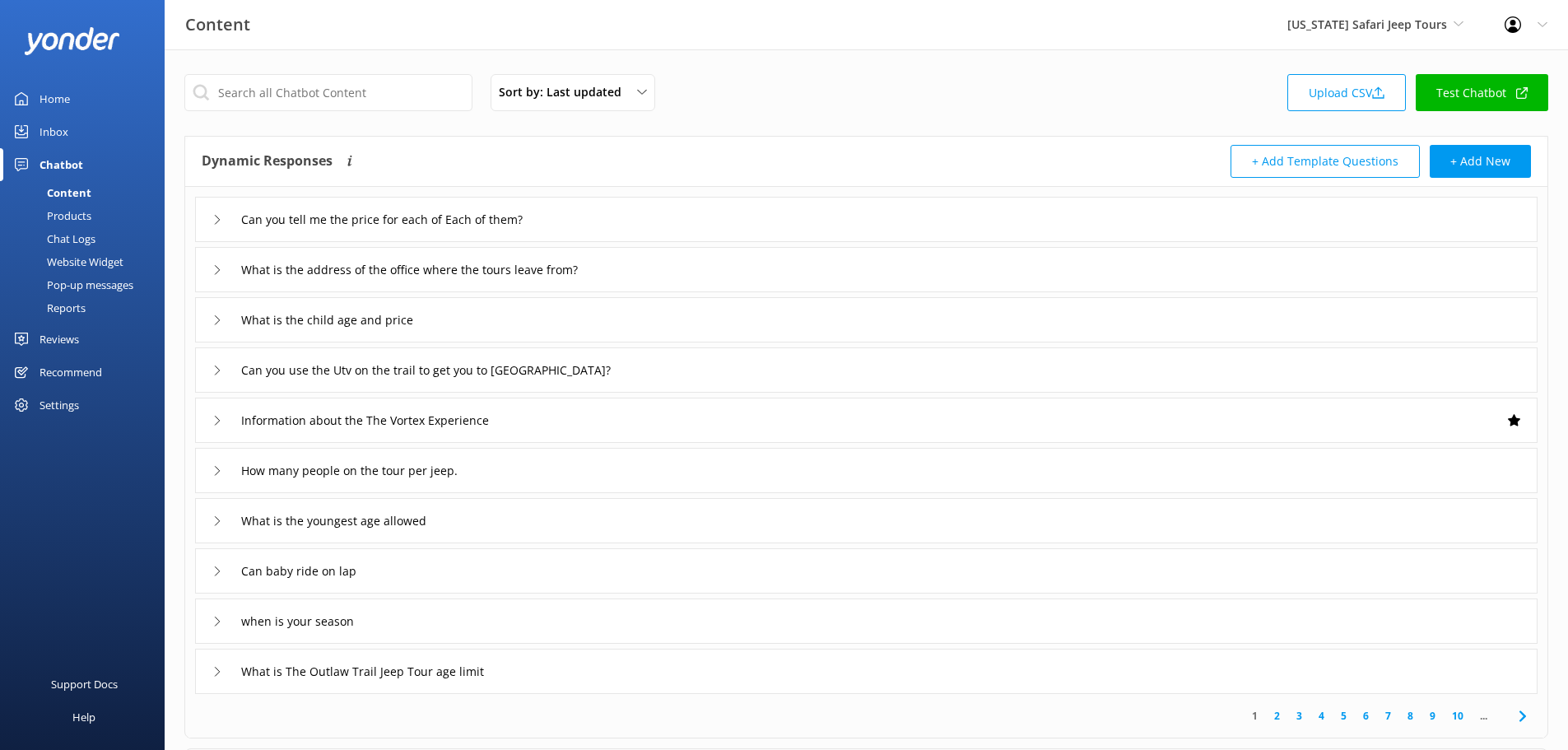
click at [79, 305] on div "Reports" at bounding box center [47, 308] width 76 height 23
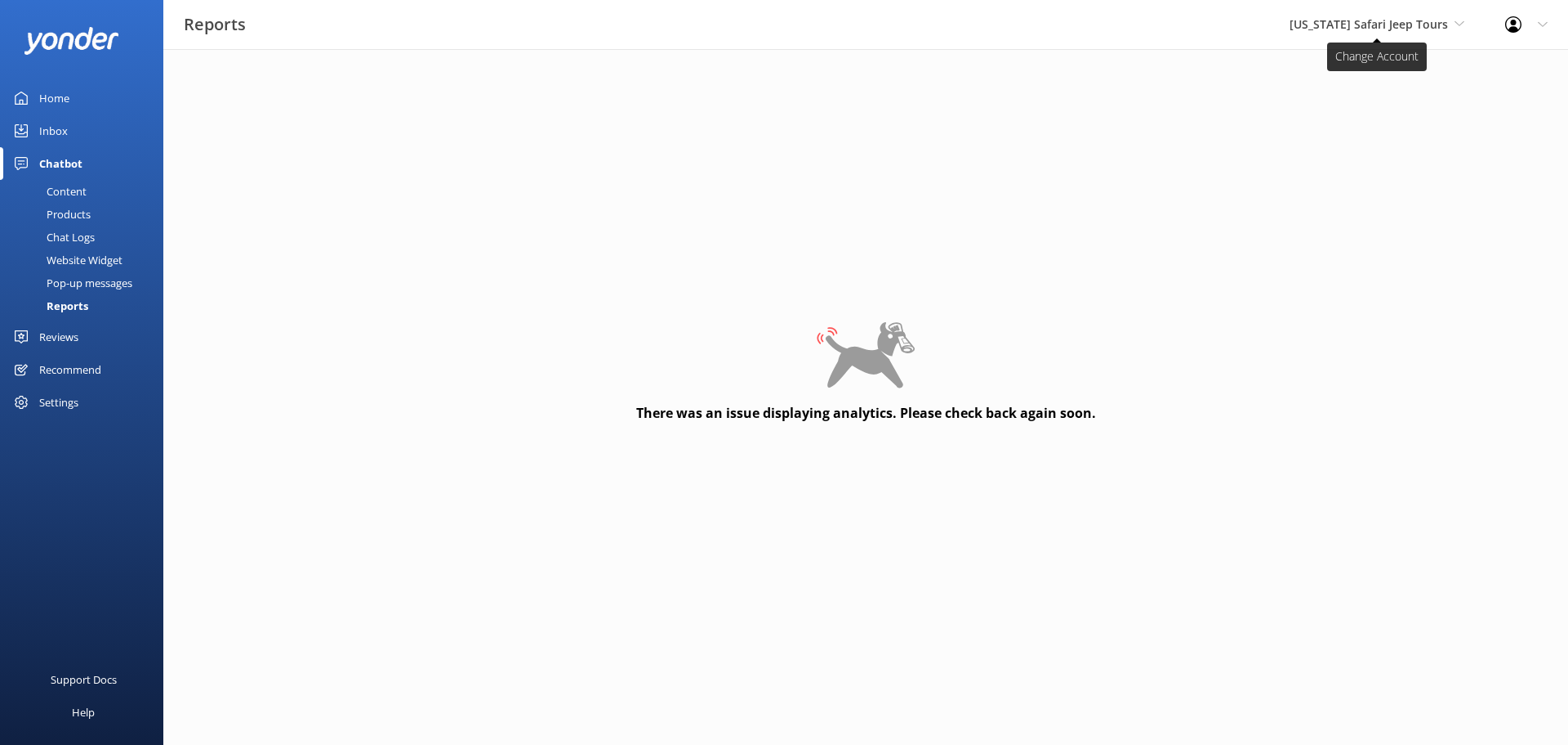
click at [1399, 21] on span "[US_STATE] Safari Jeep Tours" at bounding box center [1369, 24] width 159 height 15
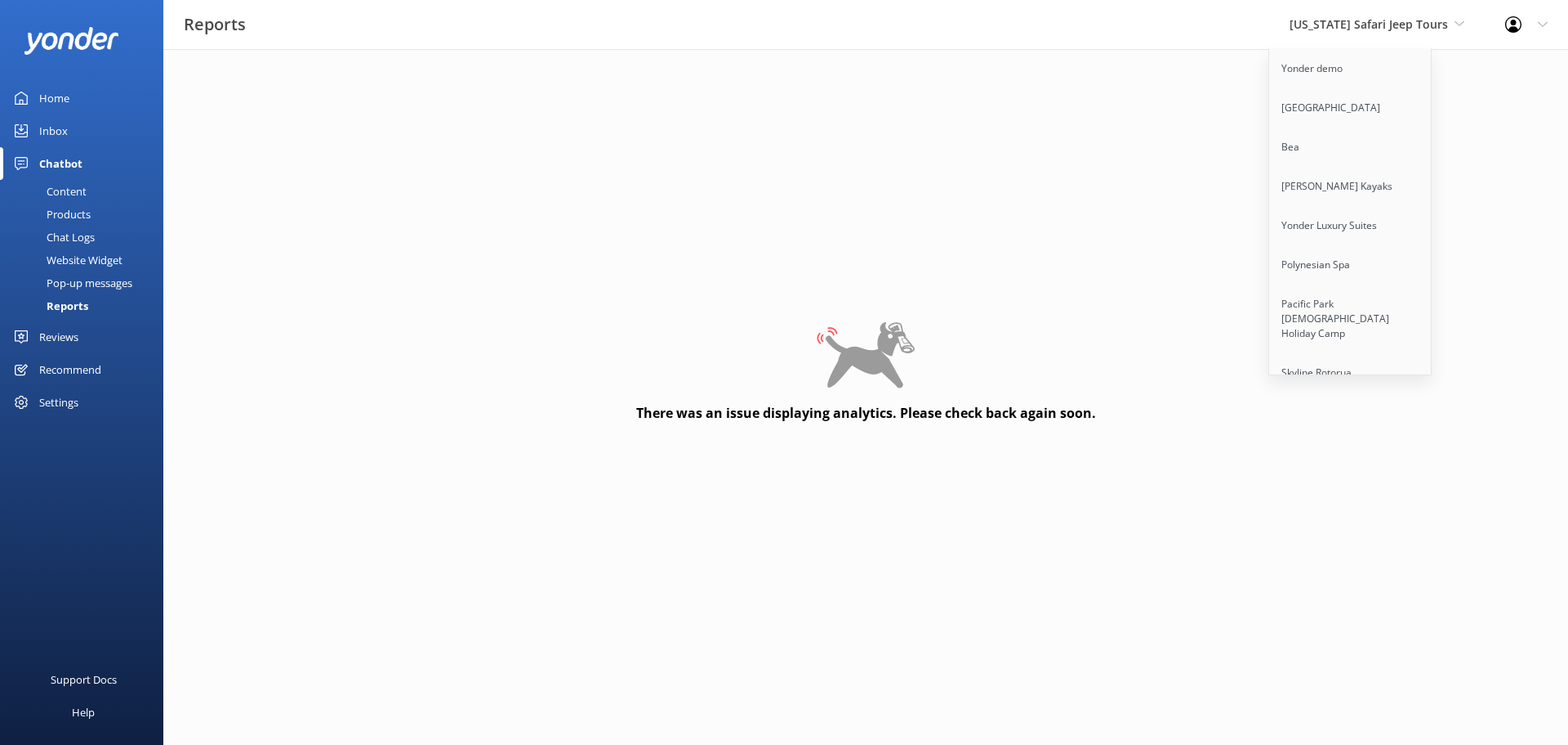
click at [988, 156] on div "There was an issue displaying analytics. Please check back again soon." at bounding box center [866, 372] width 1366 height 598
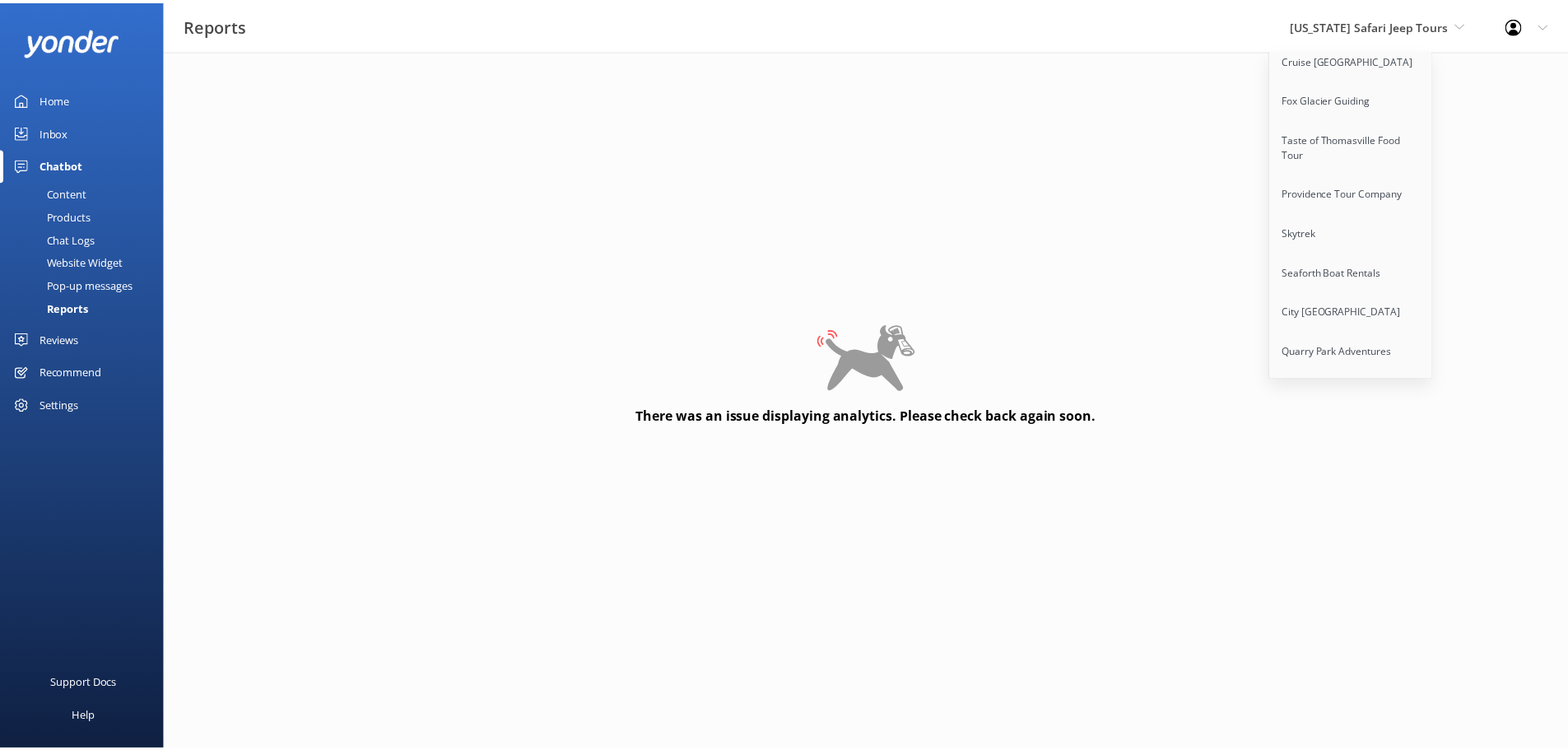
scroll to position [4413, 0]
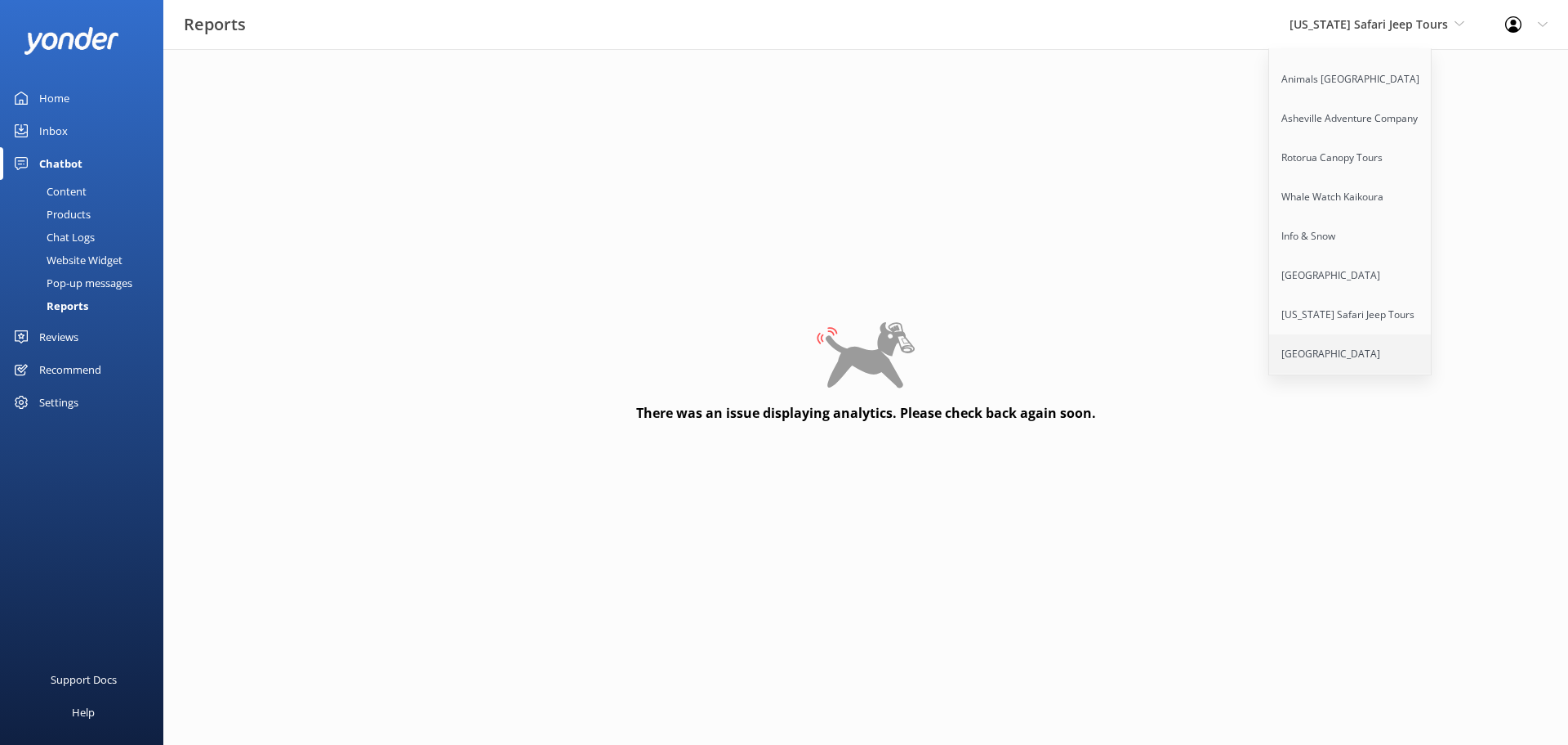
click at [1380, 334] on link "[GEOGRAPHIC_DATA]" at bounding box center [1352, 353] width 164 height 39
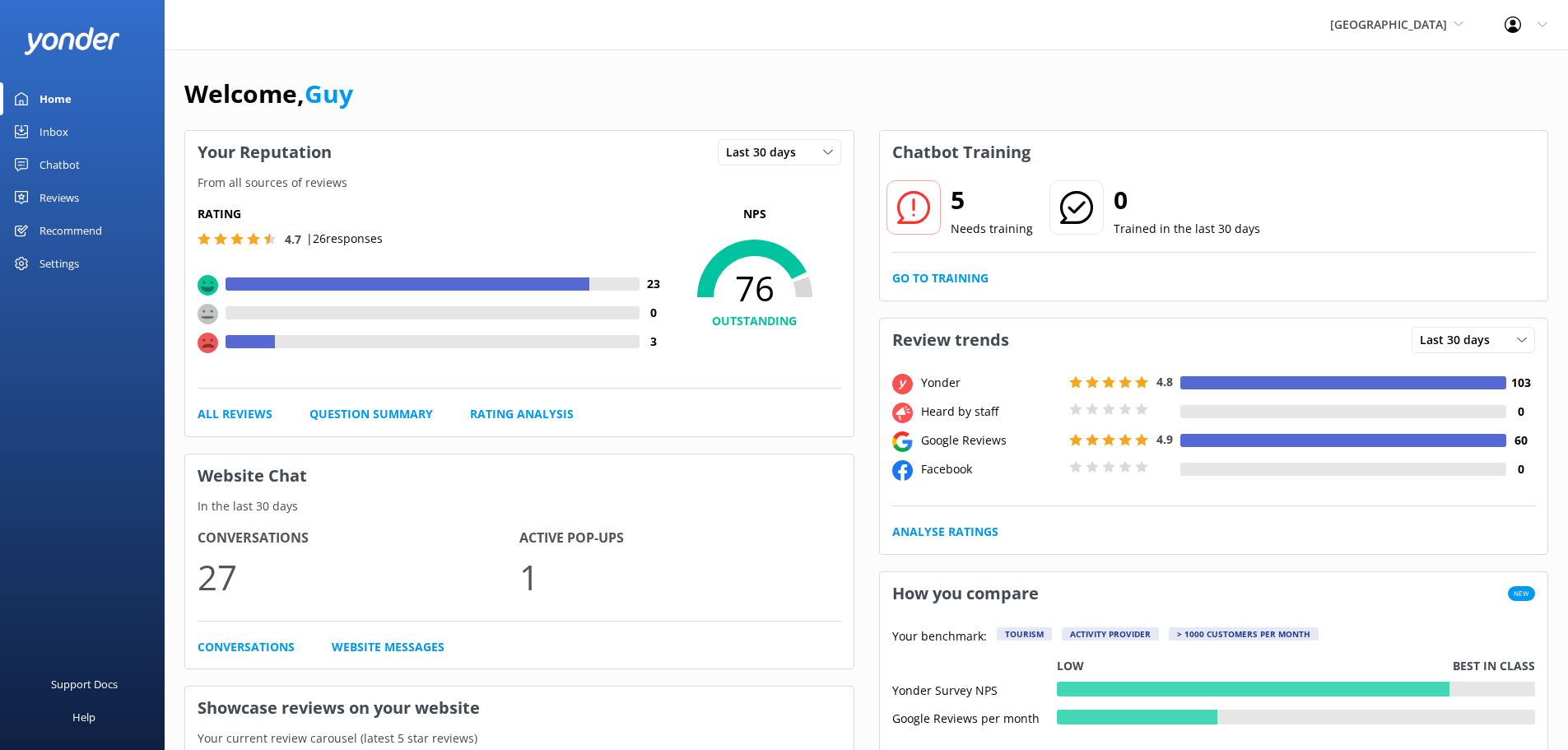
click at [66, 164] on div "Chatbot" at bounding box center [60, 165] width 41 height 33
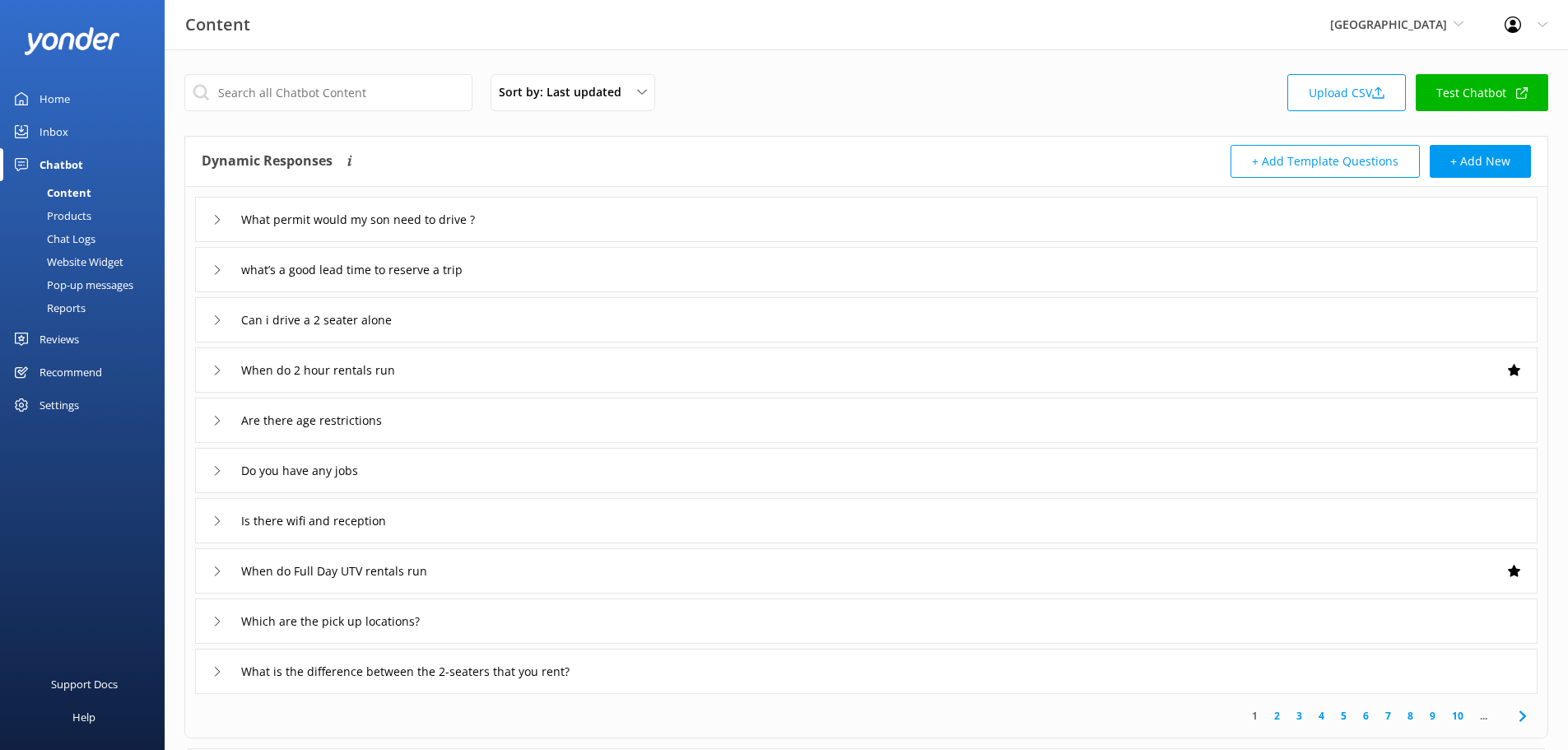
click at [76, 308] on div "Reports" at bounding box center [47, 308] width 76 height 23
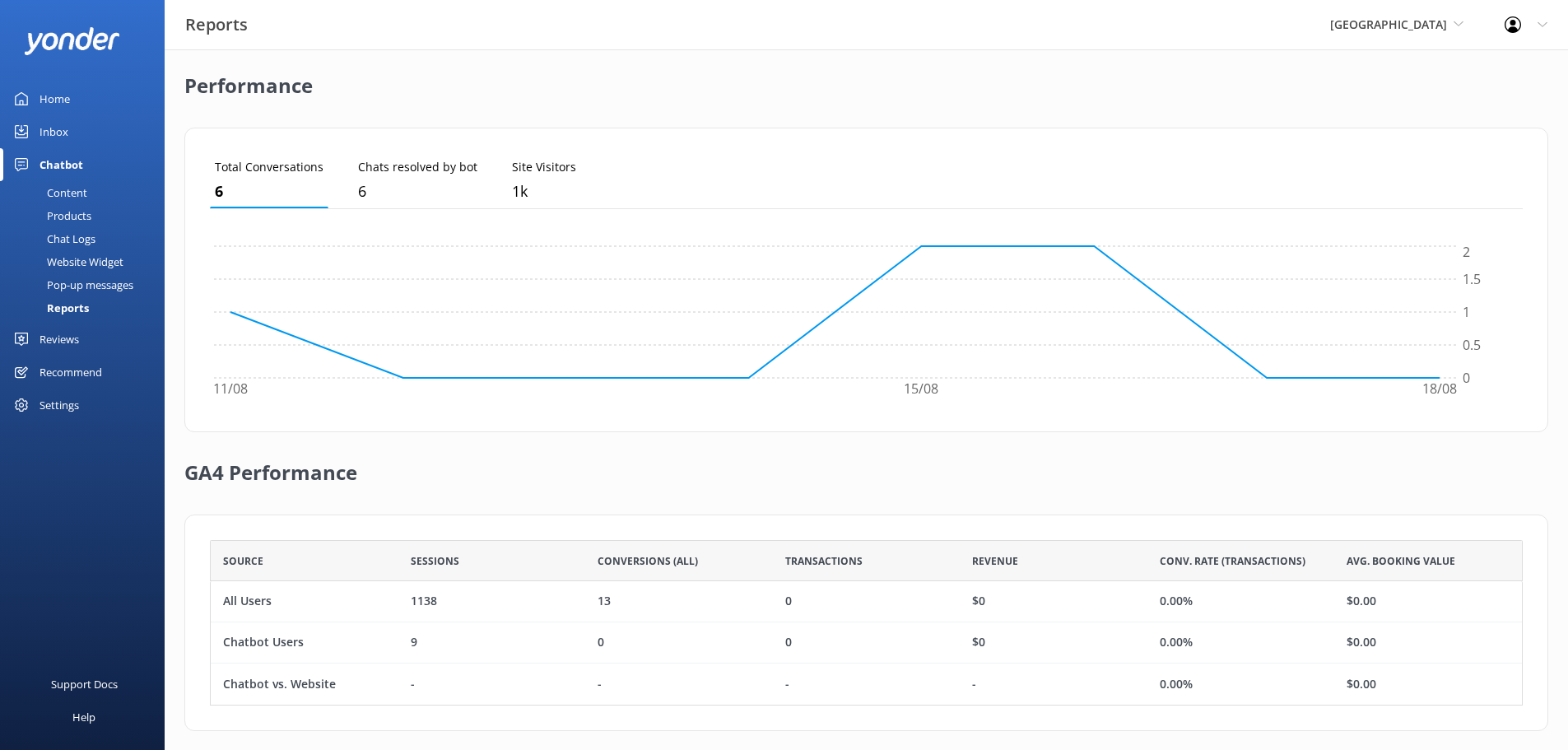
scroll to position [397, 0]
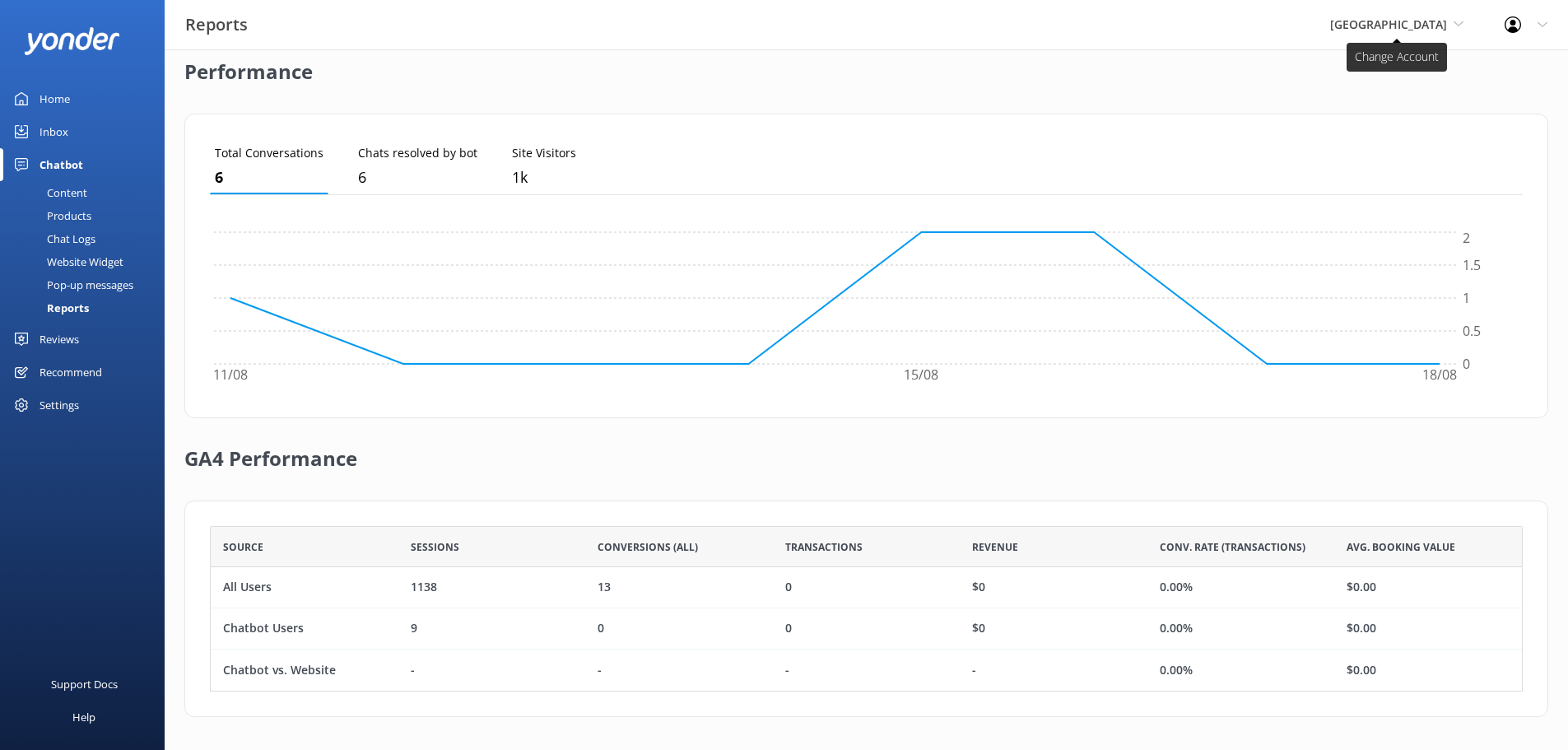
click at [1339, 31] on span "[GEOGRAPHIC_DATA]" at bounding box center [1388, 24] width 117 height 16
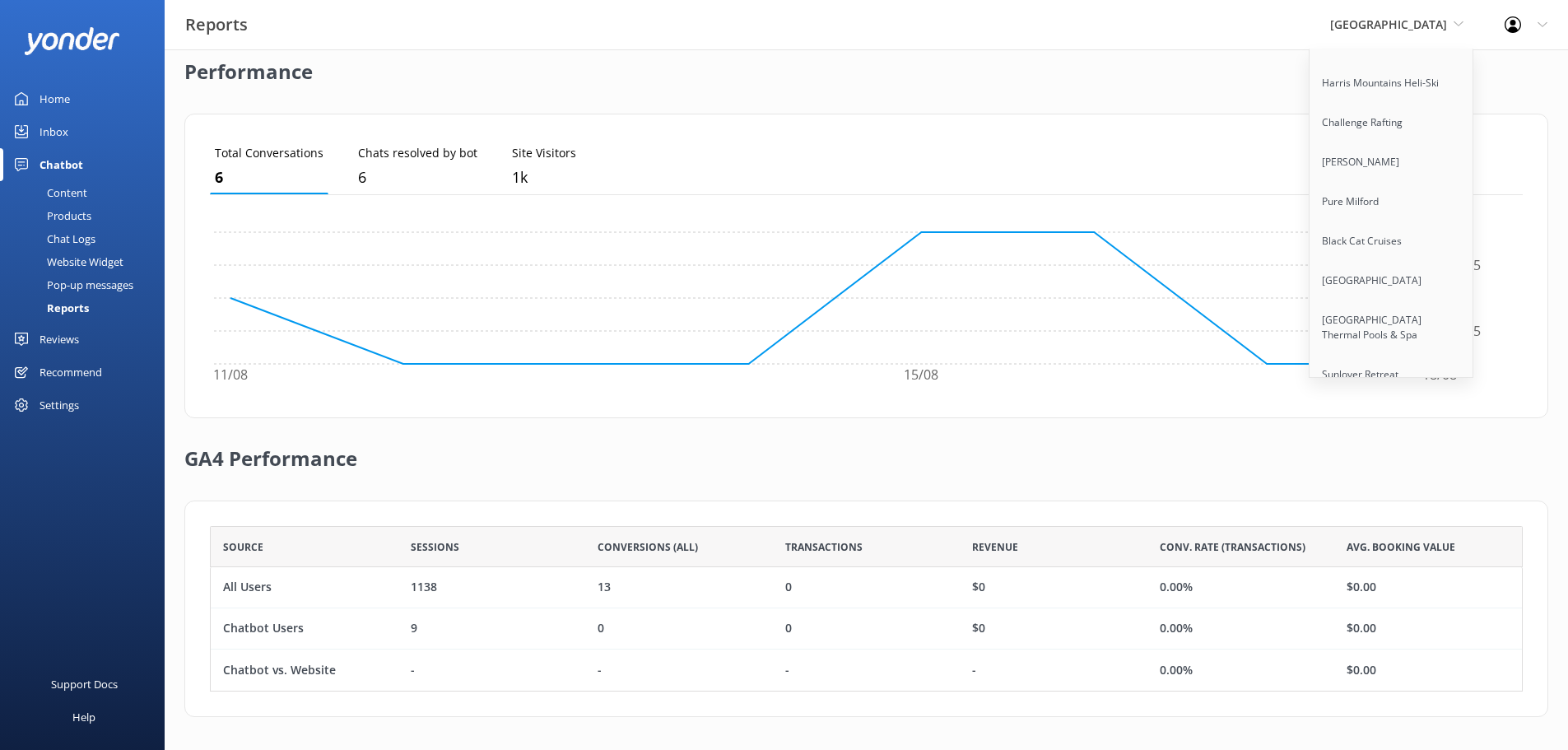
scroll to position [1950, 0]
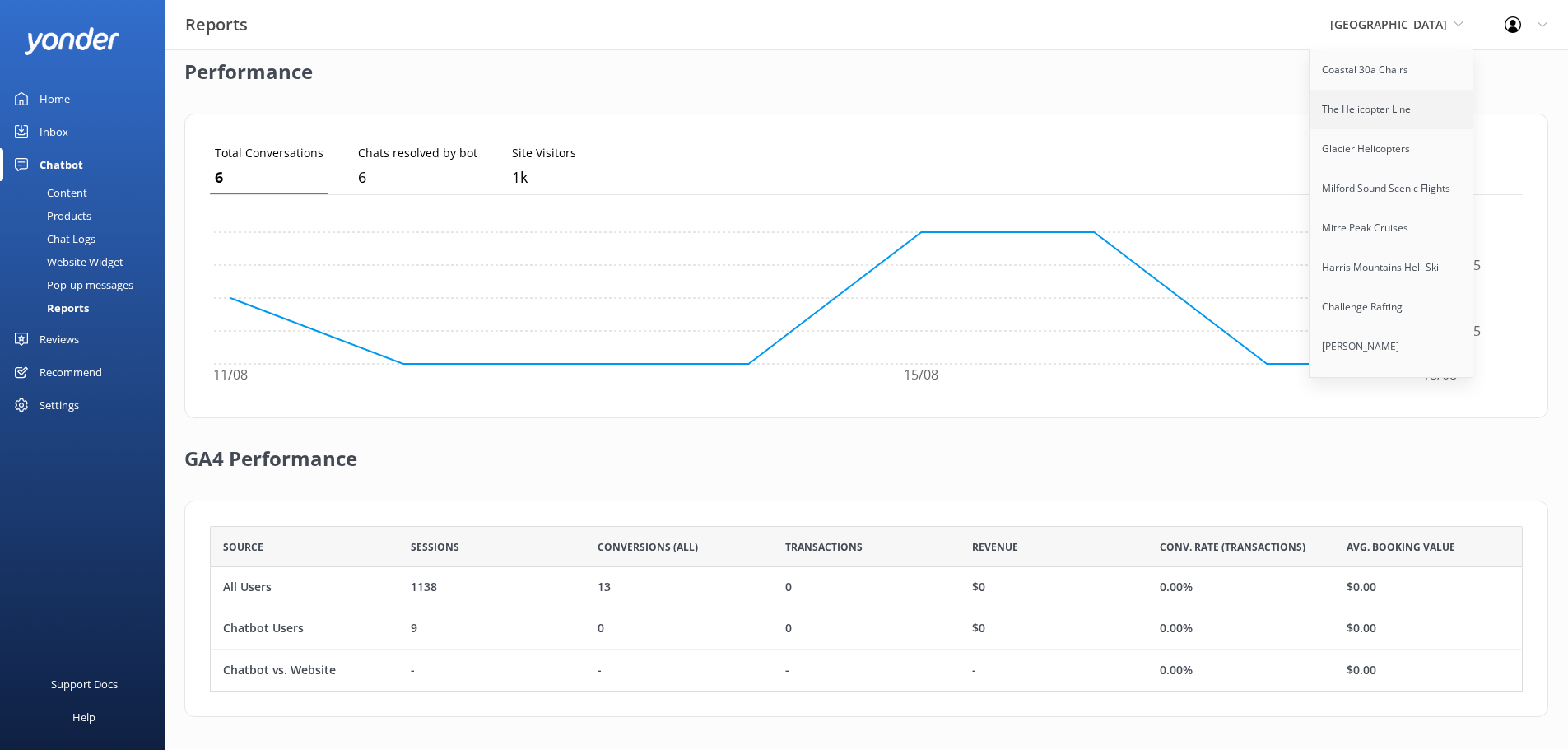
click at [1372, 108] on link "The Helicopter Line" at bounding box center [1392, 109] width 165 height 40
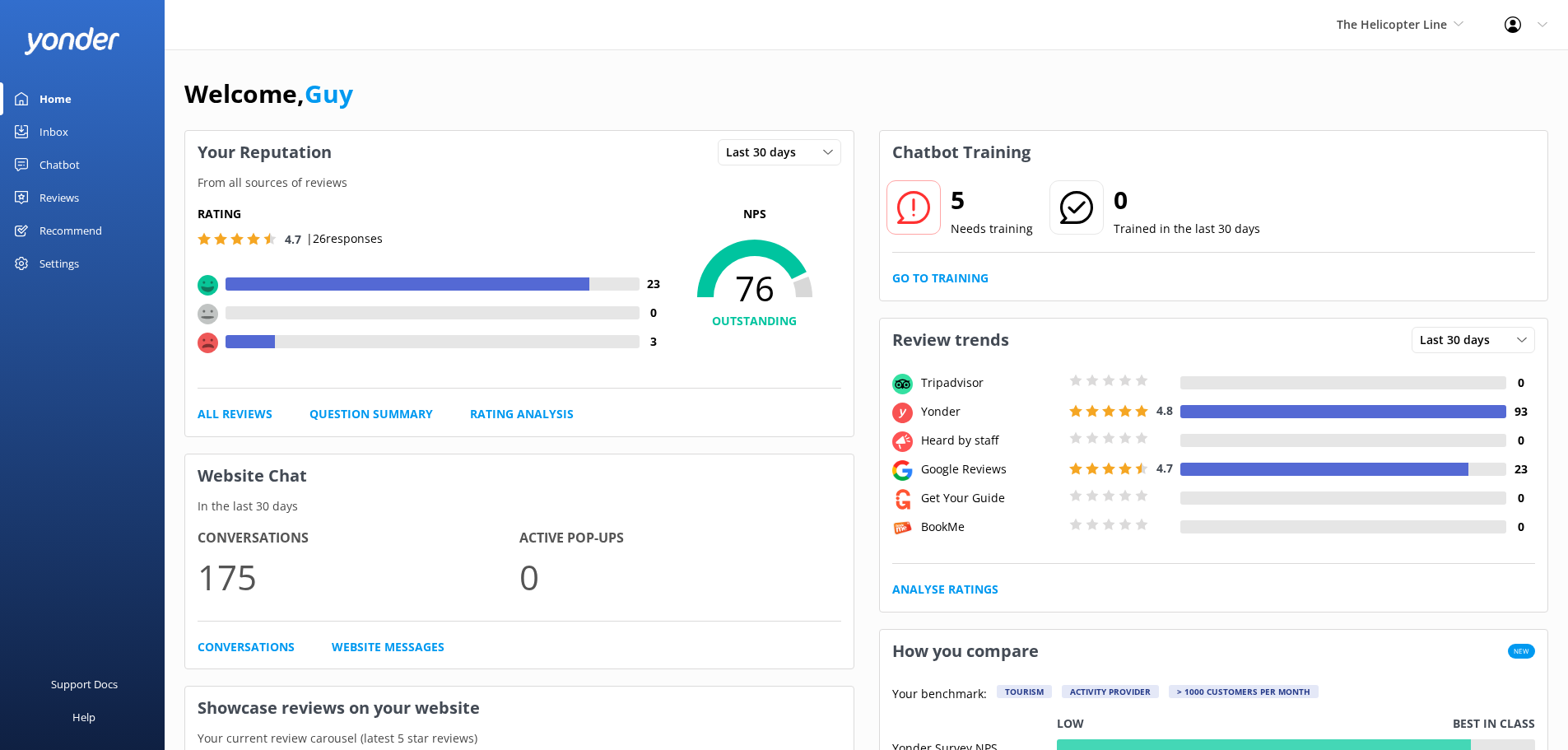
click at [56, 162] on div "Chatbot" at bounding box center [60, 165] width 41 height 33
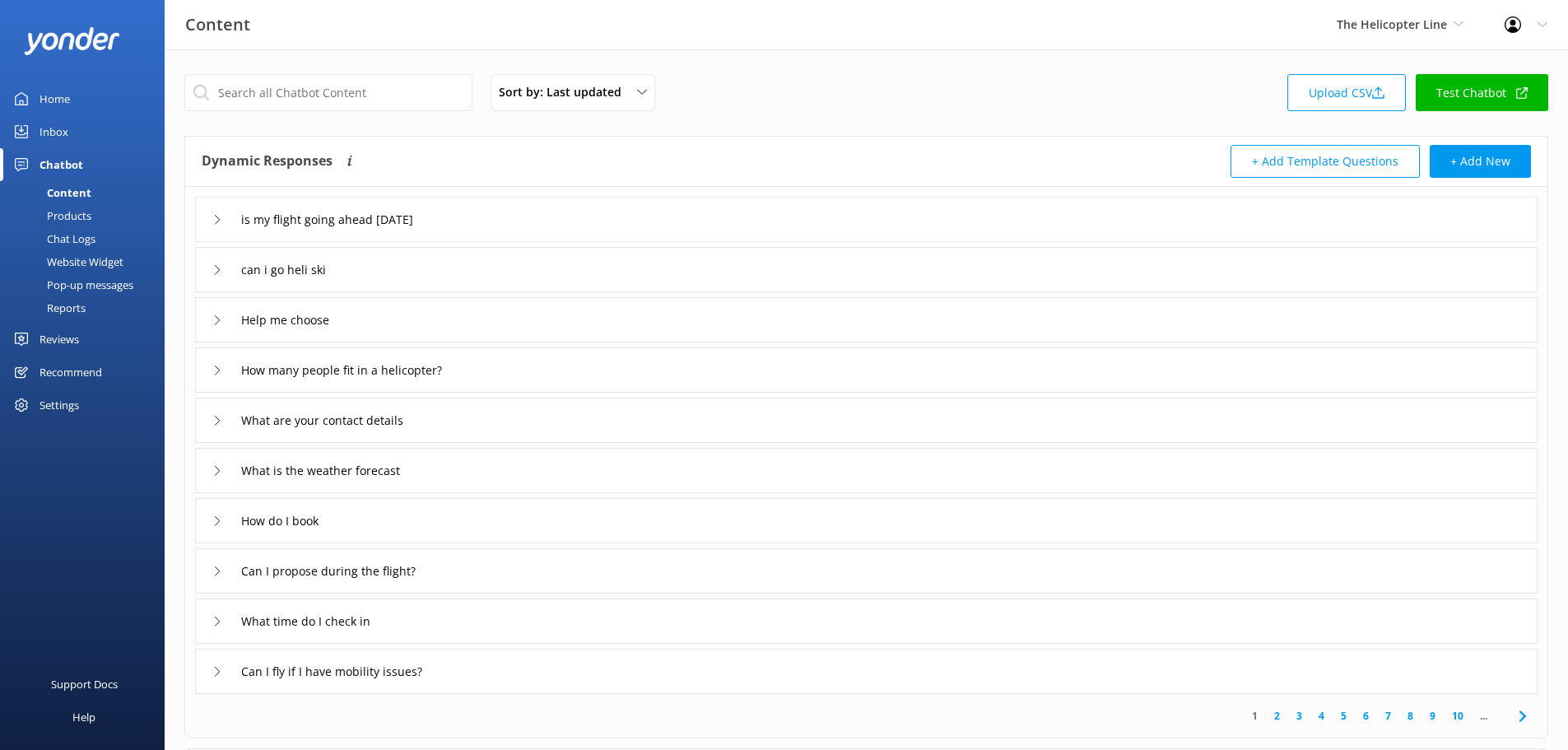
click at [94, 297] on link "Reports" at bounding box center [87, 308] width 155 height 23
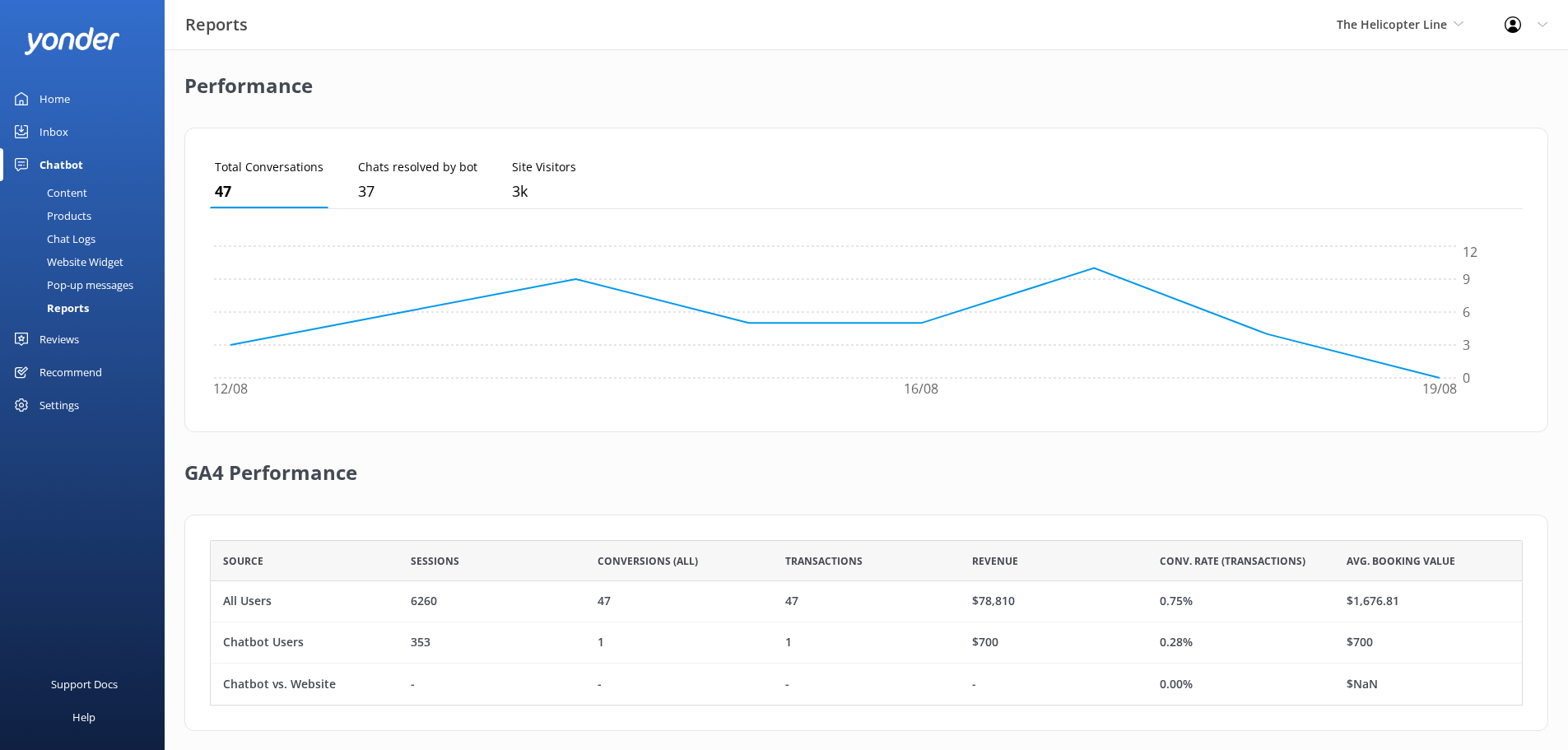
scroll to position [397, 0]
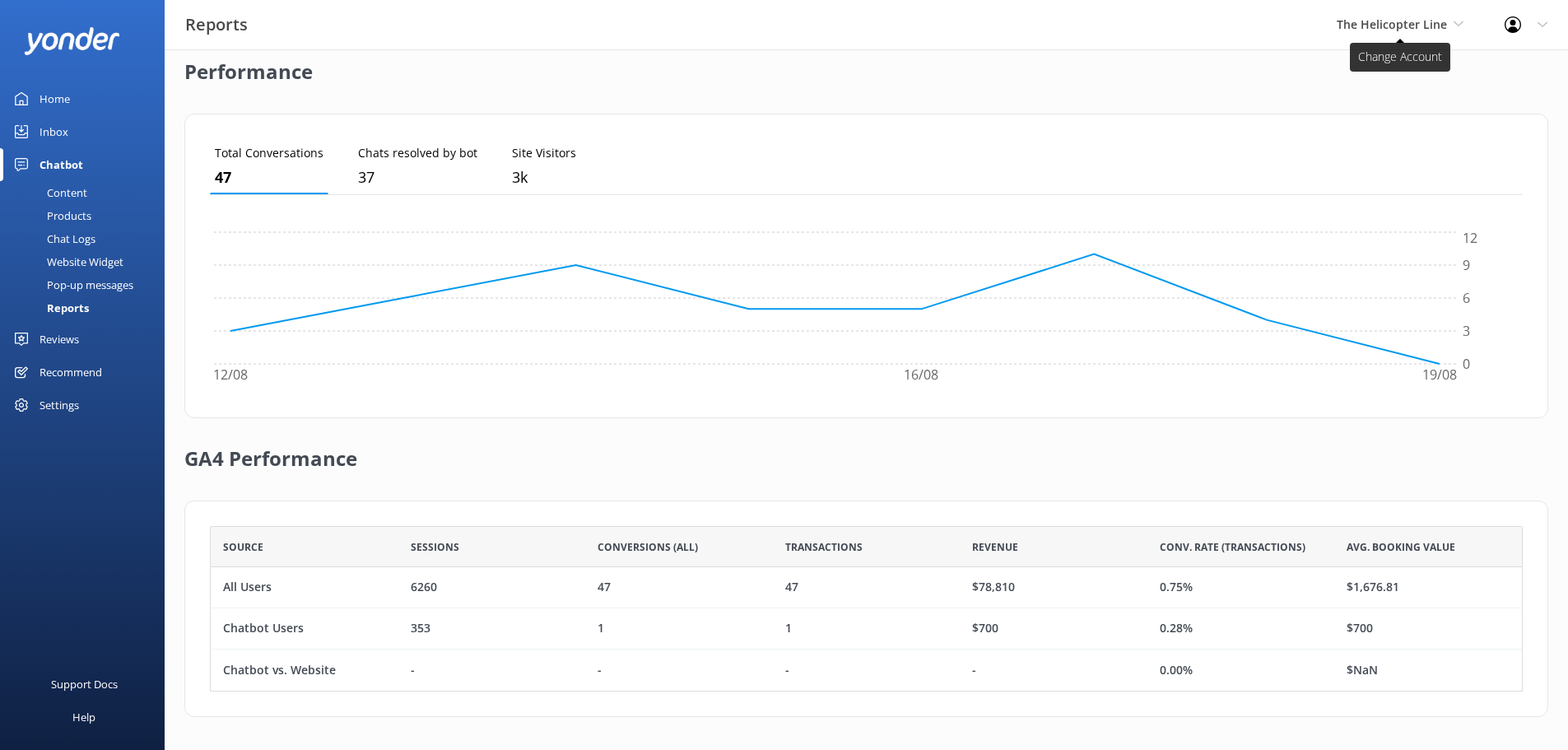
click at [1400, 24] on span "The Helicopter Line" at bounding box center [1392, 24] width 110 height 16
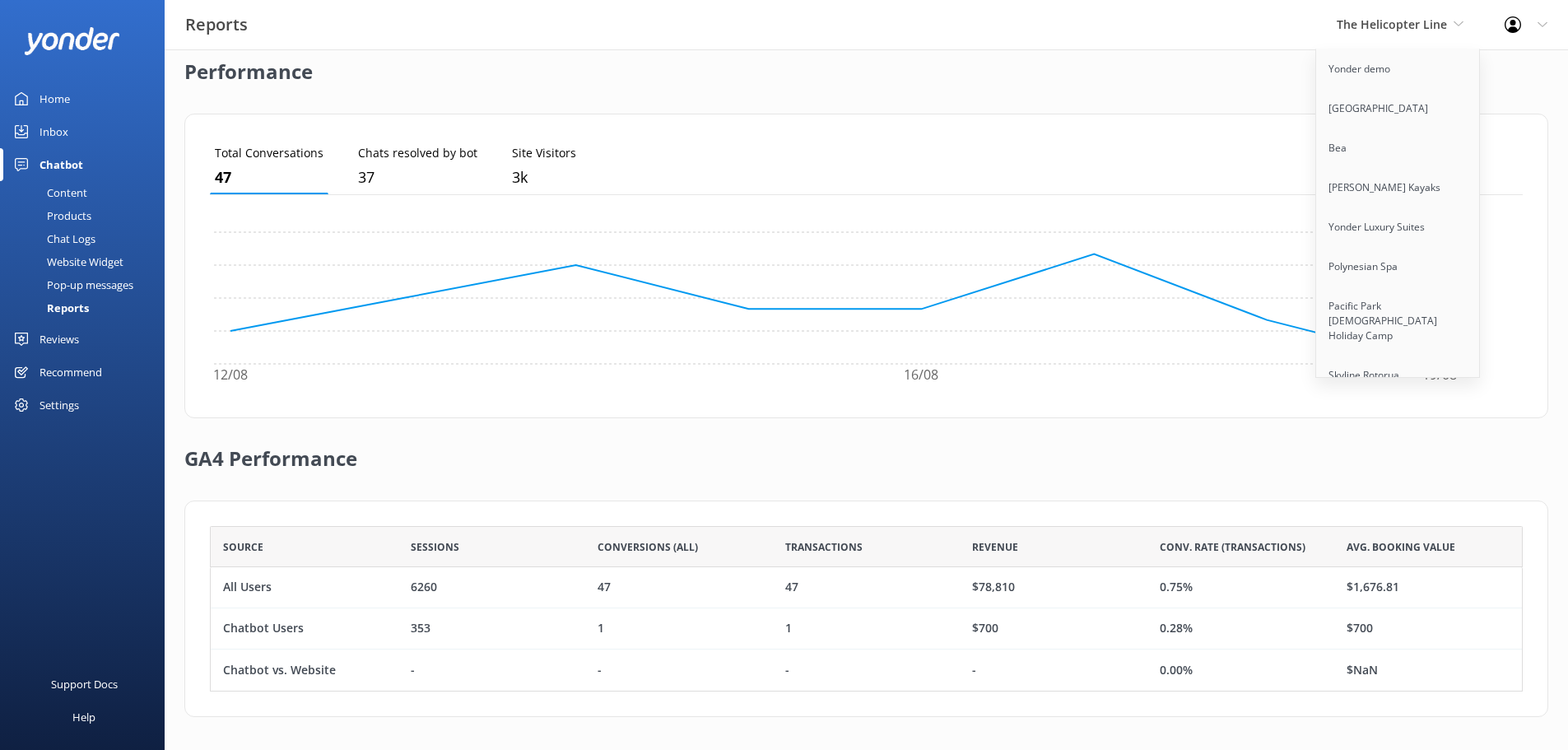
scroll to position [1846, 0]
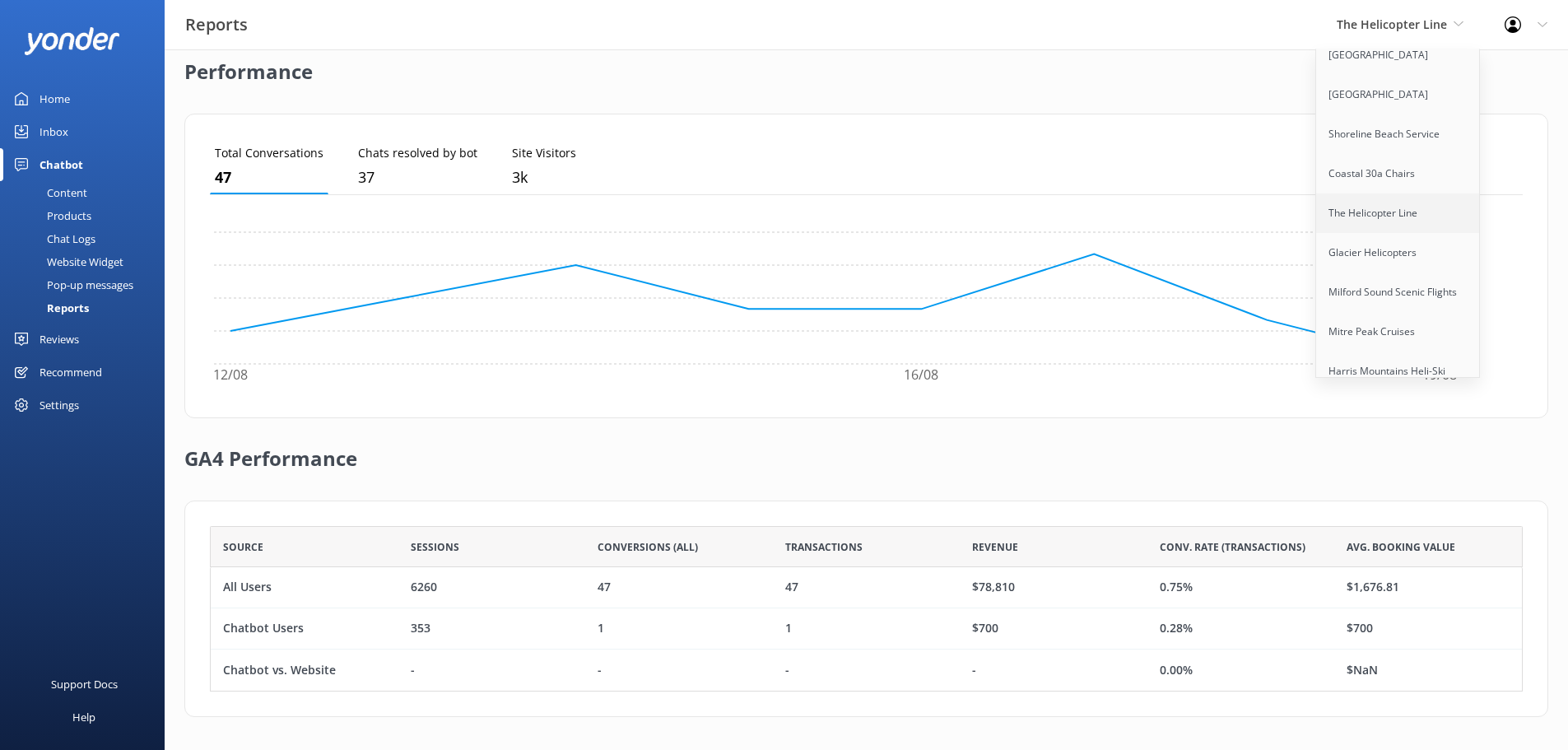
click at [1415, 219] on link "The Helicopter Line" at bounding box center [1398, 213] width 165 height 40
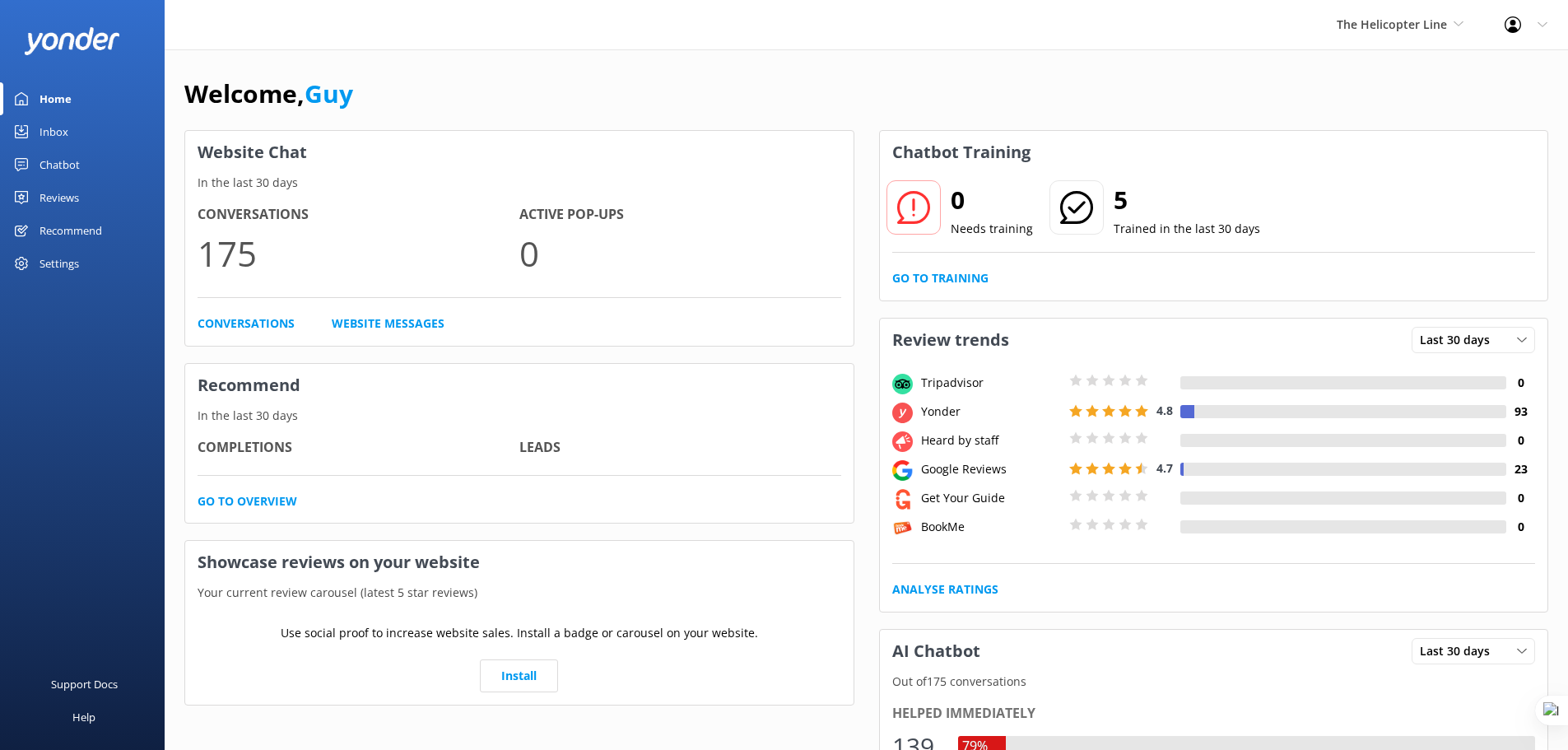
click at [63, 167] on div "Chatbot" at bounding box center [60, 165] width 41 height 33
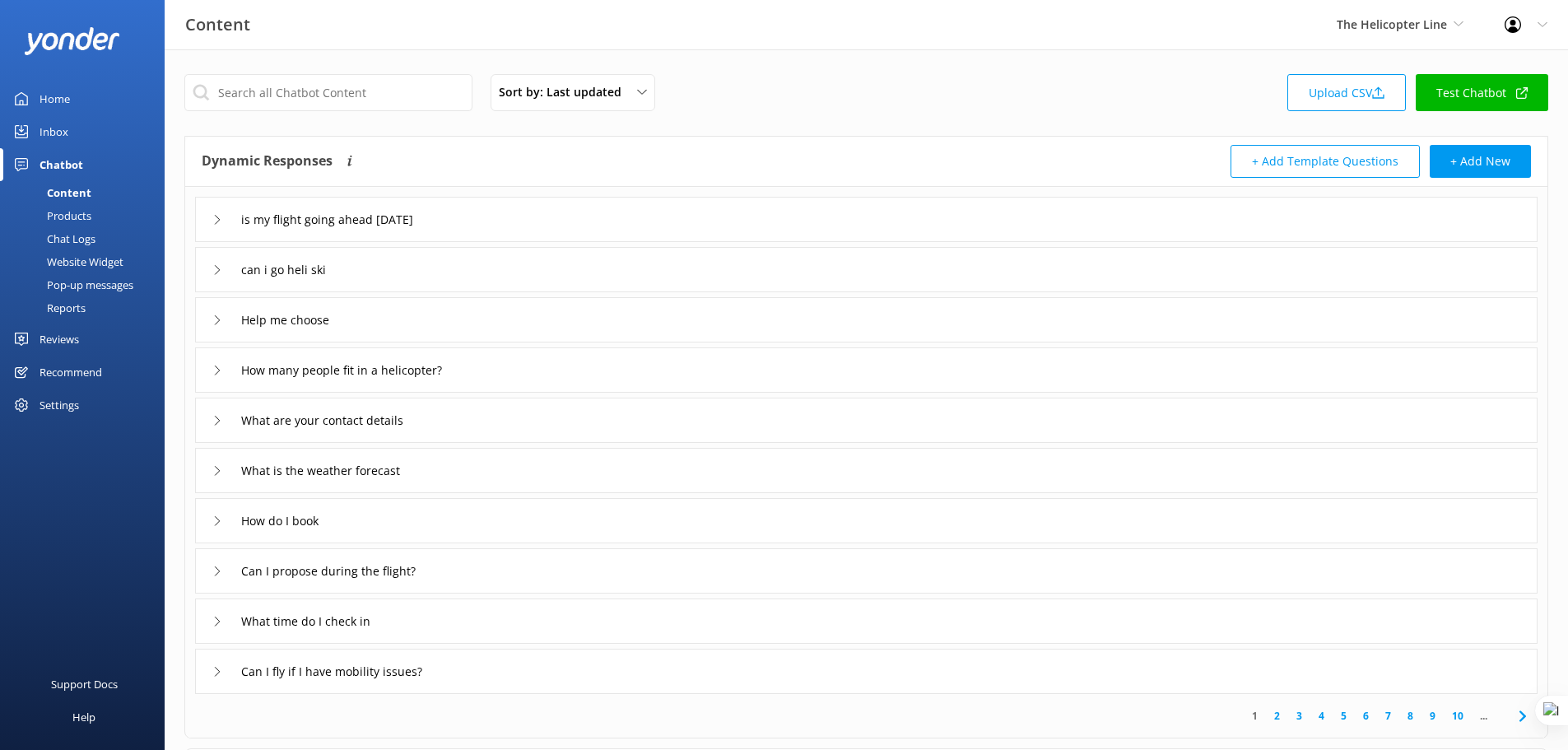
click at [63, 303] on div "Reports" at bounding box center [47, 308] width 76 height 23
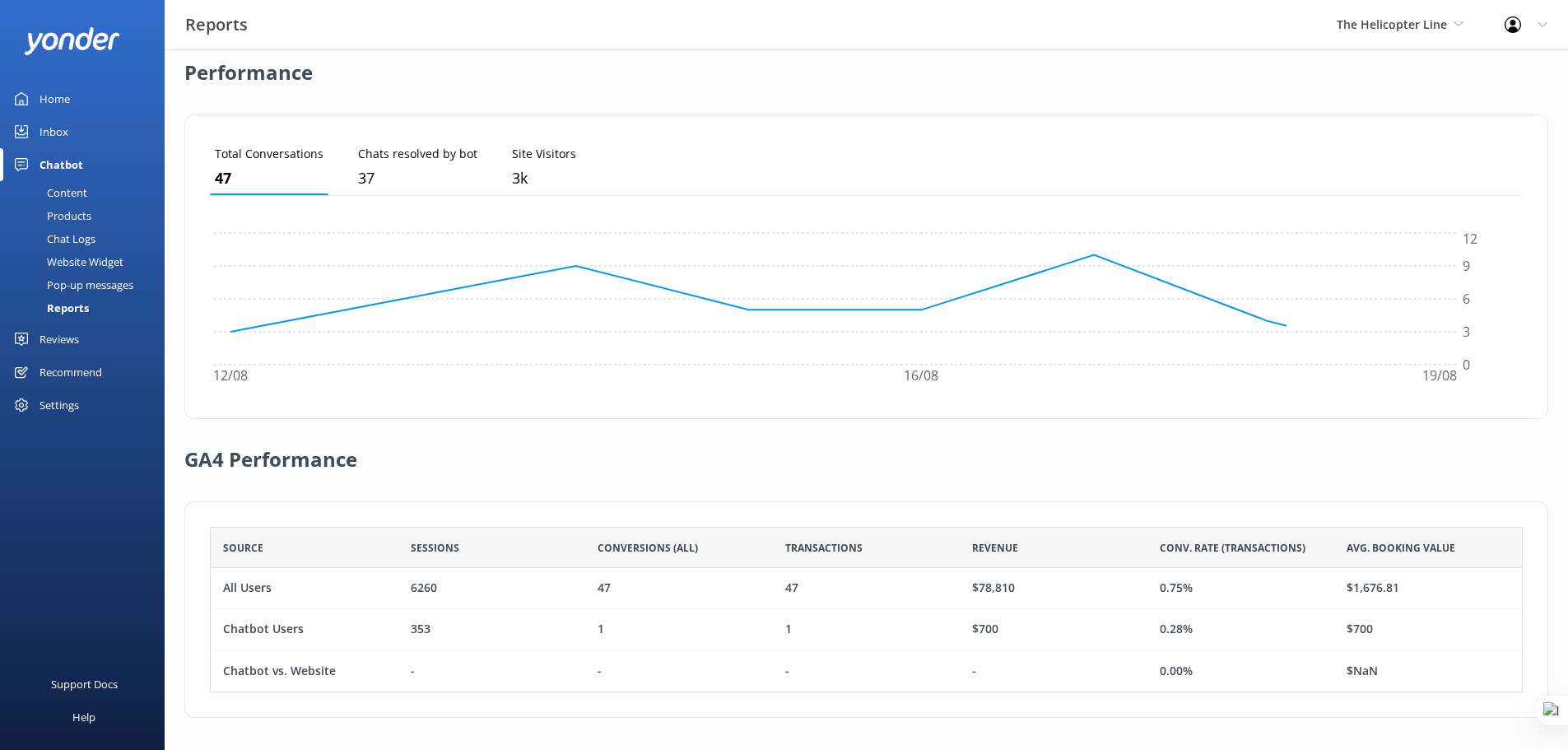
scroll to position [397, 0]
drag, startPoint x: 222, startPoint y: 586, endPoint x: 243, endPoint y: 589, distance: 21.2
click at [243, 589] on div "All Users" at bounding box center [304, 587] width 188 height 41
drag, startPoint x: 397, startPoint y: 630, endPoint x: 469, endPoint y: 632, distance: 72.0
click at [469, 632] on div "353" at bounding box center [492, 629] width 188 height 41
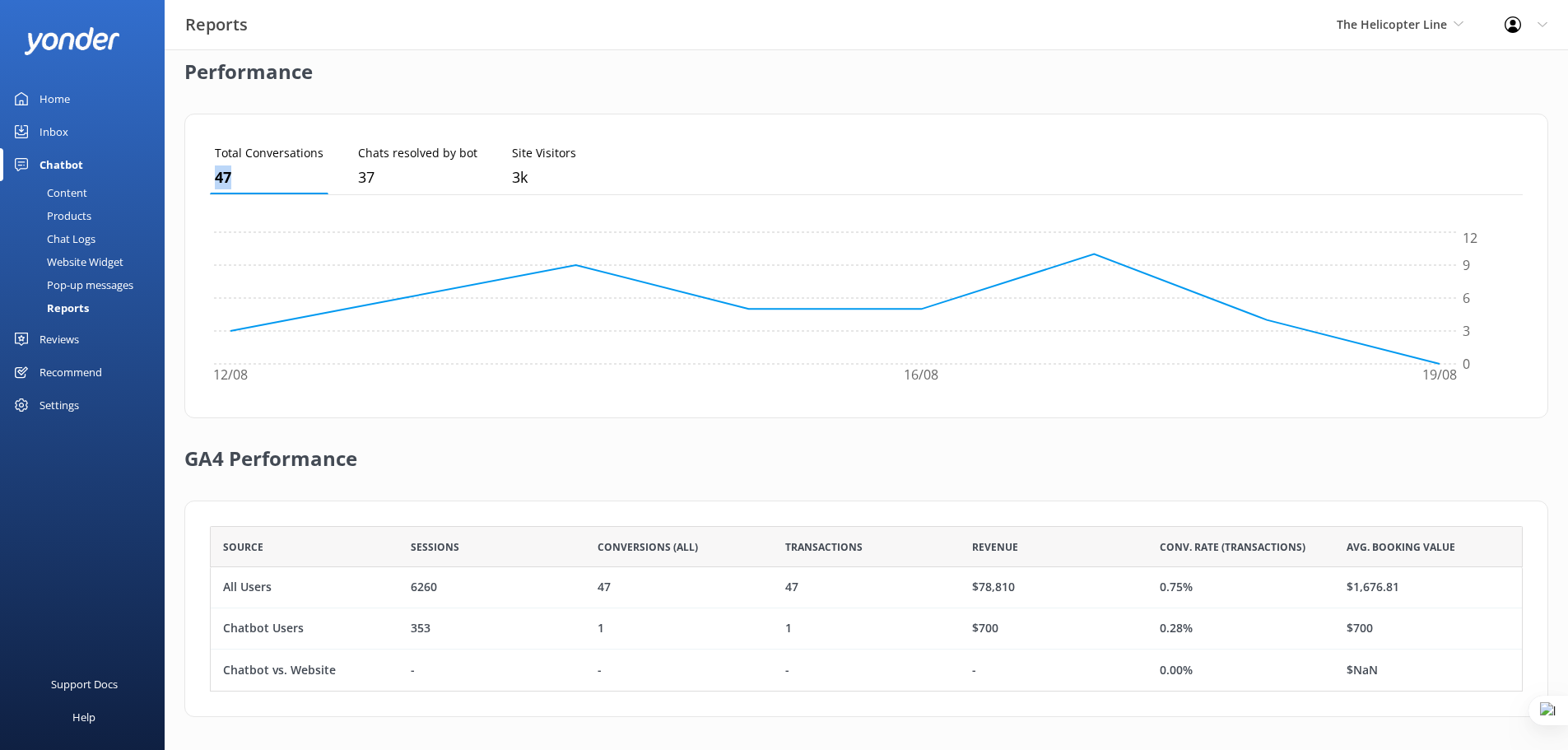
drag, startPoint x: 206, startPoint y: 171, endPoint x: 259, endPoint y: 172, distance: 53.0
click at [259, 172] on div "Total Conversations 47 Chats resolved by bot 37 Site Visitors 3k 12/08 16/08 19…" at bounding box center [865, 266] width 1364 height 304
drag, startPoint x: 604, startPoint y: 626, endPoint x: 591, endPoint y: 636, distance: 16.4
click at [591, 636] on div "1" at bounding box center [679, 629] width 188 height 41
drag, startPoint x: 1268, startPoint y: 625, endPoint x: 1156, endPoint y: 581, distance: 120.3
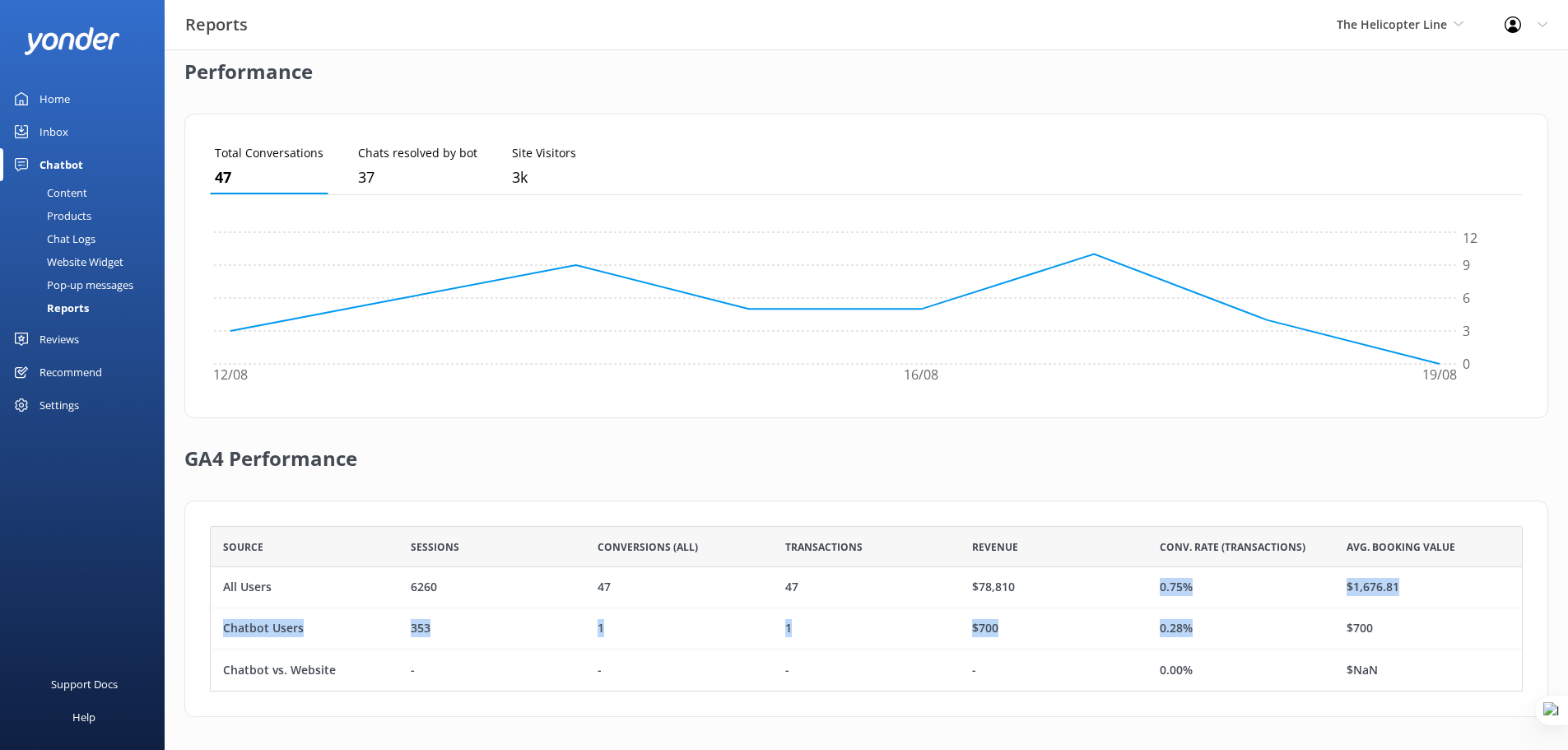
click at [1156, 581] on div "All Users 6260 47 47 $78,810 0.75% $1,676.81 Chatbot Users 353 1 1 $700 0.28% $…" at bounding box center [866, 628] width 1312 height 123
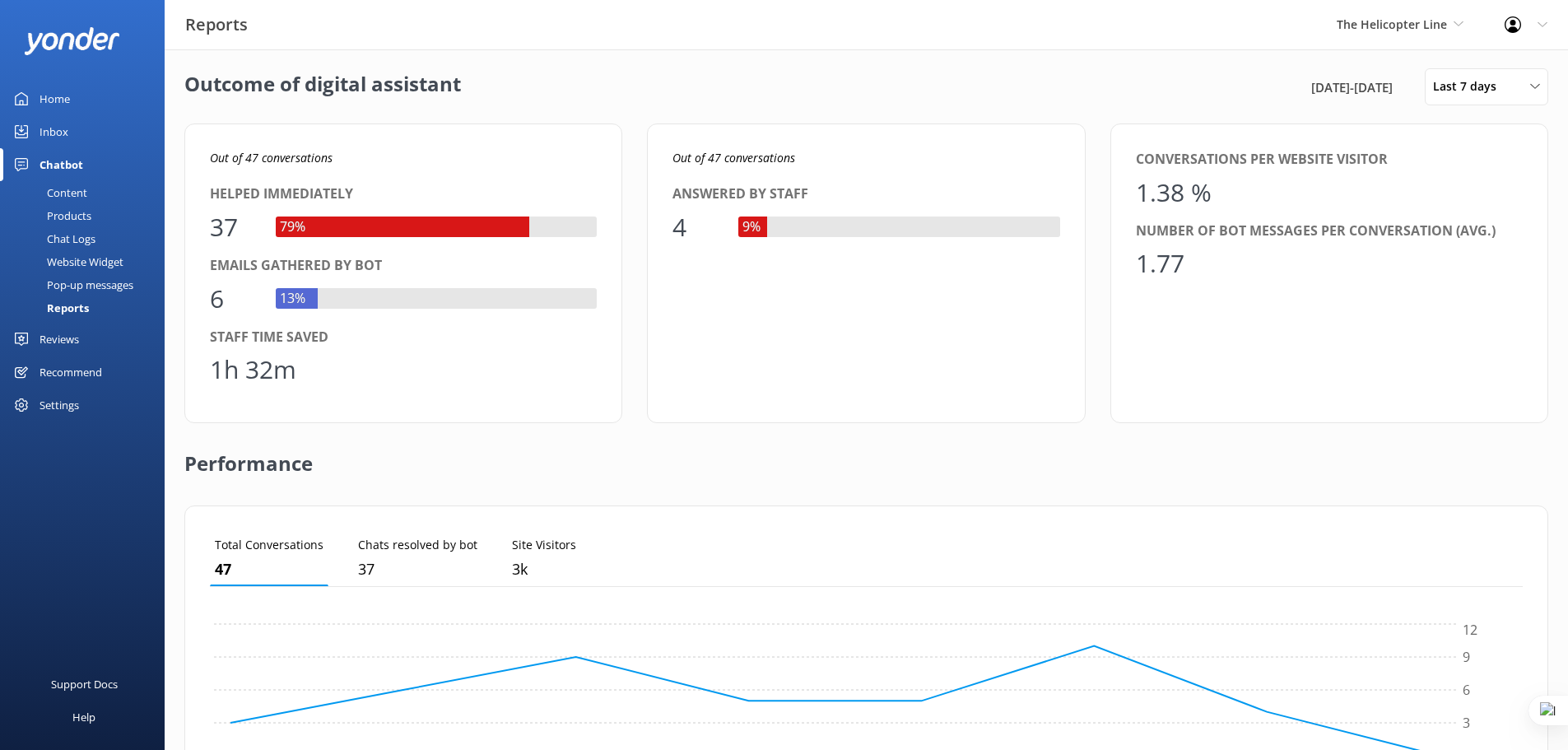
scroll to position [0, 0]
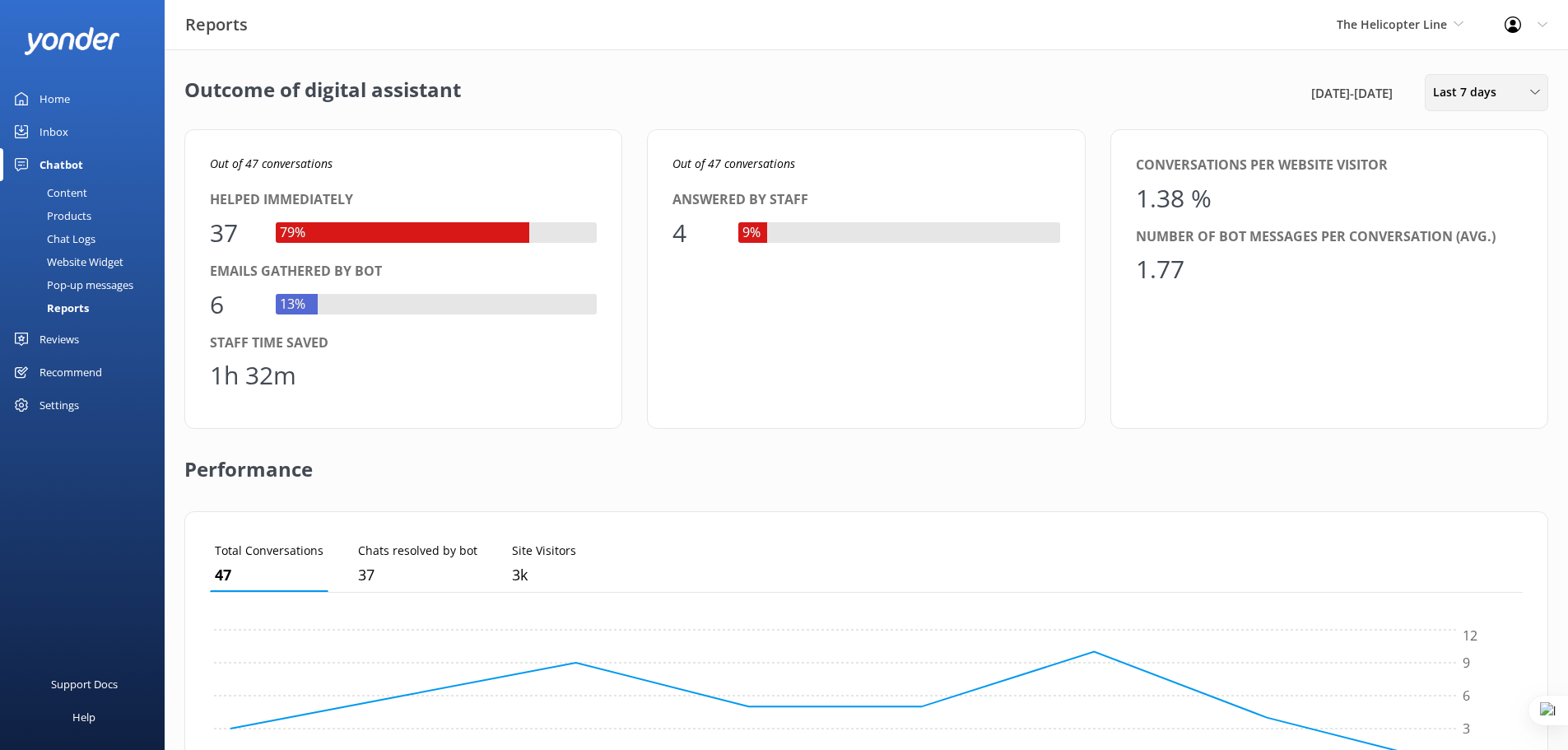
click at [1490, 81] on div "Last 7 days Last 7 days Last 30 days Last month Last 90 days Last 180 days Cust…" at bounding box center [1486, 92] width 123 height 37
click at [1476, 167] on div "Last 30 days" at bounding box center [1462, 164] width 58 height 16
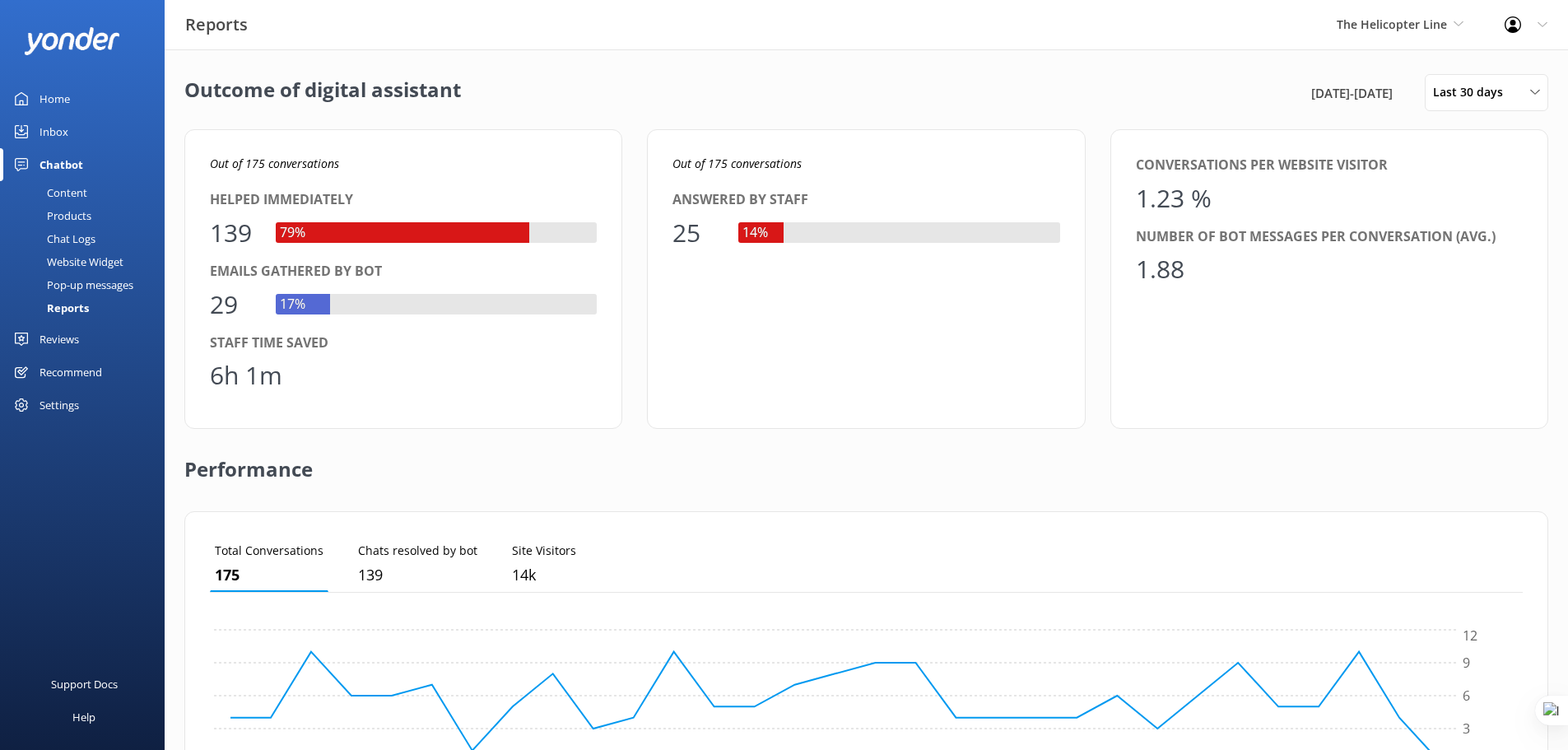
click at [47, 94] on div "Home" at bounding box center [54, 99] width 30 height 33
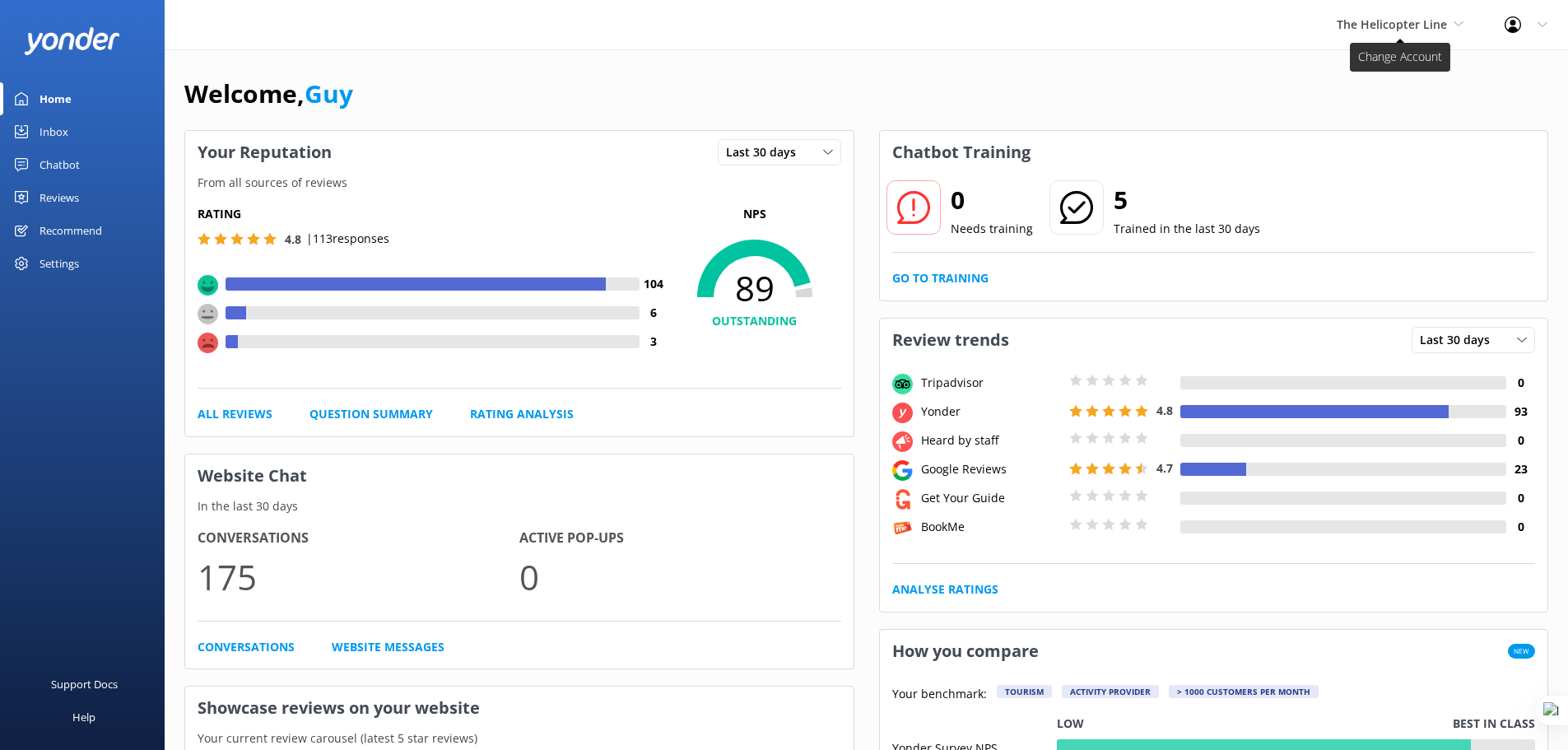
click at [1398, 25] on span "The Helicopter Line" at bounding box center [1392, 24] width 110 height 16
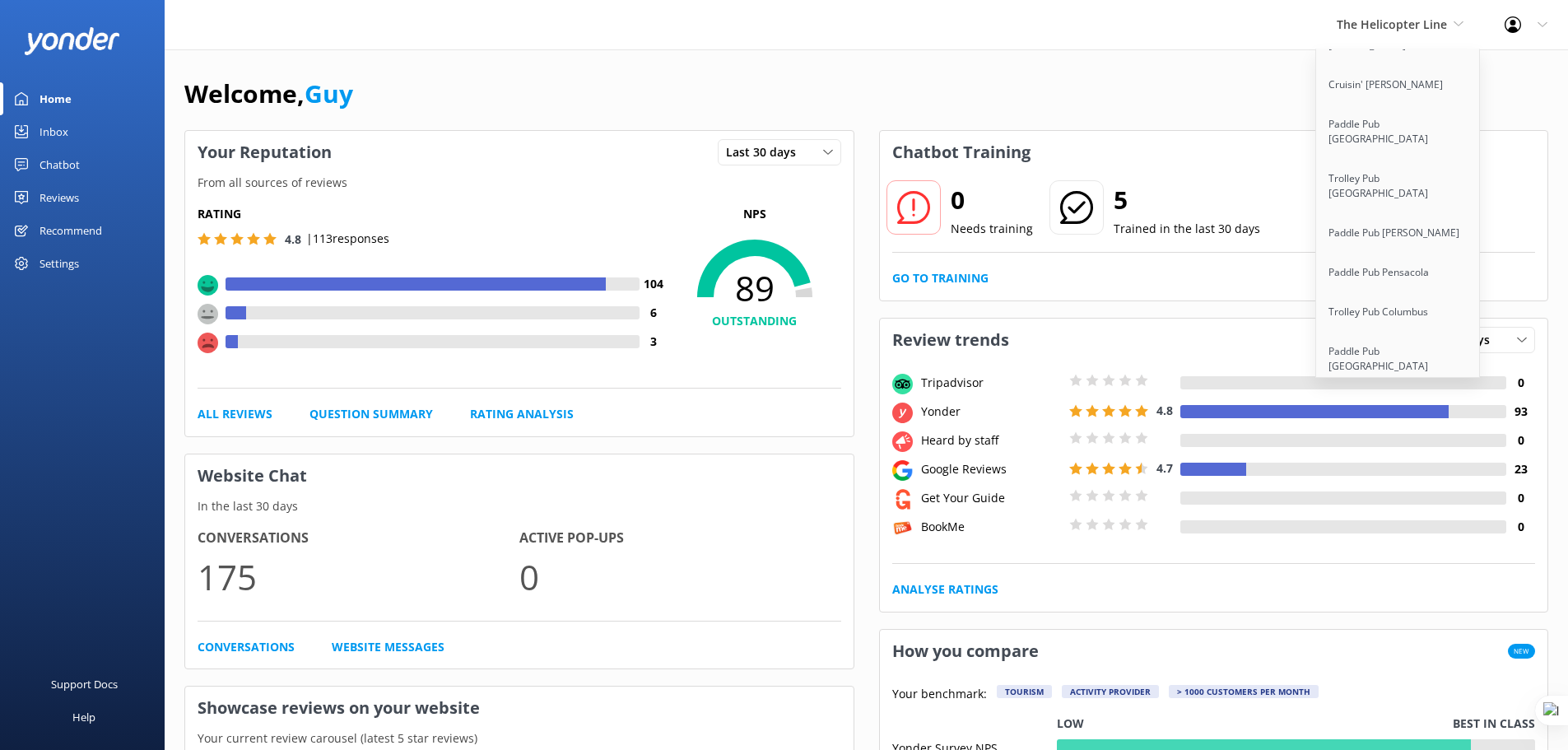
scroll to position [10205, 0]
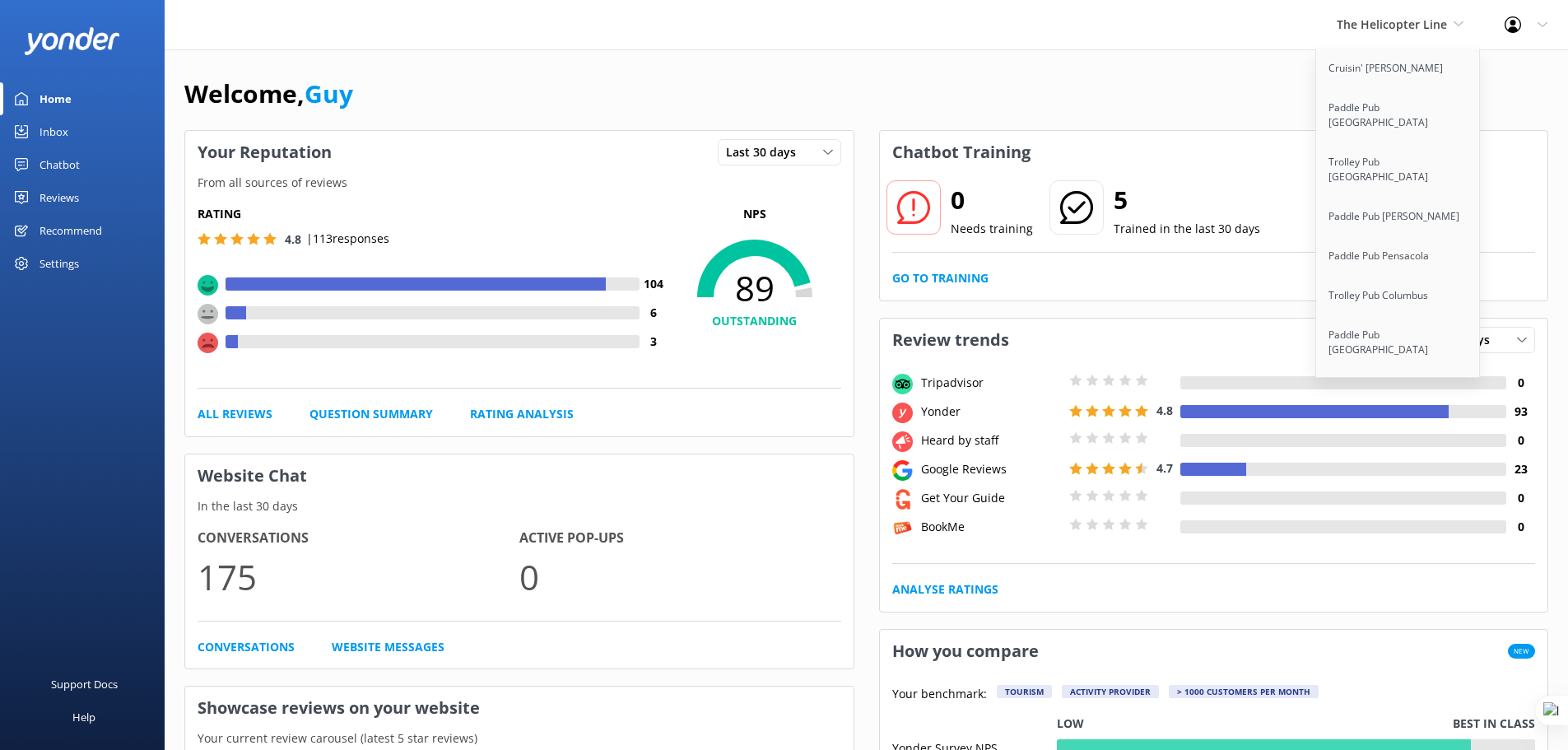
click at [1386, 666] on link "The Captain" at bounding box center [1398, 685] width 165 height 40
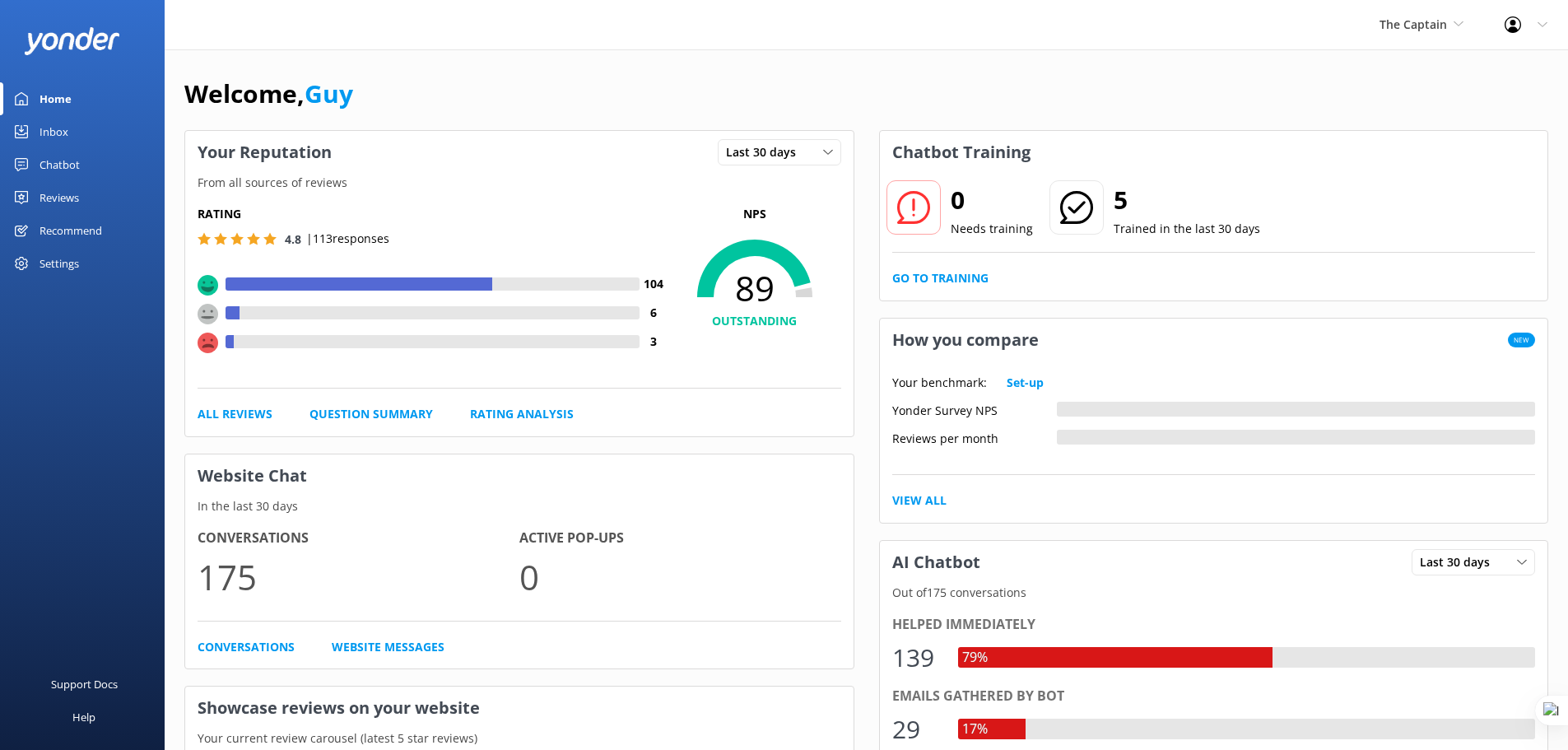
click at [46, 160] on div "Chatbot" at bounding box center [60, 165] width 41 height 33
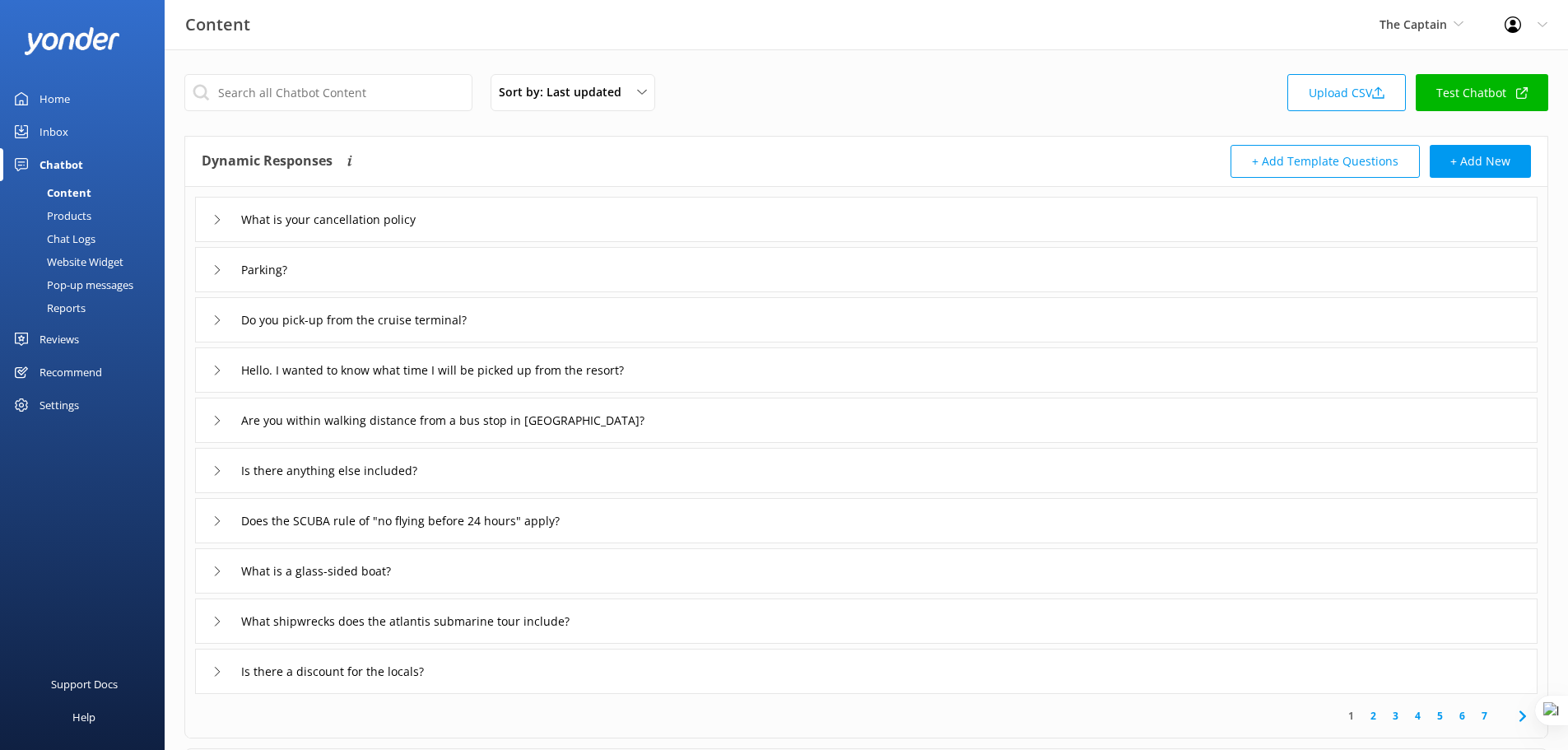
click at [72, 302] on div "Reports" at bounding box center [47, 308] width 76 height 23
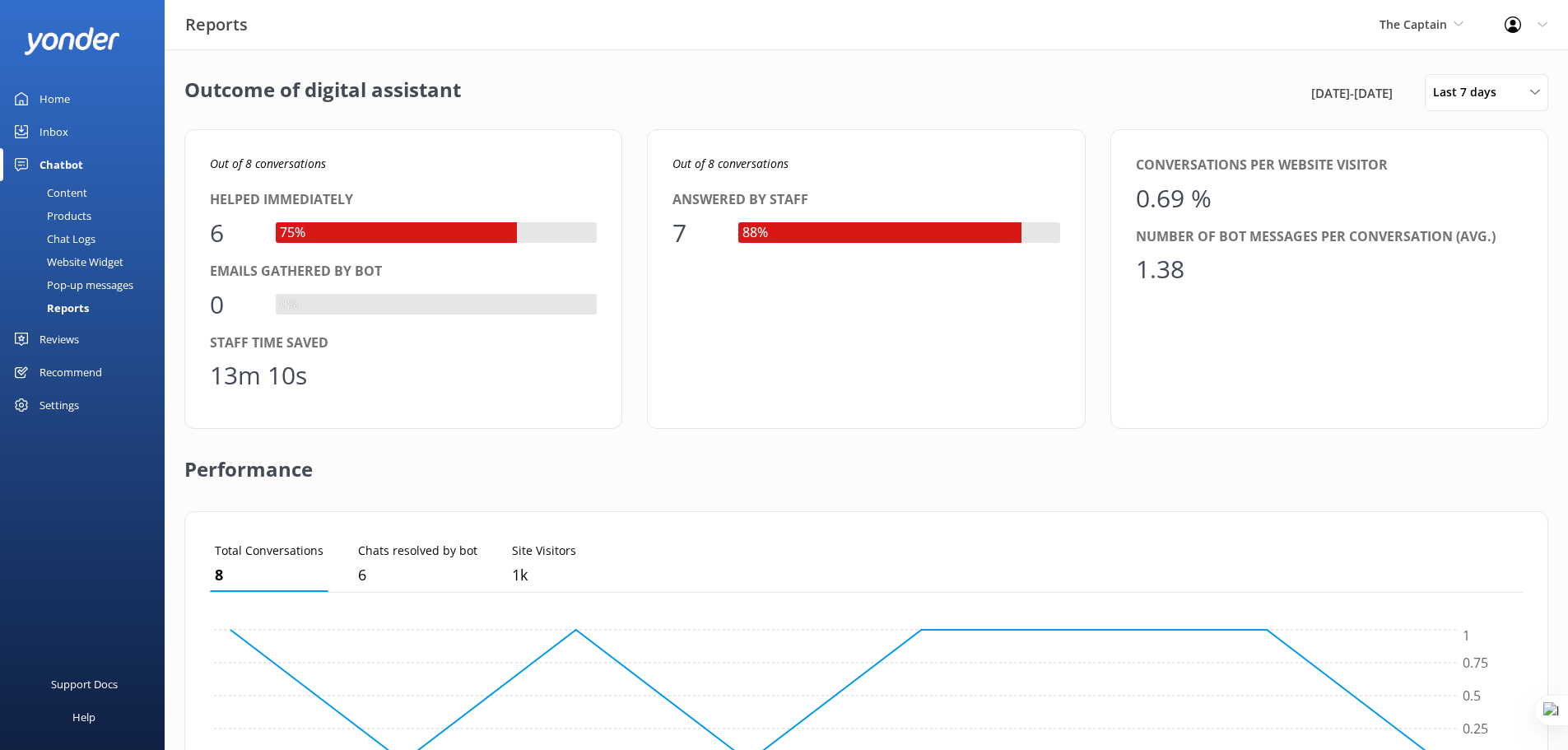
click at [94, 261] on div "Website Widget" at bounding box center [66, 262] width 113 height 23
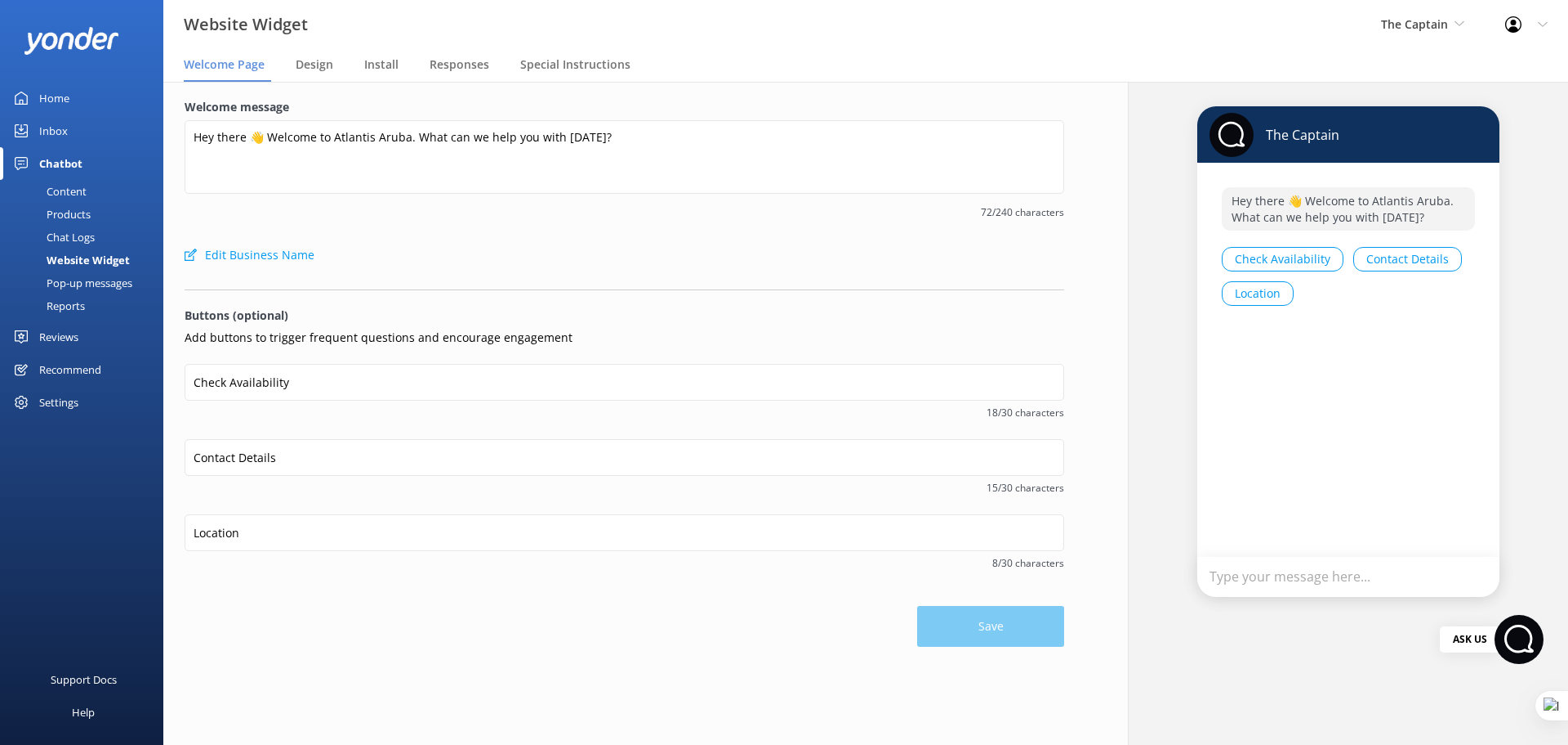
click at [51, 106] on div "Home" at bounding box center [54, 98] width 30 height 33
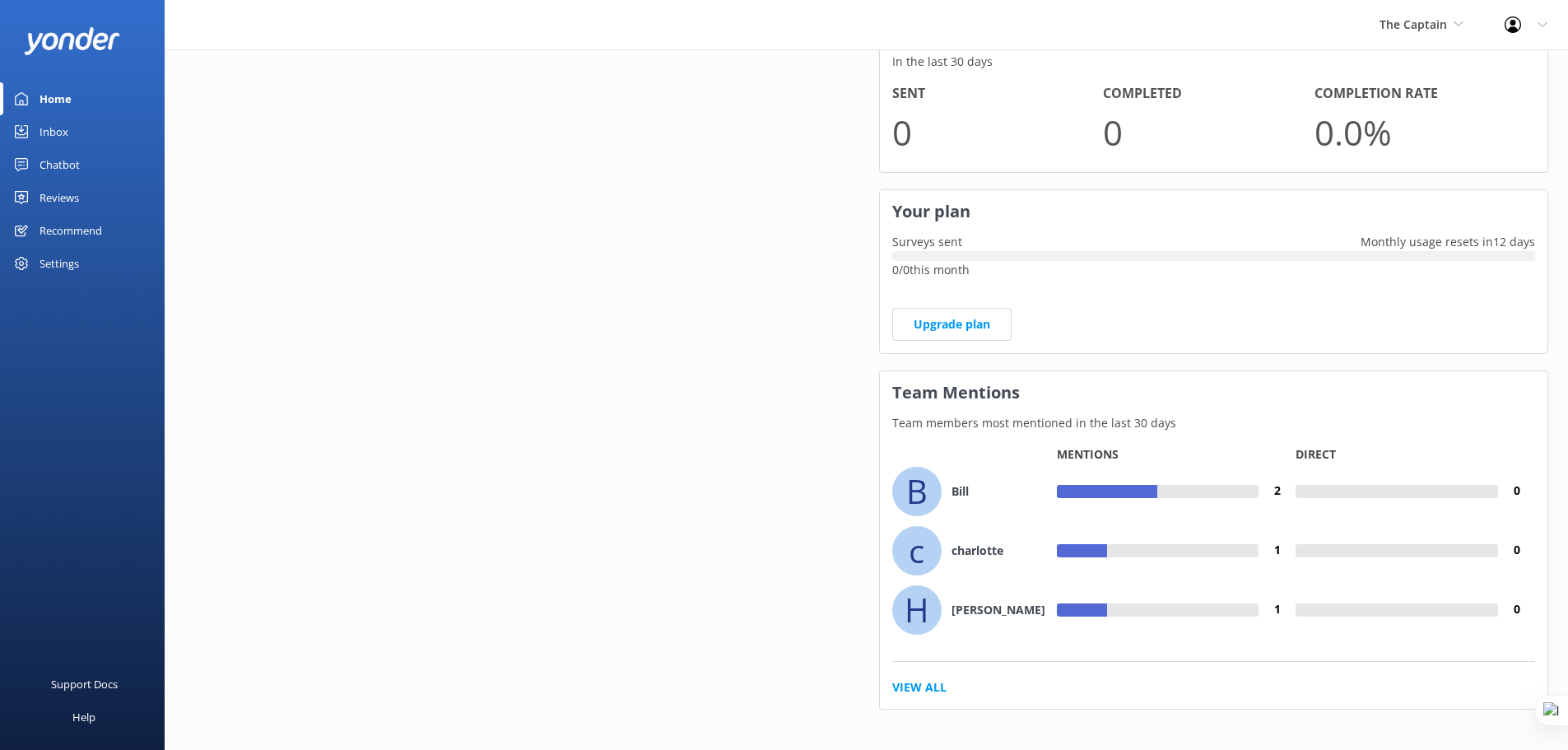
scroll to position [910, 0]
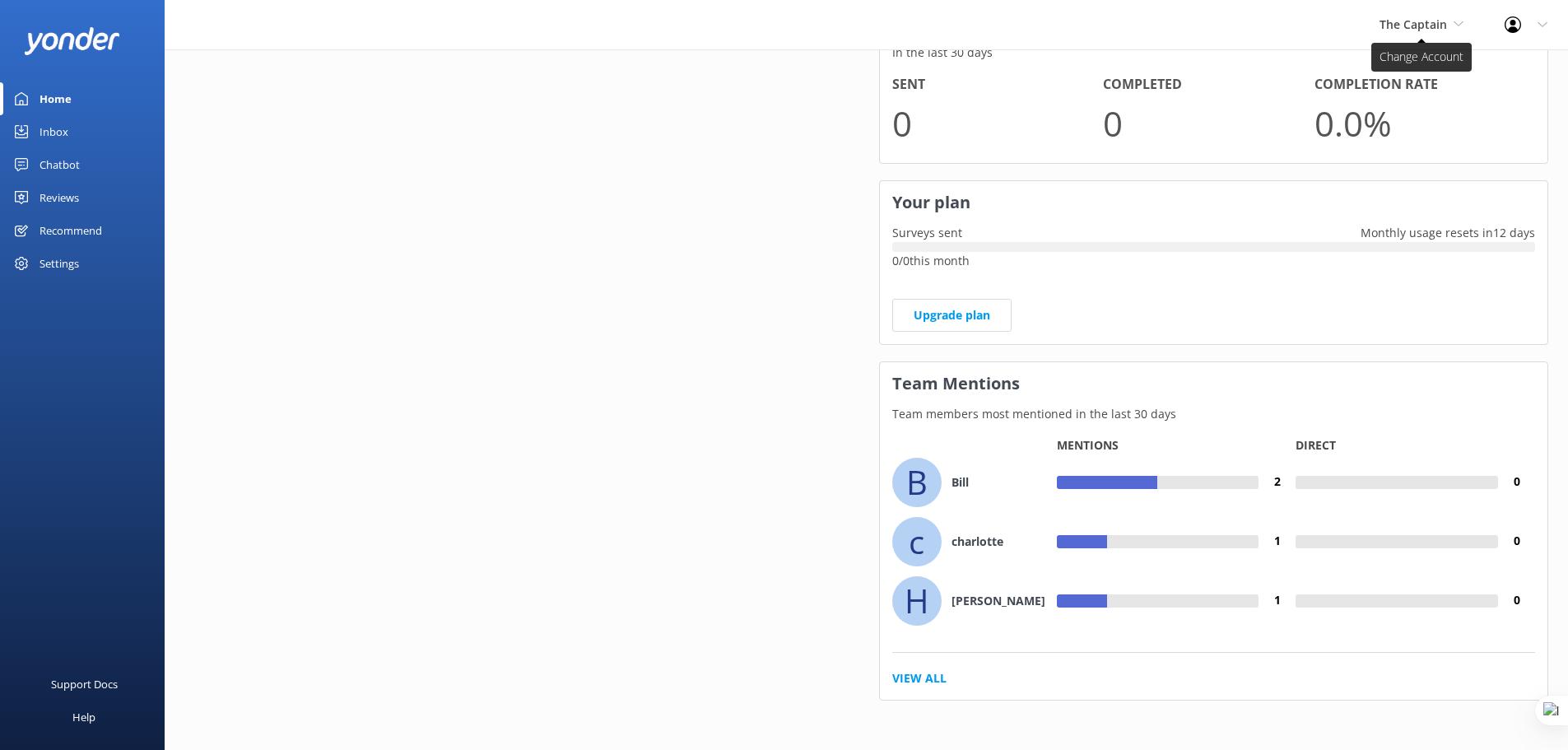
click at [1427, 19] on span "The Captain" at bounding box center [1413, 24] width 68 height 16
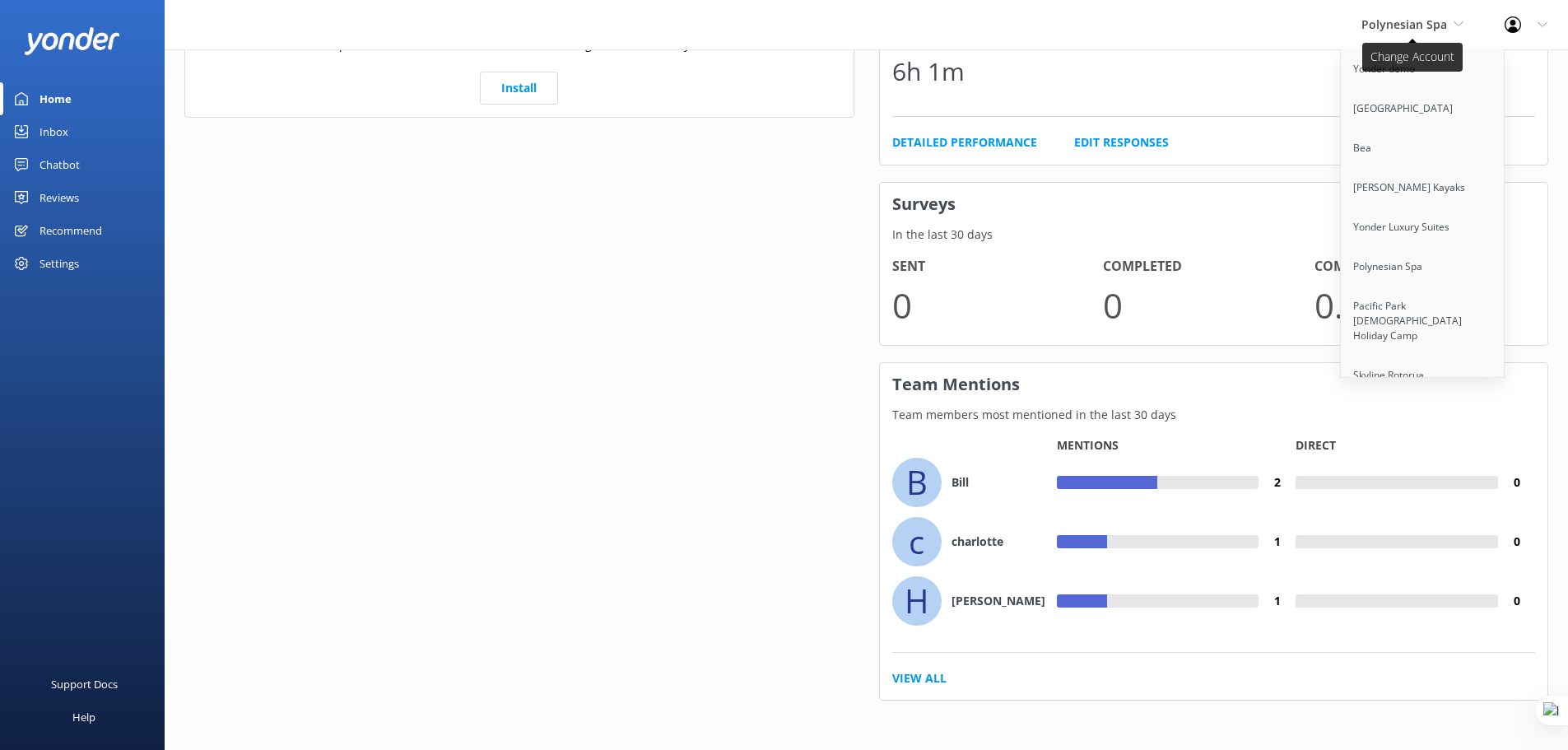
scroll to position [755, 0]
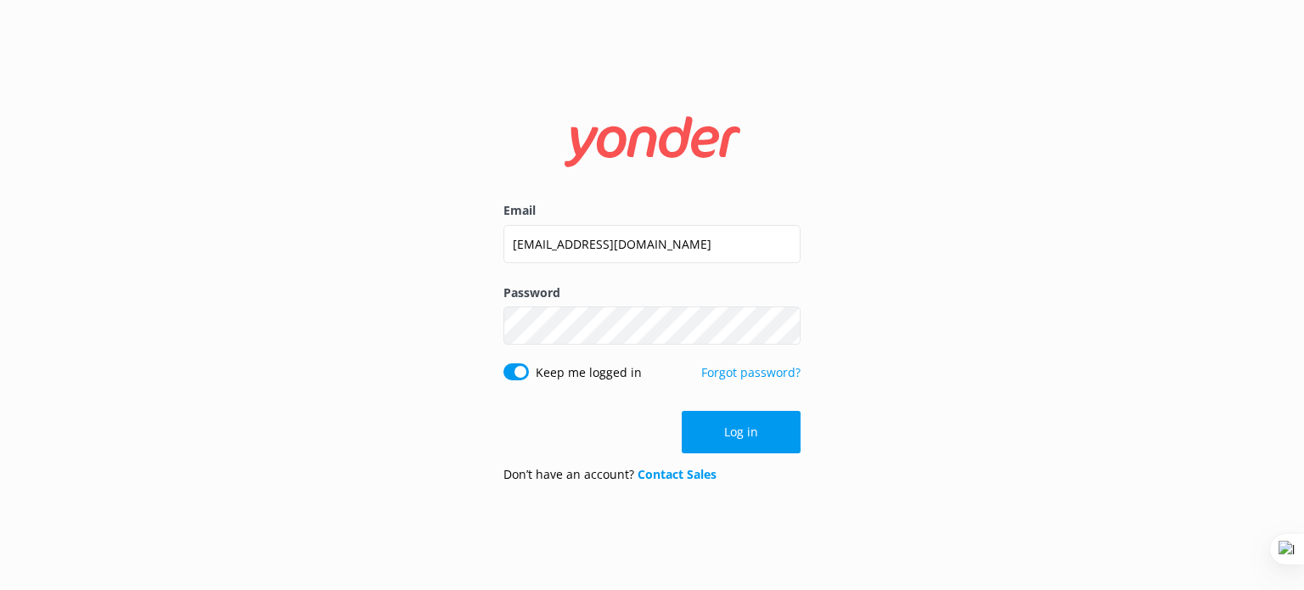
drag, startPoint x: 929, startPoint y: 404, endPoint x: 899, endPoint y: 408, distance: 29.9
click at [929, 404] on div "Email [EMAIL_ADDRESS][DOMAIN_NAME] Password Show password Keep me logged in For…" at bounding box center [652, 295] width 1304 height 590
click at [768, 431] on button "Log in" at bounding box center [741, 432] width 119 height 42
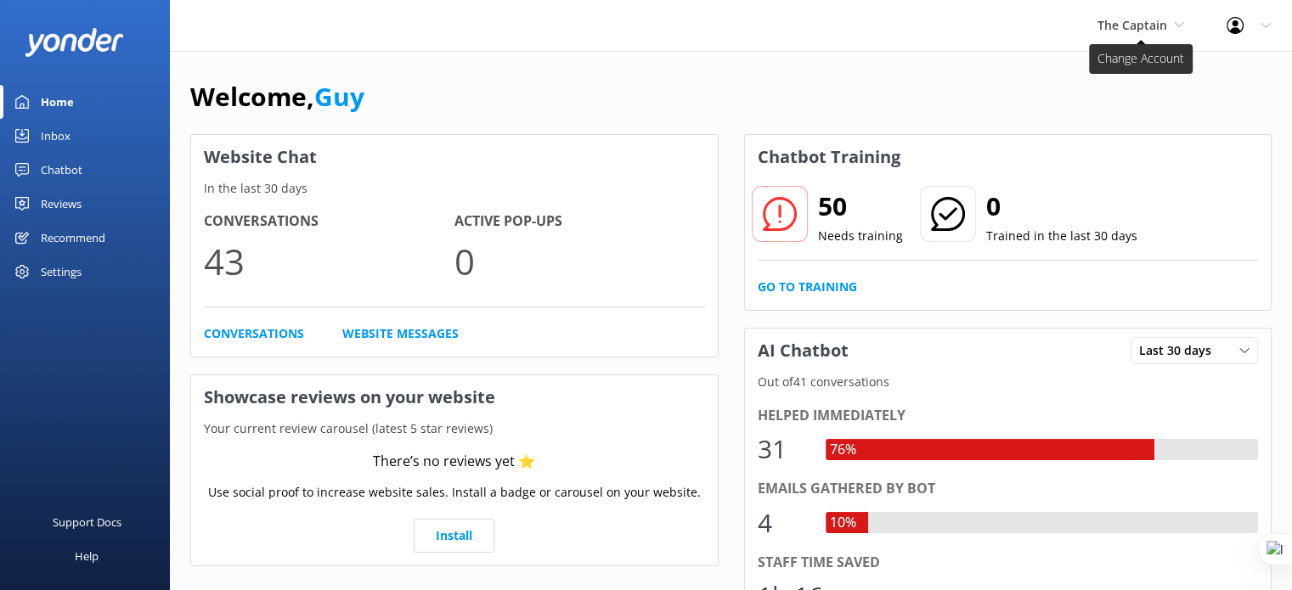
click at [1137, 30] on span "The Captain" at bounding box center [1132, 25] width 70 height 16
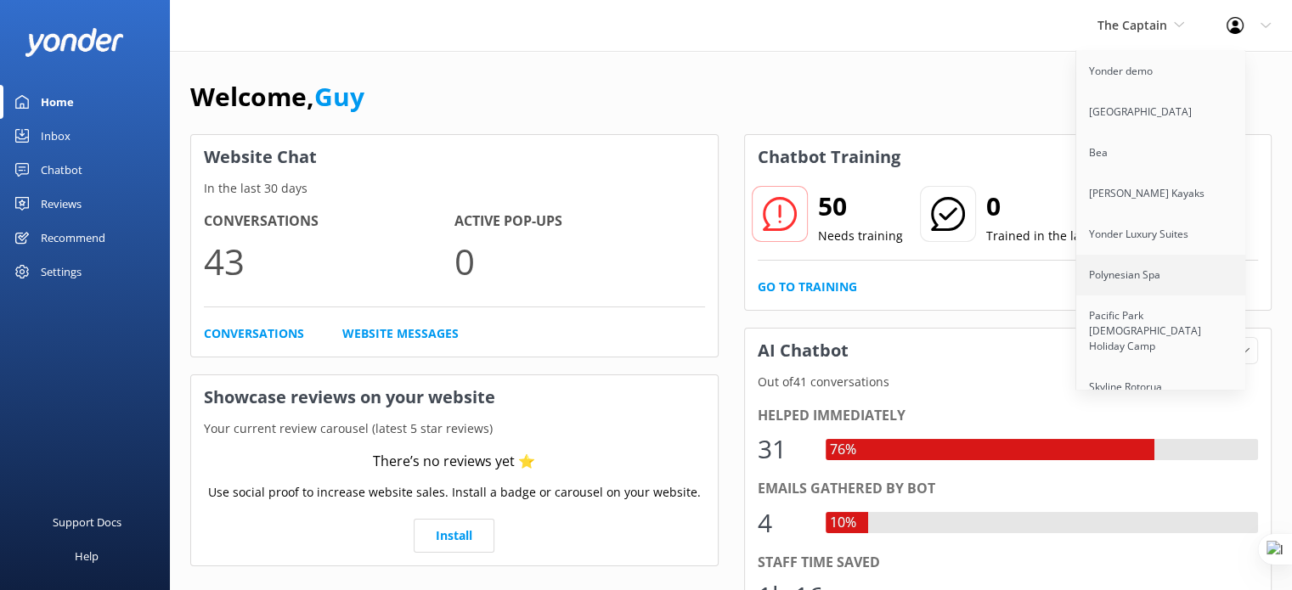
click at [1167, 292] on link "Polynesian Spa" at bounding box center [1161, 275] width 170 height 41
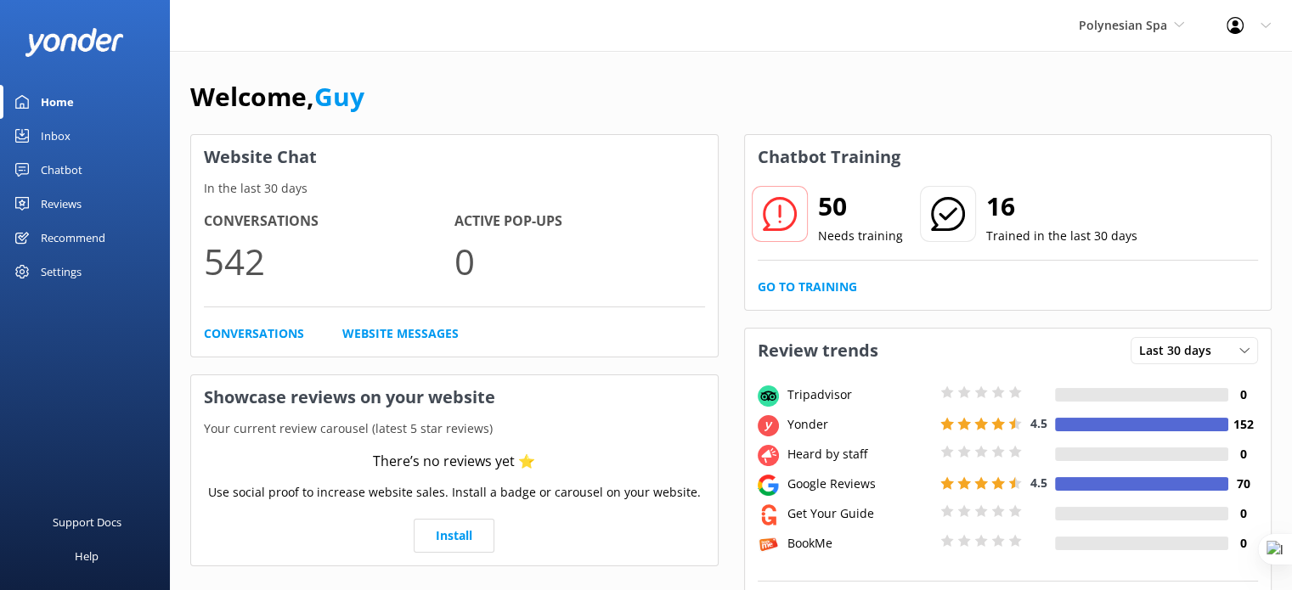
click at [65, 211] on div "Reviews" at bounding box center [61, 204] width 41 height 34
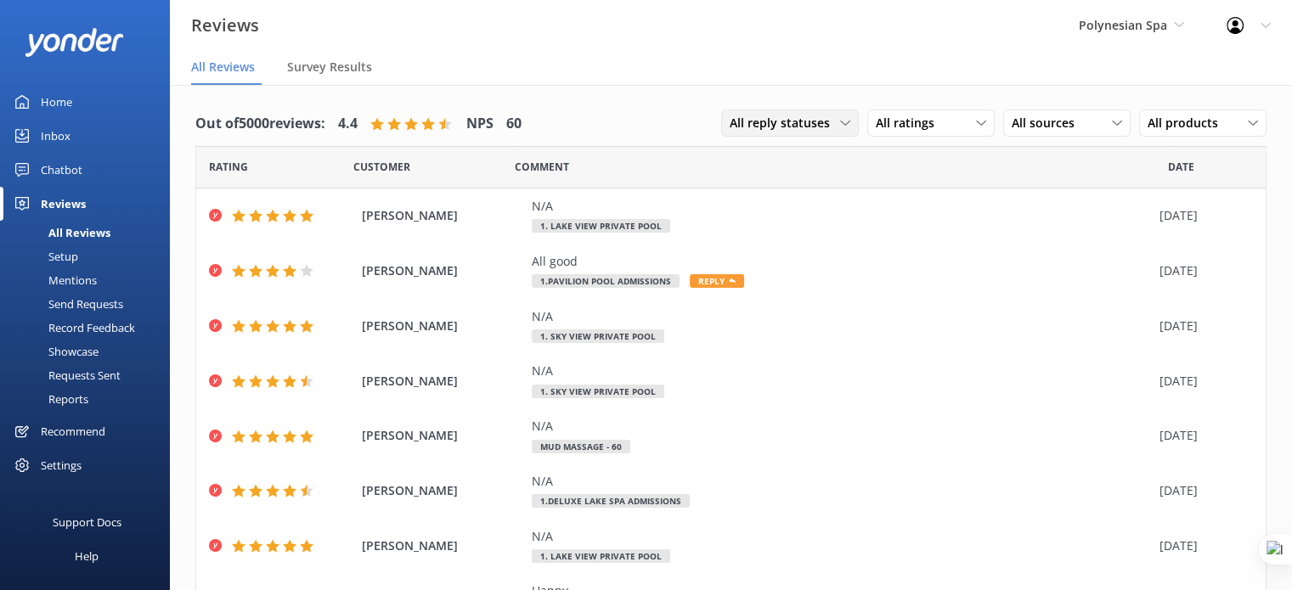
click at [796, 126] on span "All reply statuses" at bounding box center [784, 123] width 110 height 19
click at [802, 195] on link "Needs a reply" at bounding box center [797, 193] width 151 height 34
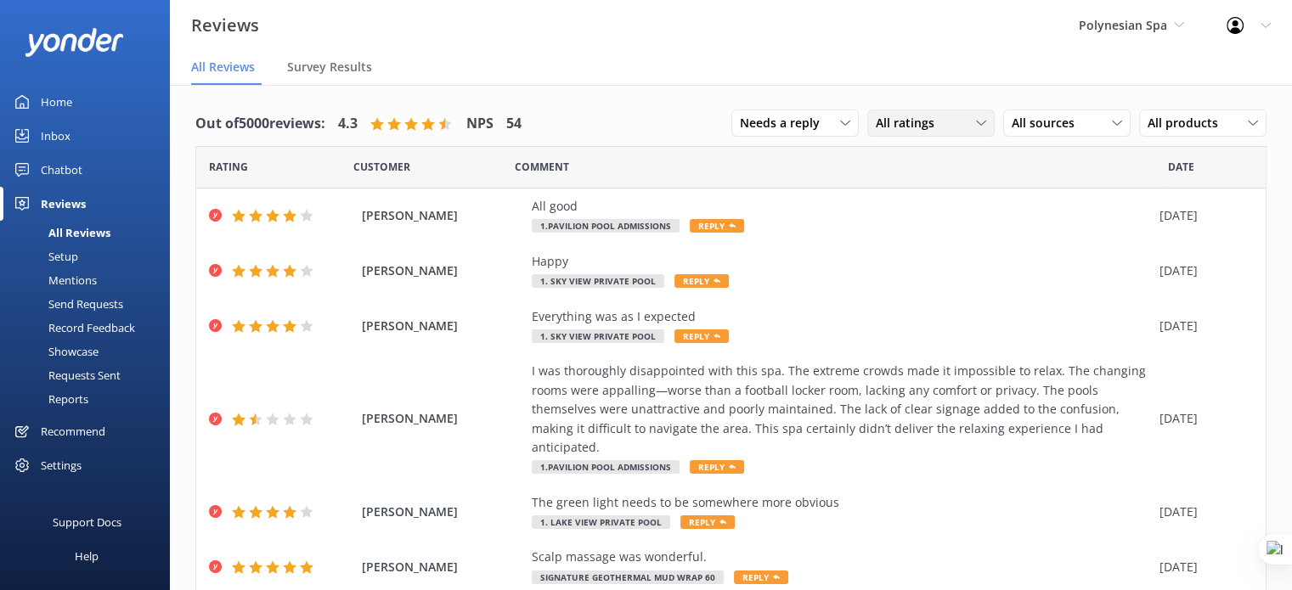
click at [935, 132] on div "All ratings" at bounding box center [930, 123] width 119 height 19
click at [1030, 121] on span "All sources" at bounding box center [1047, 123] width 73 height 19
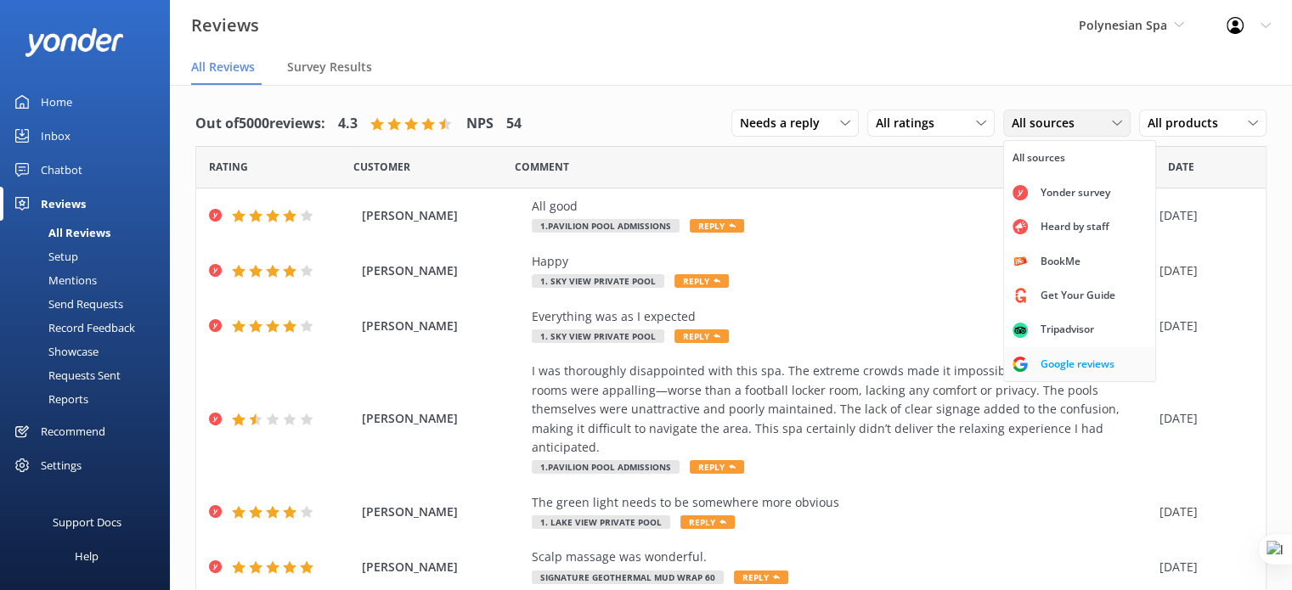
click at [1059, 363] on div "Google reviews" at bounding box center [1076, 364] width 99 height 17
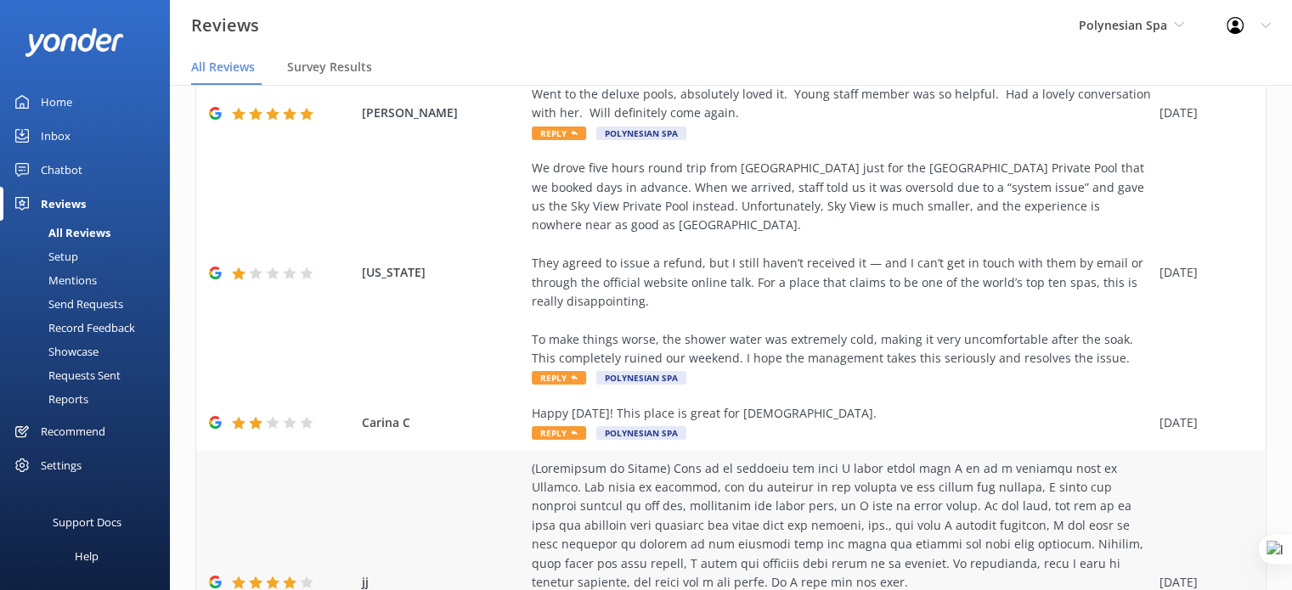
scroll to position [85, 0]
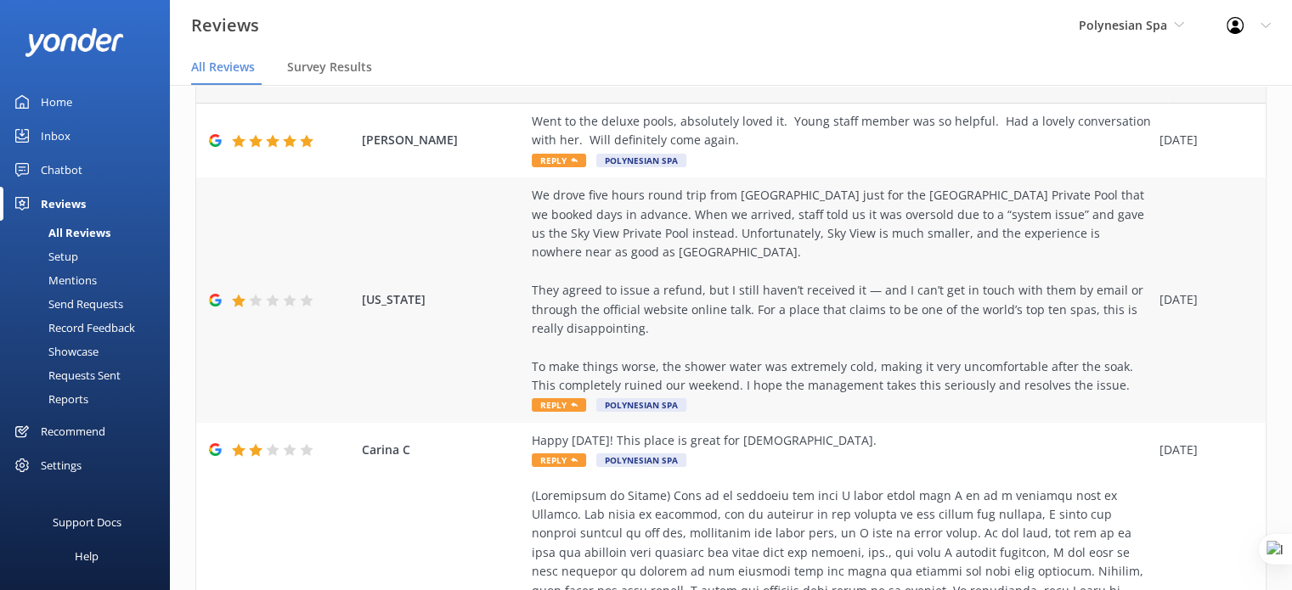
click at [885, 283] on div "We drove five hours round trip from [GEOGRAPHIC_DATA] just for the [GEOGRAPHIC_…" at bounding box center [841, 290] width 619 height 209
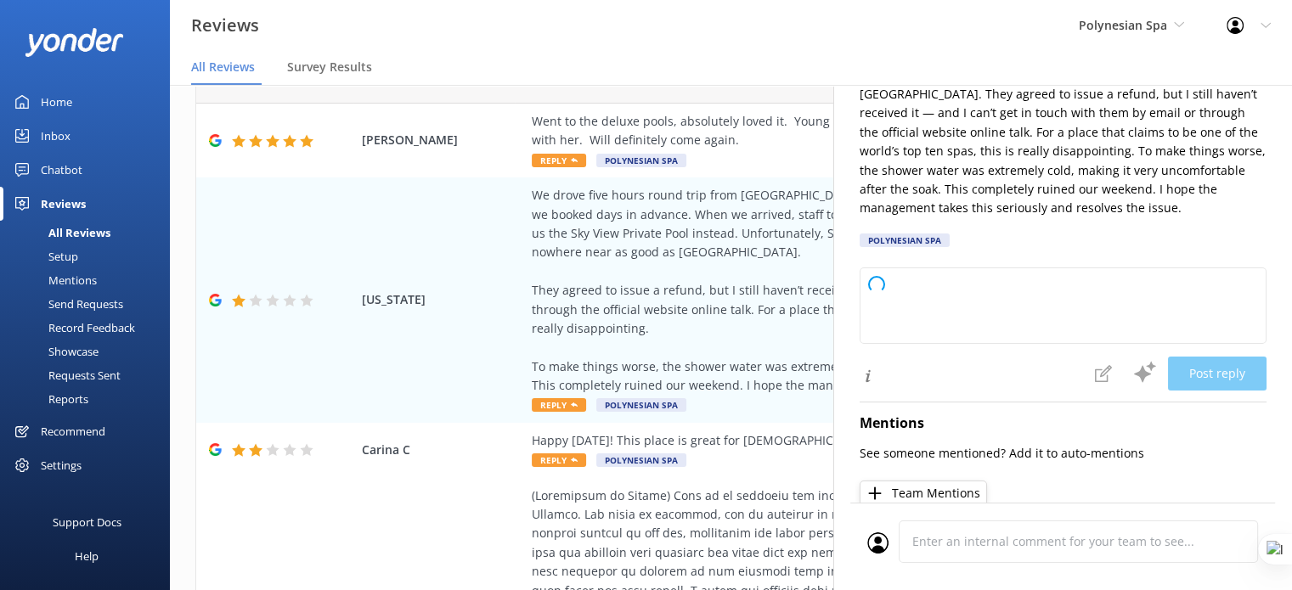
scroll to position [190, 0]
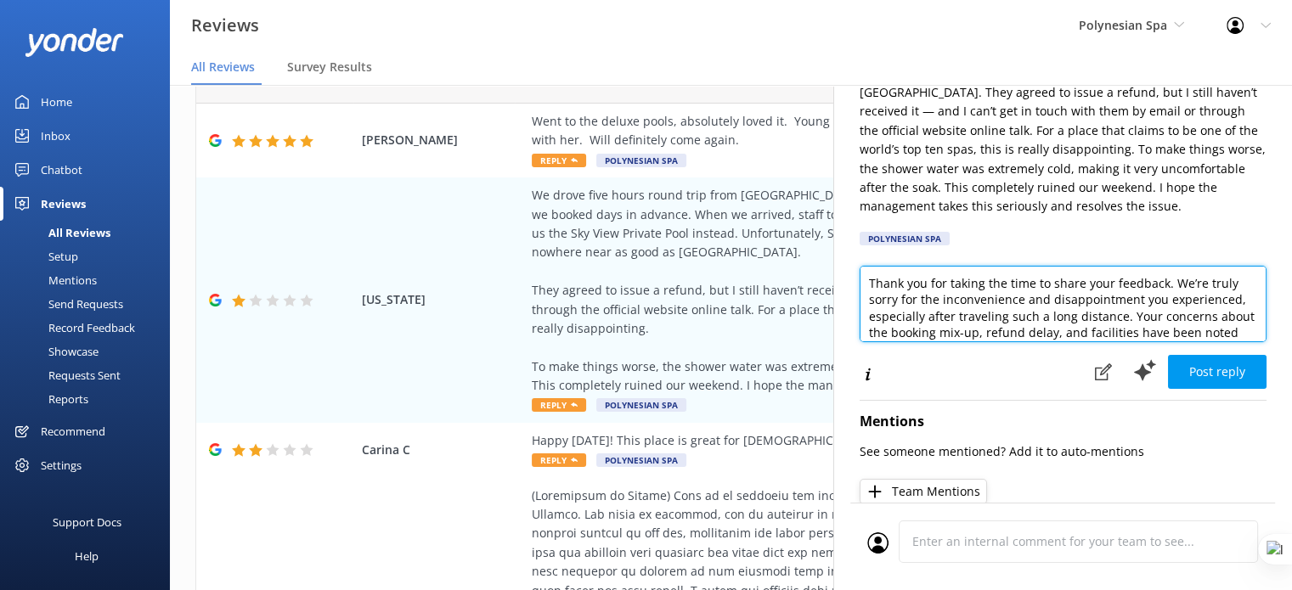
click at [1012, 326] on textarea "Thank you for taking the time to share your feedback. We’re truly sorry for the…" at bounding box center [1062, 304] width 407 height 76
paste textarea "Dear Washington, thank you for taking the time to share your feedback. We are t…"
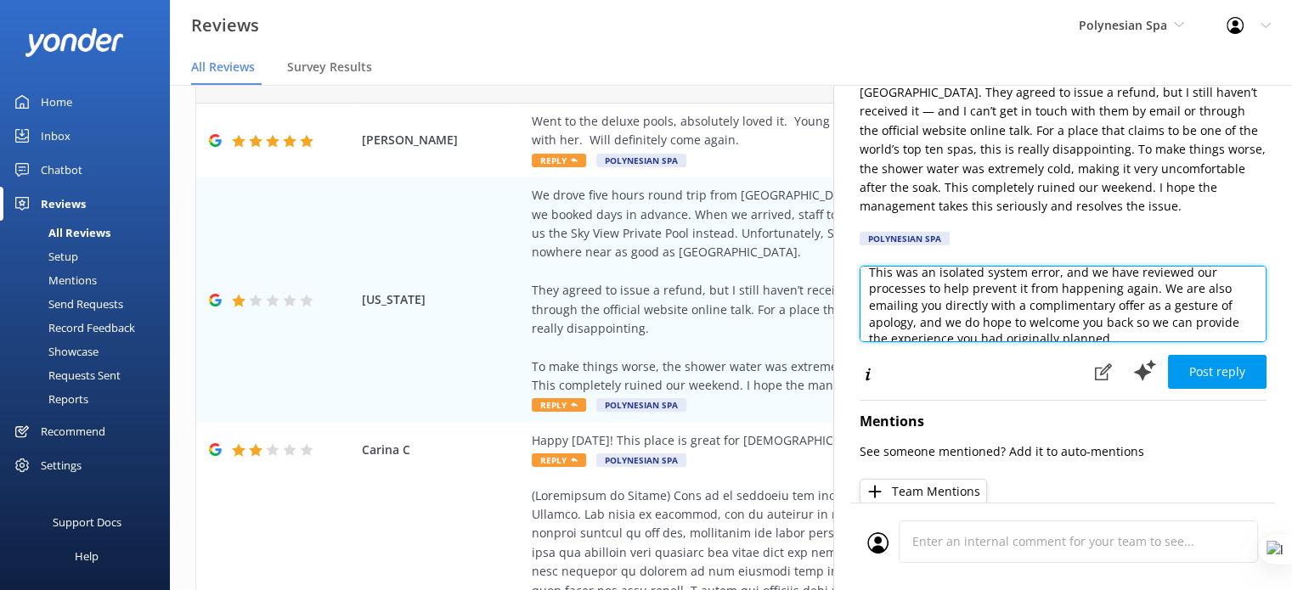
scroll to position [158, 0]
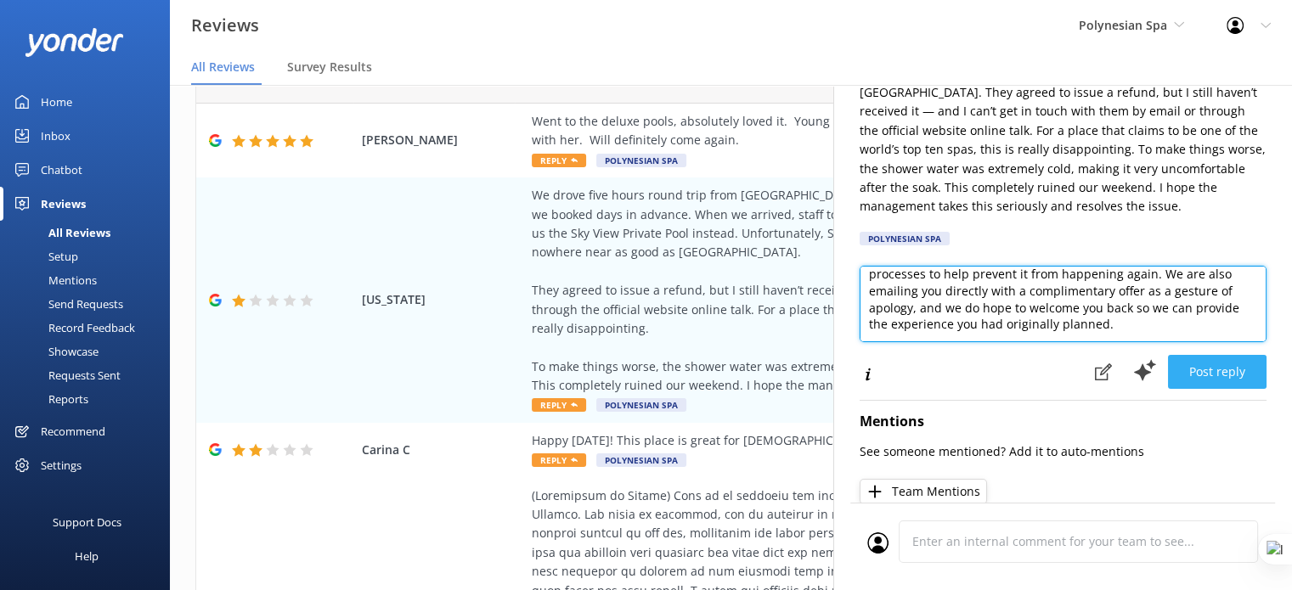
type textarea "Dear [US_STATE], thank you for taking the time to share your feedback. We are t…"
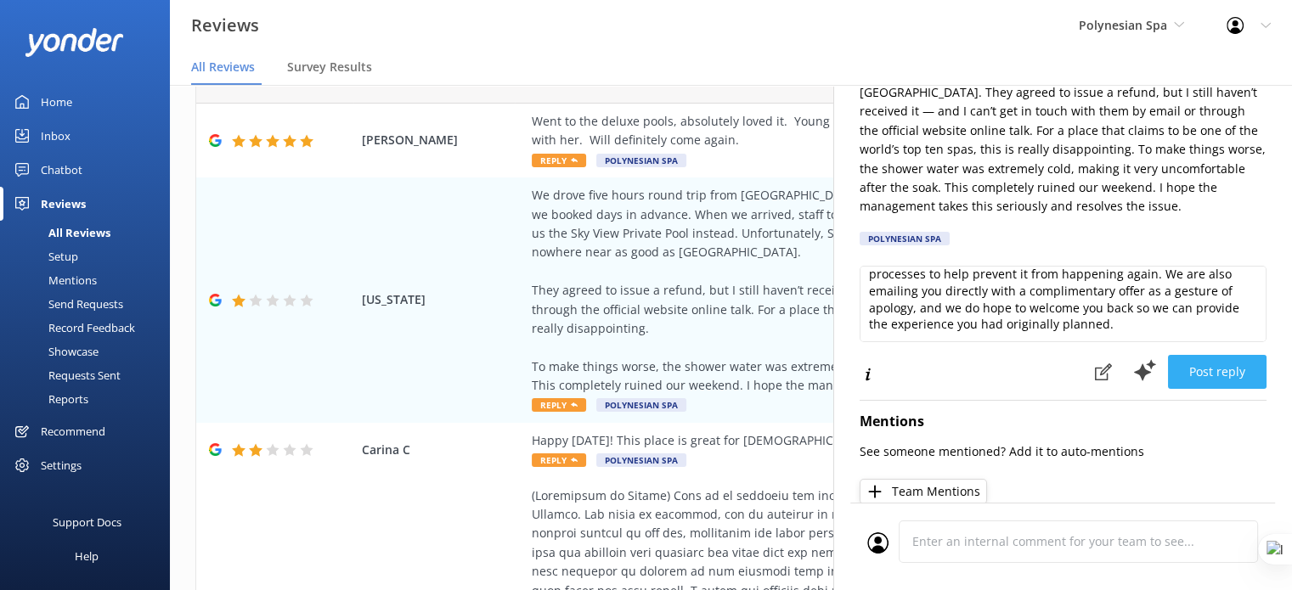
click at [1218, 374] on button "Post reply" at bounding box center [1217, 372] width 99 height 34
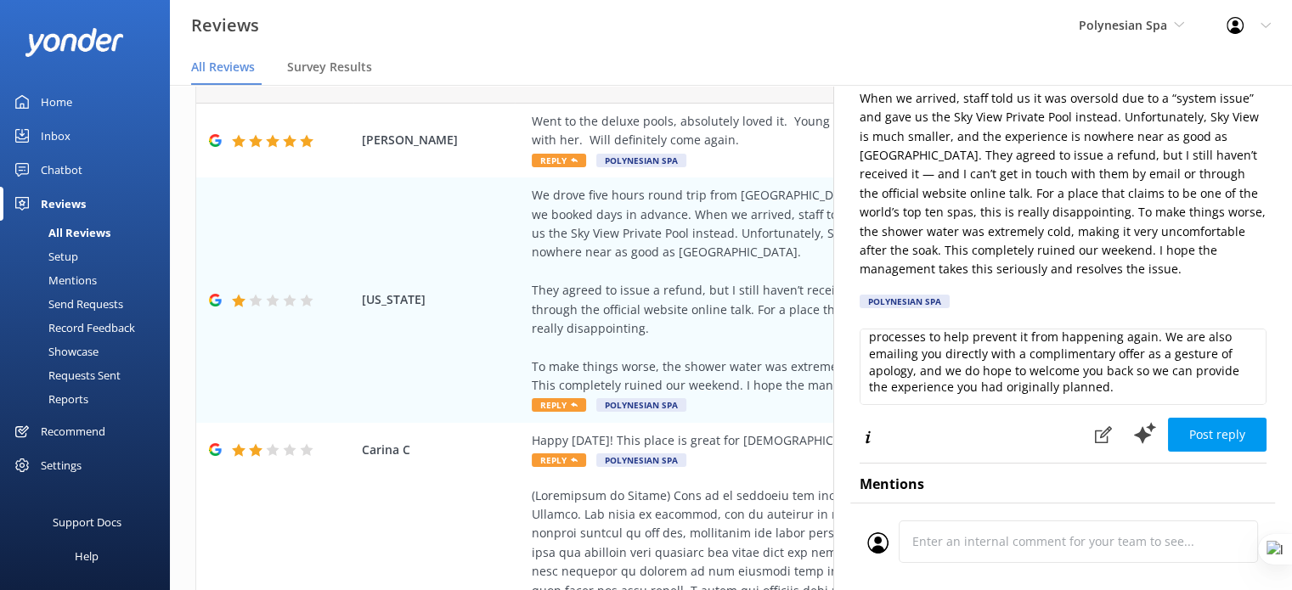
scroll to position [0, 0]
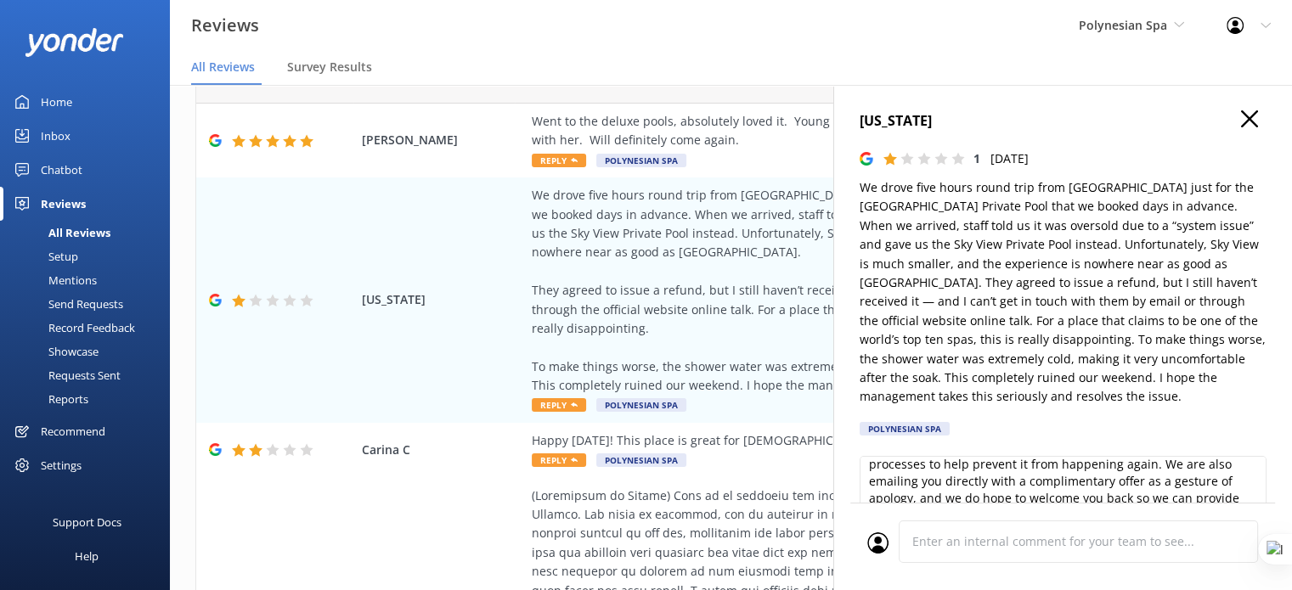
click at [1241, 121] on use at bounding box center [1249, 118] width 17 height 17
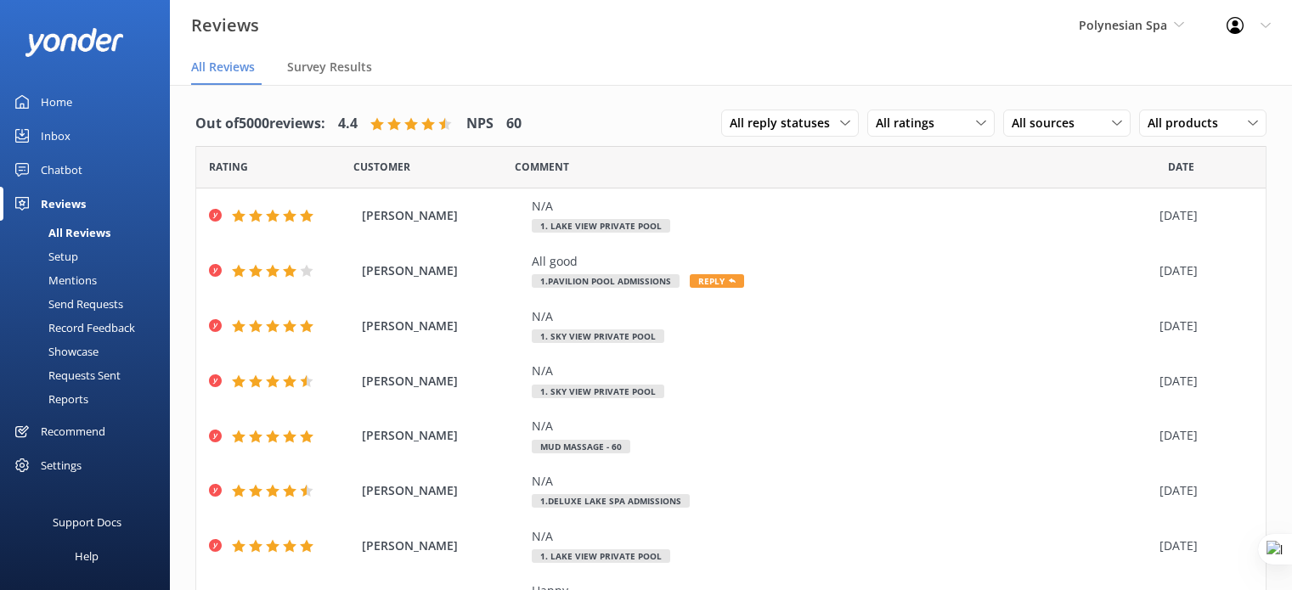
scroll to position [34, 0]
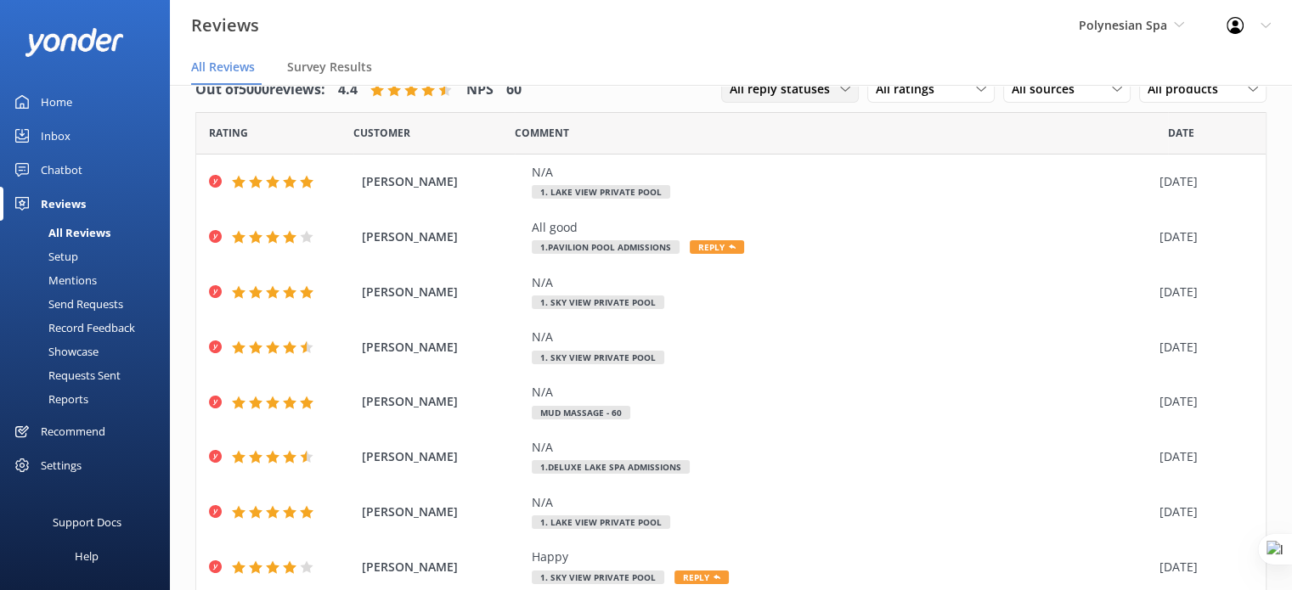
click at [764, 97] on span "All reply statuses" at bounding box center [784, 89] width 110 height 19
click at [785, 163] on div "Needs a reply" at bounding box center [762, 158] width 65 height 17
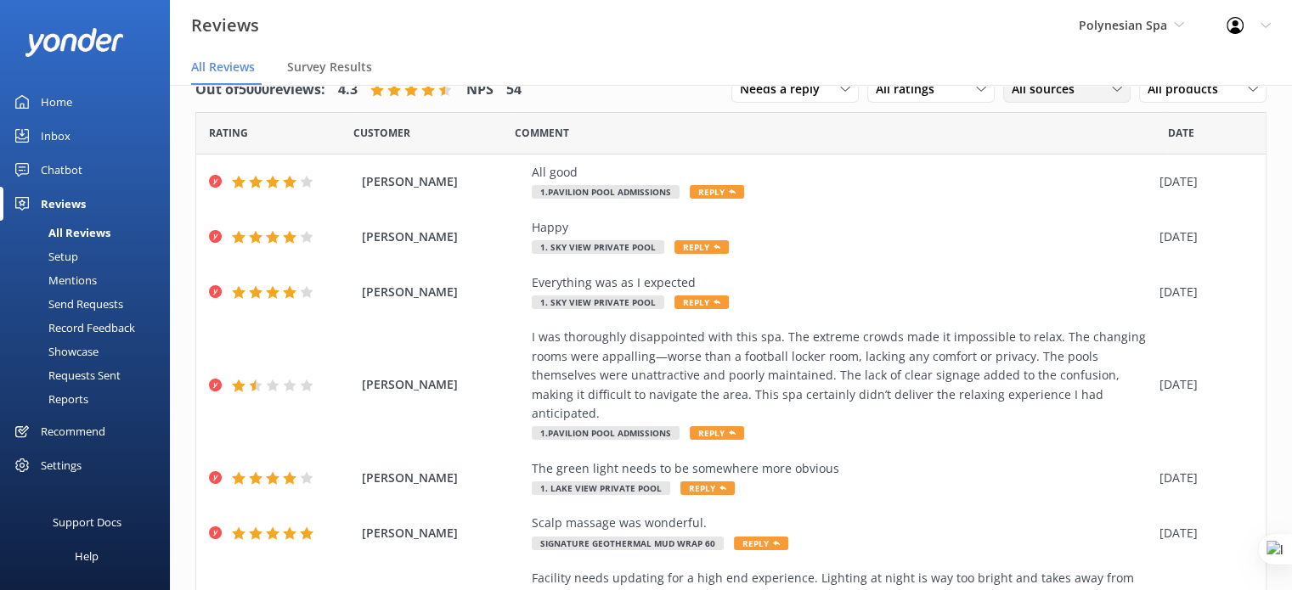
click at [1053, 89] on span "All sources" at bounding box center [1047, 89] width 73 height 19
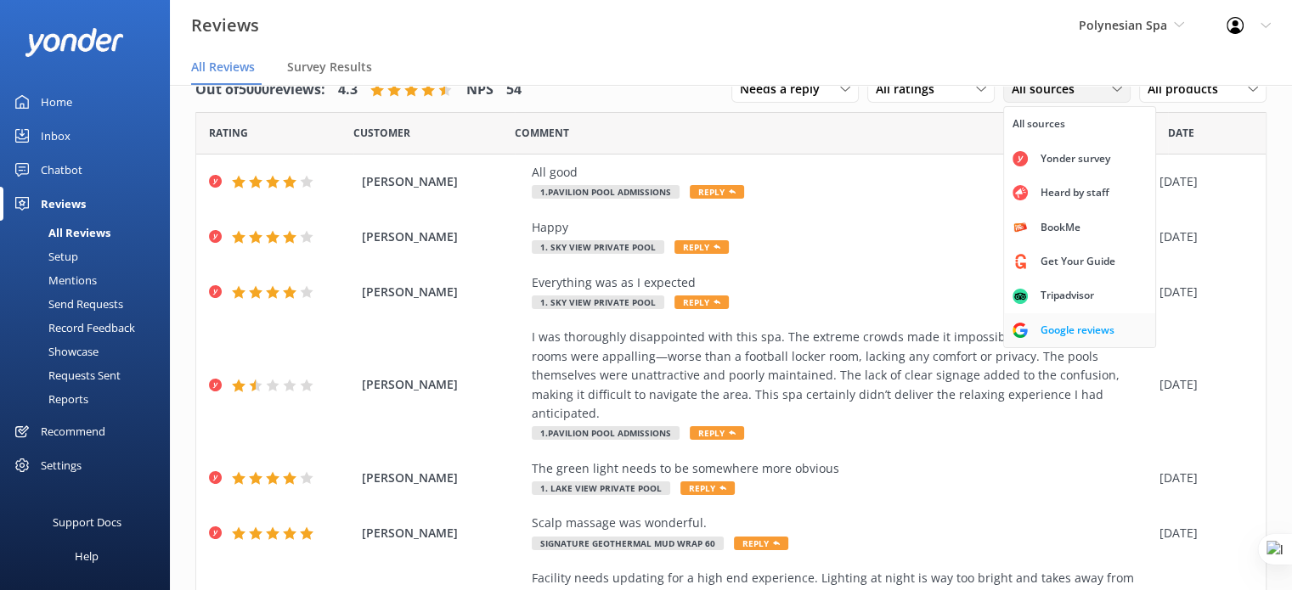
click at [1073, 324] on div "Google reviews" at bounding box center [1076, 330] width 99 height 17
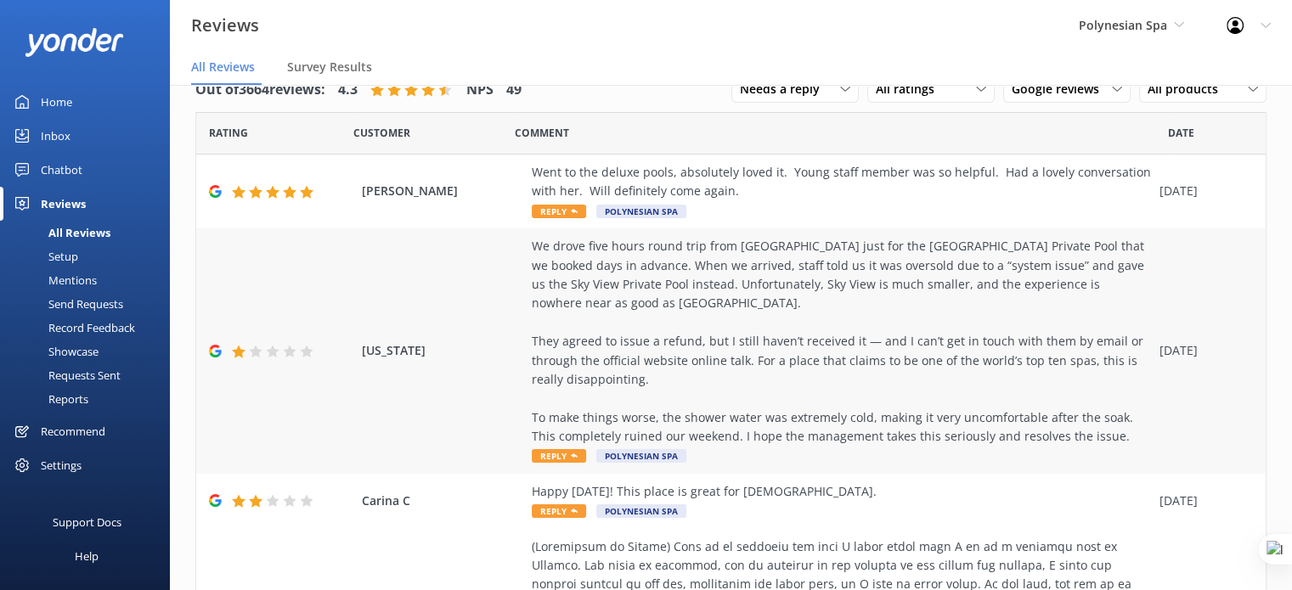
click at [856, 325] on div "We drove five hours round trip from [GEOGRAPHIC_DATA] just for the [GEOGRAPHIC_…" at bounding box center [841, 341] width 619 height 209
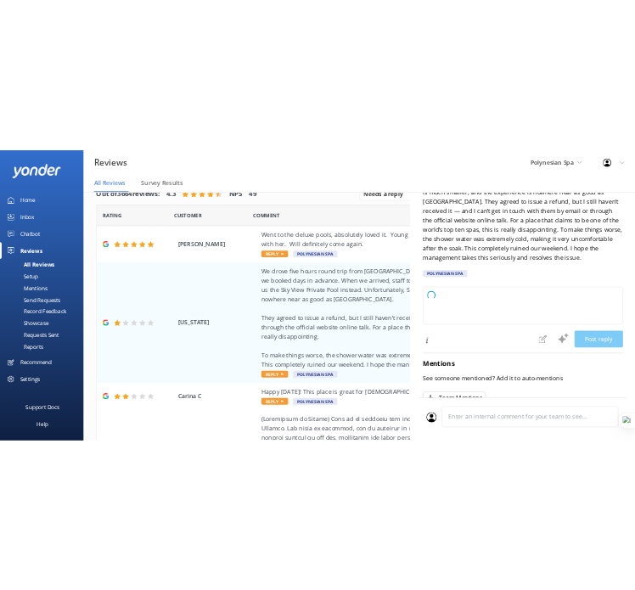
scroll to position [255, 0]
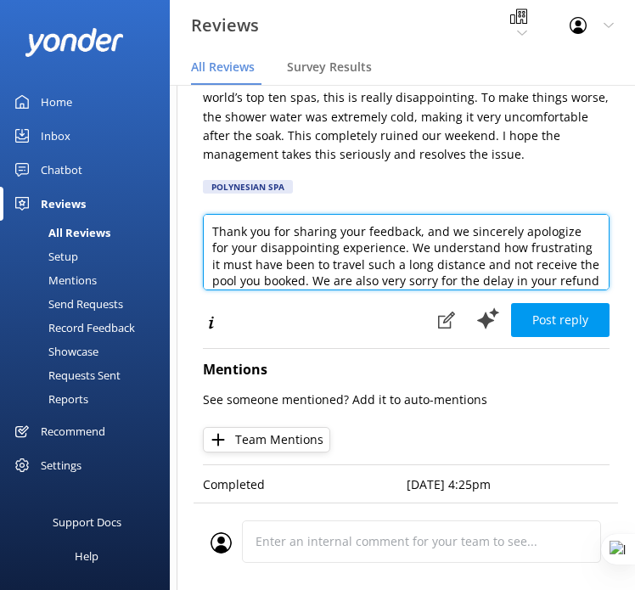
click at [377, 251] on textarea "Thank you for sharing your feedback, and we sincerely apologize for your disapp…" at bounding box center [406, 252] width 407 height 76
paste textarea "Dear Washington, thank you for taking the time to share your feedback. We are t…"
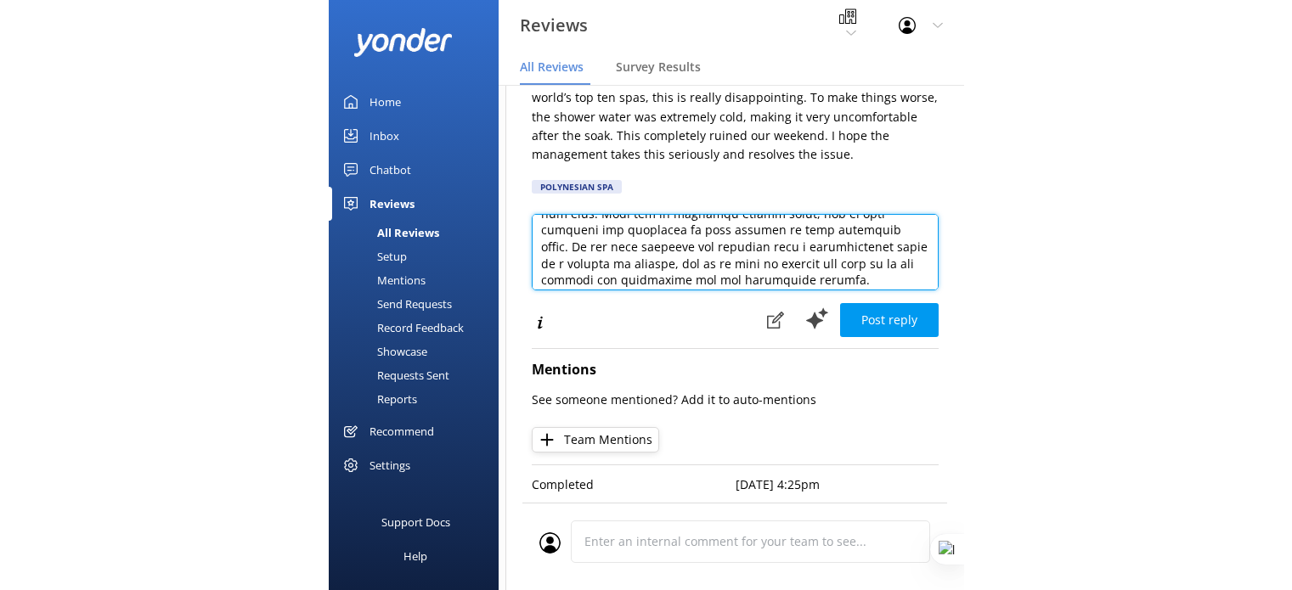
scroll to position [258, 0]
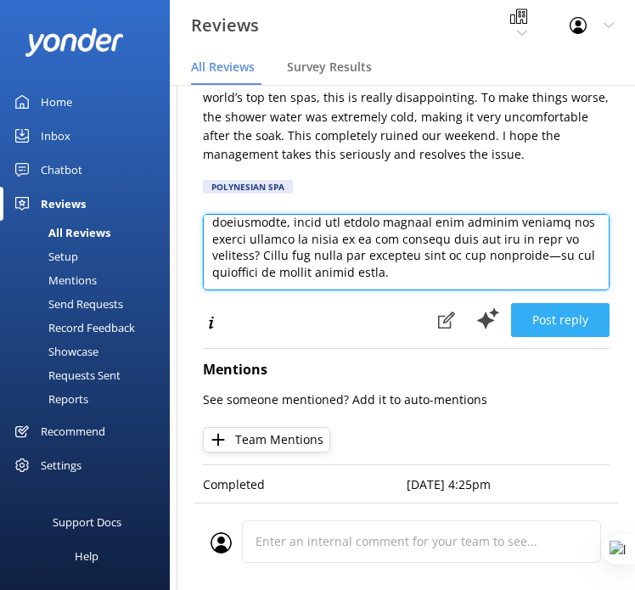
type textarea "Dear Washington, thank you for taking the time to share your feedback. We are t…"
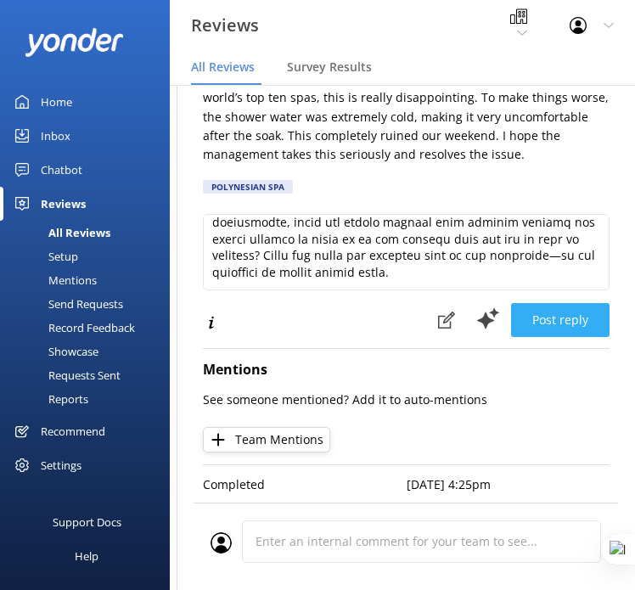
click at [553, 312] on button "Post reply" at bounding box center [560, 320] width 99 height 34
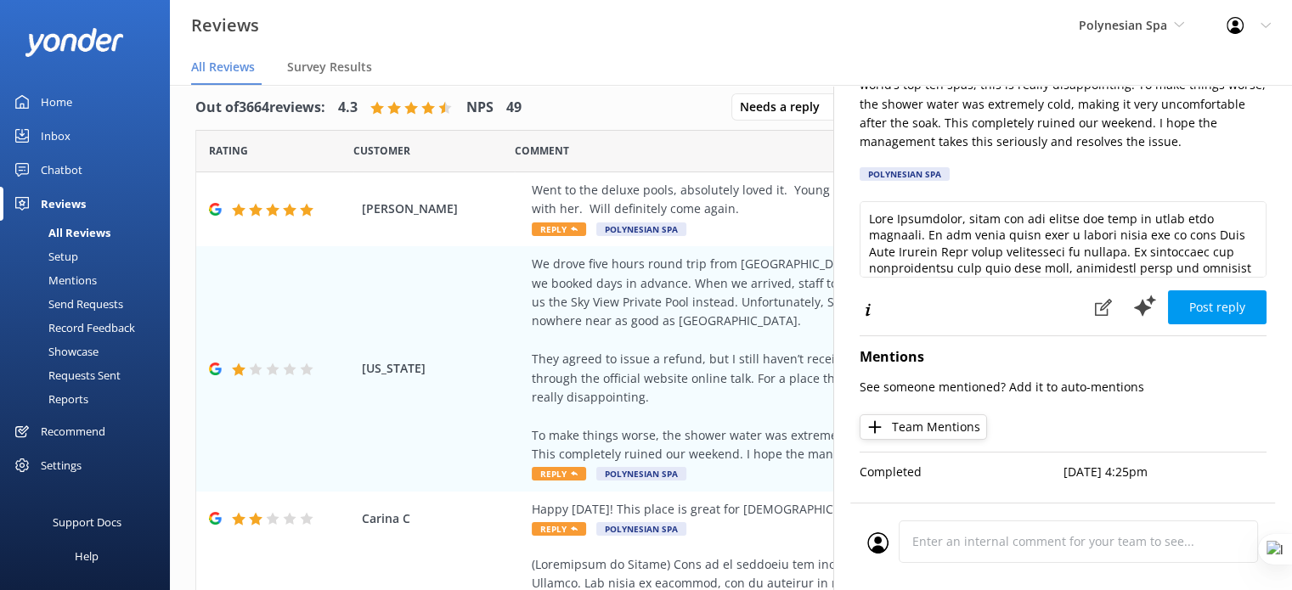
scroll to position [0, 0]
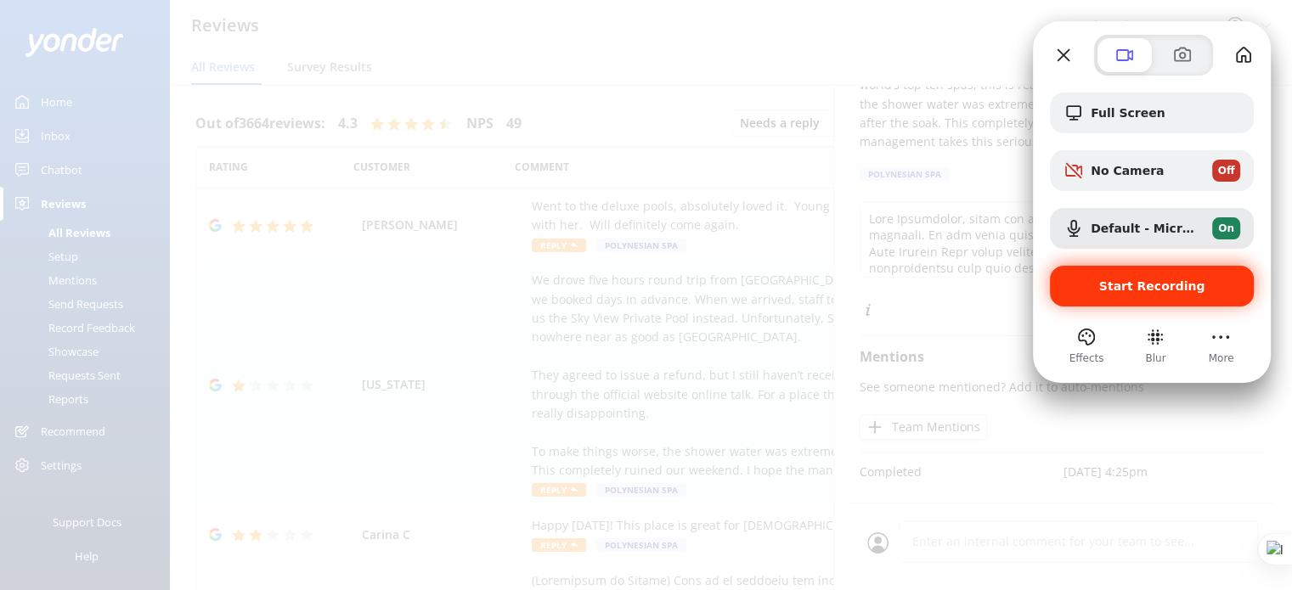
click at [1158, 285] on span "Start Recording" at bounding box center [1152, 286] width 106 height 14
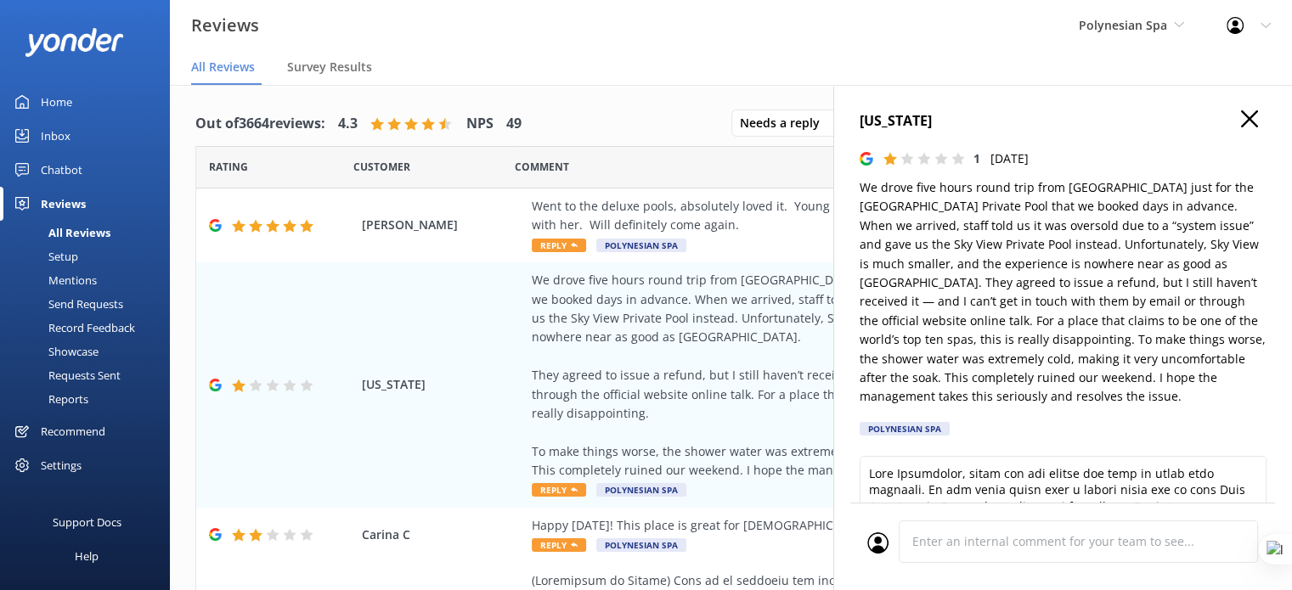
click at [1241, 119] on icon at bounding box center [1249, 118] width 17 height 17
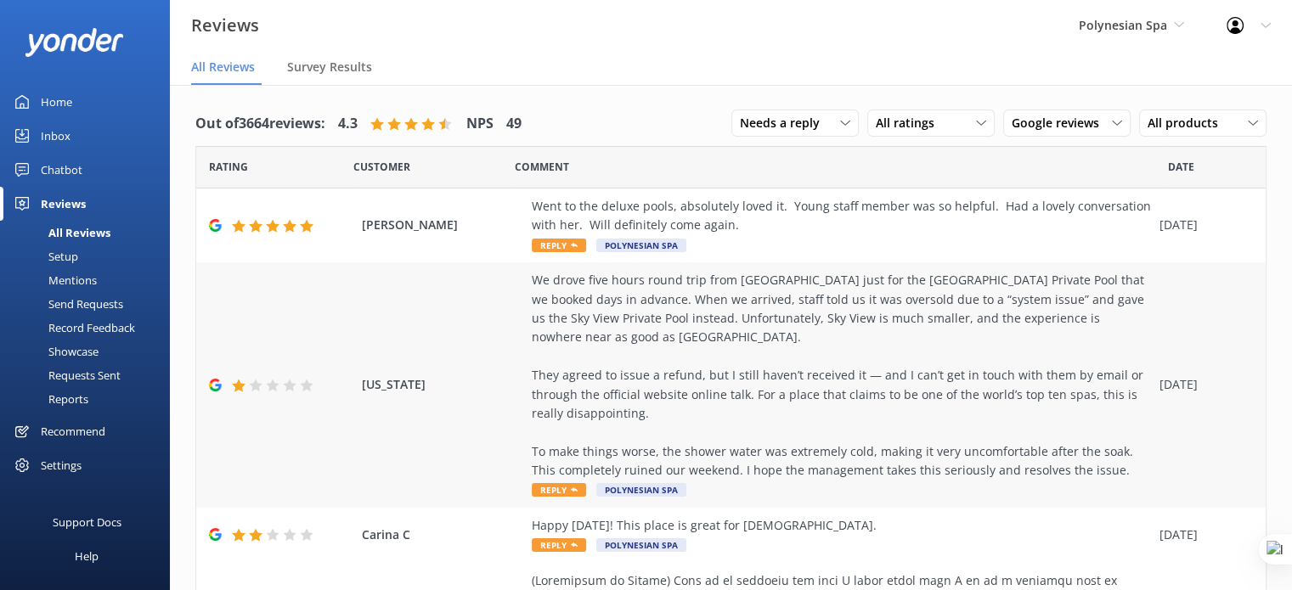
click at [609, 352] on div "We drove five hours round trip from Auckland just for the Lake View Private Poo…" at bounding box center [841, 375] width 619 height 209
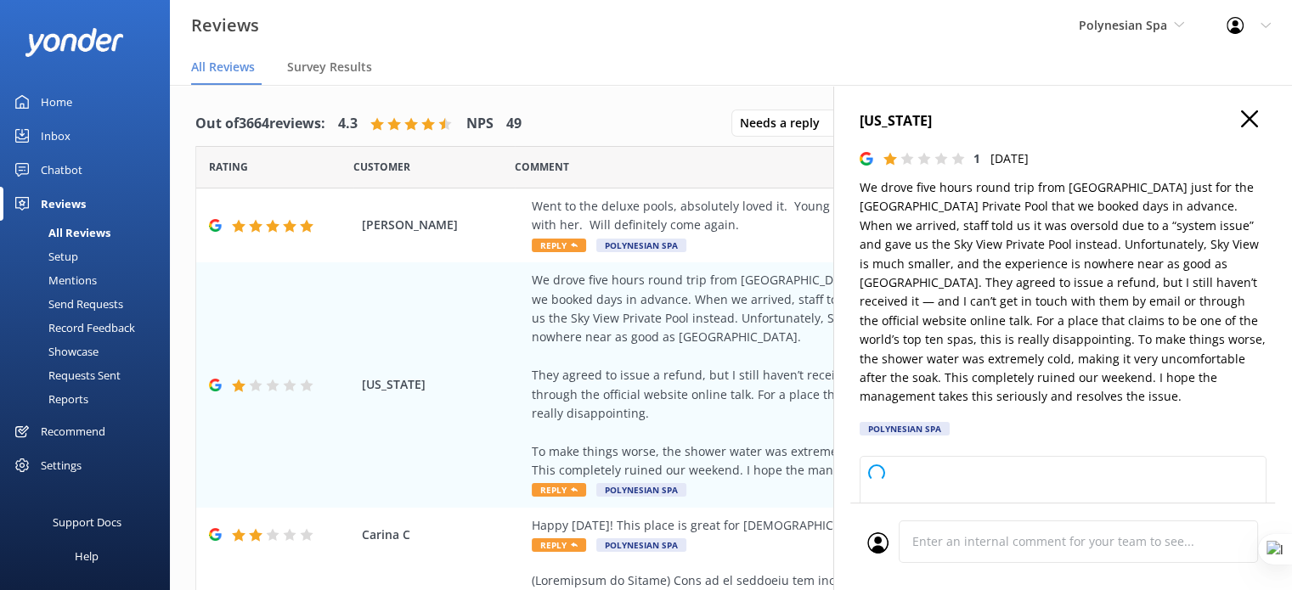
type textarea "Dear Guest, Thank you for sharing your feedback, and we sincerely apologize for…"
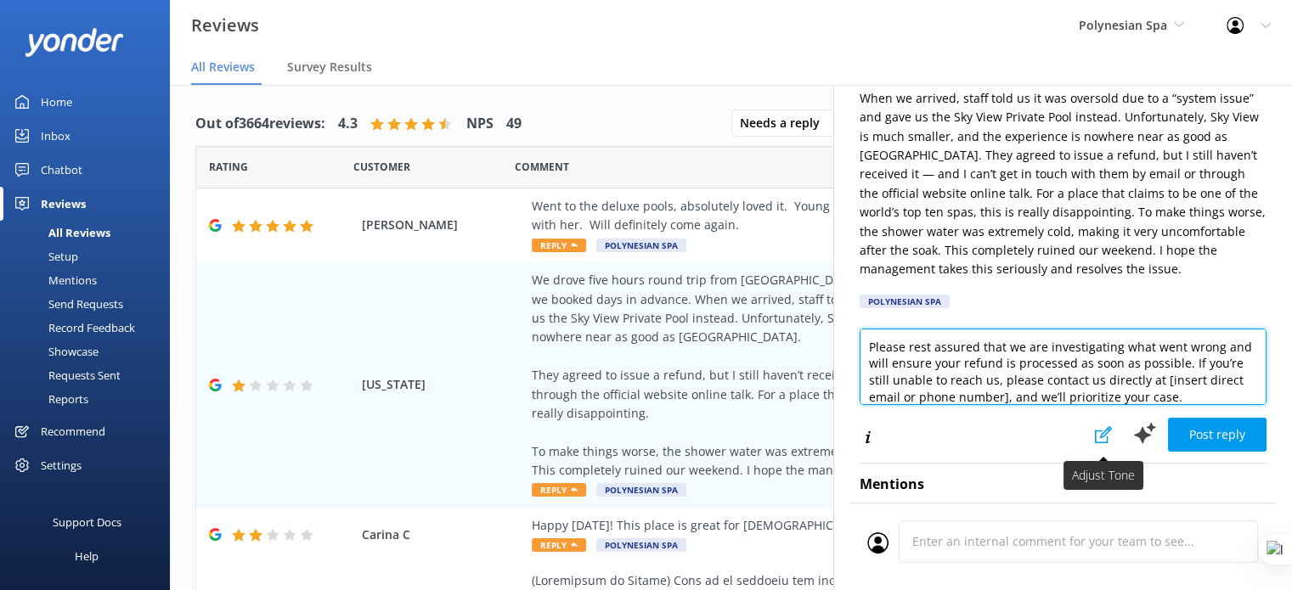
scroll to position [241, 0]
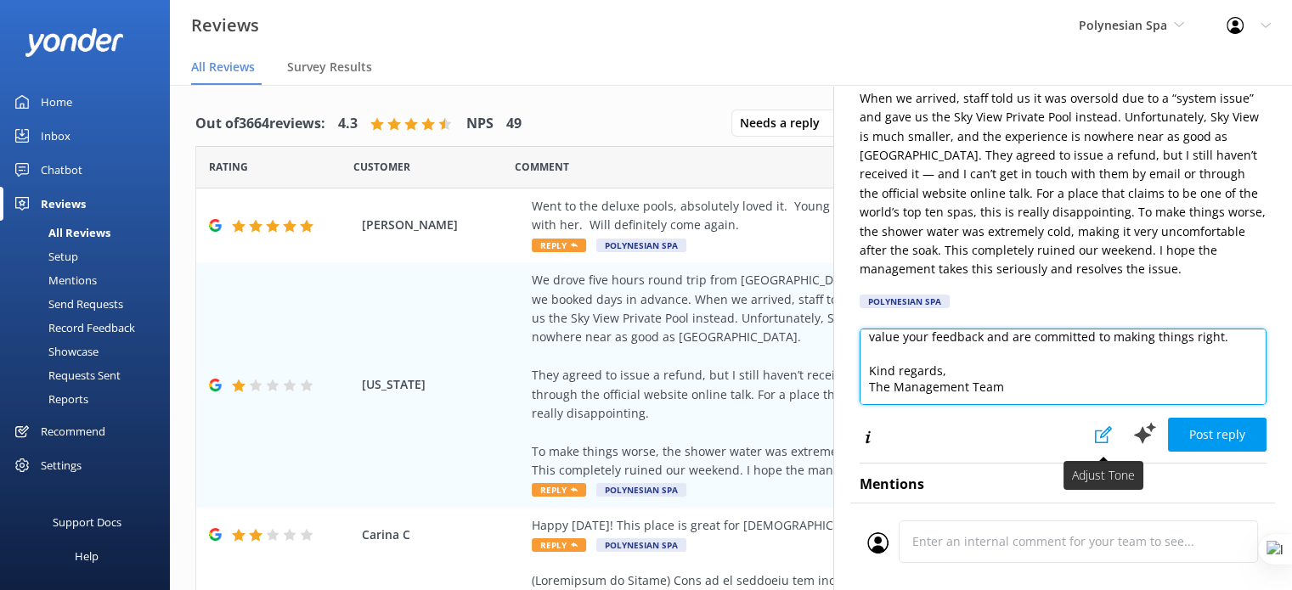
drag, startPoint x: 870, startPoint y: 346, endPoint x: 1077, endPoint y: 430, distance: 223.6
click at [1077, 430] on div "Dear Guest, Thank you for sharing your feedback, and we sincerely apologize for…" at bounding box center [1062, 391] width 407 height 124
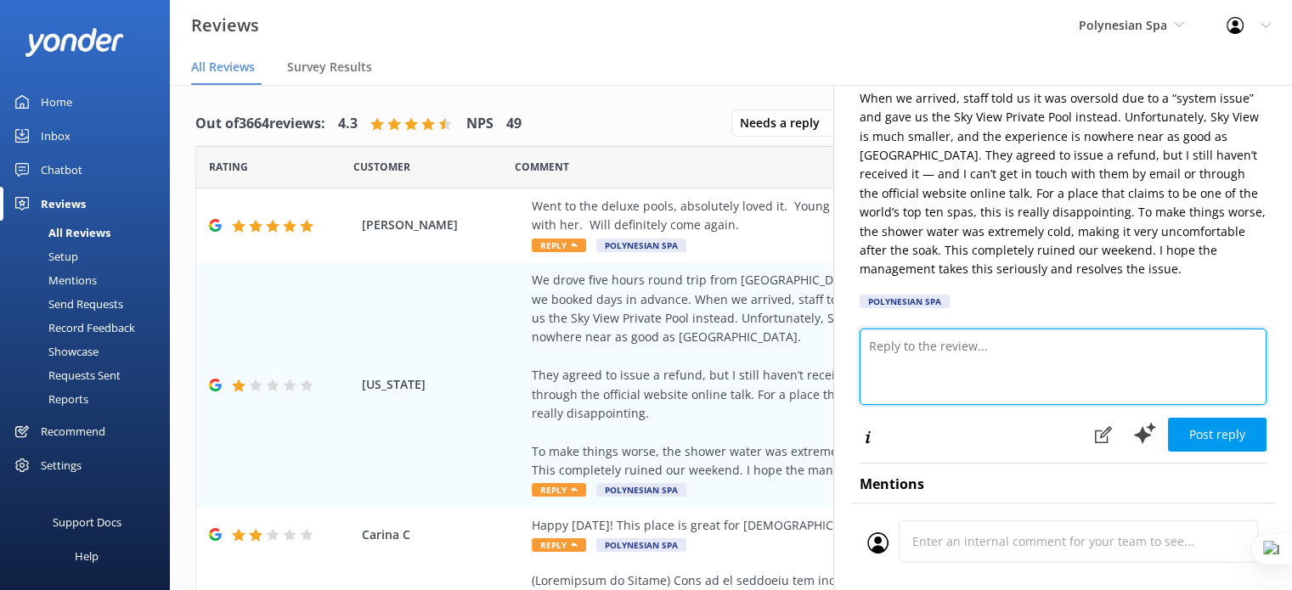
scroll to position [0, 0]
paste textarea "Dear Washington, thank you for taking the time to share your feedback. We are t…"
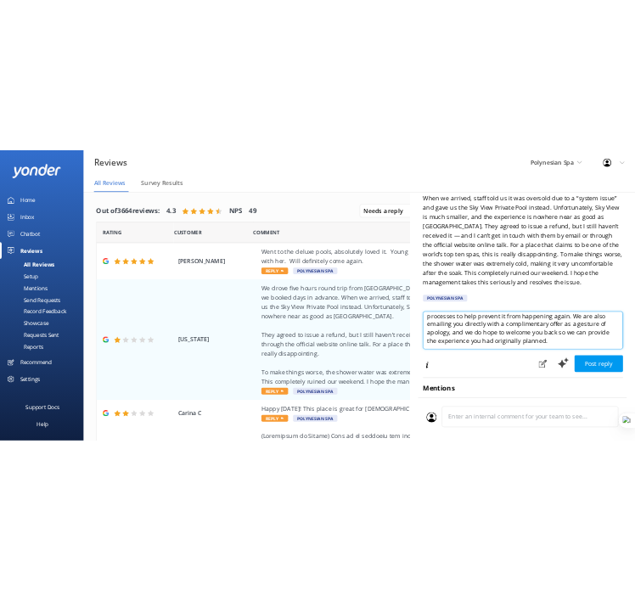
scroll to position [158, 0]
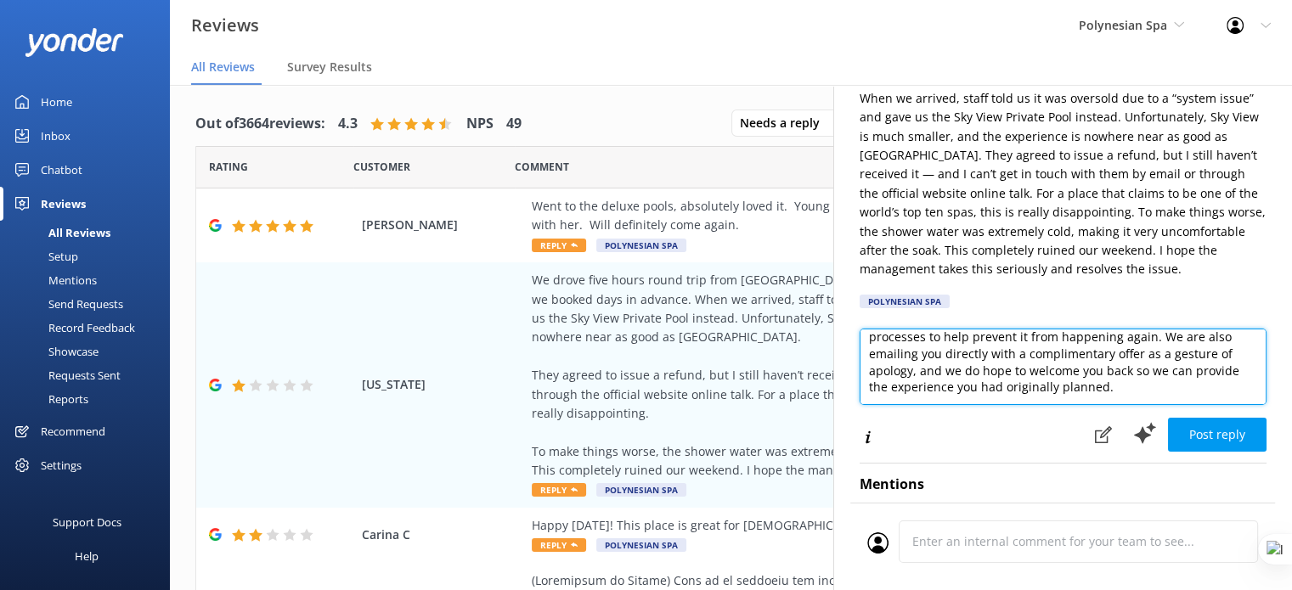
type textarea "Dear Washington, thank you for taking the time to share your feedback. We are t…"
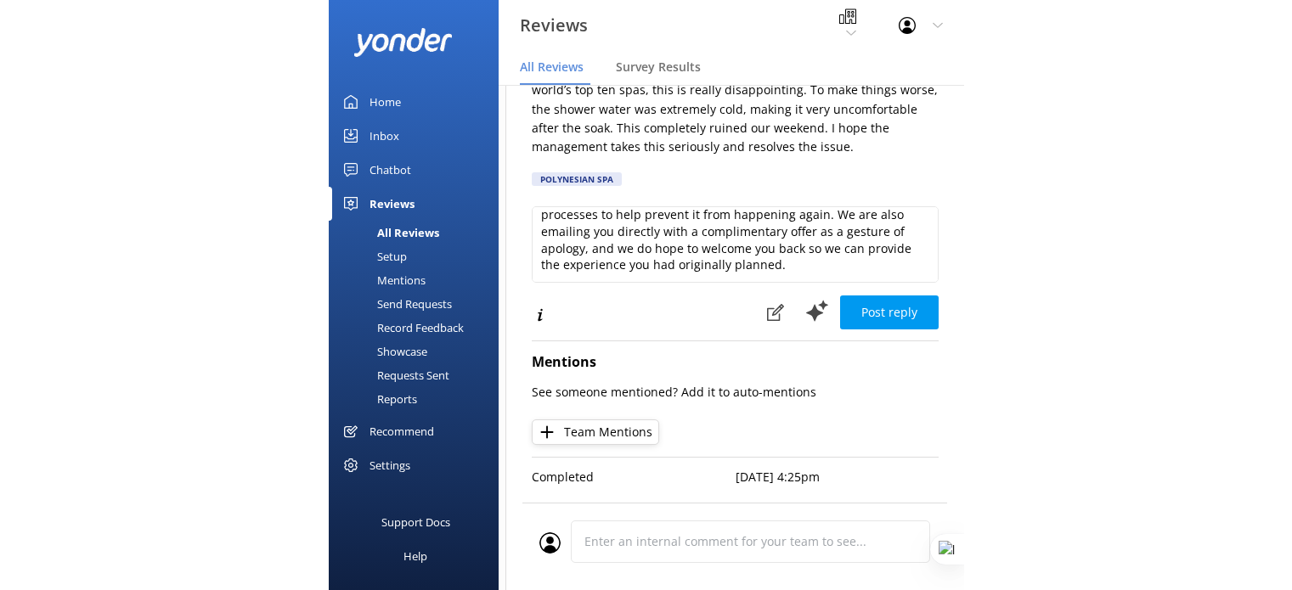
scroll to position [255, 0]
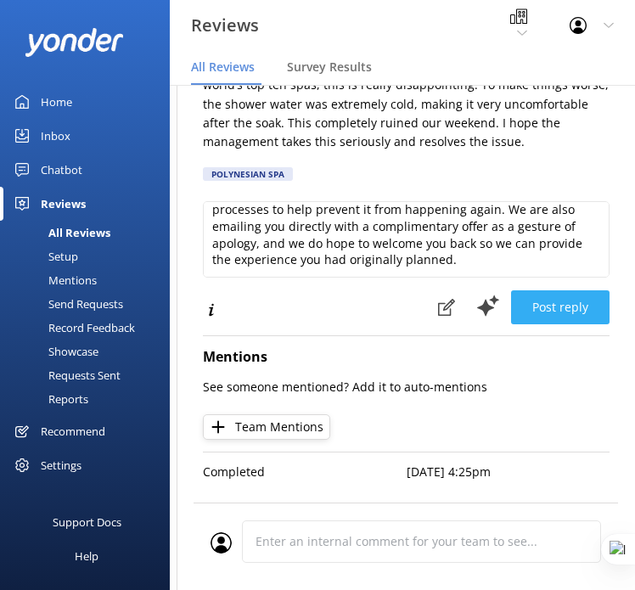
click at [554, 305] on button "Post reply" at bounding box center [560, 307] width 99 height 34
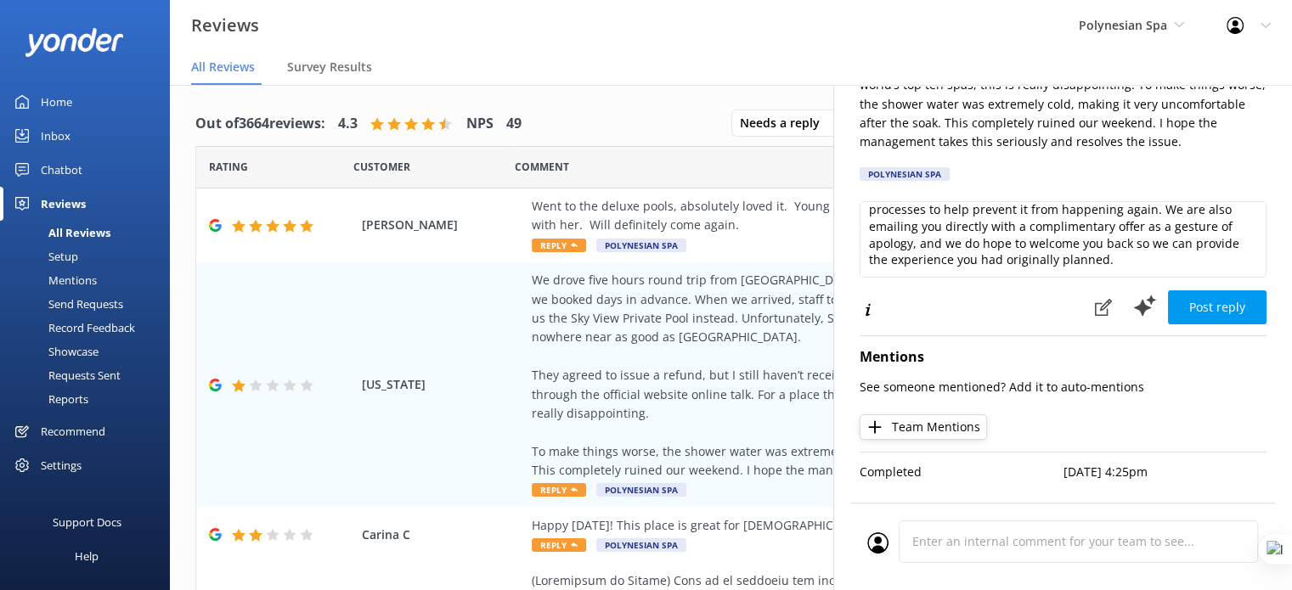
click at [76, 98] on link "Home" at bounding box center [85, 102] width 170 height 34
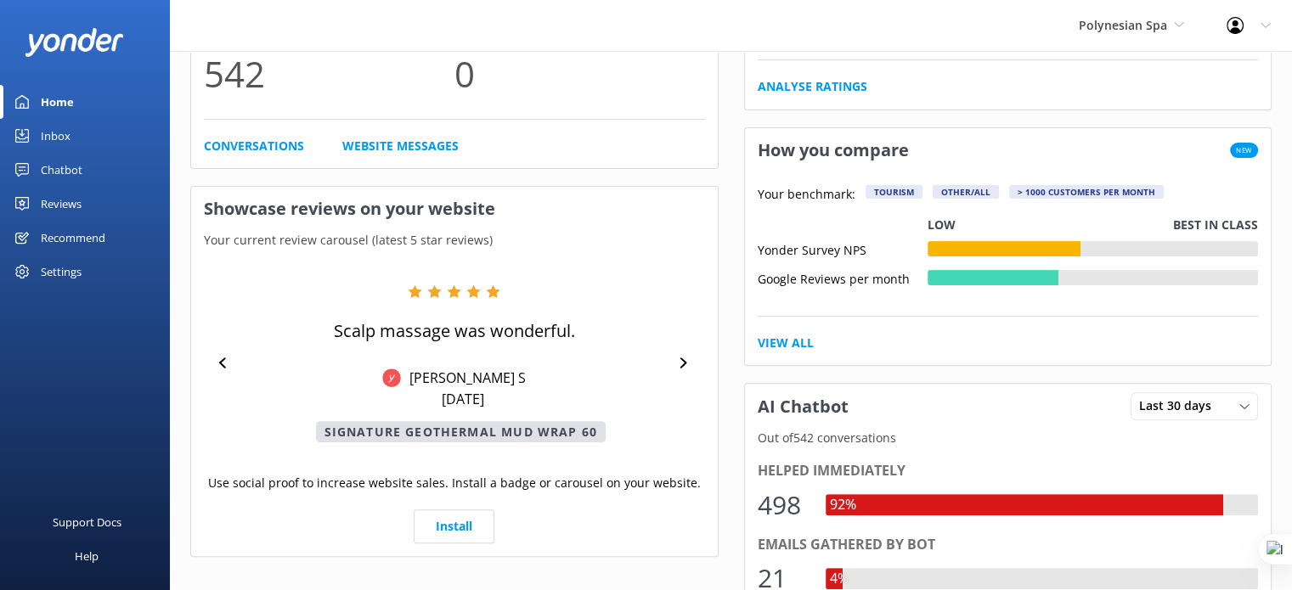
scroll to position [382, 0]
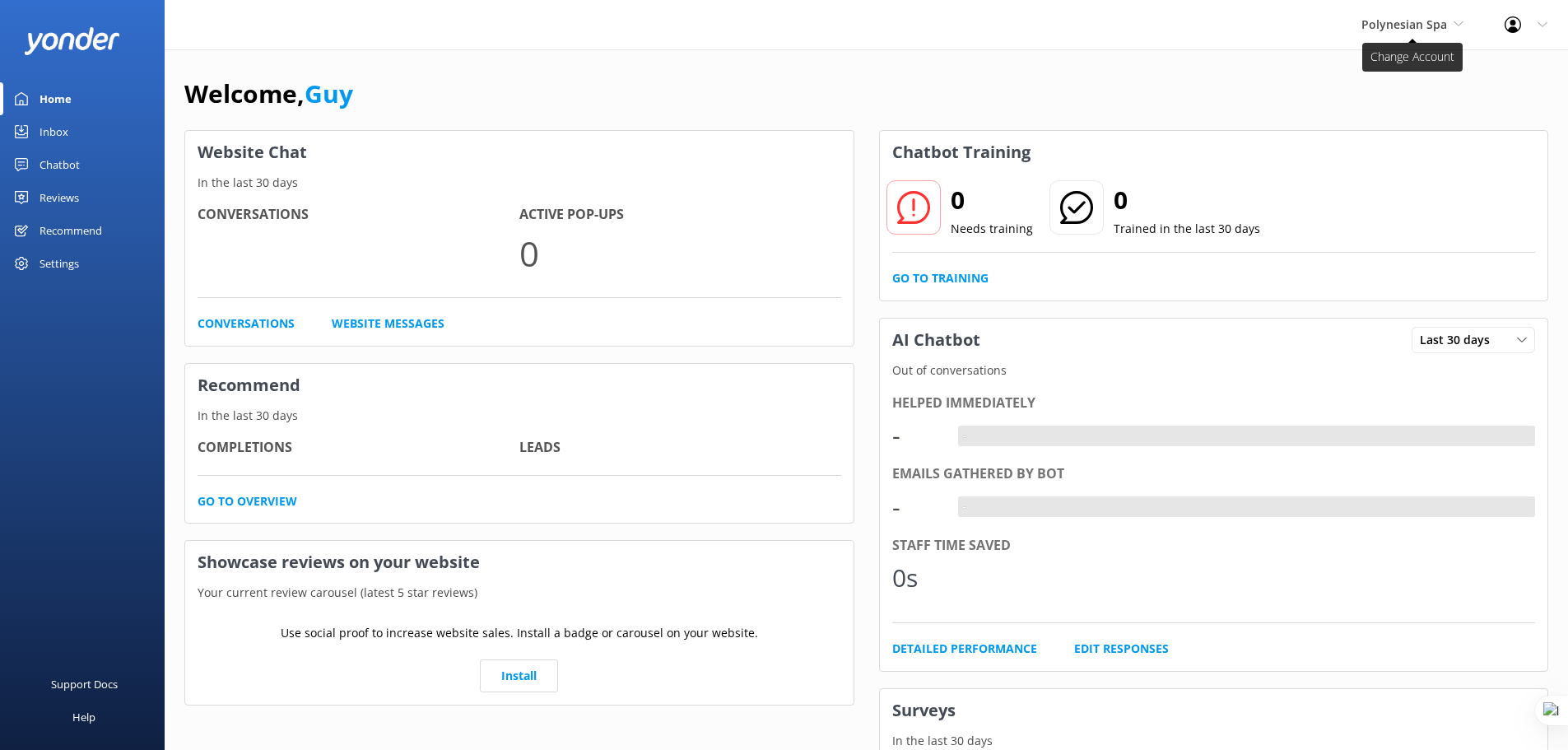
click at [1405, 28] on span "Polynesian Spa" at bounding box center [1404, 24] width 85 height 16
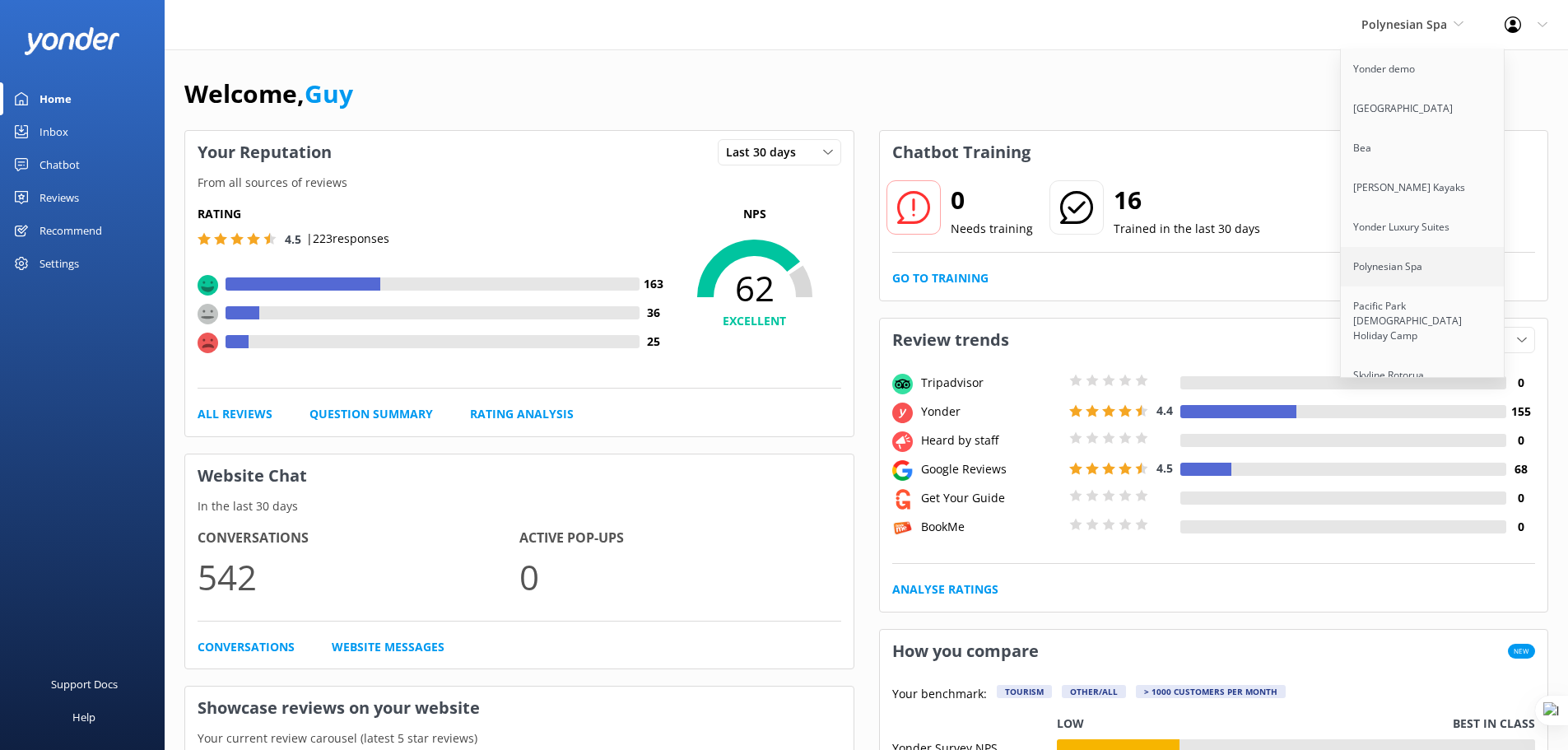
click at [1433, 281] on link "Polynesian Spa" at bounding box center [1423, 266] width 165 height 40
